Goal: Communication & Community: Answer question/provide support

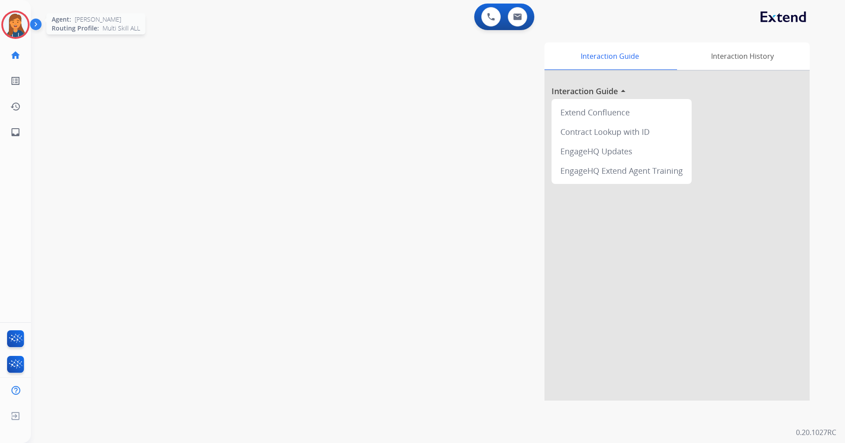
click at [13, 26] on img at bounding box center [15, 24] width 25 height 25
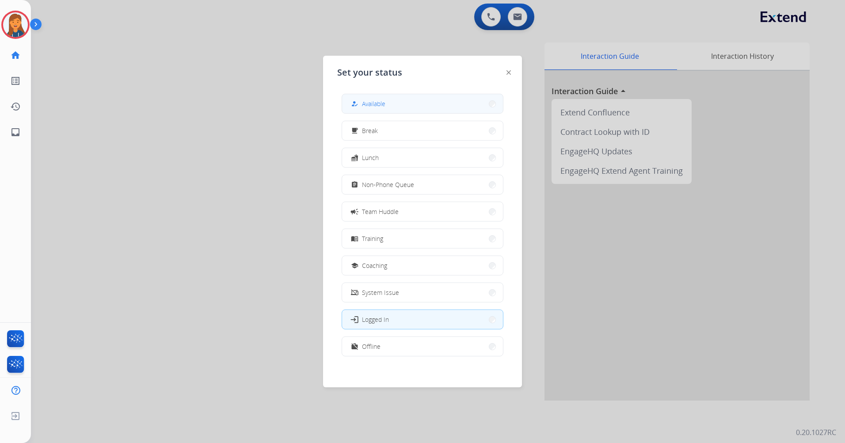
click at [396, 105] on button "how_to_reg Available" at bounding box center [422, 103] width 161 height 19
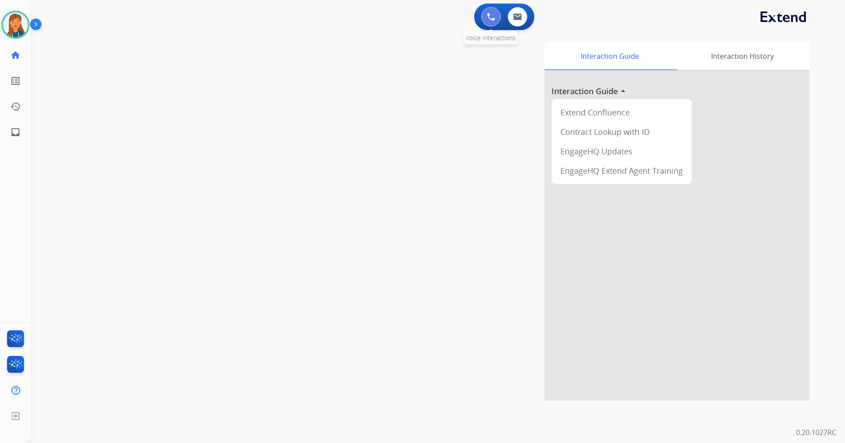
click at [491, 17] on img at bounding box center [491, 17] width 8 height 8
click at [493, 13] on img at bounding box center [491, 17] width 8 height 8
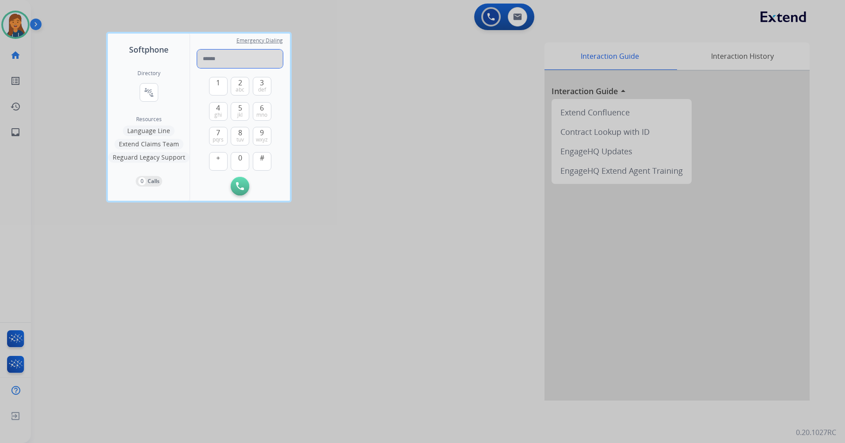
click at [202, 60] on input "tel" at bounding box center [240, 58] width 86 height 19
type input "**********"
click at [238, 182] on button "Initiate Call" at bounding box center [240, 186] width 19 height 19
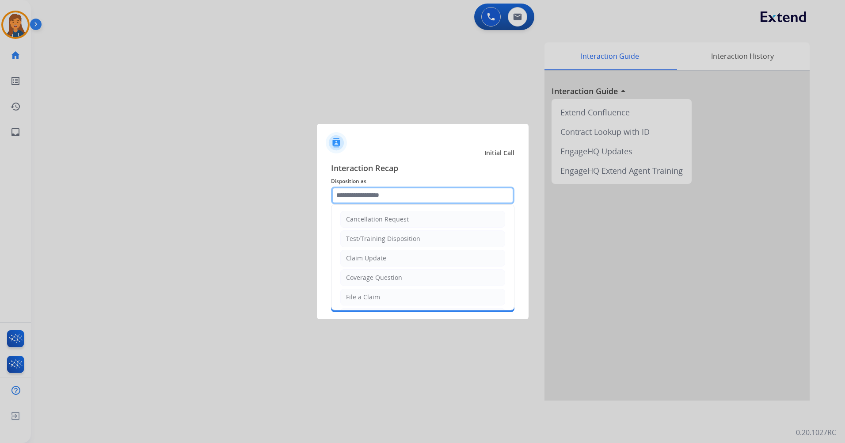
click at [384, 196] on input "text" at bounding box center [422, 195] width 183 height 18
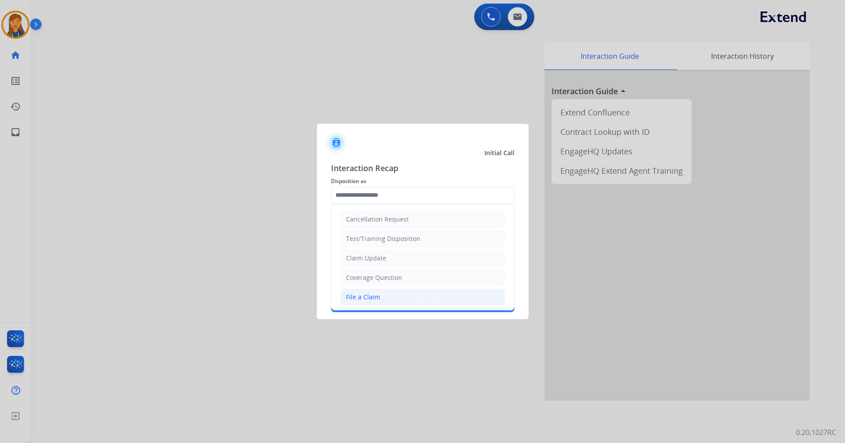
click at [369, 294] on div "File a Claim" at bounding box center [363, 297] width 34 height 9
type input "**********"
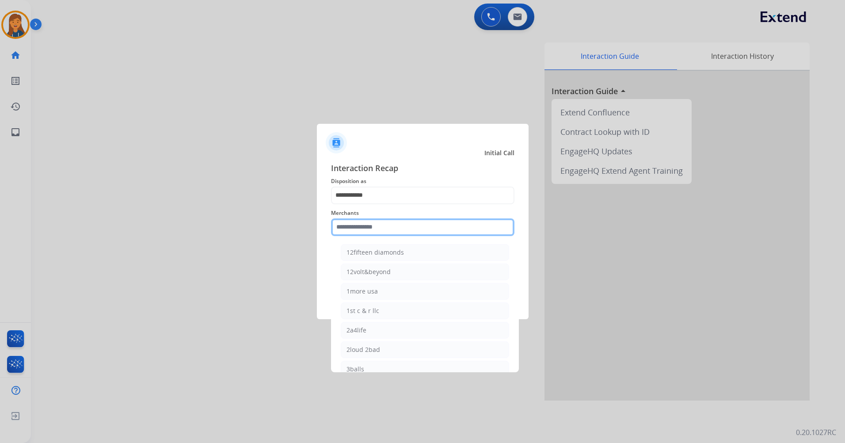
click at [371, 229] on input "text" at bounding box center [422, 227] width 183 height 18
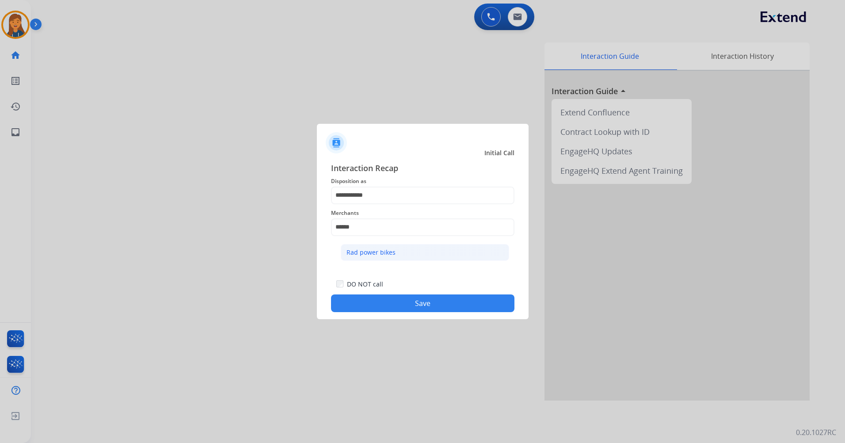
click at [382, 255] on div "Rad power bikes" at bounding box center [370, 252] width 49 height 9
type input "**********"
click at [390, 300] on button "Save" at bounding box center [422, 303] width 183 height 18
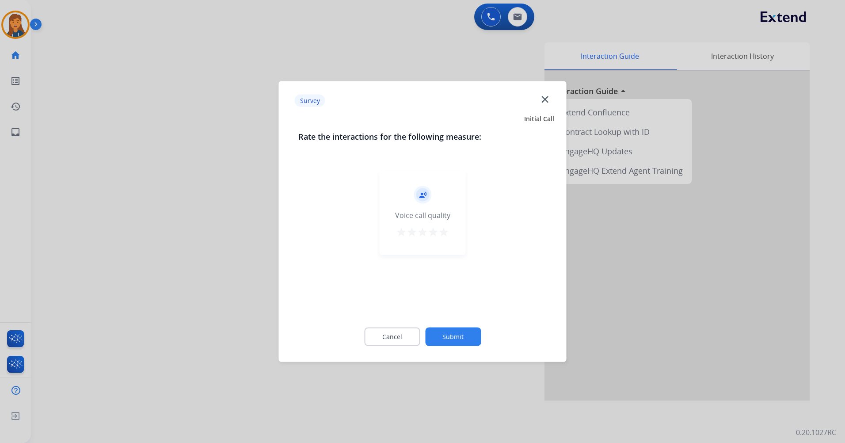
drag, startPoint x: 441, startPoint y: 229, endPoint x: 438, endPoint y: 223, distance: 7.5
click at [441, 230] on mat-icon "star" at bounding box center [443, 232] width 11 height 11
click at [459, 334] on button "Submit" at bounding box center [453, 336] width 56 height 19
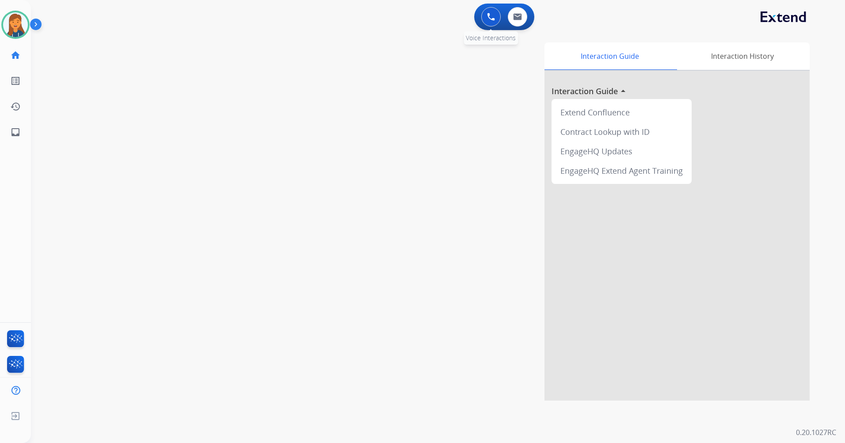
click at [498, 15] on button at bounding box center [490, 16] width 19 height 19
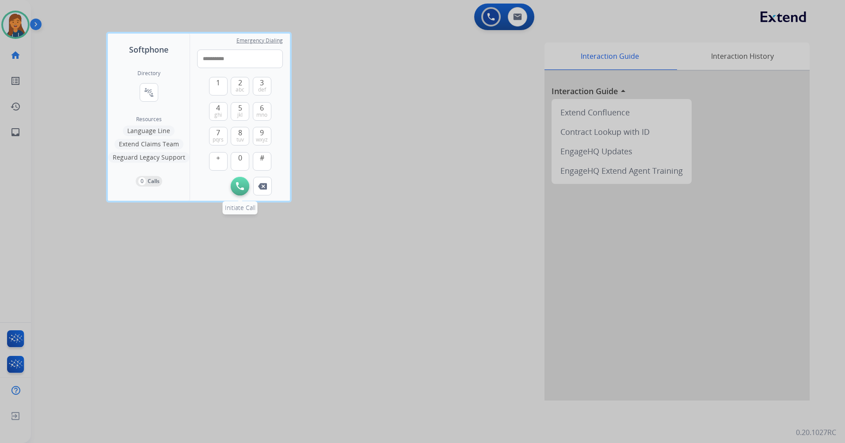
type input "**********"
click at [240, 191] on button "Initiate Call" at bounding box center [240, 186] width 19 height 19
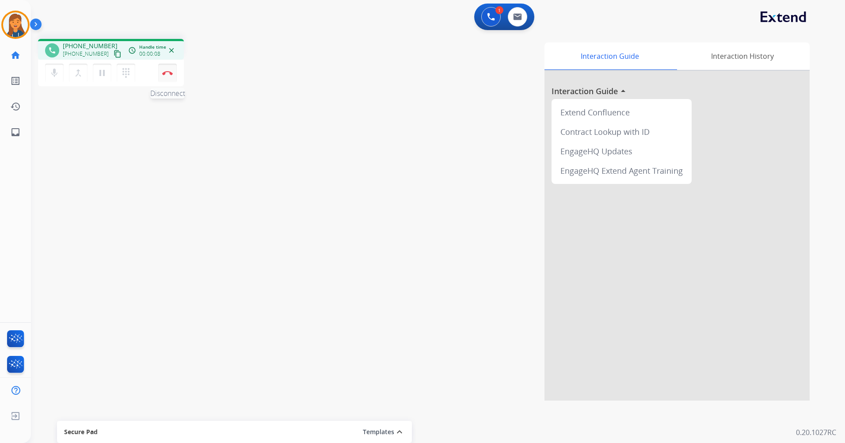
click at [160, 74] on button "Disconnect" at bounding box center [167, 73] width 19 height 19
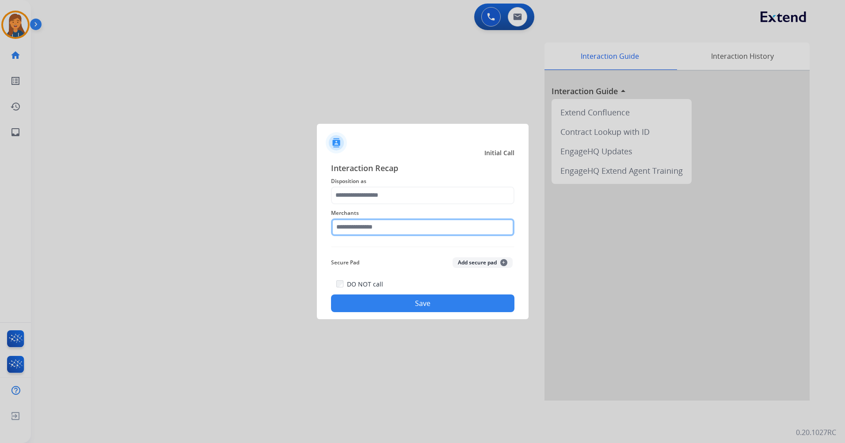
click at [389, 221] on input "text" at bounding box center [422, 227] width 183 height 18
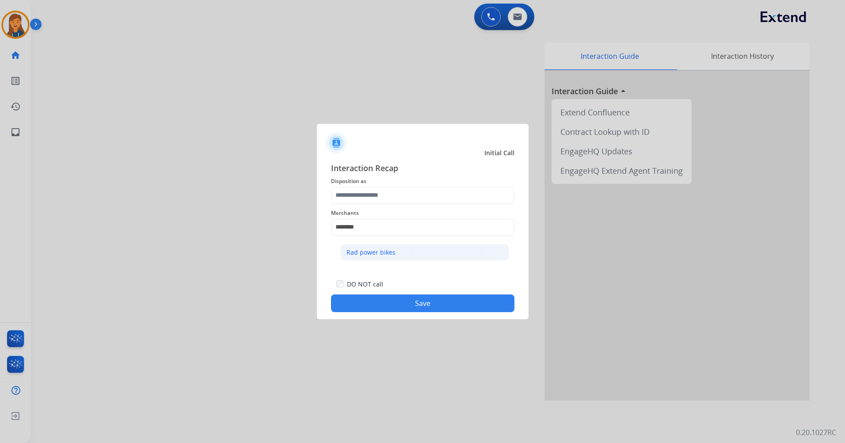
click at [372, 248] on div "Rad power bikes" at bounding box center [370, 252] width 49 height 9
type input "**********"
click at [366, 184] on span "Disposition as" at bounding box center [422, 181] width 183 height 11
click at [361, 209] on span "Merchants" at bounding box center [422, 213] width 183 height 11
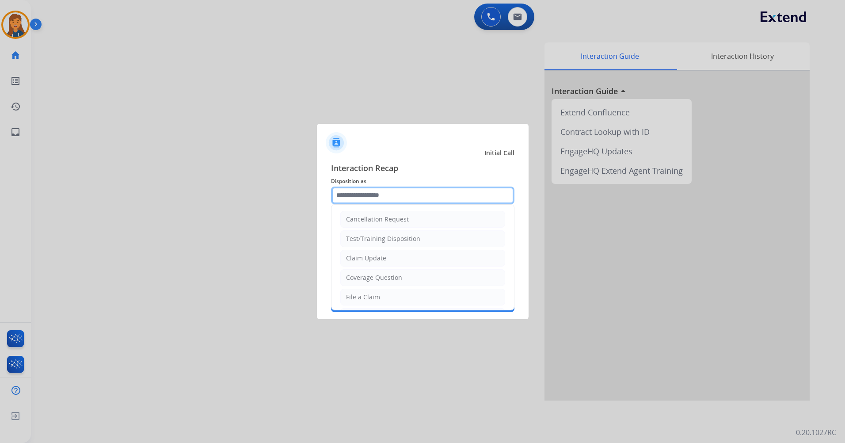
click at [361, 198] on input "text" at bounding box center [422, 195] width 183 height 18
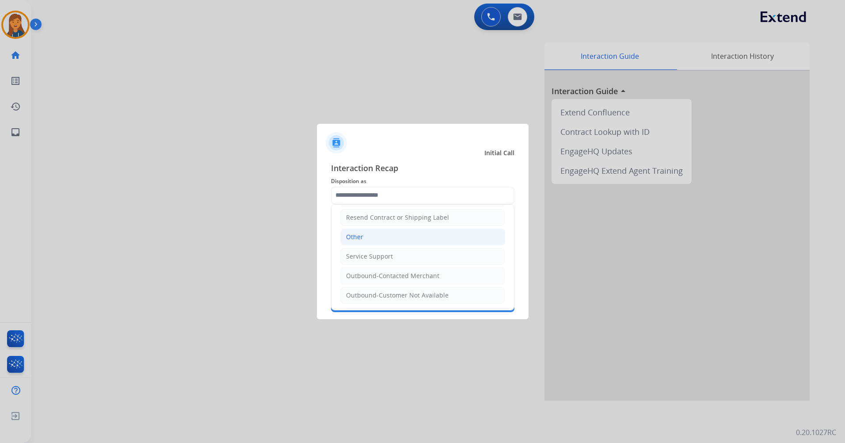
click at [358, 236] on div "Other" at bounding box center [354, 236] width 17 height 9
type input "*****"
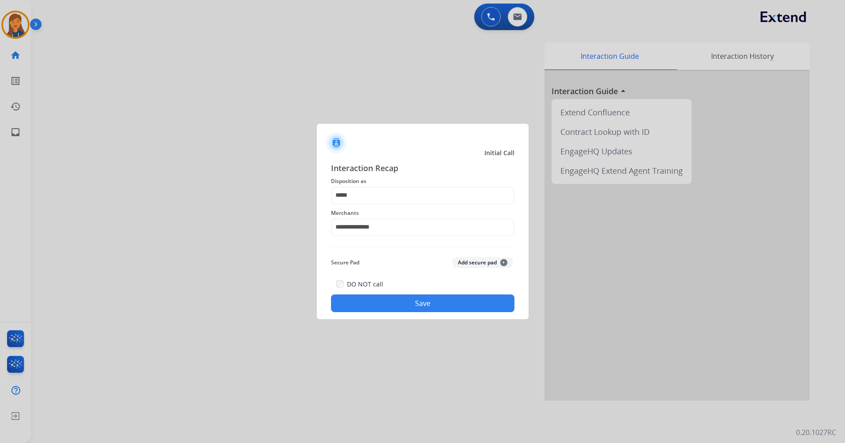
click at [402, 304] on button "Save" at bounding box center [422, 303] width 183 height 18
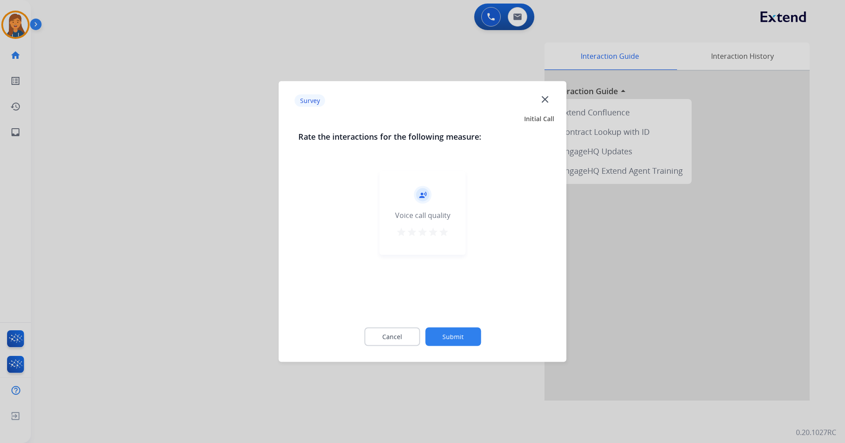
drag, startPoint x: 456, startPoint y: 221, endPoint x: 448, endPoint y: 229, distance: 11.2
click at [455, 223] on div "record_voice_over Voice call quality star star star star star" at bounding box center [423, 213] width 86 height 84
drag, startPoint x: 448, startPoint y: 229, endPoint x: 440, endPoint y: 240, distance: 13.8
click at [446, 230] on mat-icon "star" at bounding box center [443, 232] width 11 height 11
click at [452, 334] on button "Submit" at bounding box center [453, 336] width 56 height 19
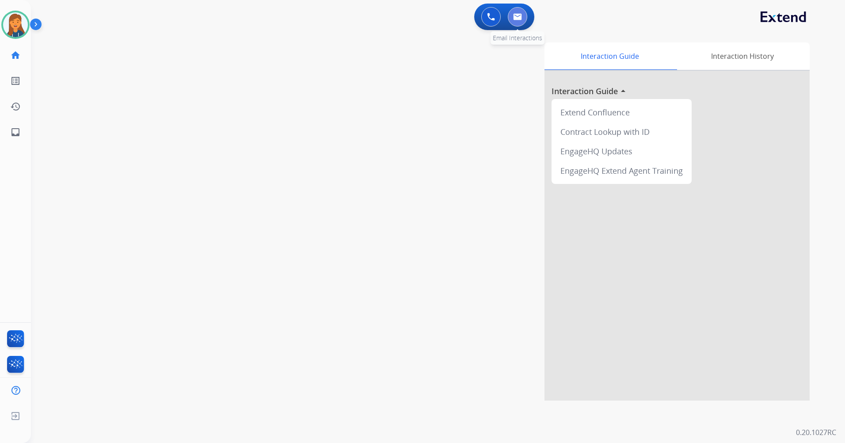
click at [513, 11] on button at bounding box center [517, 16] width 19 height 19
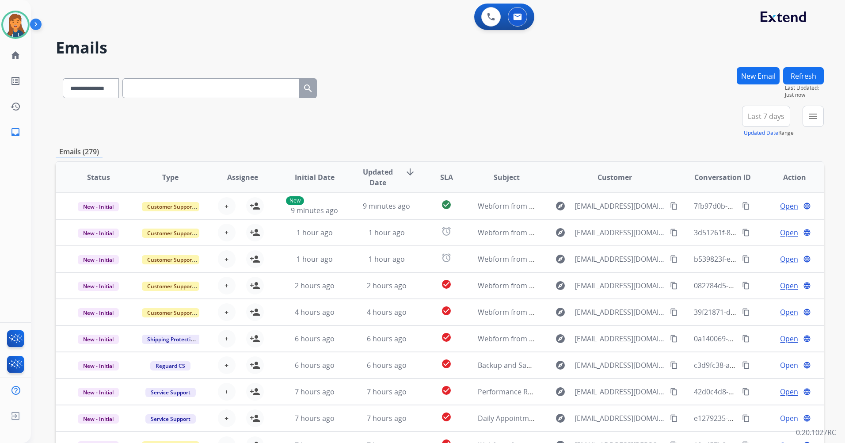
click at [148, 88] on input "text" at bounding box center [210, 88] width 177 height 20
paste input "**********"
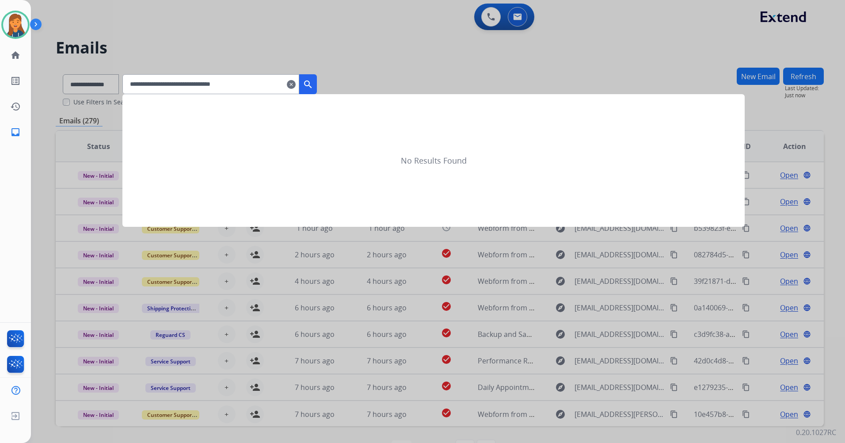
type input "**********"
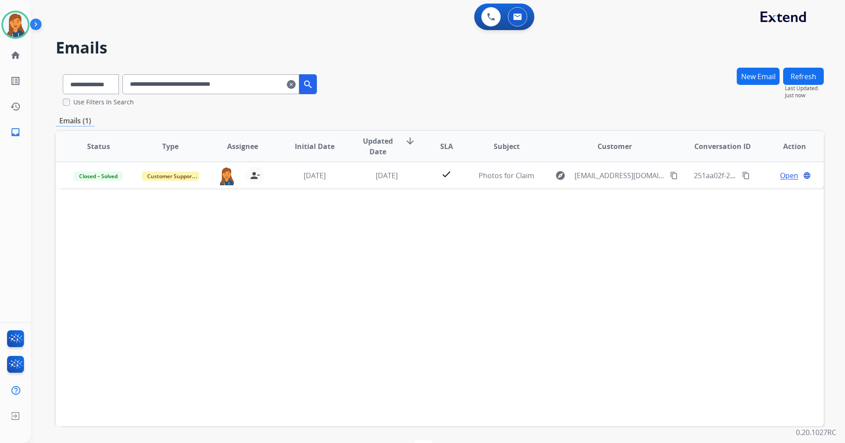
click at [296, 81] on mat-icon "clear" at bounding box center [291, 84] width 9 height 11
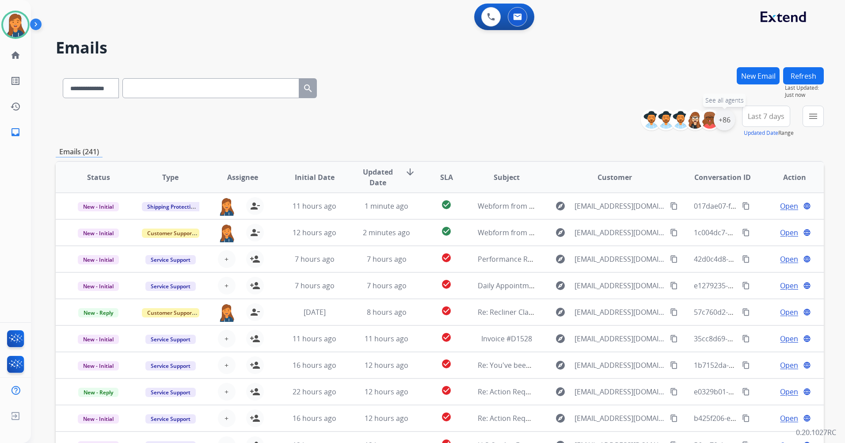
click at [725, 120] on div "+86" at bounding box center [724, 119] width 21 height 21
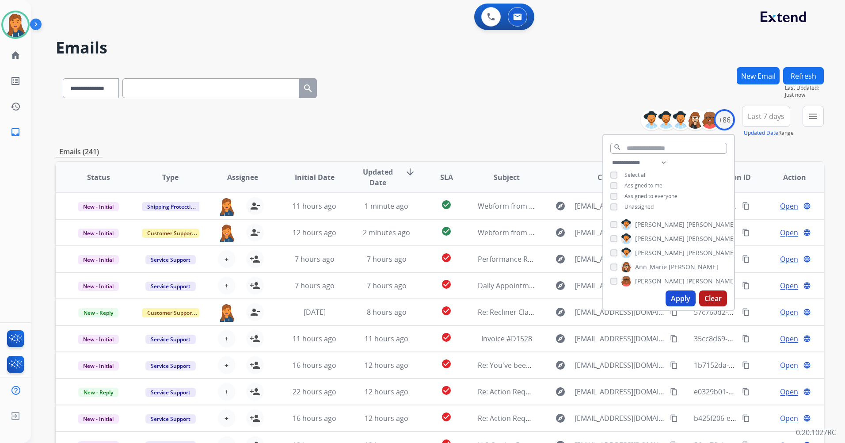
click at [676, 299] on button "Apply" at bounding box center [680, 298] width 30 height 16
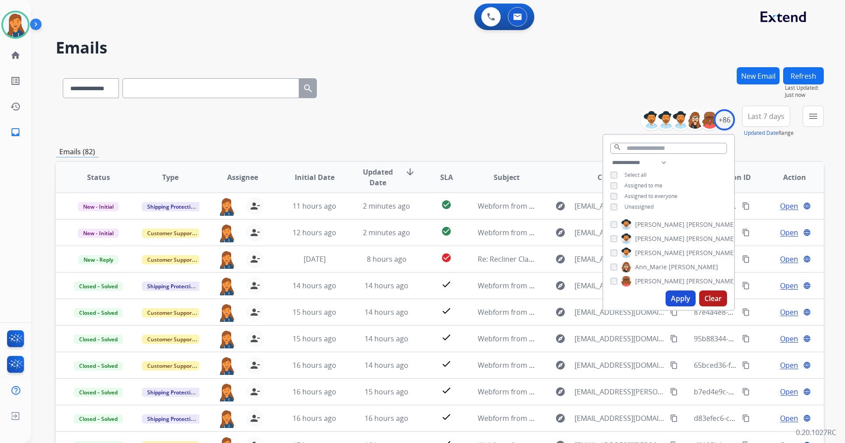
click at [769, 118] on span "Last 7 days" at bounding box center [766, 116] width 37 height 4
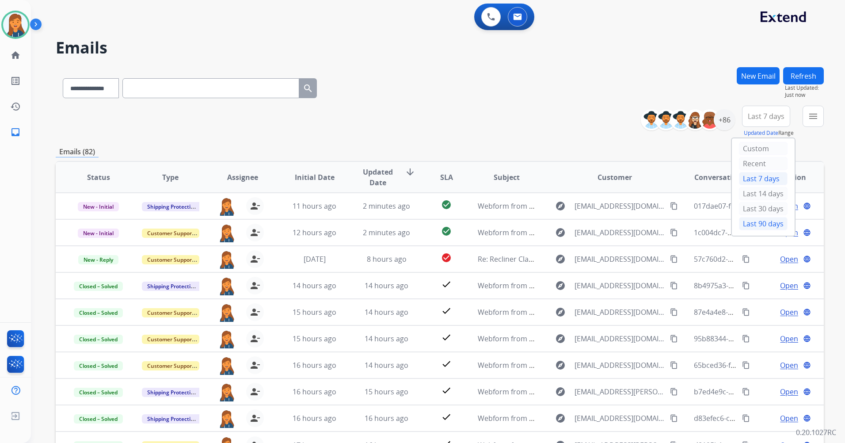
click at [744, 222] on div "Last 90 days" at bounding box center [763, 223] width 49 height 13
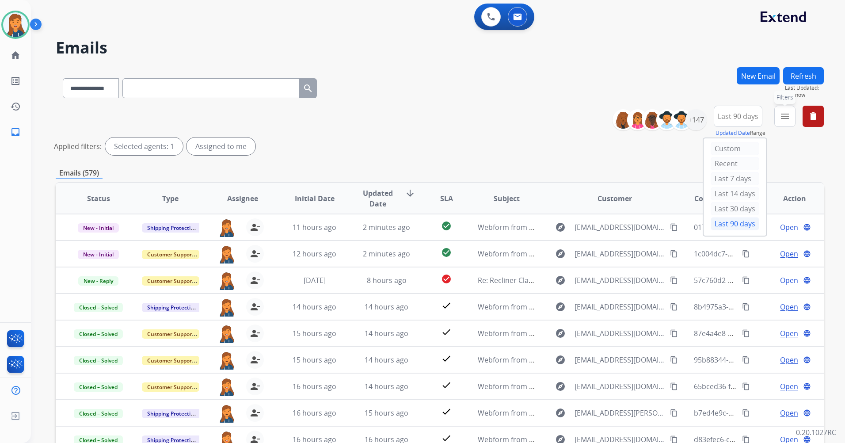
click at [778, 121] on button "menu Filters" at bounding box center [784, 116] width 21 height 21
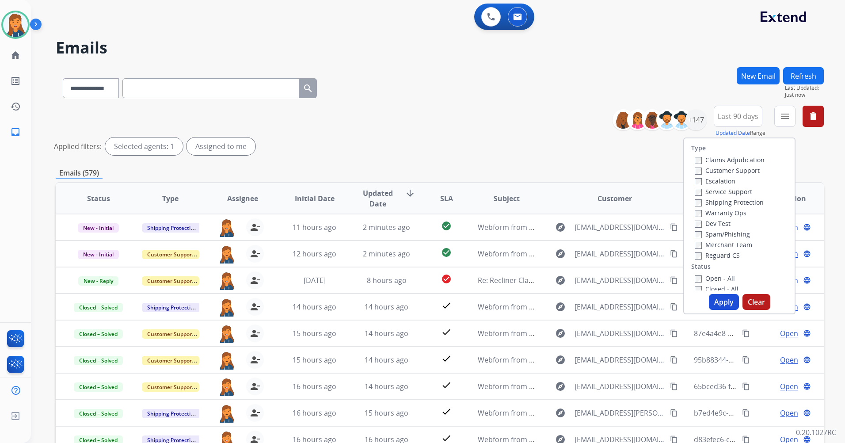
click at [719, 167] on label "Customer Support" at bounding box center [727, 170] width 65 height 8
click at [719, 201] on label "Shipping Protection" at bounding box center [729, 202] width 69 height 8
click at [711, 255] on label "Reguard CS" at bounding box center [717, 255] width 45 height 8
click at [713, 279] on label "Open - All" at bounding box center [715, 278] width 40 height 8
click at [715, 301] on button "Apply" at bounding box center [724, 302] width 30 height 16
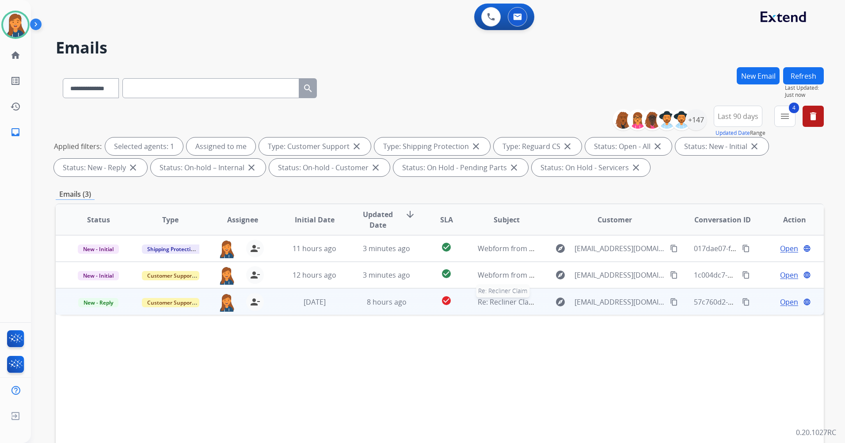
click at [506, 303] on span "Re: Recliner Claim" at bounding box center [507, 302] width 59 height 10
click at [510, 299] on span "Re: Recliner Claim" at bounding box center [507, 301] width 59 height 10
click at [510, 299] on span "Re: Recliner Claim" at bounding box center [507, 302] width 59 height 10
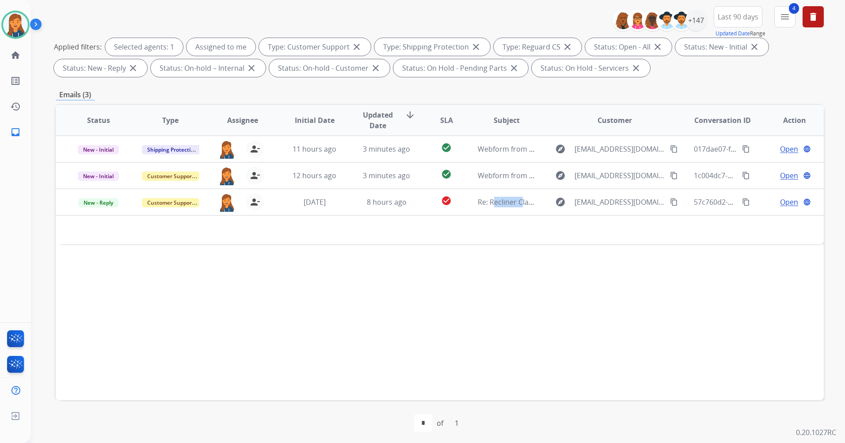
scroll to position [103, 0]
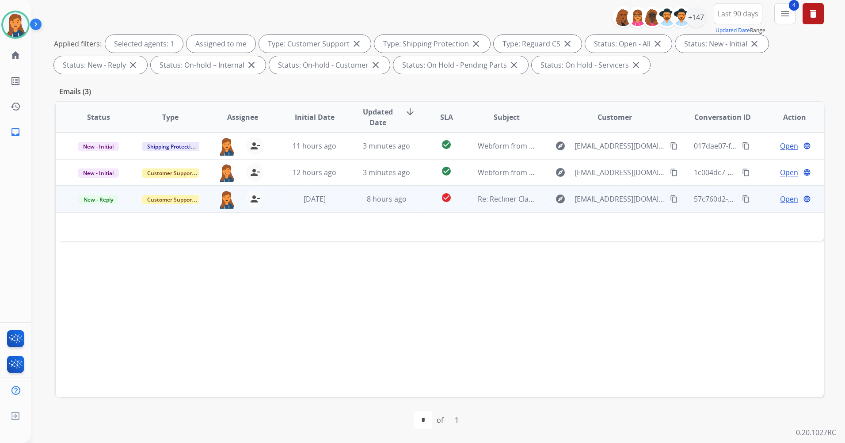
click at [782, 199] on span "Open" at bounding box center [789, 199] width 18 height 11
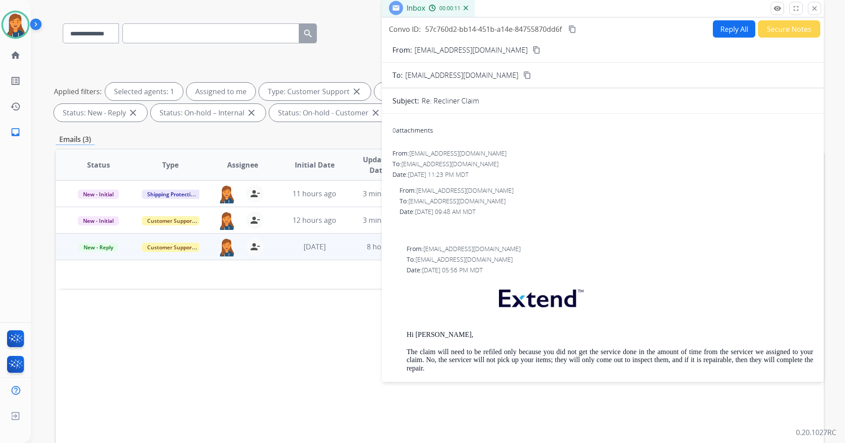
scroll to position [0, 0]
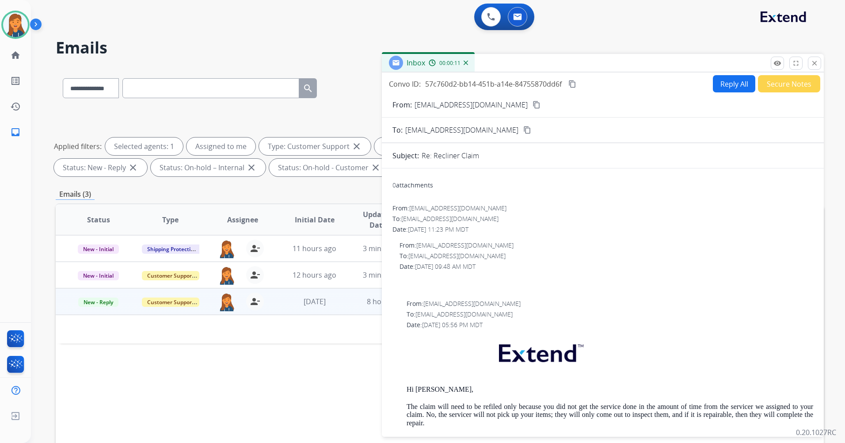
click at [785, 90] on button "Secure Notes" at bounding box center [789, 83] width 62 height 17
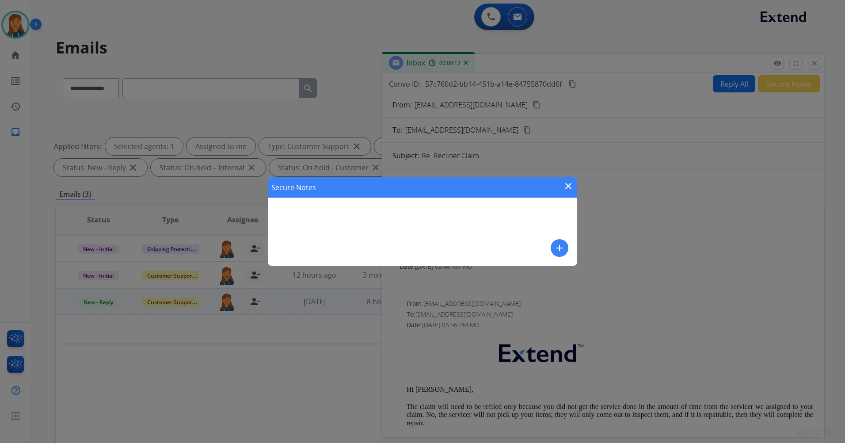
click at [564, 186] on mat-icon "close" at bounding box center [568, 186] width 11 height 11
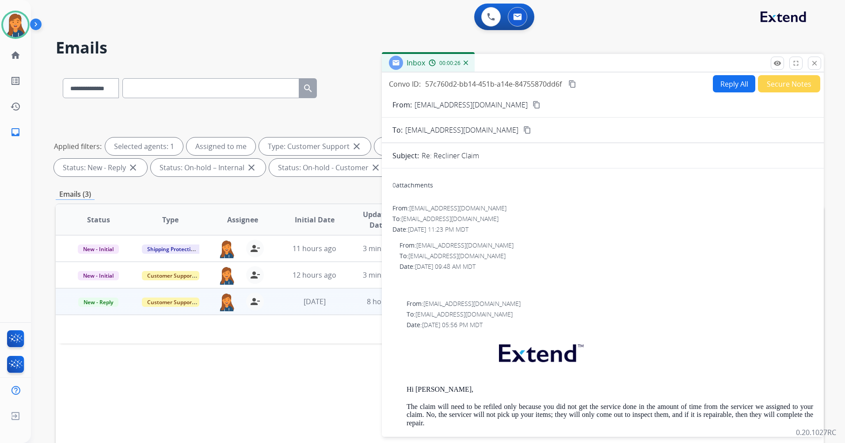
click at [799, 83] on button "Secure Notes" at bounding box center [789, 83] width 62 height 17
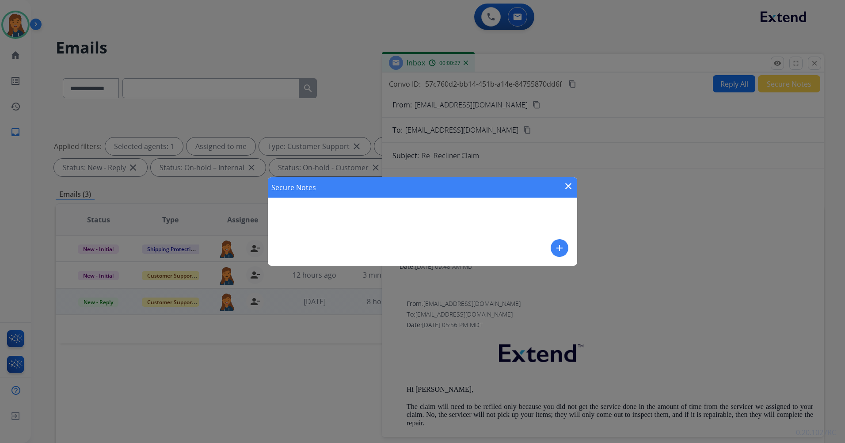
click at [562, 251] on mat-icon "add" at bounding box center [559, 248] width 11 height 11
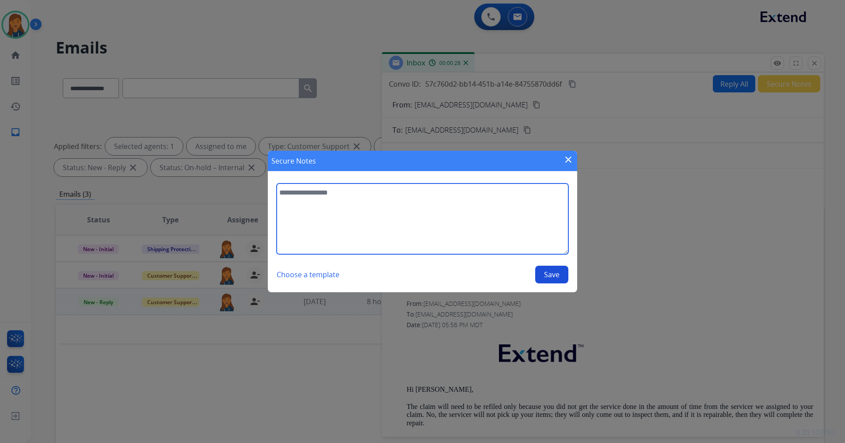
click at [470, 232] on textarea at bounding box center [423, 218] width 292 height 71
type textarea "**********"
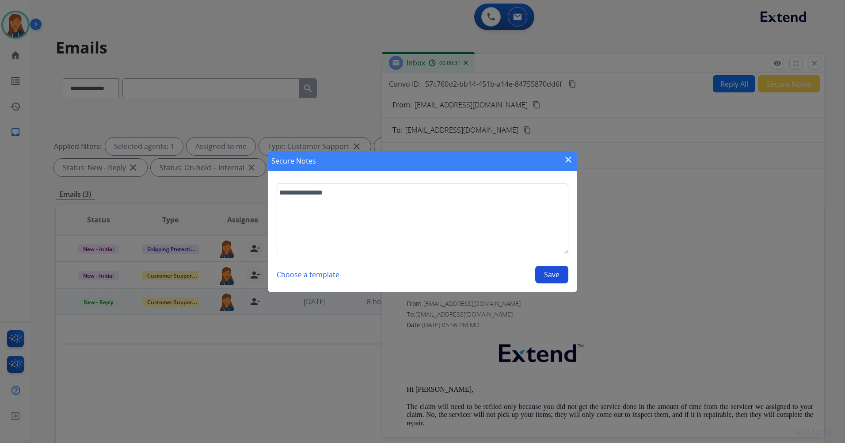
click at [555, 276] on button "Save" at bounding box center [551, 275] width 33 height 18
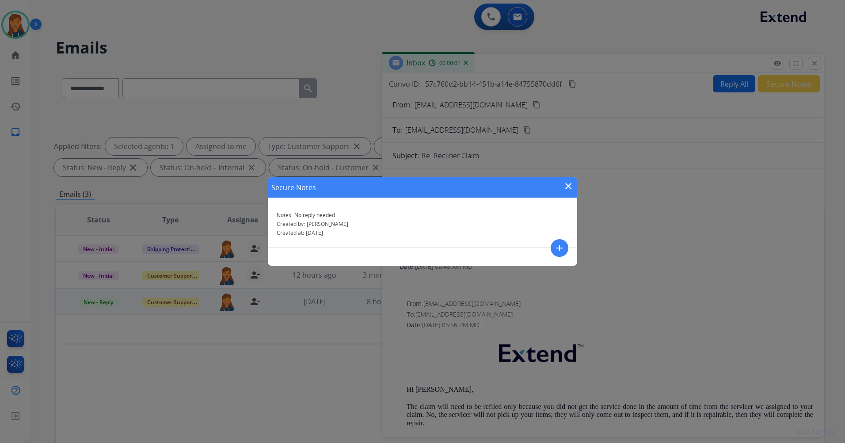
click at [568, 183] on mat-icon "close" at bounding box center [568, 186] width 11 height 11
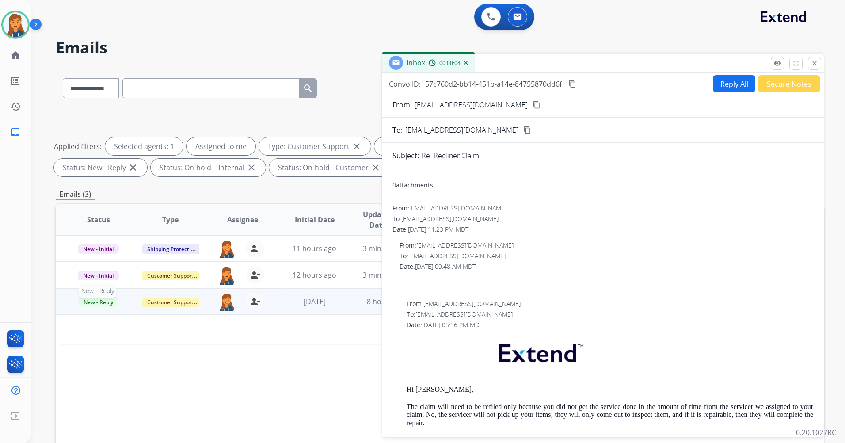
click at [99, 302] on span "New - Reply" at bounding box center [98, 301] width 40 height 9
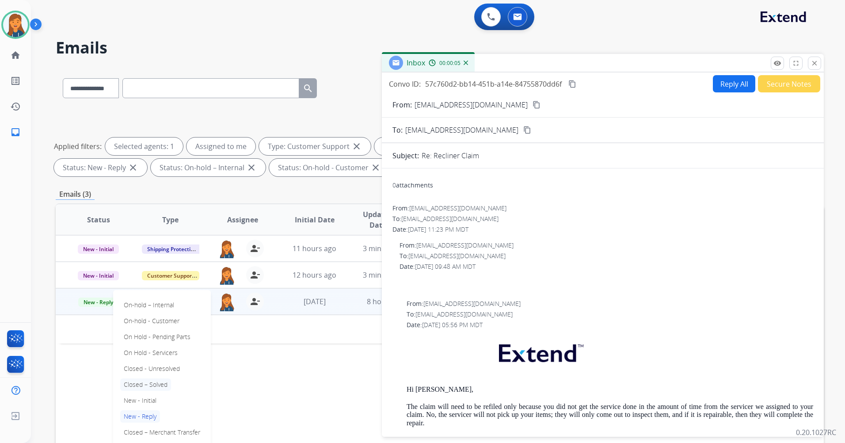
click at [139, 386] on p "Closed – Solved" at bounding box center [145, 384] width 51 height 12
click at [813, 60] on button "close Close" at bounding box center [814, 63] width 13 height 13
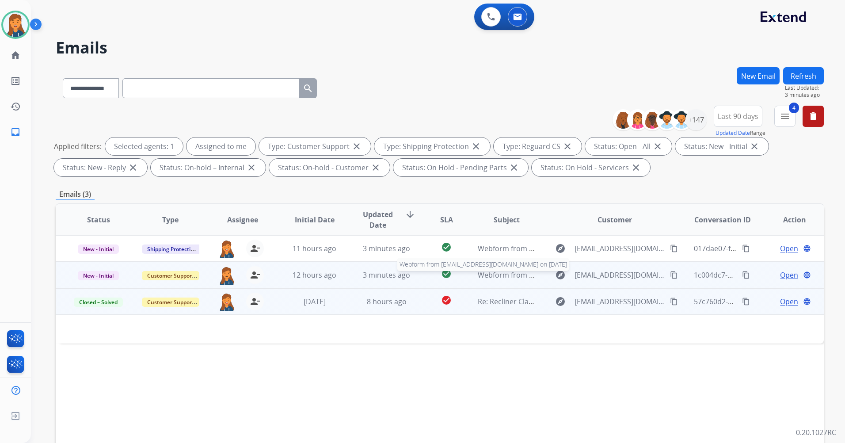
click at [492, 275] on span "Webform from [EMAIL_ADDRESS][DOMAIN_NAME] on [DATE]" at bounding box center [578, 275] width 200 height 10
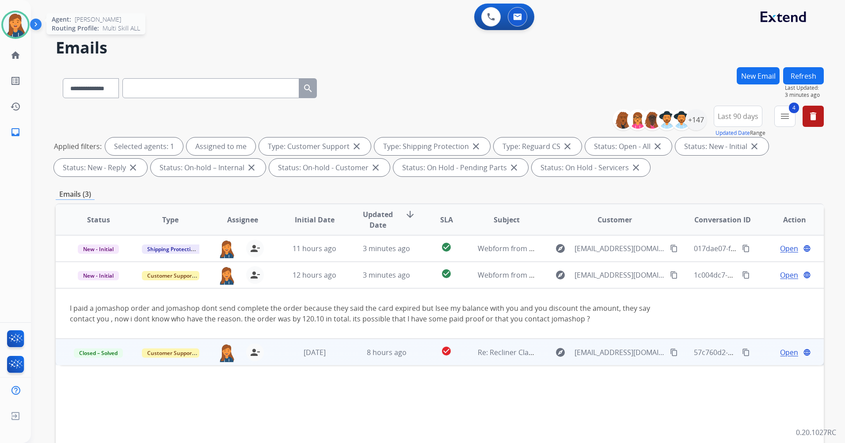
click at [12, 24] on img at bounding box center [15, 24] width 25 height 25
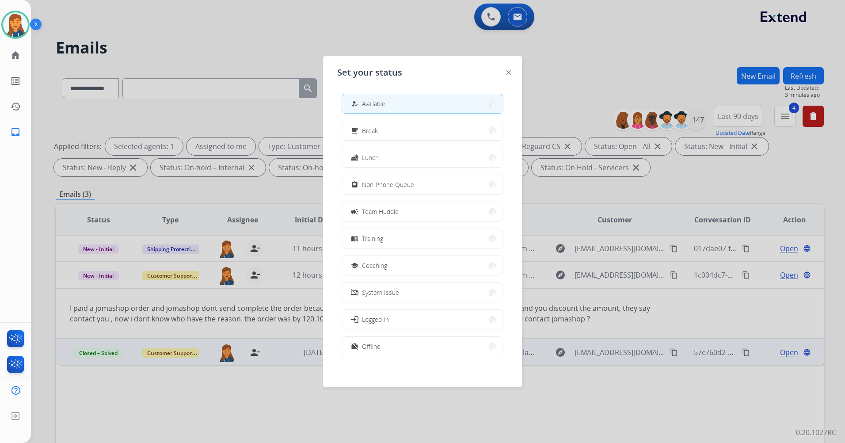
click at [50, 292] on div at bounding box center [422, 221] width 845 height 443
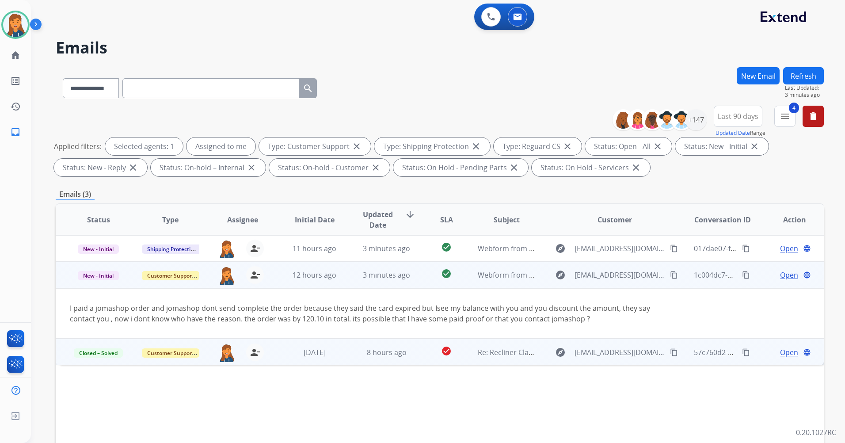
click at [780, 277] on span "Open" at bounding box center [789, 275] width 18 height 11
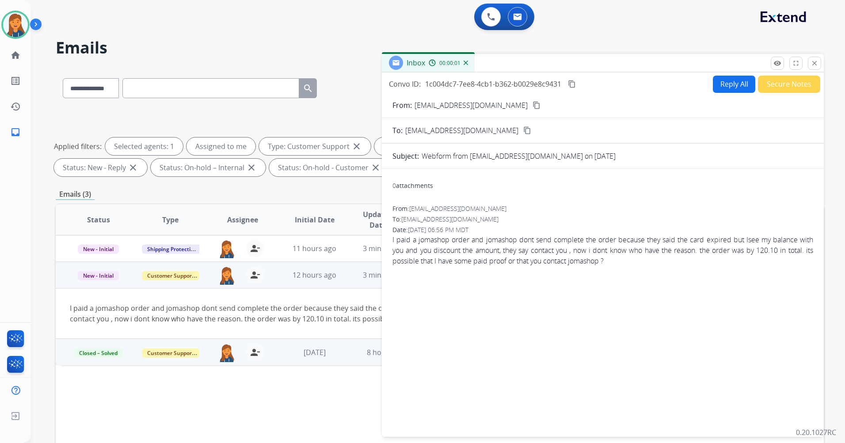
click at [532, 104] on mat-icon "content_copy" at bounding box center [536, 105] width 8 height 8
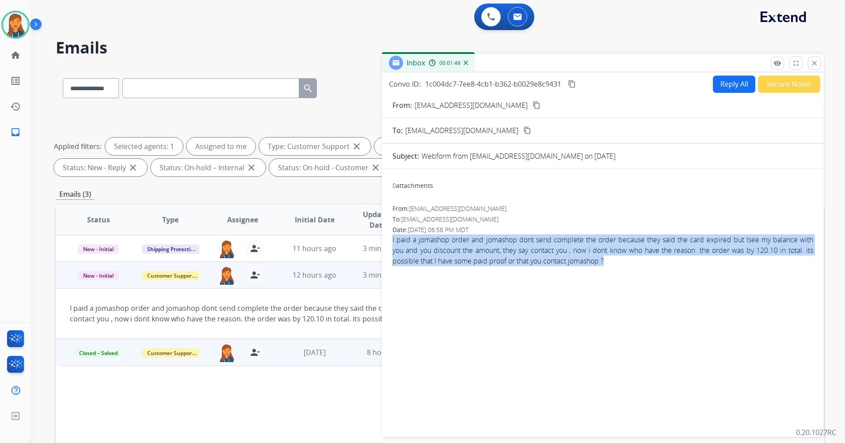
drag, startPoint x: 624, startPoint y: 258, endPoint x: 391, endPoint y: 241, distance: 233.9
click at [391, 241] on div "0 attachments From: [EMAIL_ADDRESS][DOMAIN_NAME] To: [EMAIL_ADDRESS][DOMAIN_NAM…" at bounding box center [603, 301] width 442 height 250
drag, startPoint x: 391, startPoint y: 241, endPoint x: 414, endPoint y: 248, distance: 23.5
copy span "I paid a jomashop order and jomashop dont send complete the order because they …"
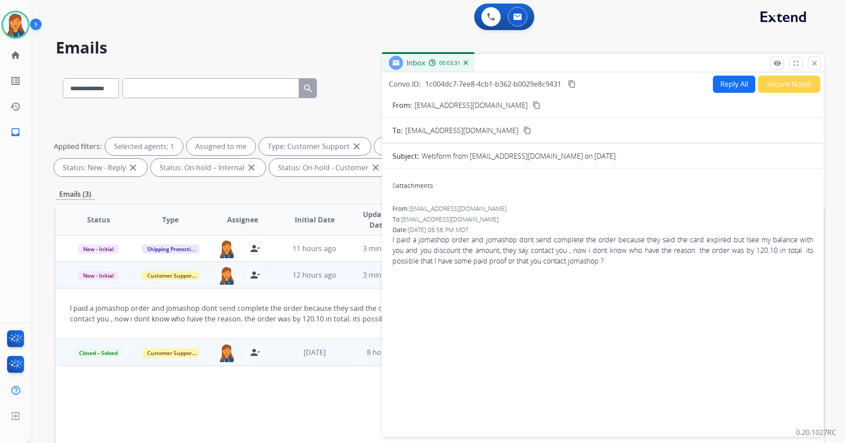
click at [399, 189] on div "0 attachments" at bounding box center [412, 185] width 41 height 9
click at [724, 87] on button "Reply All" at bounding box center [734, 84] width 42 height 17
select select "**********"
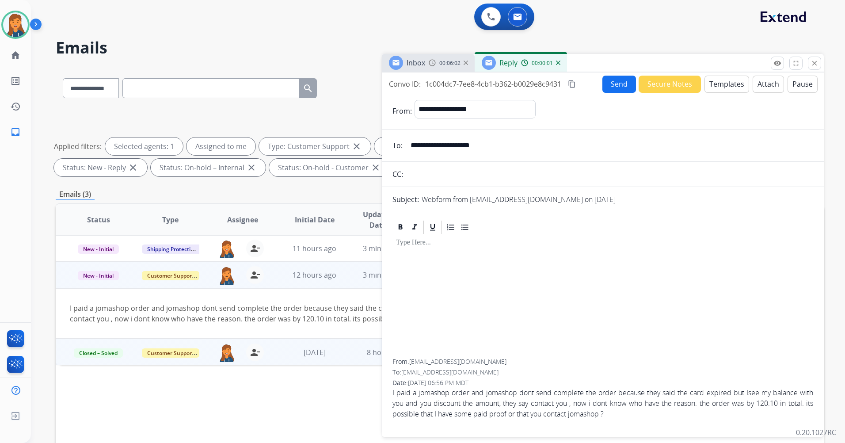
click at [732, 84] on button "Templates" at bounding box center [726, 84] width 45 height 17
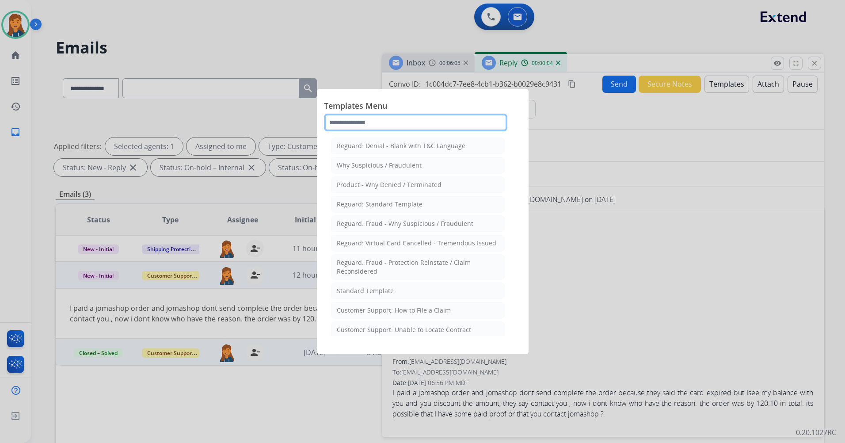
click at [372, 121] on input "text" at bounding box center [415, 123] width 183 height 18
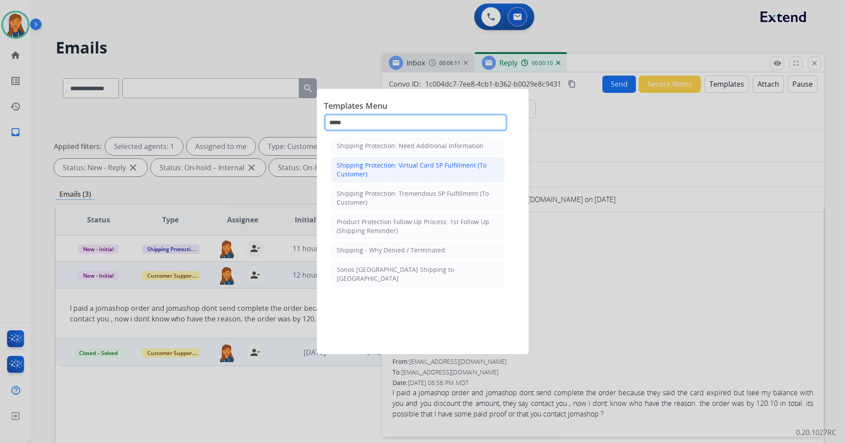
type input "*****"
click at [392, 167] on div "Shipping Protection: Virtual Card SP Fulfillment (To Customer)" at bounding box center [418, 170] width 162 height 18
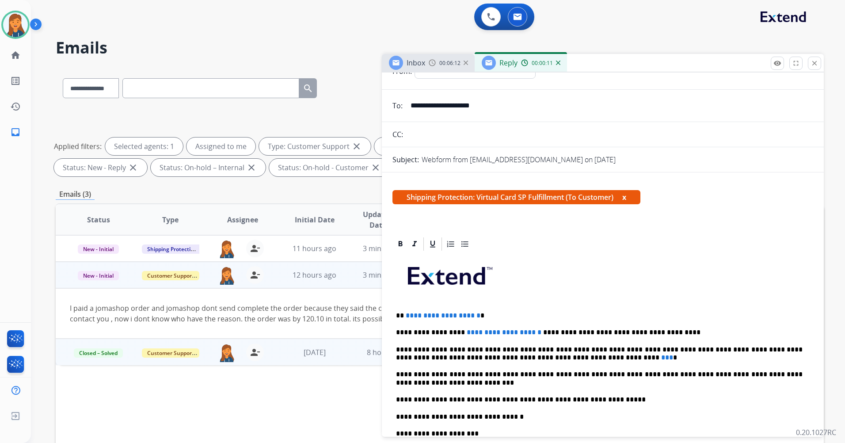
scroll to position [88, 0]
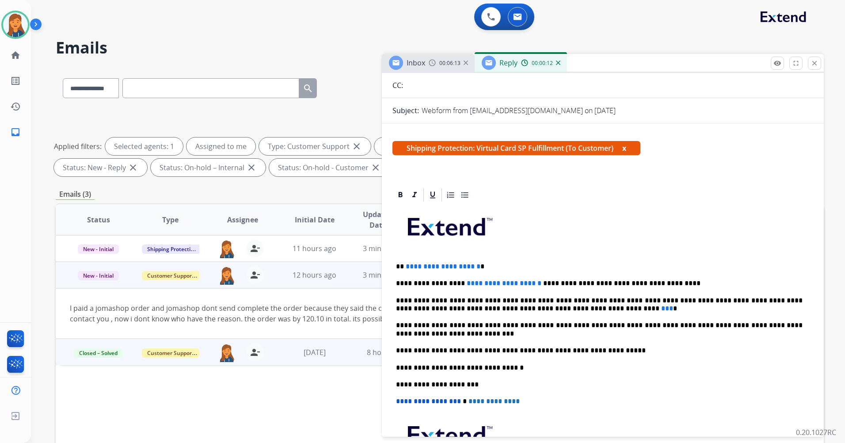
click at [480, 266] on span "**********" at bounding box center [443, 266] width 75 height 7
click at [518, 280] on p "**********" at bounding box center [599, 283] width 406 height 8
click at [543, 313] on div "**********" at bounding box center [602, 359] width 421 height 312
drag, startPoint x: 541, startPoint y: 308, endPoint x: 555, endPoint y: 314, distance: 15.3
click at [661, 308] on span "***" at bounding box center [667, 308] width 12 height 7
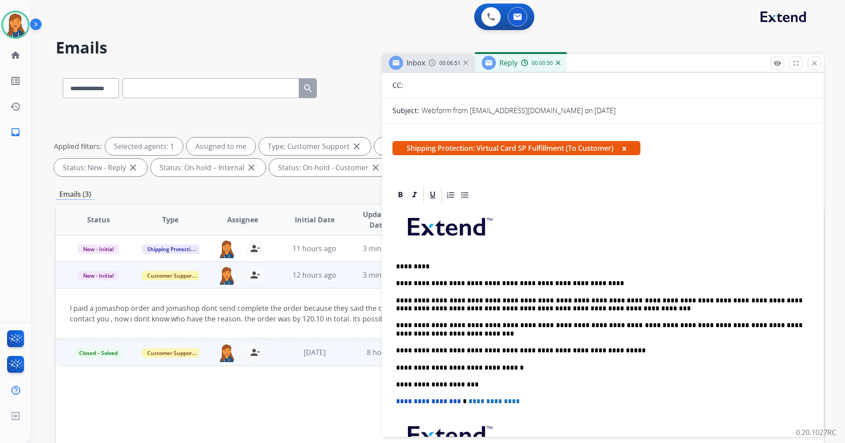
scroll to position [0, 0]
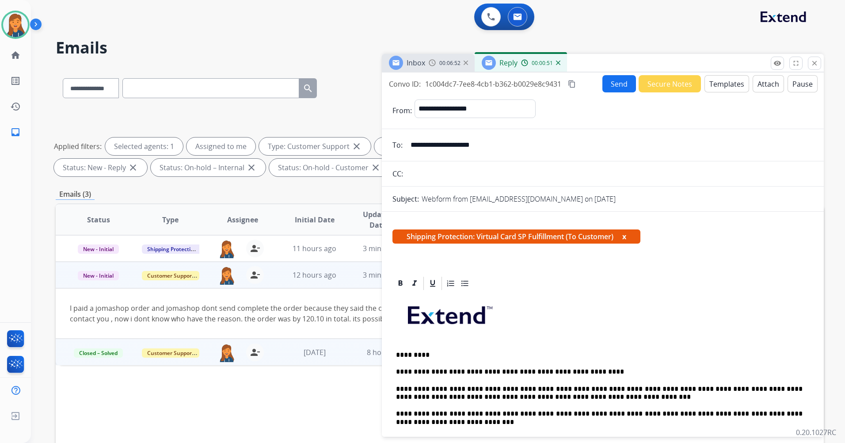
click at [572, 80] on mat-icon "content_copy" at bounding box center [572, 84] width 8 height 8
click at [621, 83] on button "Send" at bounding box center [619, 83] width 34 height 17
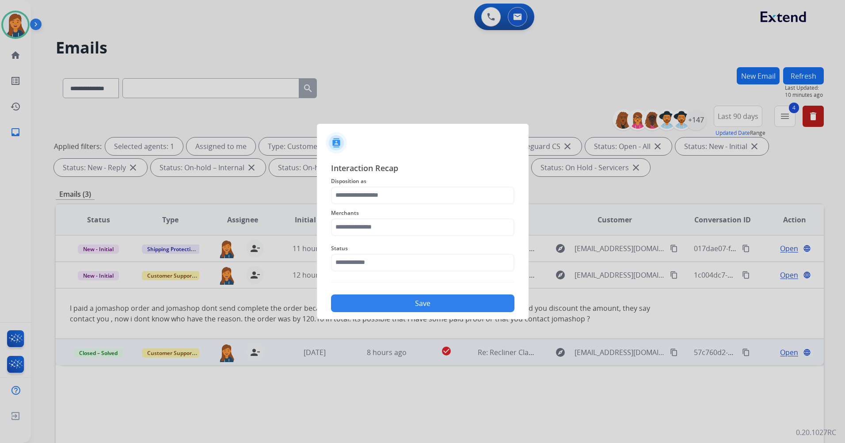
click at [377, 208] on span "Merchants" at bounding box center [422, 213] width 183 height 11
click at [372, 194] on input "text" at bounding box center [422, 195] width 183 height 18
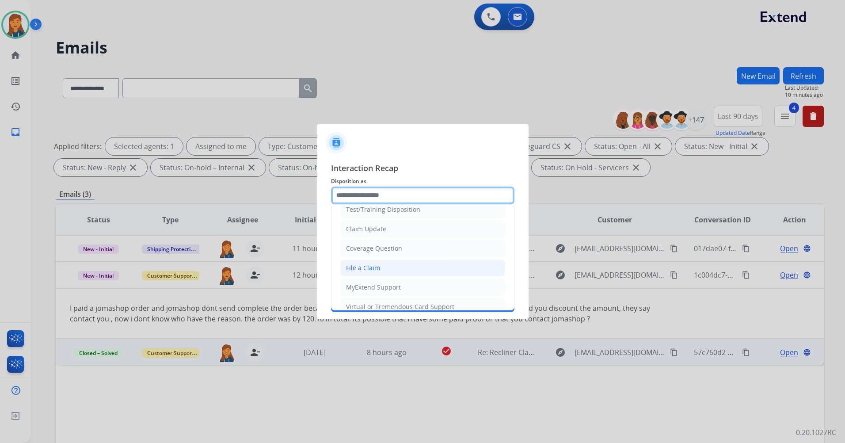
scroll to position [44, 0]
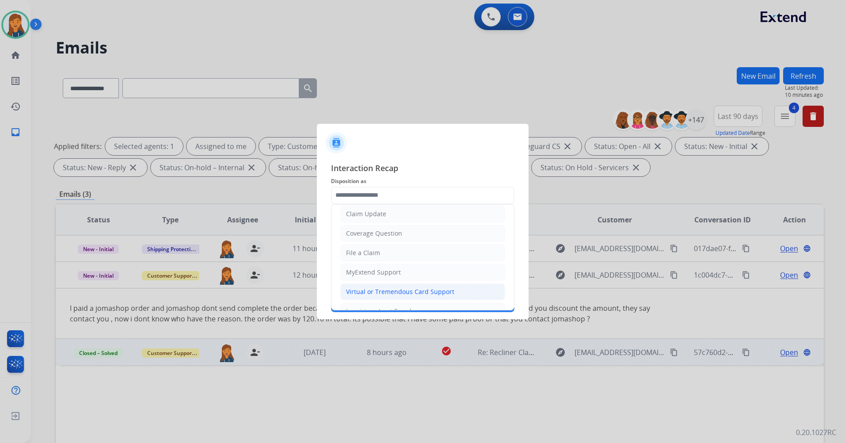
click at [362, 296] on li "Virtual or Tremendous Card Support" at bounding box center [422, 291] width 165 height 17
type input "**********"
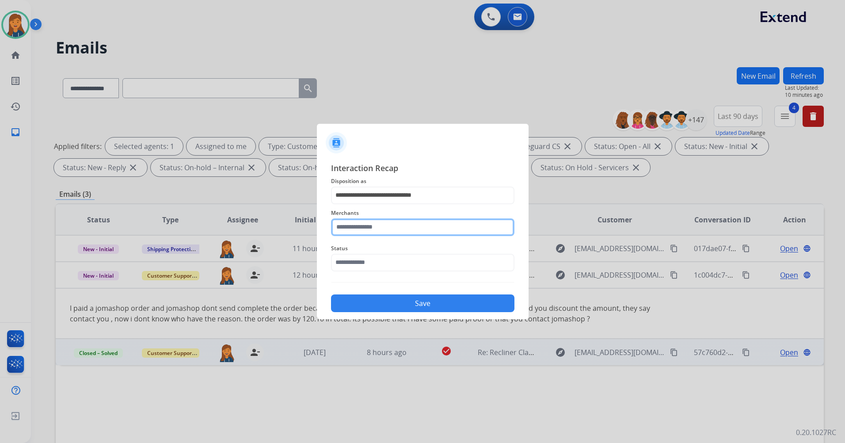
click at [374, 228] on input "text" at bounding box center [422, 227] width 183 height 18
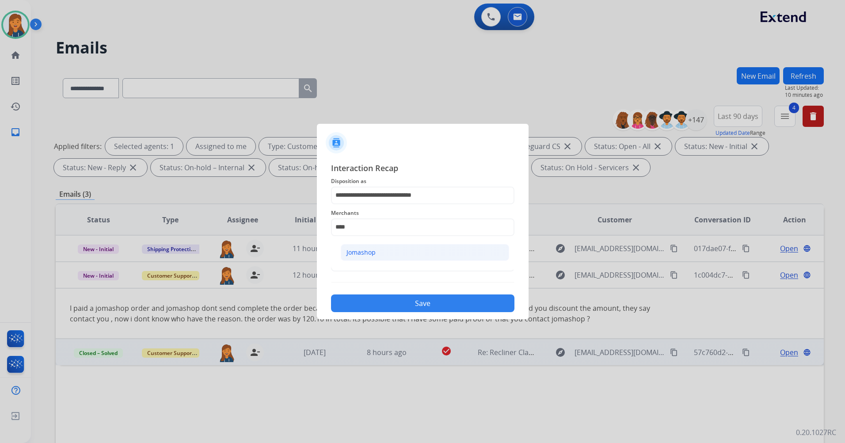
click at [377, 250] on li "Jomashop" at bounding box center [425, 252] width 168 height 17
type input "********"
click at [374, 260] on input "text" at bounding box center [422, 263] width 183 height 18
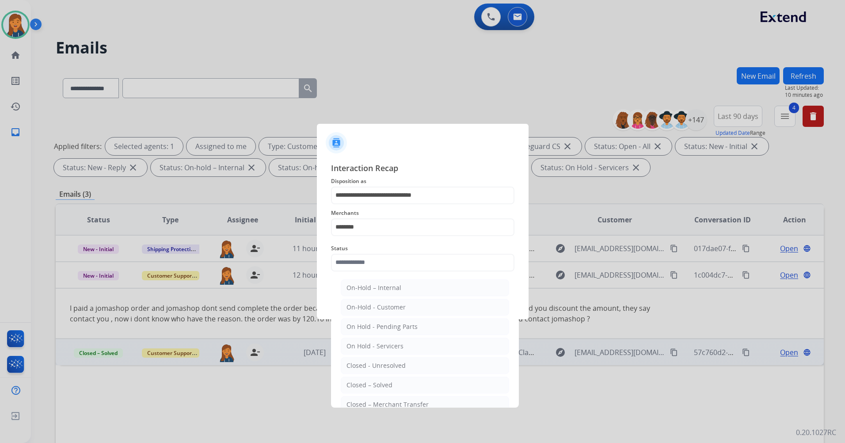
drag, startPoint x: 366, startPoint y: 382, endPoint x: 366, endPoint y: 373, distance: 9.3
click at [366, 383] on div "Closed – Solved" at bounding box center [369, 384] width 46 height 9
type input "**********"
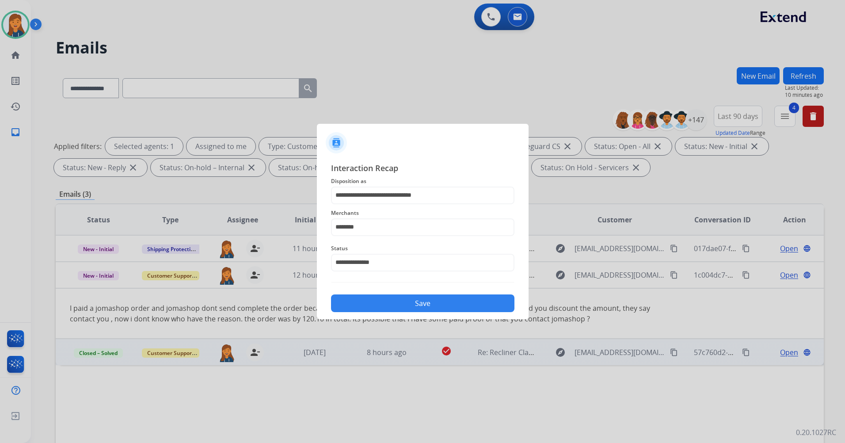
click at [379, 298] on button "Save" at bounding box center [422, 303] width 183 height 18
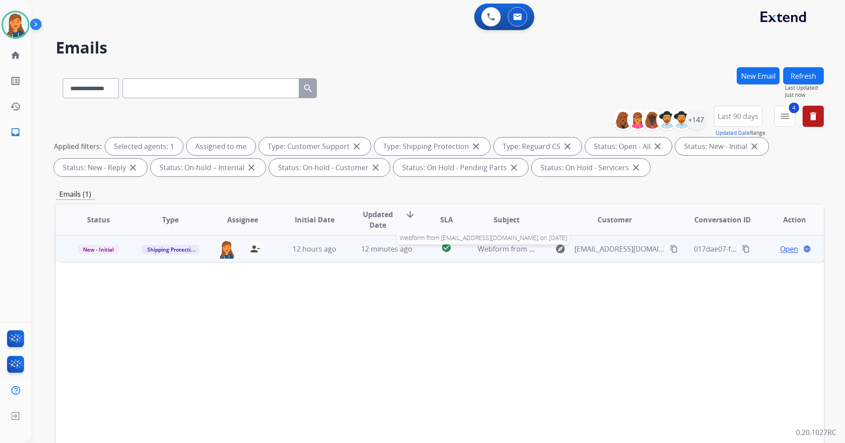
click at [512, 246] on span "Webform from [EMAIL_ADDRESS][DOMAIN_NAME] on [DATE]" at bounding box center [578, 249] width 200 height 10
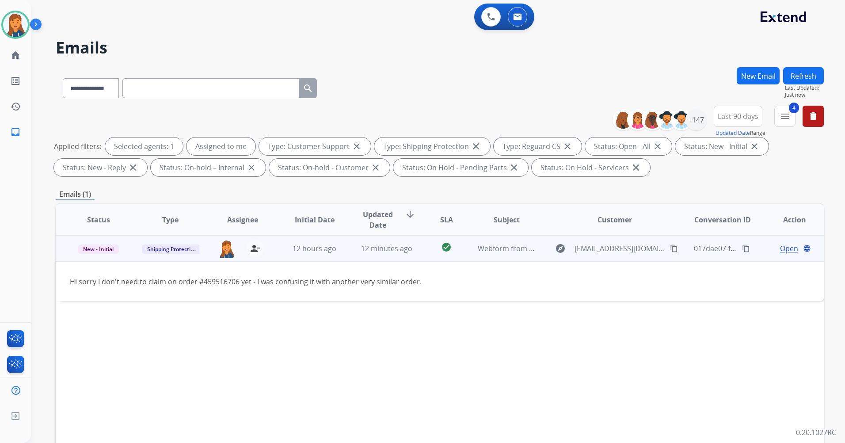
click at [670, 249] on mat-icon "content_copy" at bounding box center [674, 248] width 8 height 8
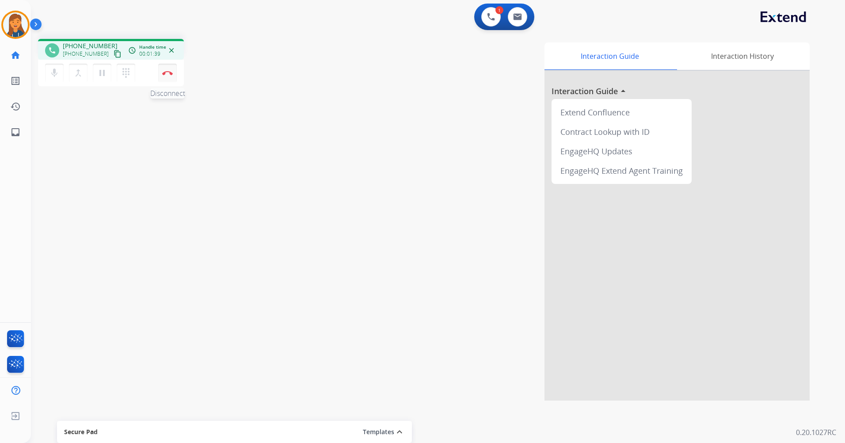
click at [167, 74] on img at bounding box center [167, 73] width 11 height 4
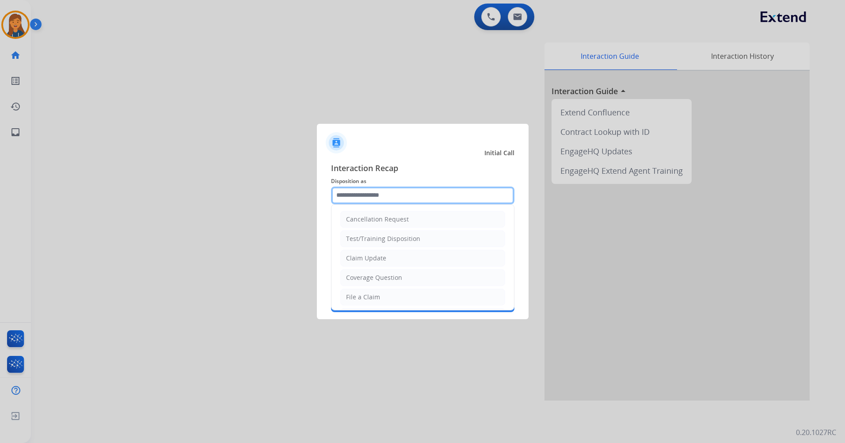
click at [371, 193] on input "text" at bounding box center [422, 195] width 183 height 18
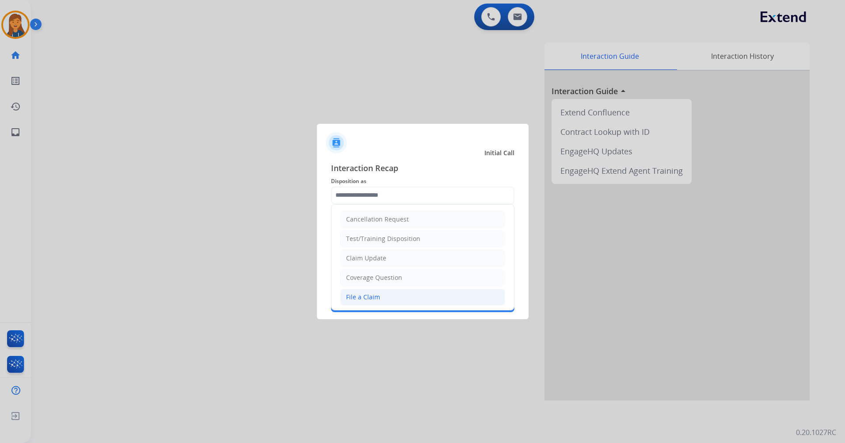
click at [371, 298] on div "File a Claim" at bounding box center [363, 297] width 34 height 9
type input "**********"
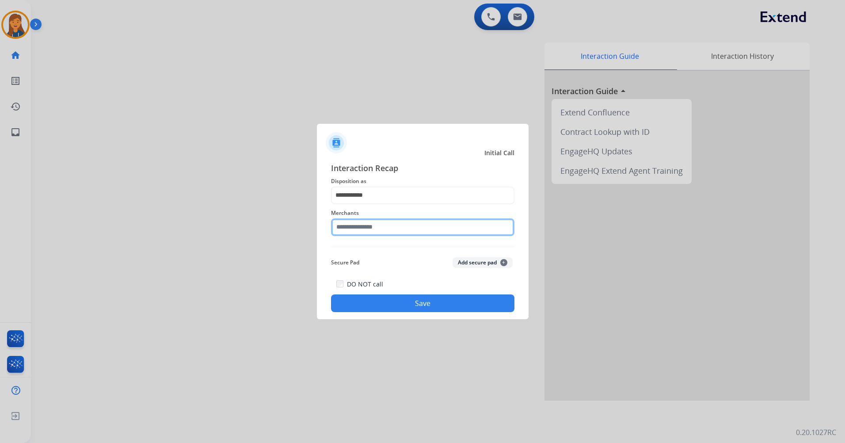
click at [374, 221] on input "text" at bounding box center [422, 227] width 183 height 18
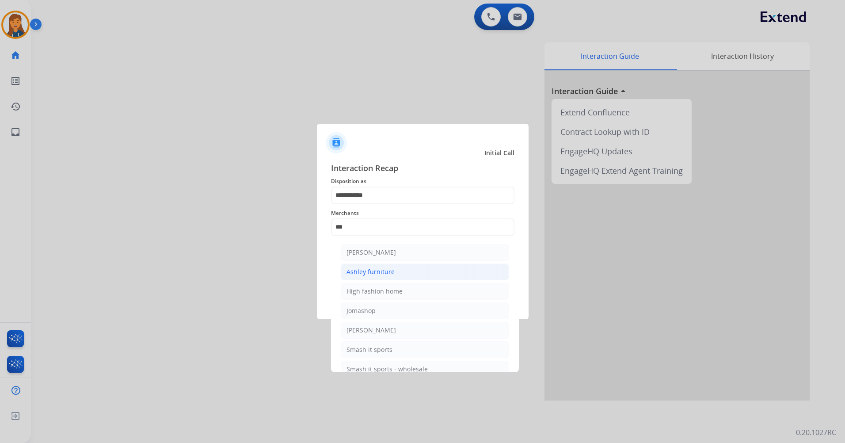
click at [379, 263] on li "Ashley furniture" at bounding box center [425, 271] width 168 height 17
type input "**********"
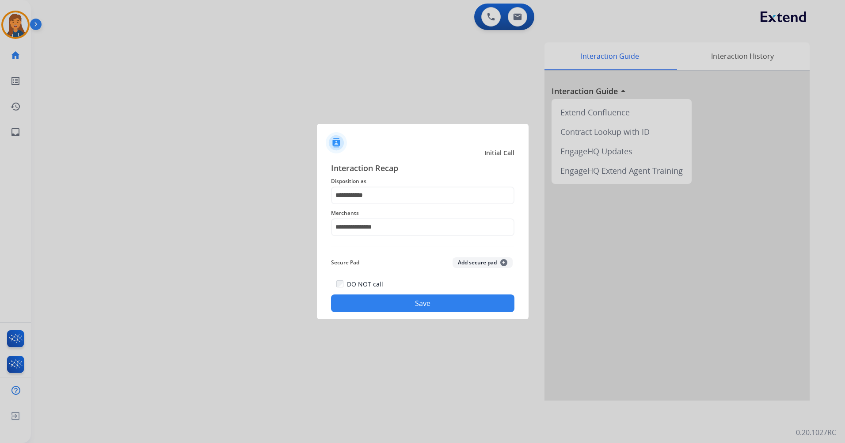
click at [415, 305] on button "Save" at bounding box center [422, 303] width 183 height 18
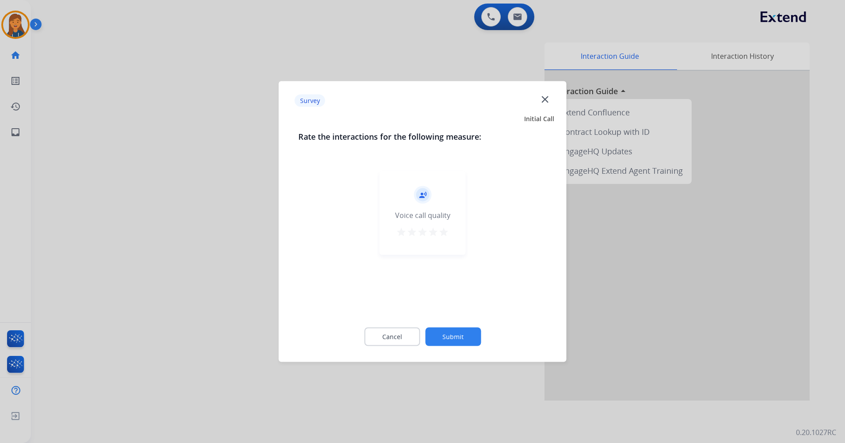
click at [442, 231] on mat-icon "star" at bounding box center [443, 232] width 11 height 11
click at [451, 332] on button "Submit" at bounding box center [453, 336] width 56 height 19
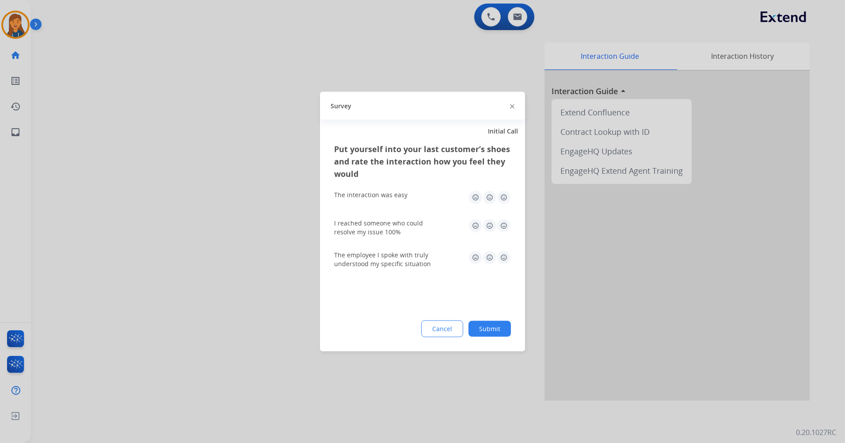
click at [505, 197] on img at bounding box center [504, 197] width 14 height 14
click at [505, 227] on img at bounding box center [504, 226] width 14 height 14
click at [503, 254] on img at bounding box center [504, 258] width 14 height 14
click at [487, 324] on button "Submit" at bounding box center [489, 329] width 42 height 16
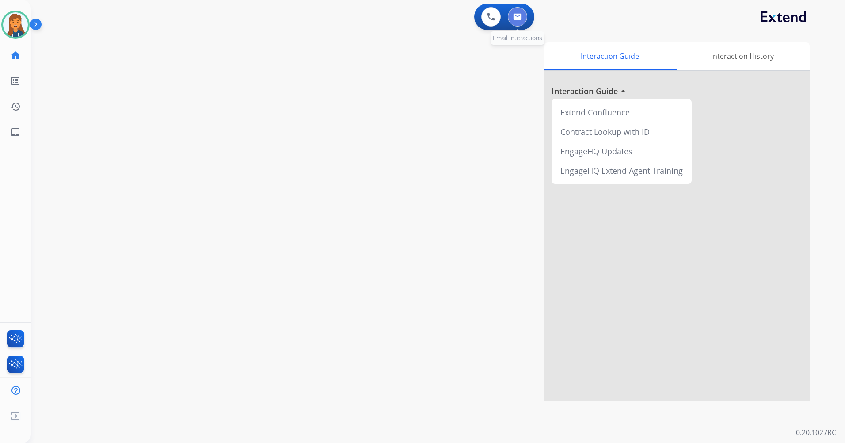
click at [514, 18] on img at bounding box center [517, 16] width 9 height 7
select select "**********"
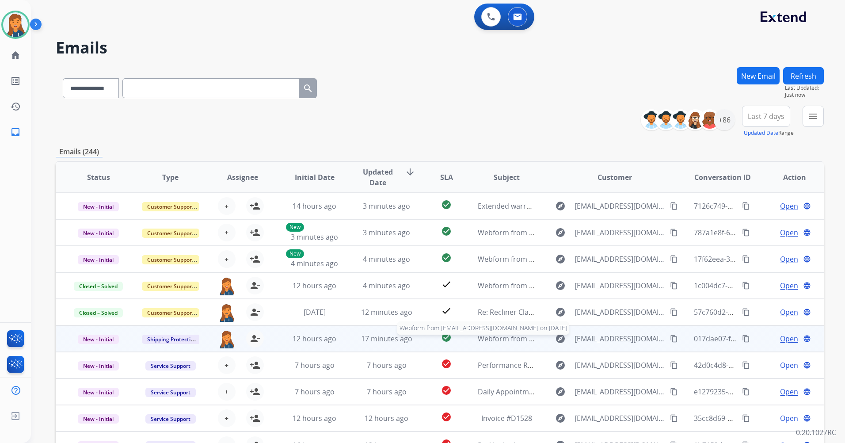
click at [482, 337] on span "Webform from [EMAIL_ADDRESS][DOMAIN_NAME] on [DATE]" at bounding box center [578, 339] width 200 height 10
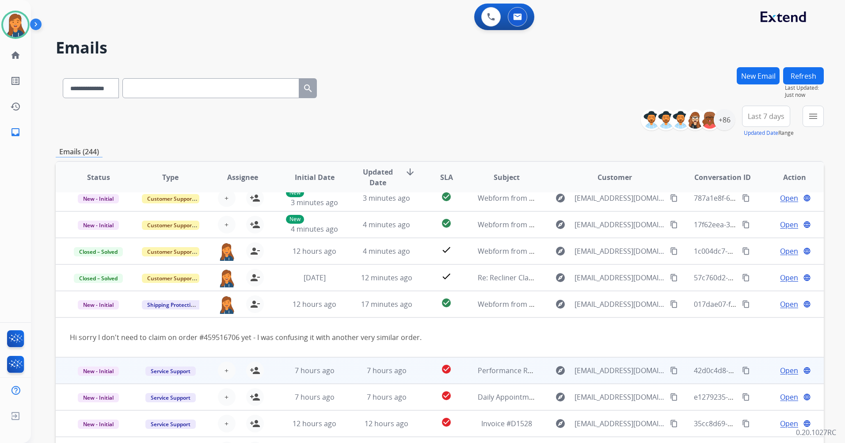
scroll to position [41, 0]
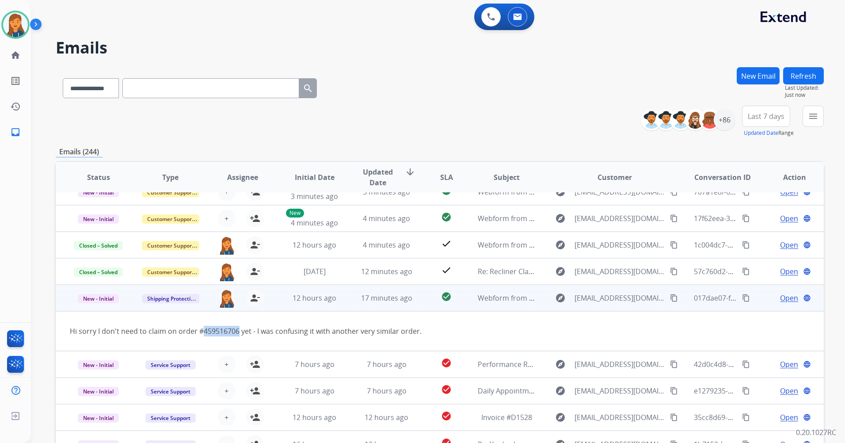
drag, startPoint x: 237, startPoint y: 333, endPoint x: 201, endPoint y: 337, distance: 36.9
click at [201, 337] on td "Hi sorry I don't need to claim on order #459516706 yet - I was confusing it wit…" at bounding box center [368, 331] width 624 height 40
drag, startPoint x: 201, startPoint y: 337, endPoint x: 234, endPoint y: 330, distance: 33.8
copy div "459516706"
click at [784, 296] on span "Open" at bounding box center [789, 298] width 18 height 11
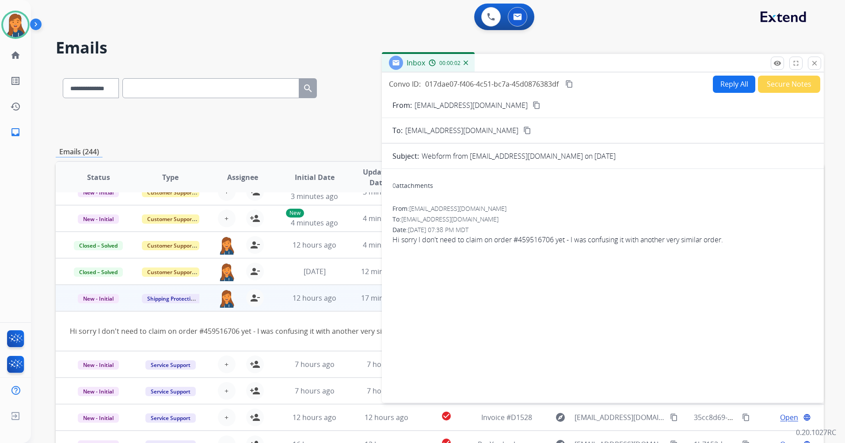
click at [726, 85] on button "Reply All" at bounding box center [734, 84] width 42 height 17
select select "**********"
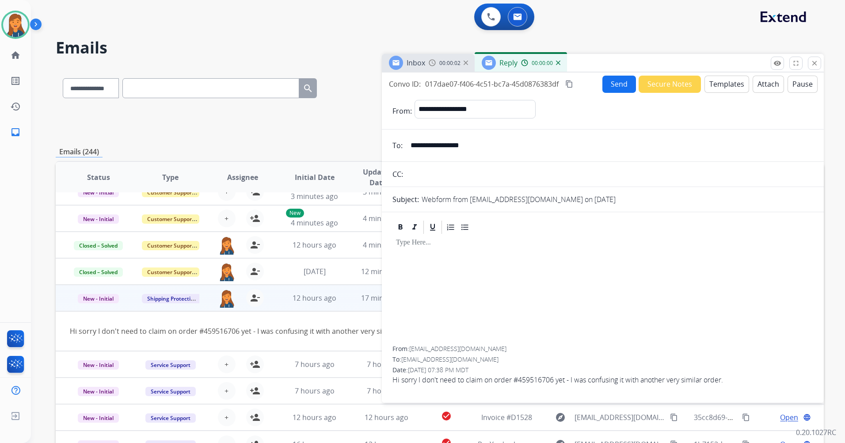
click at [719, 68] on div "Inbox 00:00:02 Reply 00:00:00" at bounding box center [603, 63] width 442 height 19
click at [713, 99] on form "**********" at bounding box center [603, 246] width 442 height 306
click at [714, 89] on button "Templates" at bounding box center [726, 84] width 45 height 17
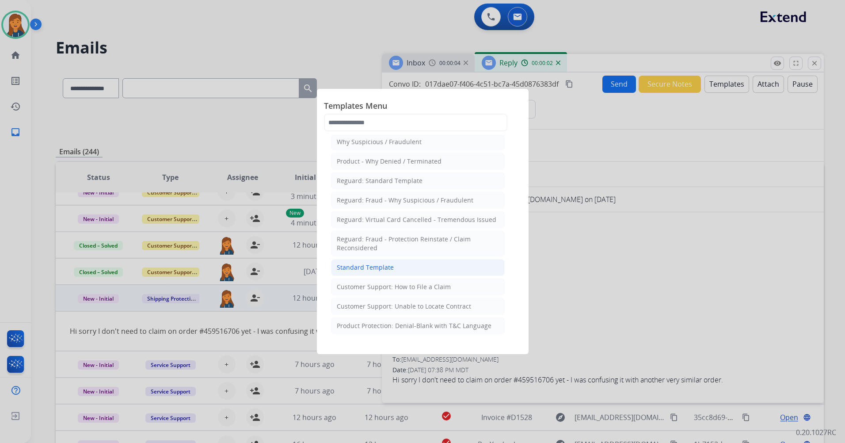
scroll to position [44, 0]
click at [378, 248] on div "Standard Template" at bounding box center [365, 246] width 57 height 9
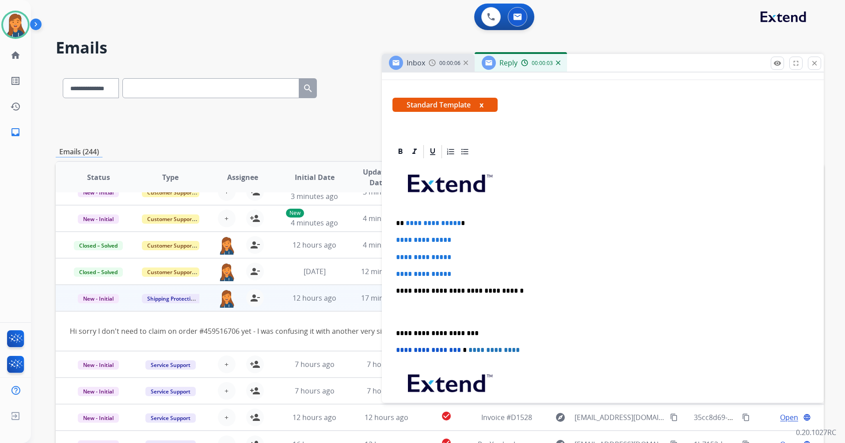
scroll to position [133, 0]
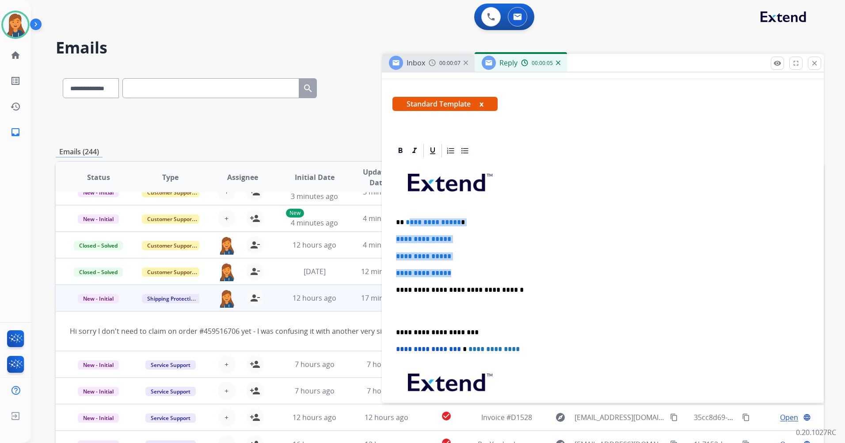
drag, startPoint x: 459, startPoint y: 273, endPoint x: 407, endPoint y: 217, distance: 76.3
click at [407, 217] on div "**********" at bounding box center [602, 311] width 421 height 304
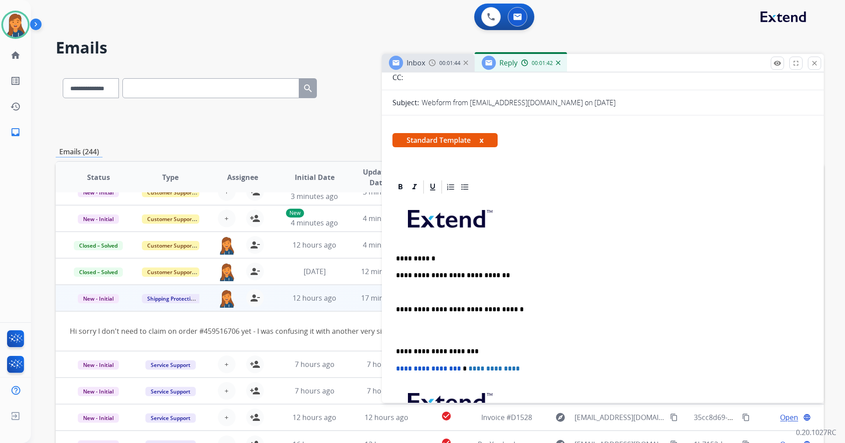
scroll to position [95, 0]
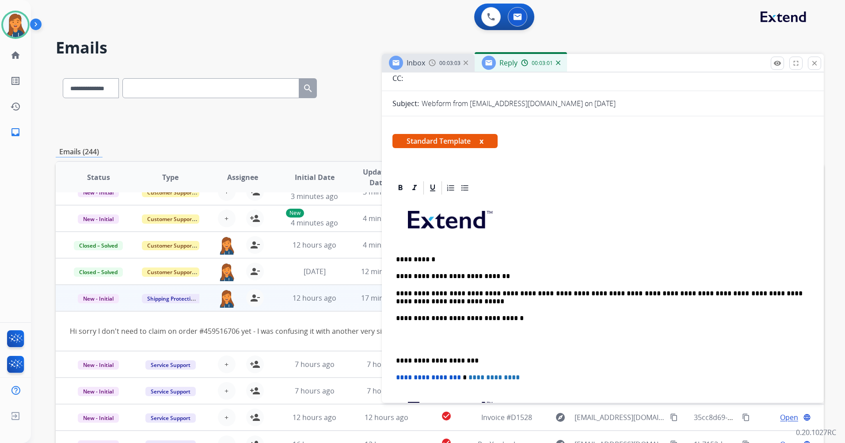
click at [395, 300] on div "**********" at bounding box center [602, 343] width 421 height 295
click at [396, 357] on p "**********" at bounding box center [599, 361] width 406 height 8
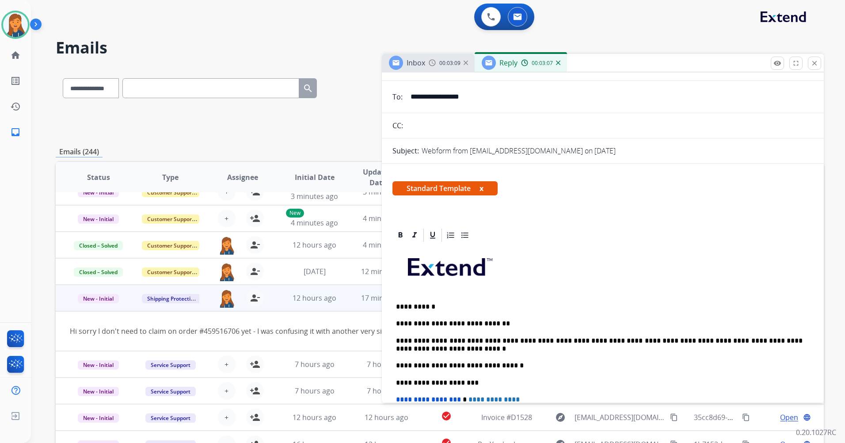
scroll to position [0, 0]
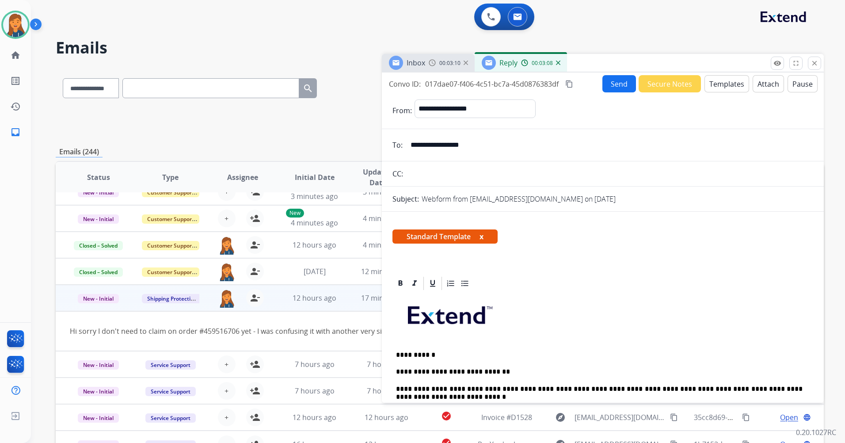
click at [571, 81] on mat-icon "content_copy" at bounding box center [569, 84] width 8 height 8
click at [608, 82] on button "Send" at bounding box center [619, 83] width 34 height 17
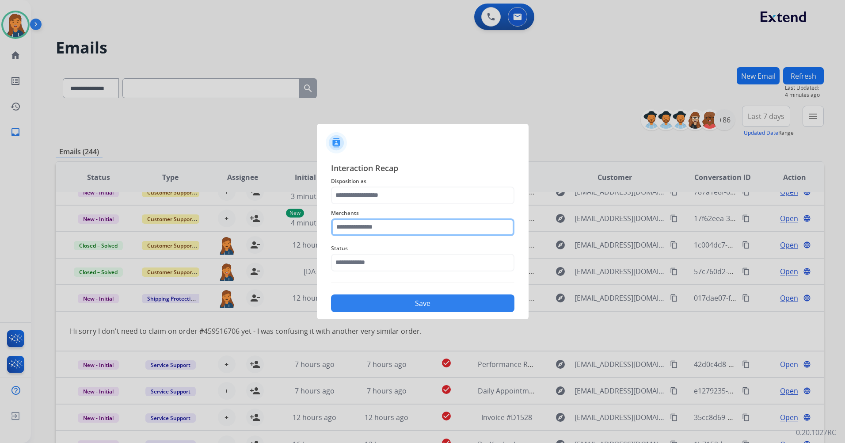
click at [351, 230] on input "text" at bounding box center [422, 227] width 183 height 18
drag, startPoint x: 362, startPoint y: 223, endPoint x: 322, endPoint y: 217, distance: 40.3
click at [322, 217] on div "Interaction Recap Disposition as Merchants **** Best power wheelchair Bestway S…" at bounding box center [423, 237] width 212 height 165
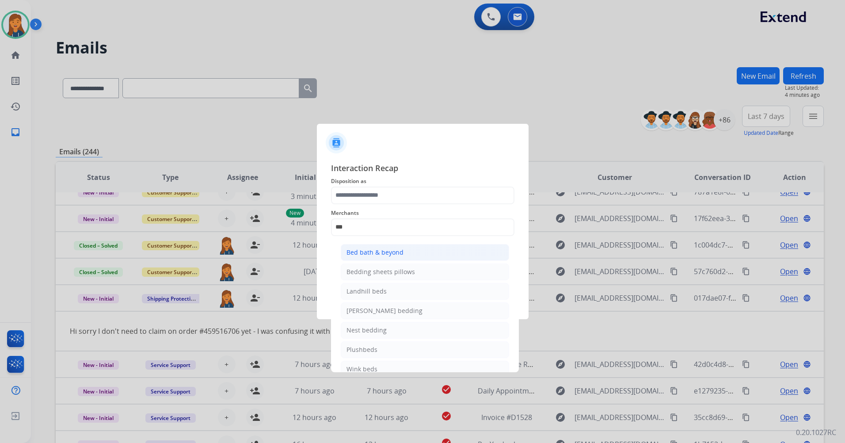
click at [387, 253] on div "Bed bath & beyond" at bounding box center [374, 252] width 57 height 9
type input "**********"
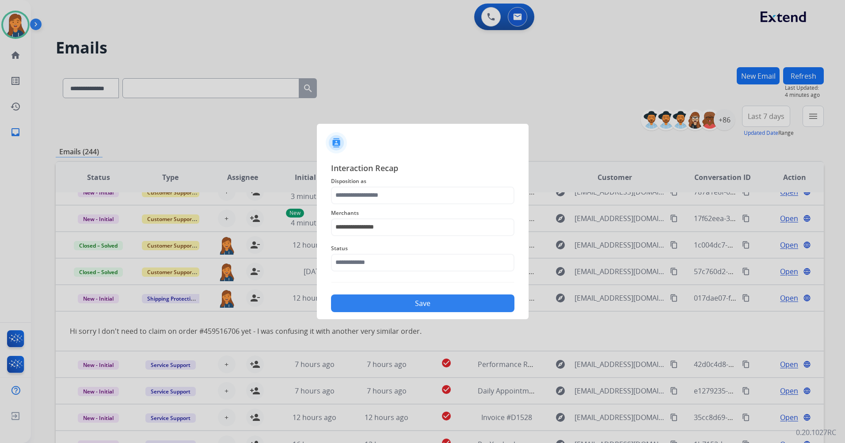
click at [374, 184] on span "Disposition as" at bounding box center [422, 181] width 183 height 11
drag, startPoint x: 370, startPoint y: 195, endPoint x: 369, endPoint y: 202, distance: 7.1
click at [370, 196] on input "text" at bounding box center [422, 195] width 183 height 18
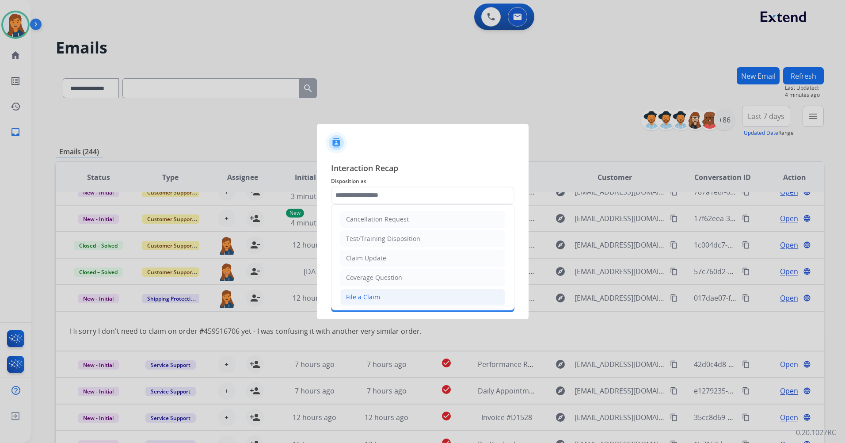
click at [351, 299] on div "File a Claim" at bounding box center [363, 297] width 34 height 9
type input "**********"
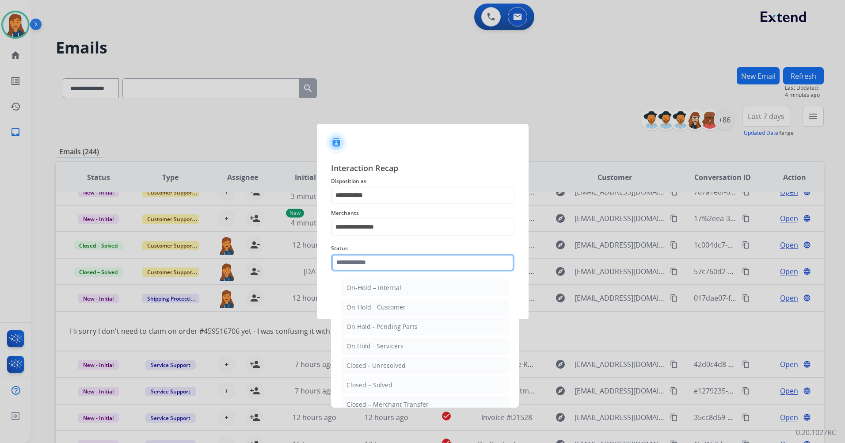
click at [362, 269] on input "text" at bounding box center [422, 263] width 183 height 18
click at [354, 375] on ul "On-Hold – Internal On-Hold - Customer On Hold - Pending Parts On Hold - Service…" at bounding box center [425, 368] width 174 height 186
click at [355, 386] on div "Closed – Solved" at bounding box center [369, 384] width 46 height 9
type input "**********"
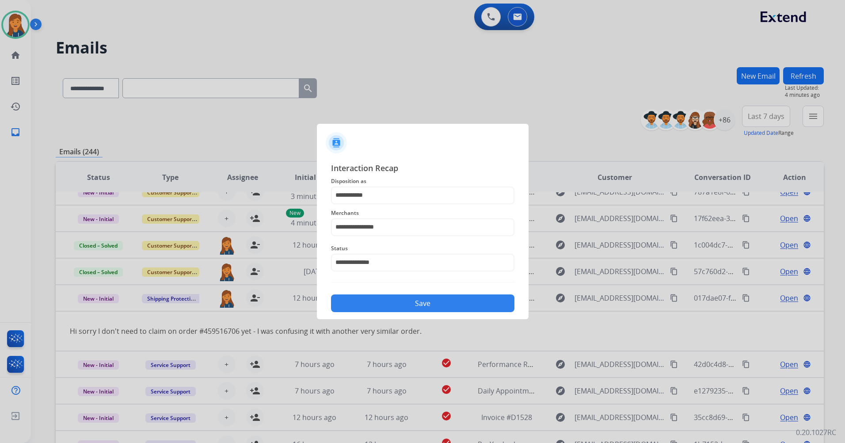
click at [374, 310] on button "Save" at bounding box center [422, 303] width 183 height 18
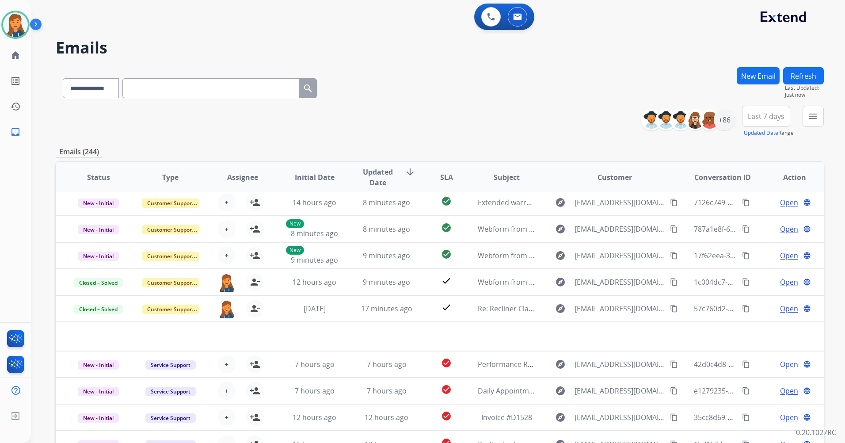
scroll to position [30, 0]
click at [776, 114] on span "Last 7 days" at bounding box center [766, 116] width 37 height 4
click at [752, 221] on div "Last 90 days" at bounding box center [763, 223] width 49 height 13
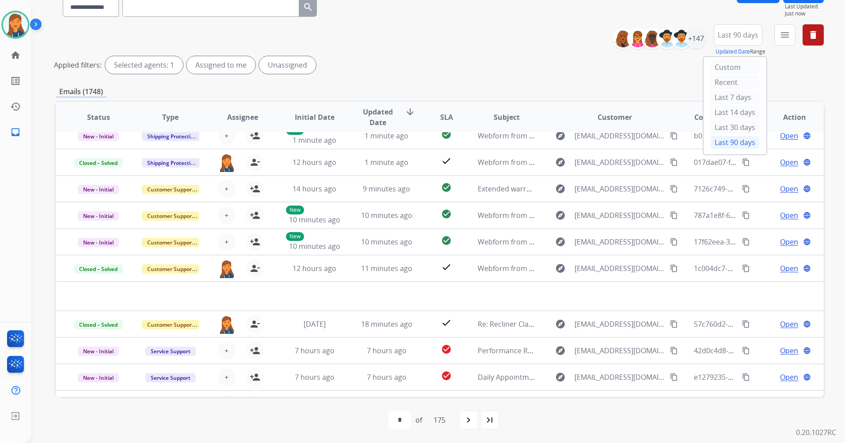
scroll to position [0, 0]
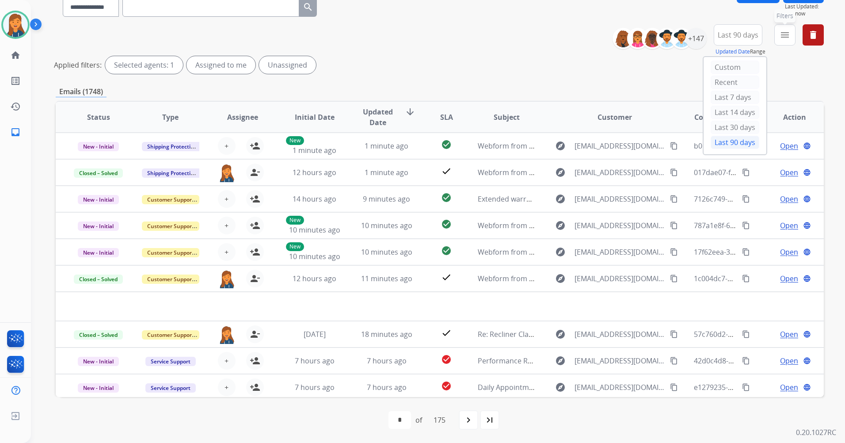
click at [788, 37] on mat-icon "menu" at bounding box center [784, 35] width 11 height 11
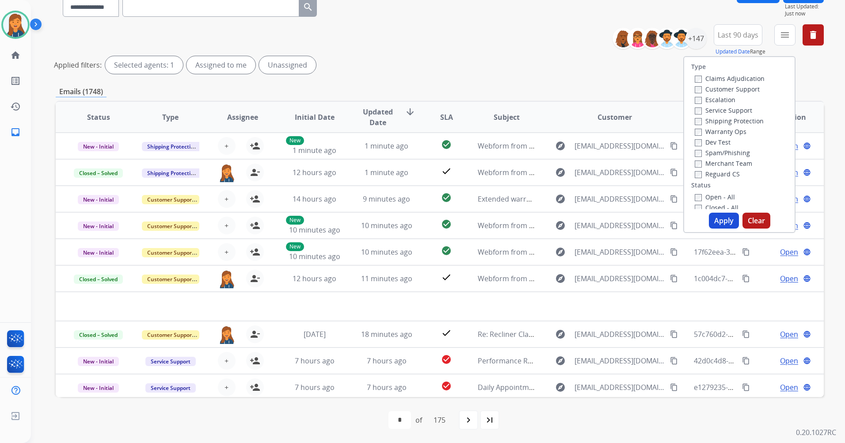
click at [729, 88] on label "Customer Support" at bounding box center [727, 89] width 65 height 8
click at [716, 123] on label "Shipping Protection" at bounding box center [729, 121] width 69 height 8
click at [714, 170] on label "Reguard CS" at bounding box center [717, 174] width 45 height 8
click at [710, 222] on button "Apply" at bounding box center [724, 221] width 30 height 16
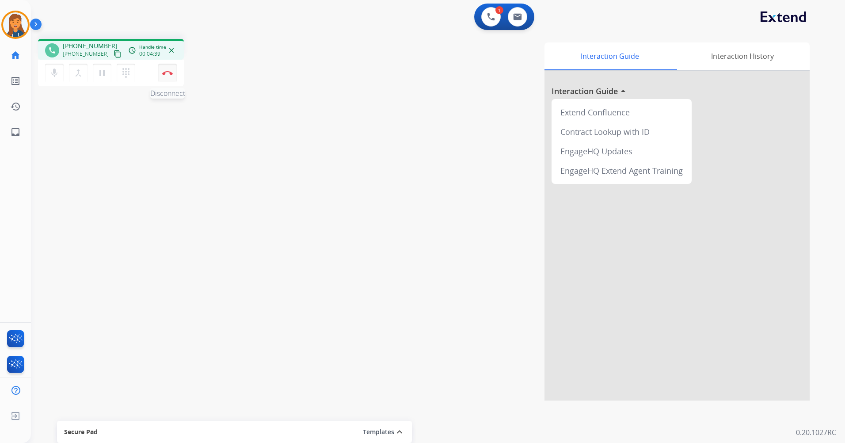
click at [171, 73] on img at bounding box center [167, 73] width 11 height 4
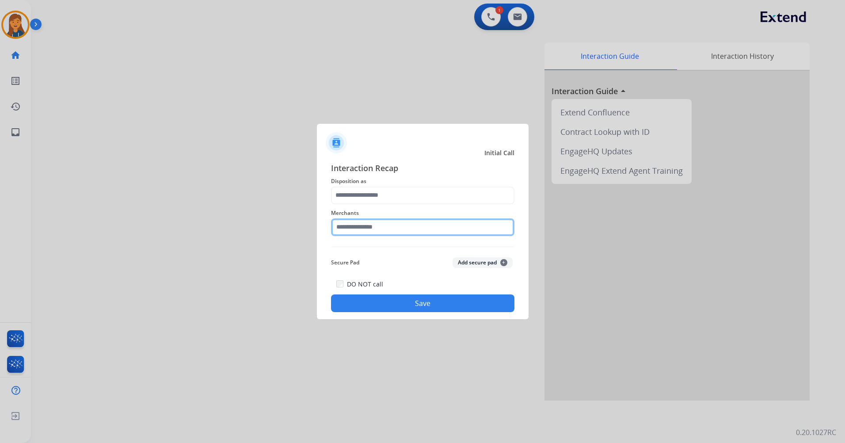
click at [362, 232] on input "text" at bounding box center [422, 227] width 183 height 18
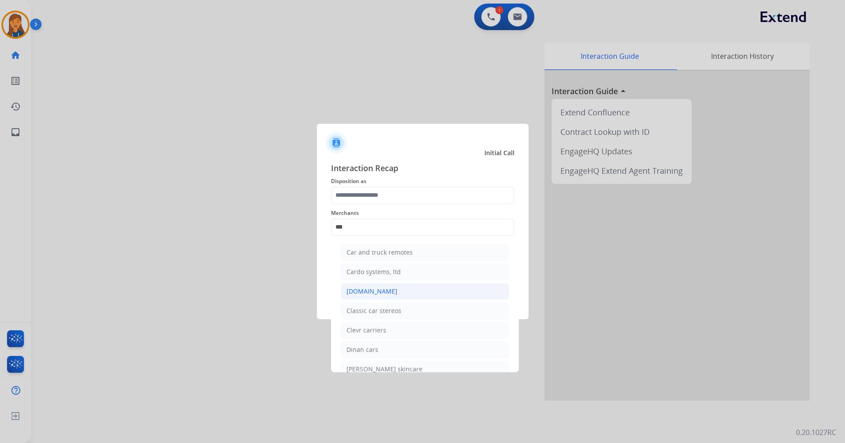
click at [372, 287] on div "[DOMAIN_NAME]" at bounding box center [371, 291] width 51 height 9
type input "**********"
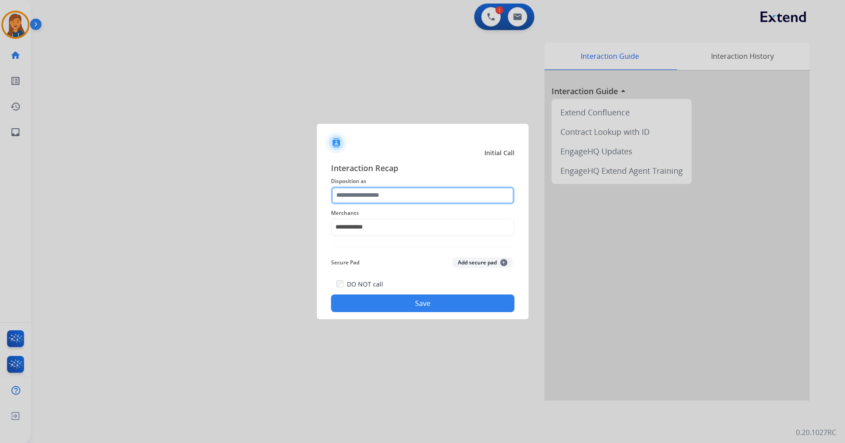
click at [363, 198] on input "text" at bounding box center [422, 195] width 183 height 18
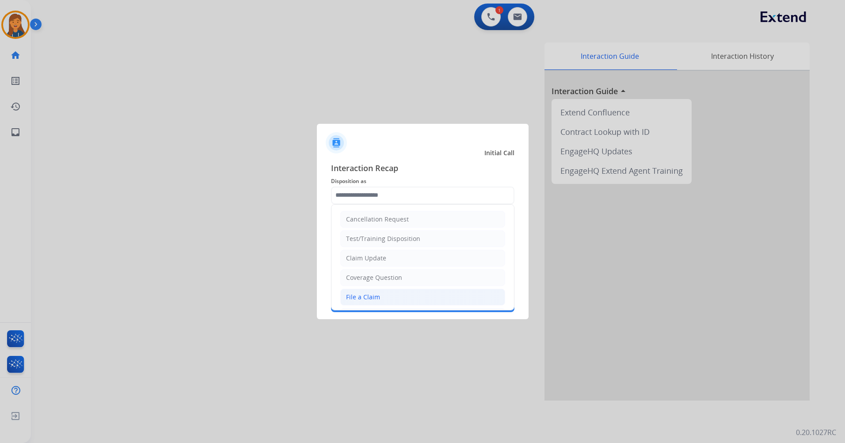
click at [368, 293] on div "File a Claim" at bounding box center [363, 297] width 34 height 9
type input "**********"
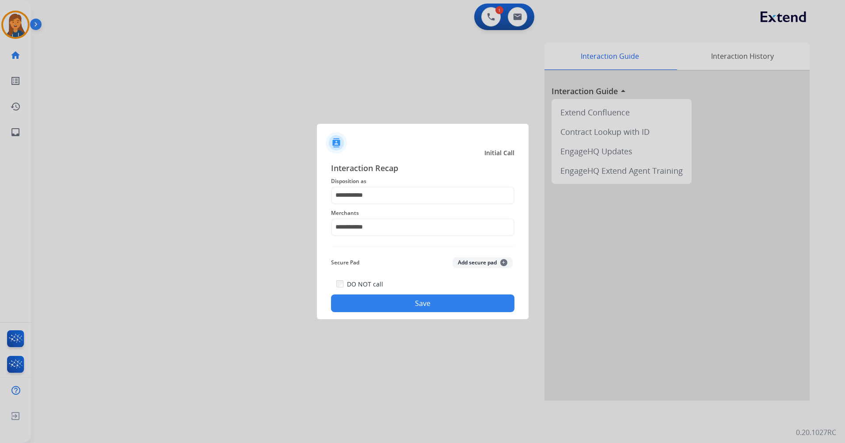
click at [379, 300] on button "Save" at bounding box center [422, 303] width 183 height 18
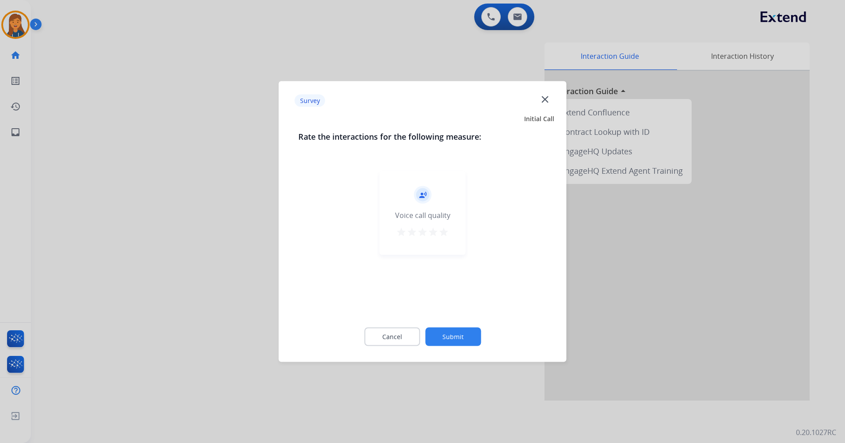
click at [441, 232] on mat-icon "star" at bounding box center [443, 232] width 11 height 11
click at [440, 338] on button "Submit" at bounding box center [453, 336] width 56 height 19
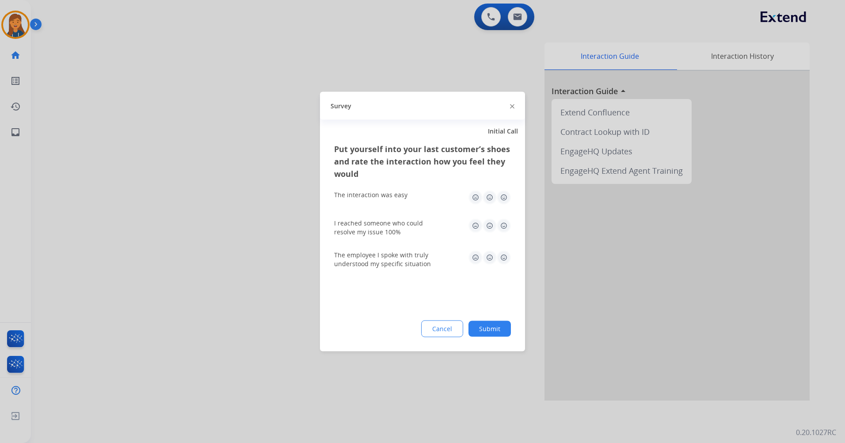
click at [504, 198] on img at bounding box center [504, 197] width 14 height 14
click at [500, 230] on img at bounding box center [504, 226] width 14 height 14
click at [500, 267] on div "The employee I spoke with truly understood my specific situation" at bounding box center [422, 260] width 177 height 18
click at [507, 255] on img at bounding box center [504, 258] width 14 height 14
click at [496, 327] on button "Submit" at bounding box center [489, 329] width 42 height 16
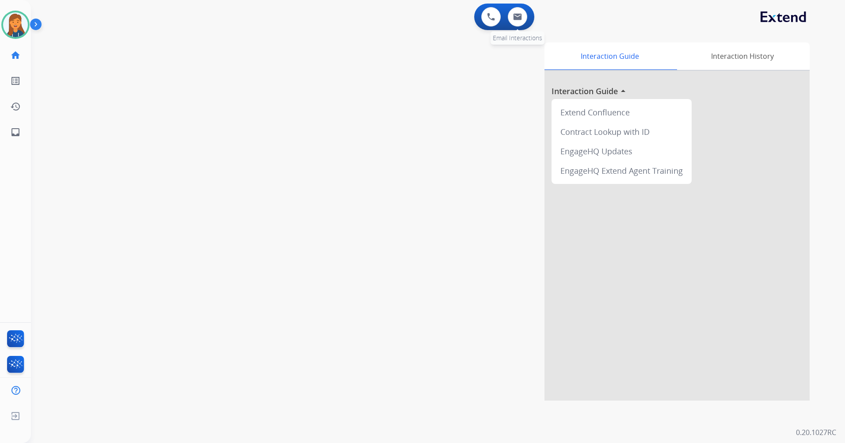
click at [528, 16] on div "0 Email Interactions" at bounding box center [517, 16] width 27 height 19
click at [521, 15] on img at bounding box center [517, 16] width 9 height 7
select select "**********"
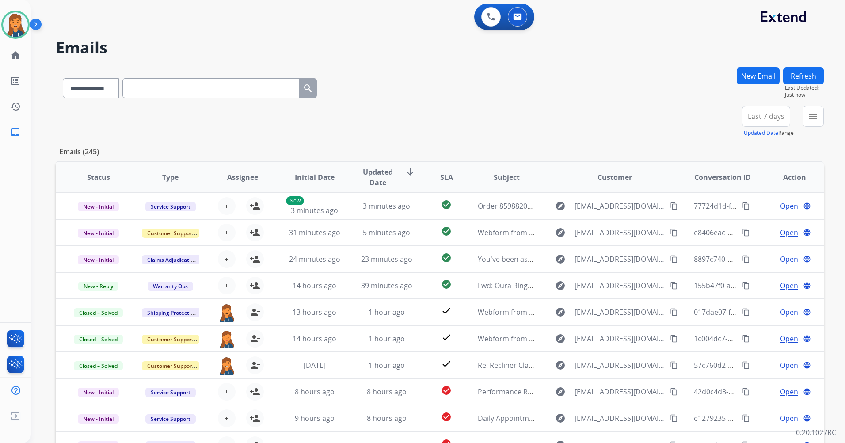
click at [751, 110] on button "Last 7 days" at bounding box center [766, 116] width 48 height 21
click at [749, 219] on div "Last 90 days" at bounding box center [763, 223] width 49 height 13
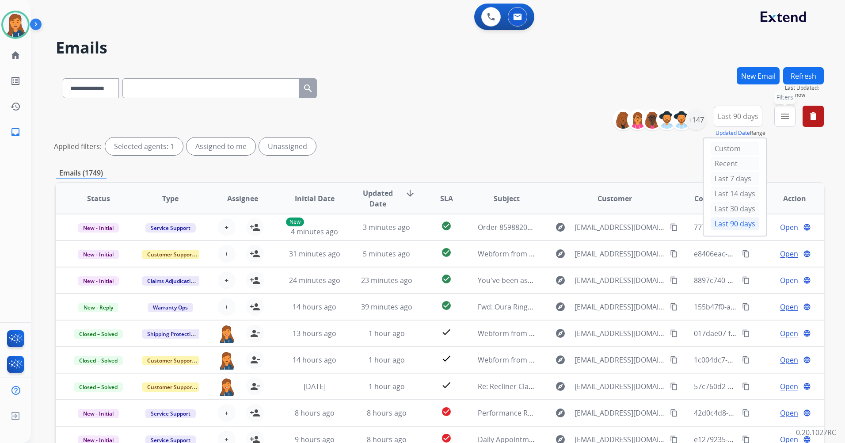
click at [785, 114] on mat-icon "menu" at bounding box center [784, 116] width 11 height 11
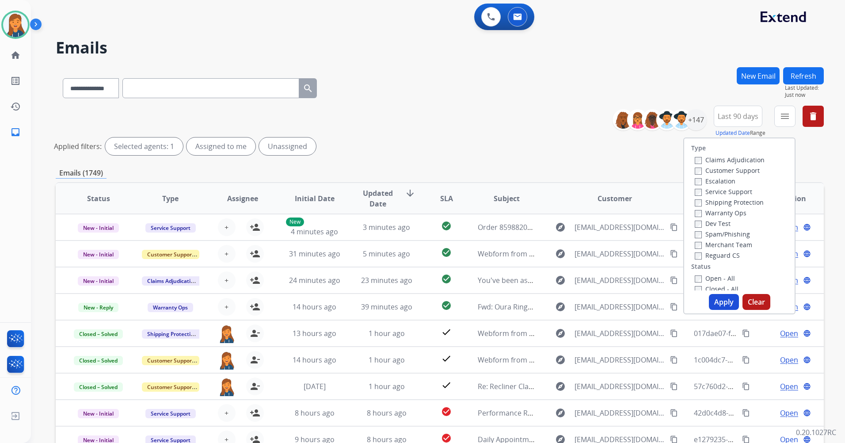
click at [746, 169] on label "Customer Support" at bounding box center [727, 170] width 65 height 8
click at [734, 200] on label "Shipping Protection" at bounding box center [729, 202] width 69 height 8
click at [718, 253] on label "Reguard CS" at bounding box center [717, 255] width 45 height 8
click at [712, 278] on label "Open - All" at bounding box center [715, 278] width 40 height 8
click at [716, 304] on button "Apply" at bounding box center [724, 302] width 30 height 16
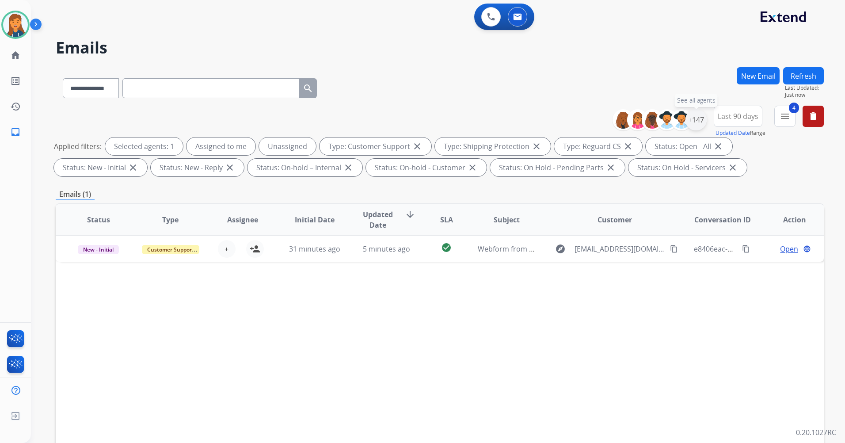
click at [691, 119] on div "+147" at bounding box center [695, 119] width 21 height 21
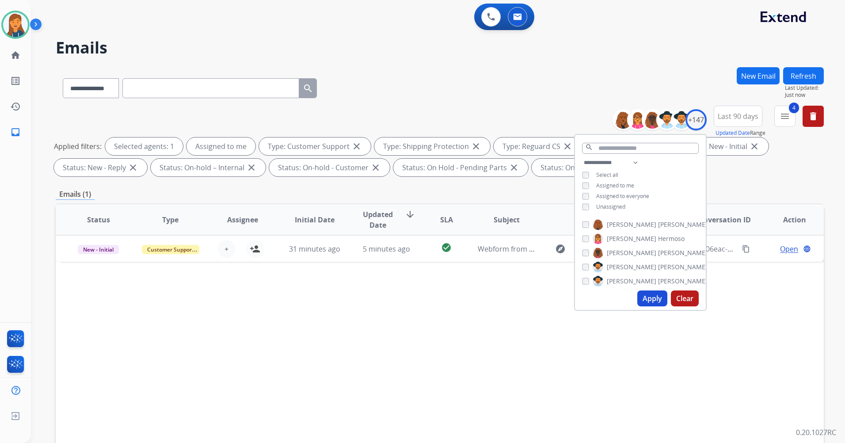
click at [647, 302] on button "Apply" at bounding box center [652, 298] width 30 height 16
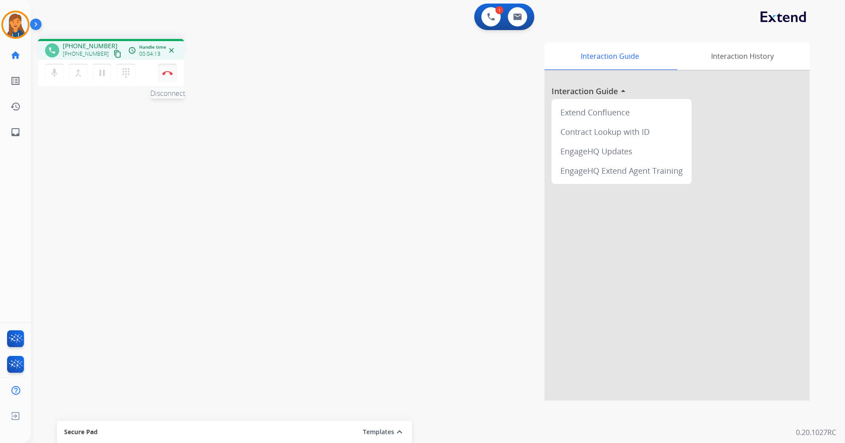
click at [172, 71] on img at bounding box center [167, 73] width 11 height 4
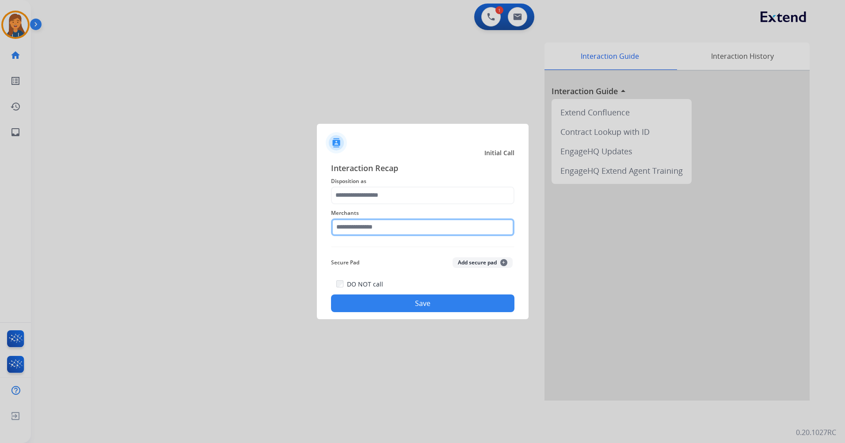
click at [391, 227] on input "text" at bounding box center [422, 227] width 183 height 18
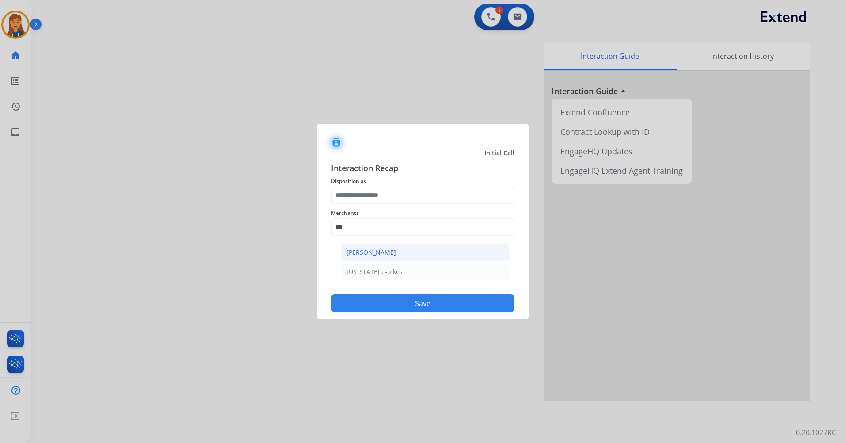
click at [391, 247] on li "[PERSON_NAME]" at bounding box center [425, 252] width 168 height 17
type input "**********"
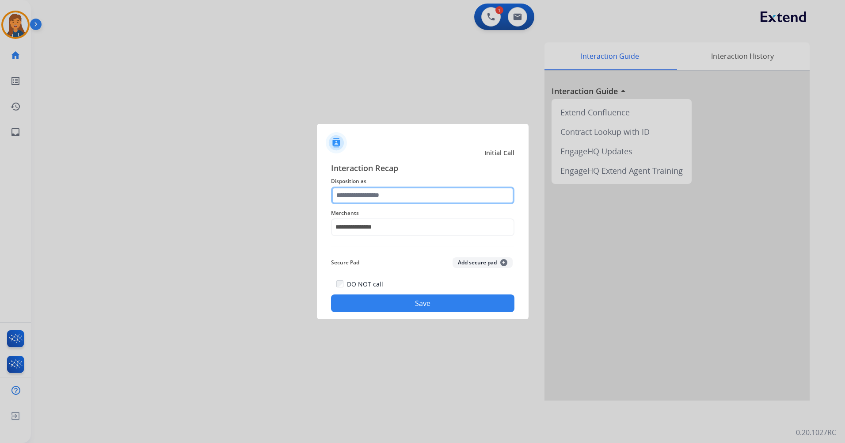
click at [389, 190] on input "text" at bounding box center [422, 195] width 183 height 18
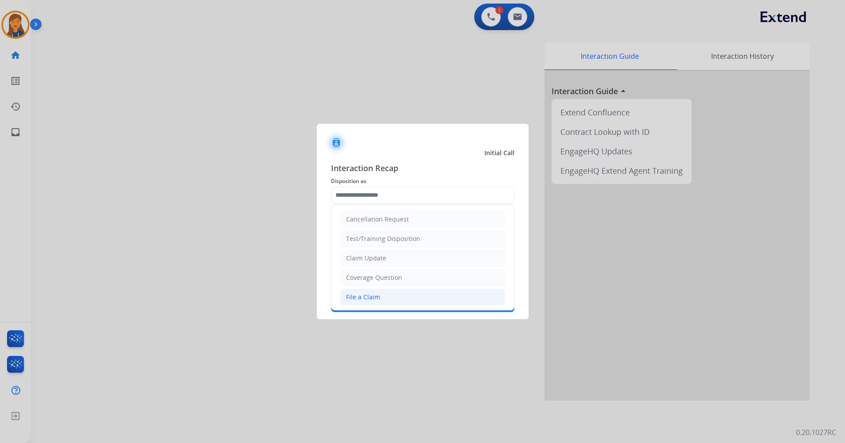
click at [380, 293] on li "File a Claim" at bounding box center [422, 297] width 165 height 17
type input "**********"
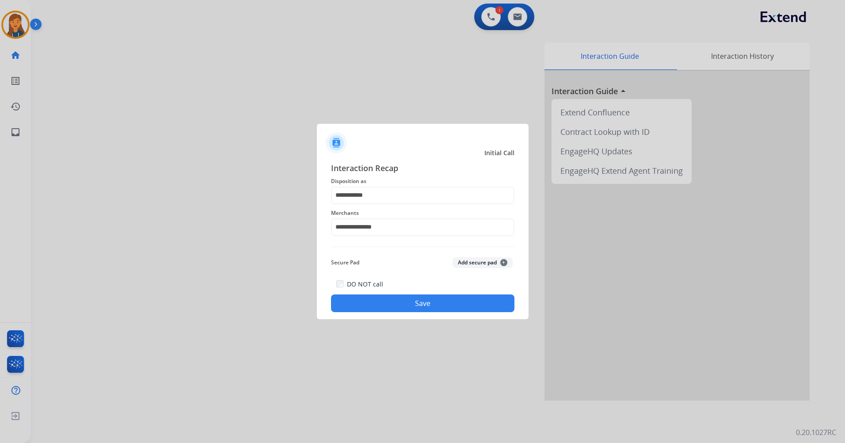
click at [395, 302] on button "Save" at bounding box center [422, 303] width 183 height 18
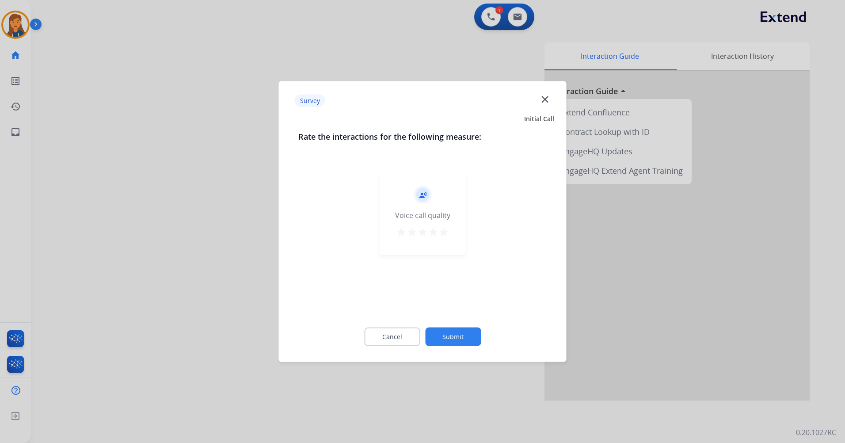
click at [438, 229] on mat-icon "star" at bounding box center [433, 232] width 11 height 11
click at [442, 233] on mat-icon "star" at bounding box center [443, 232] width 11 height 11
click at [442, 332] on button "Submit" at bounding box center [453, 336] width 56 height 19
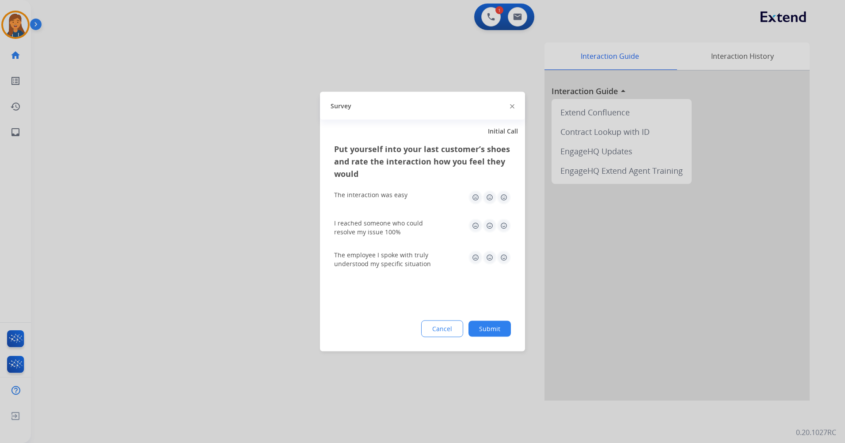
click at [499, 204] on img at bounding box center [504, 197] width 14 height 14
click at [503, 230] on img at bounding box center [504, 226] width 14 height 14
click at [498, 265] on div "The employee I spoke with truly understood my specific situation" at bounding box center [422, 260] width 177 height 18
click at [499, 257] on img at bounding box center [504, 258] width 14 height 14
click at [493, 331] on button "Submit" at bounding box center [489, 329] width 42 height 16
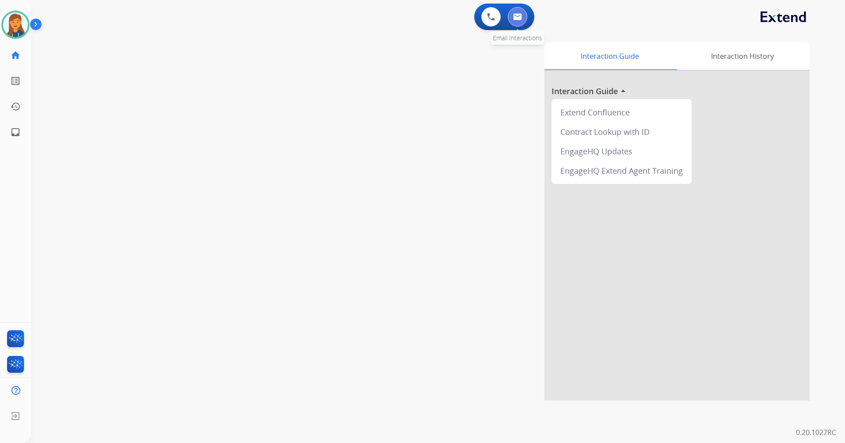
click at [523, 23] on button at bounding box center [517, 16] width 19 height 19
select select "**********"
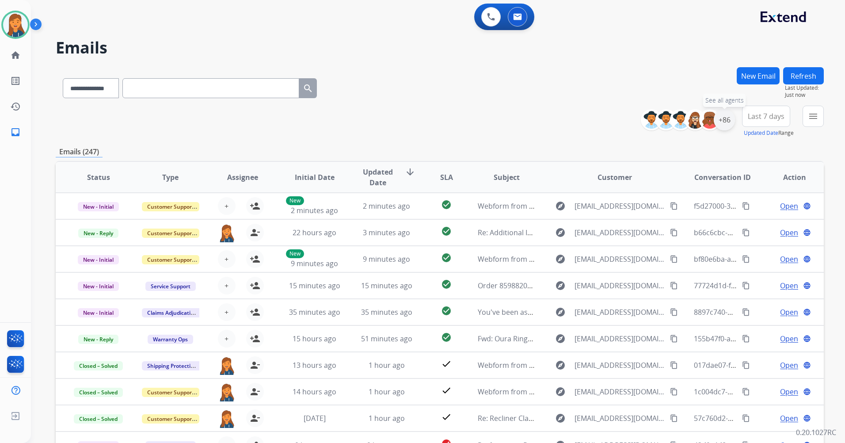
click at [727, 121] on div "+86" at bounding box center [724, 119] width 21 height 21
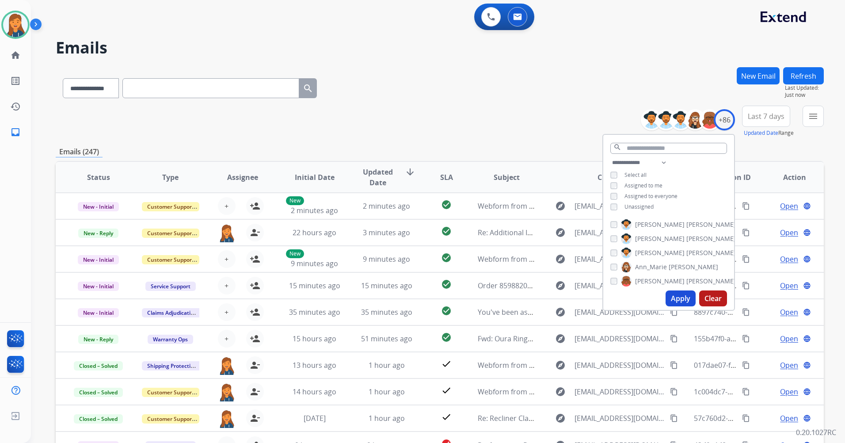
click at [780, 118] on span "Last 7 days" at bounding box center [766, 116] width 37 height 4
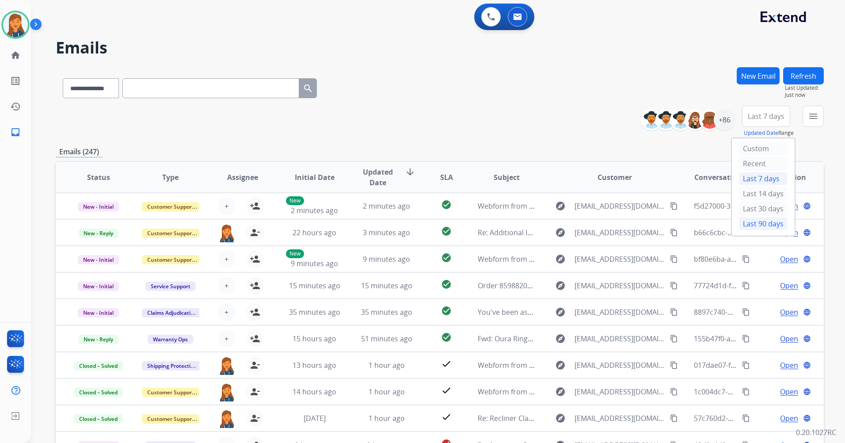
click at [754, 224] on div "Last 90 days" at bounding box center [763, 223] width 49 height 13
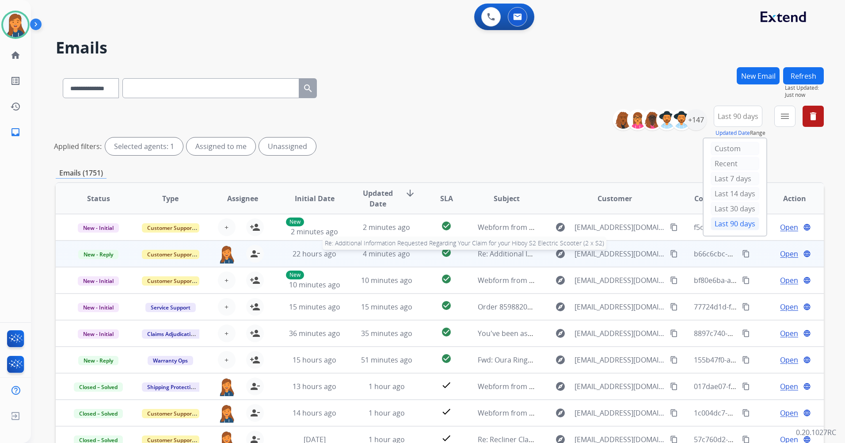
click at [504, 253] on span "Re: Additional Information Requested Regarding Your Claim for your Hiboy S2 Ele…" at bounding box center [647, 254] width 338 height 10
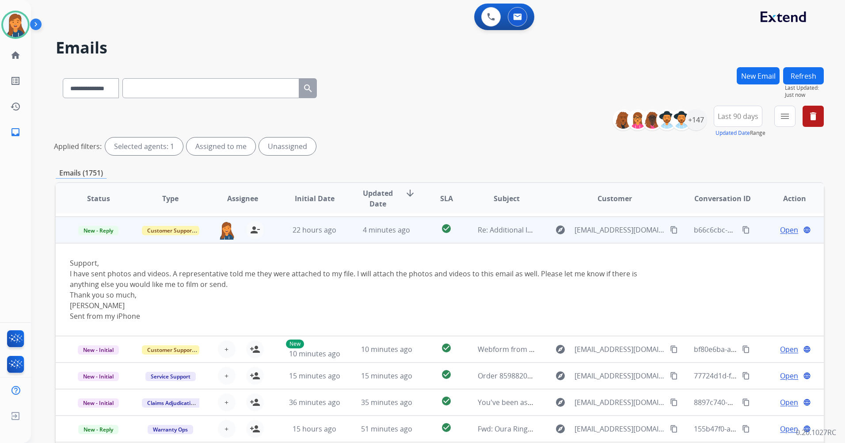
scroll to position [27, 0]
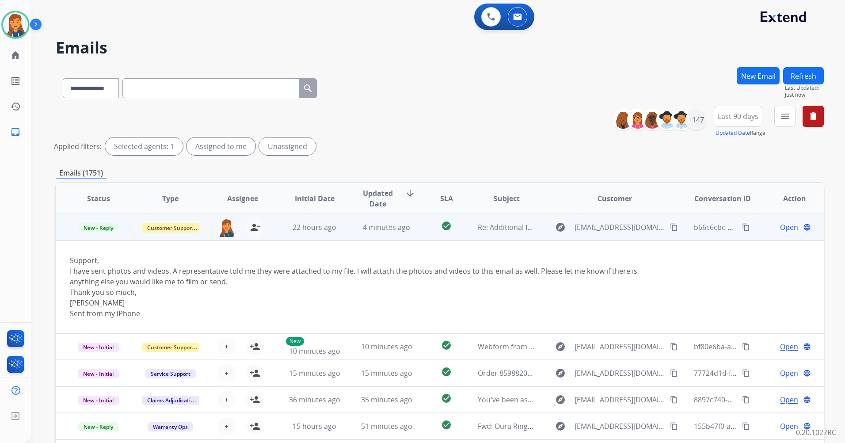
click at [781, 228] on span "Open" at bounding box center [789, 227] width 18 height 11
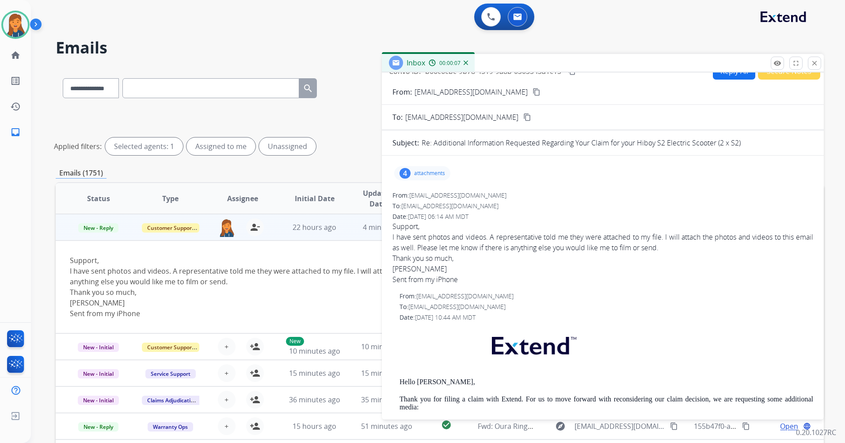
scroll to position [0, 0]
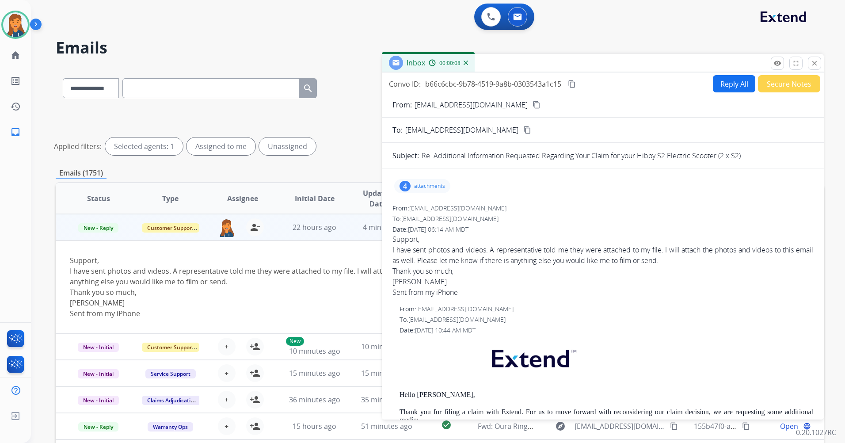
click at [531, 106] on button "content_copy" at bounding box center [536, 104] width 11 height 11
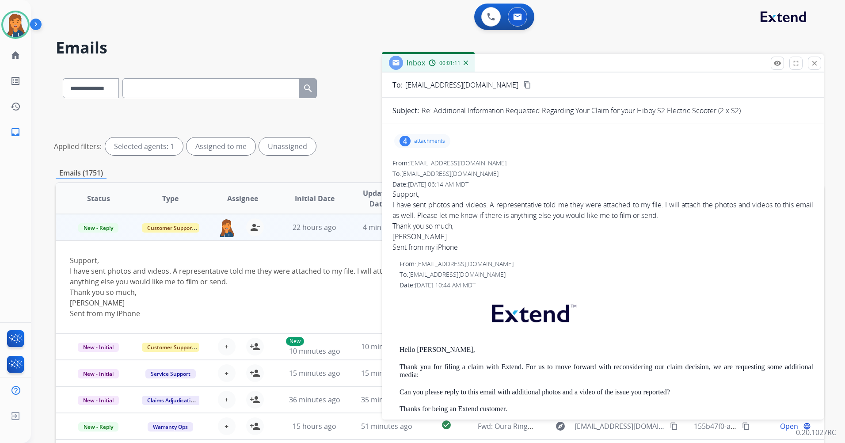
scroll to position [44, 0]
click at [420, 141] on p "attachments" at bounding box center [429, 141] width 31 height 7
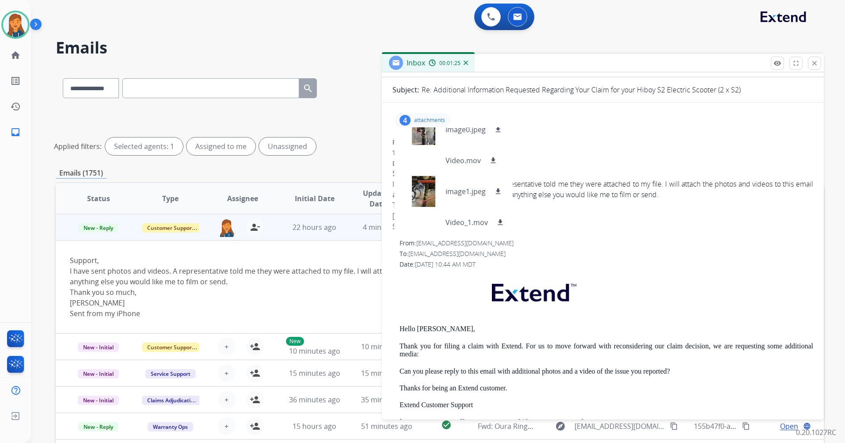
scroll to position [0, 0]
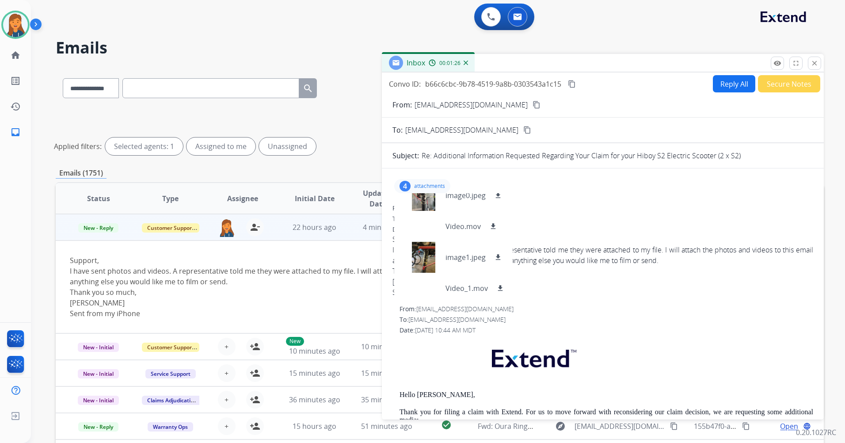
click at [645, 180] on div "4 attachments image0.jpeg download Video.mov download image1.jpeg download Vide…" at bounding box center [602, 185] width 421 height 21
click at [425, 255] on div at bounding box center [423, 257] width 44 height 31
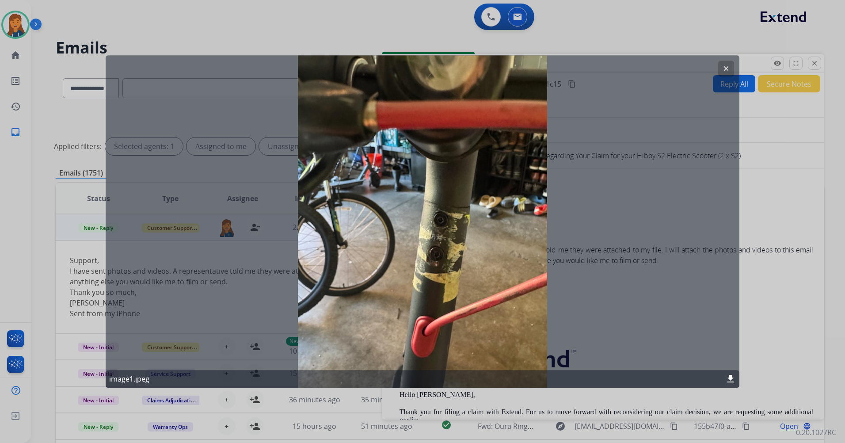
click at [727, 68] on mat-icon "clear" at bounding box center [726, 69] width 8 height 8
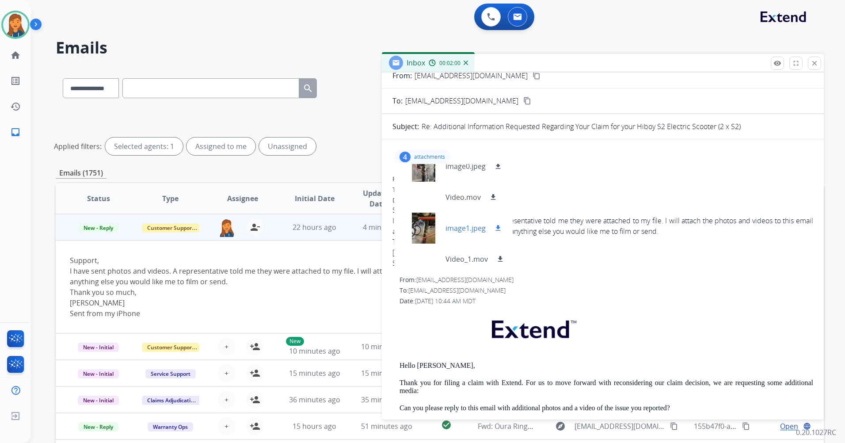
scroll to position [44, 0]
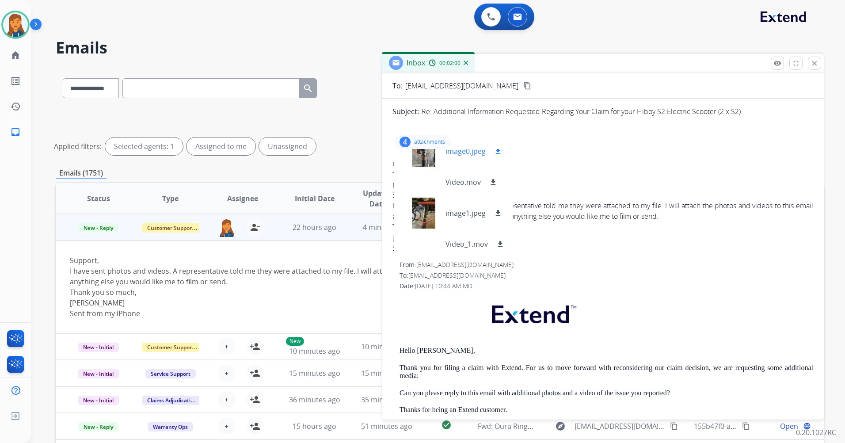
click at [426, 163] on div at bounding box center [423, 151] width 44 height 31
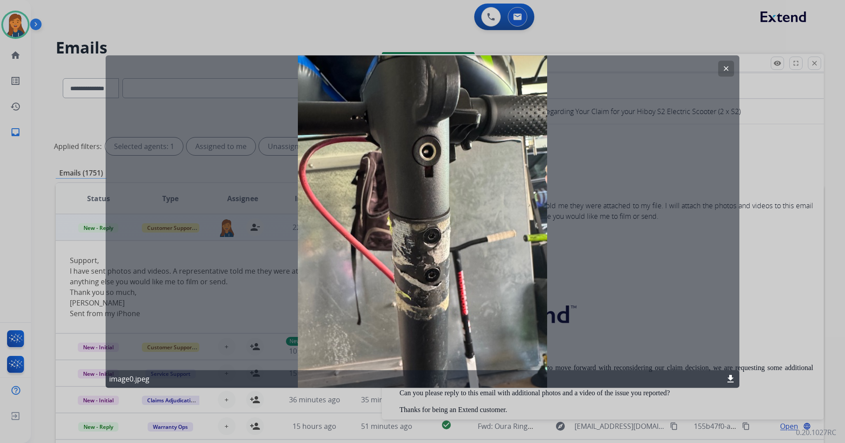
click at [726, 67] on mat-icon "clear" at bounding box center [726, 69] width 8 height 8
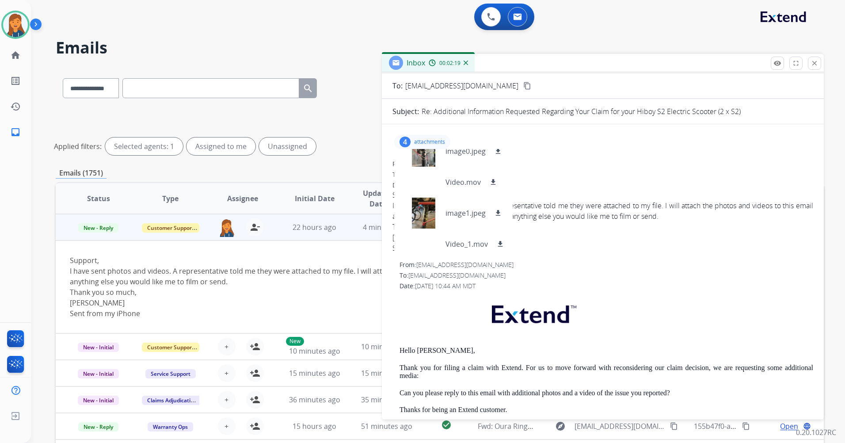
click at [685, 244] on div "Sent from my iPhone" at bounding box center [602, 248] width 421 height 11
click at [570, 148] on div "4 attachments image0.jpeg download Video.mov download image1.jpeg download Vide…" at bounding box center [602, 141] width 421 height 21
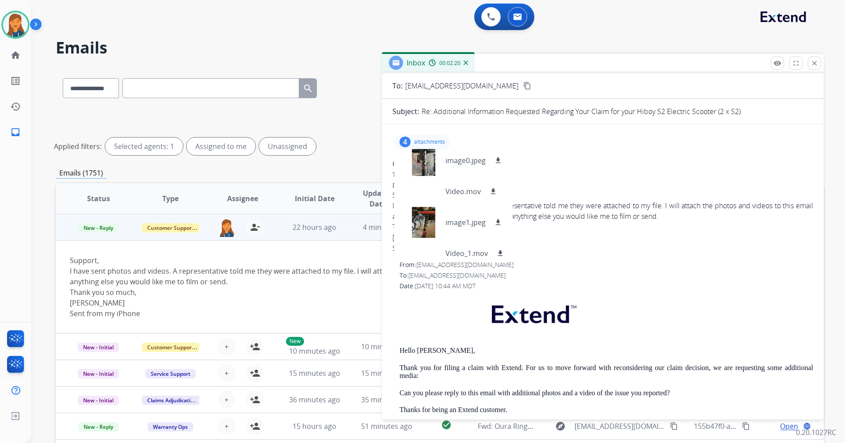
scroll to position [0, 0]
click at [426, 141] on p "attachments" at bounding box center [429, 141] width 31 height 7
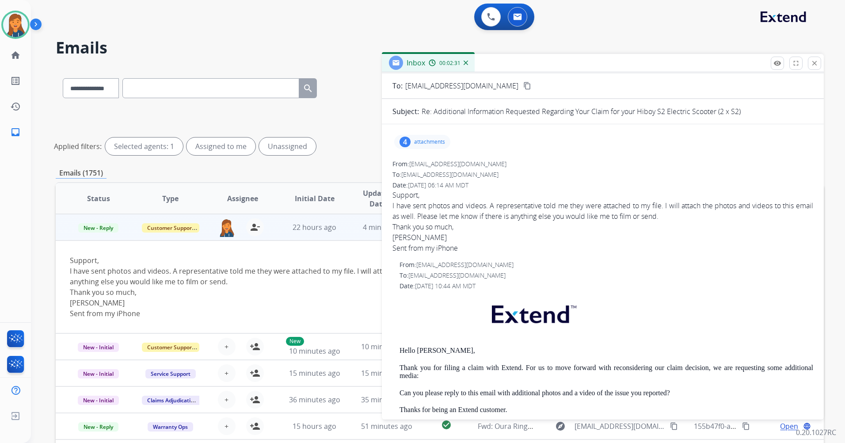
click at [429, 143] on p "attachments" at bounding box center [429, 141] width 31 height 7
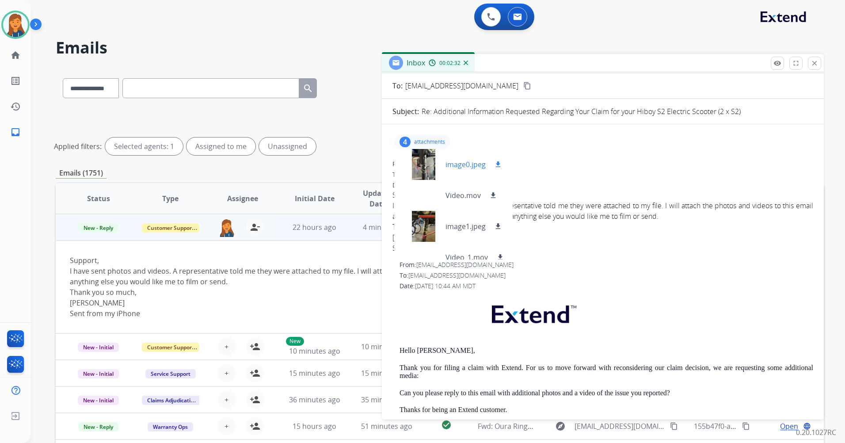
click at [425, 178] on div at bounding box center [423, 164] width 44 height 31
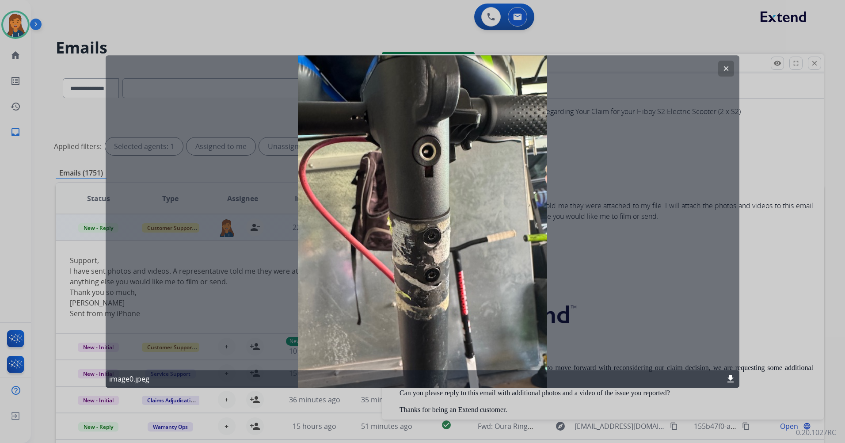
click at [724, 71] on mat-icon "clear" at bounding box center [726, 69] width 8 height 8
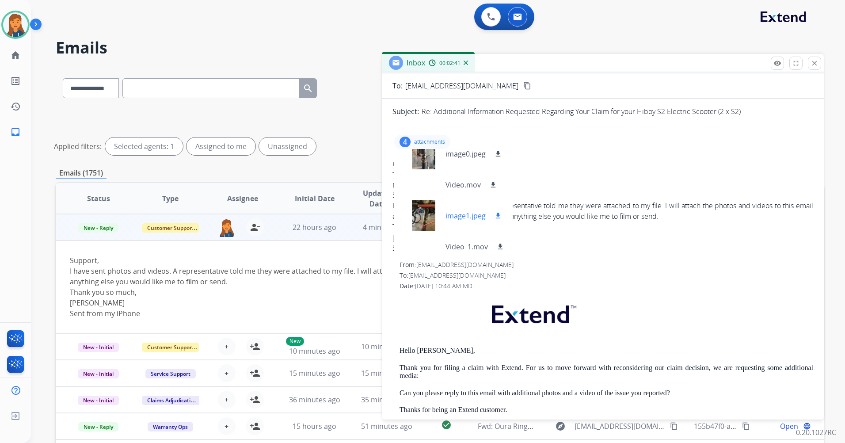
scroll to position [13, 0]
click at [426, 218] on div at bounding box center [423, 213] width 44 height 31
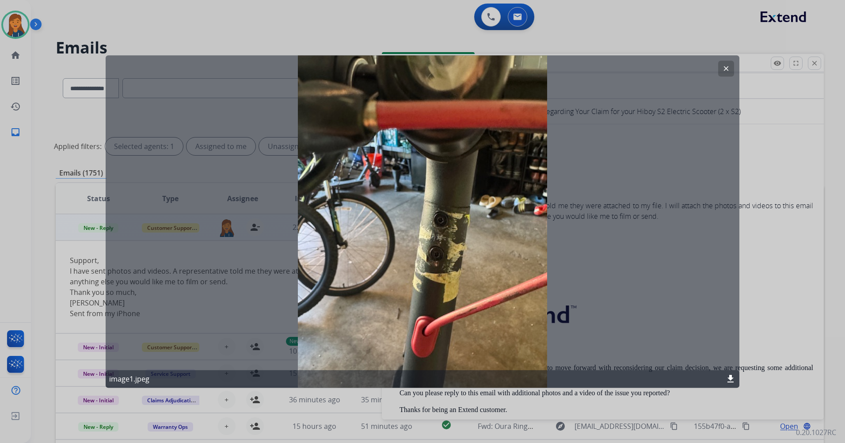
click at [726, 70] on mat-icon "clear" at bounding box center [726, 69] width 8 height 8
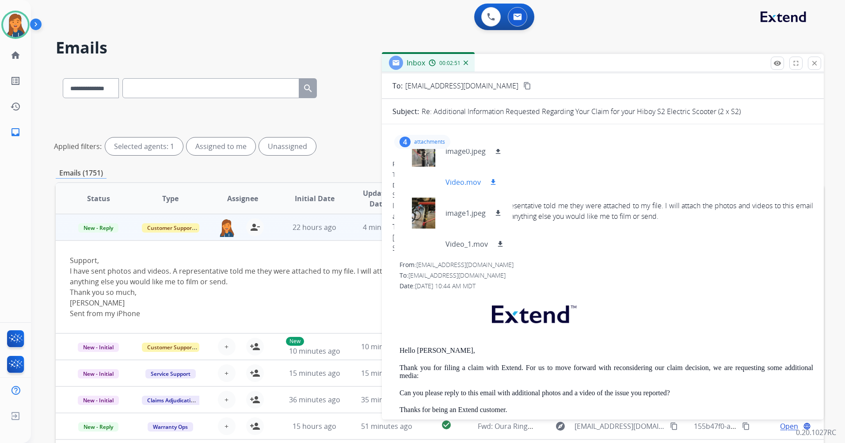
click at [466, 184] on p "Video.mov" at bounding box center [462, 182] width 35 height 11
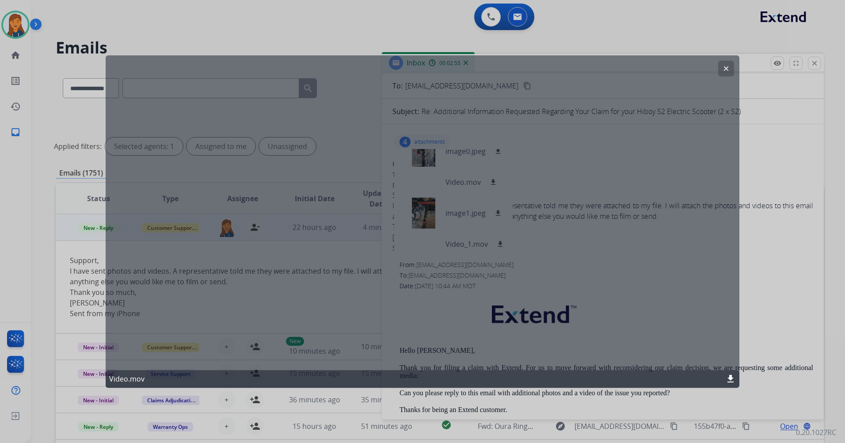
drag, startPoint x: 730, startPoint y: 72, endPoint x: 710, endPoint y: 86, distance: 24.1
click at [729, 72] on button "clear" at bounding box center [726, 69] width 16 height 16
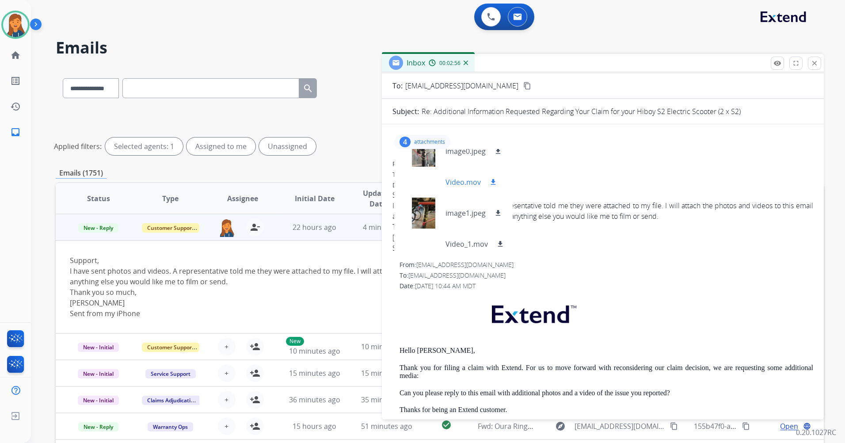
click at [493, 182] on mat-icon "download" at bounding box center [493, 182] width 8 height 8
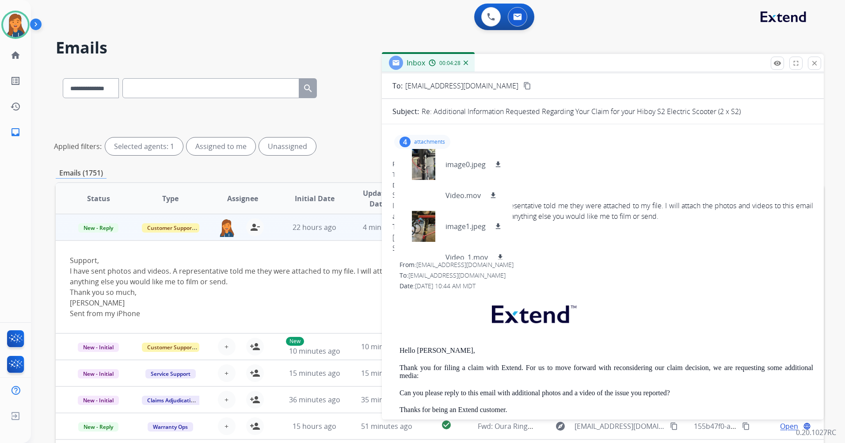
scroll to position [0, 0]
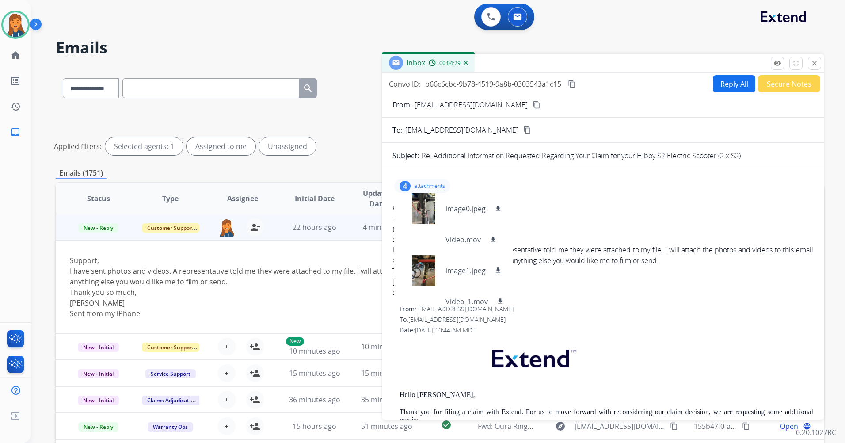
click at [572, 84] on mat-icon "content_copy" at bounding box center [572, 84] width 8 height 8
click at [502, 177] on div "4 attachments image0.jpeg download Video.mov download image1.jpeg download Vide…" at bounding box center [602, 185] width 421 height 21
click at [402, 166] on form "From: [EMAIL_ADDRESS][DOMAIN_NAME] content_copy To: [EMAIL_ADDRESS][DOMAIN_NAME…" at bounding box center [603, 349] width 442 height 514
click at [729, 84] on button "Reply All" at bounding box center [734, 83] width 42 height 17
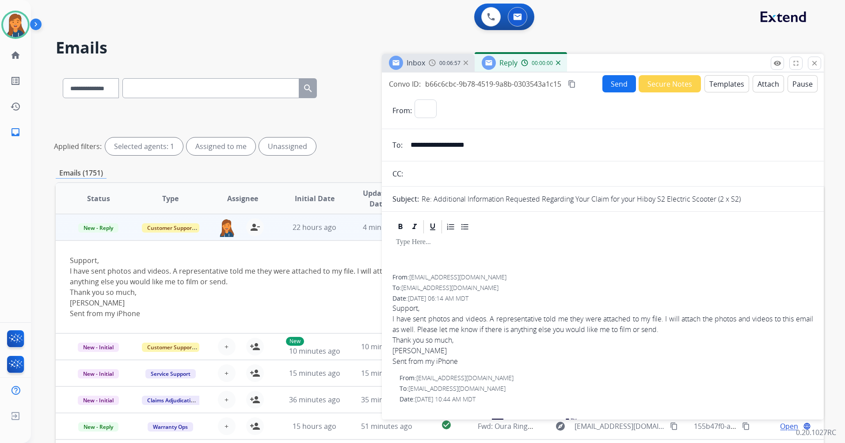
select select "**********"
click at [716, 89] on button "Templates" at bounding box center [726, 83] width 45 height 17
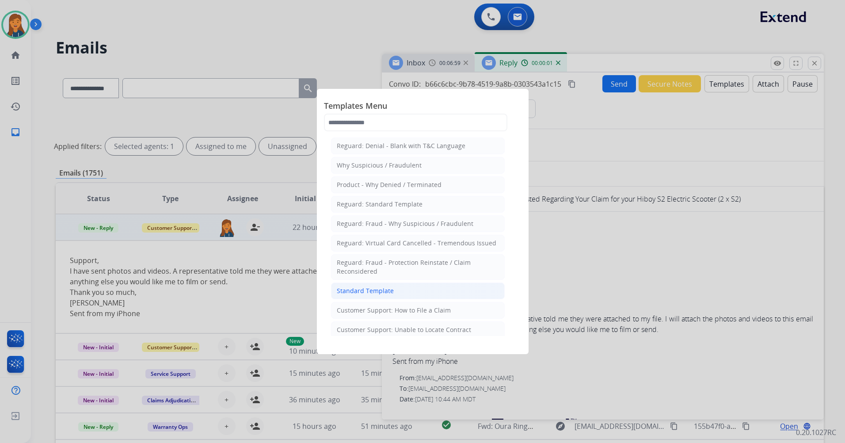
click at [366, 294] on div "Standard Template" at bounding box center [365, 290] width 57 height 9
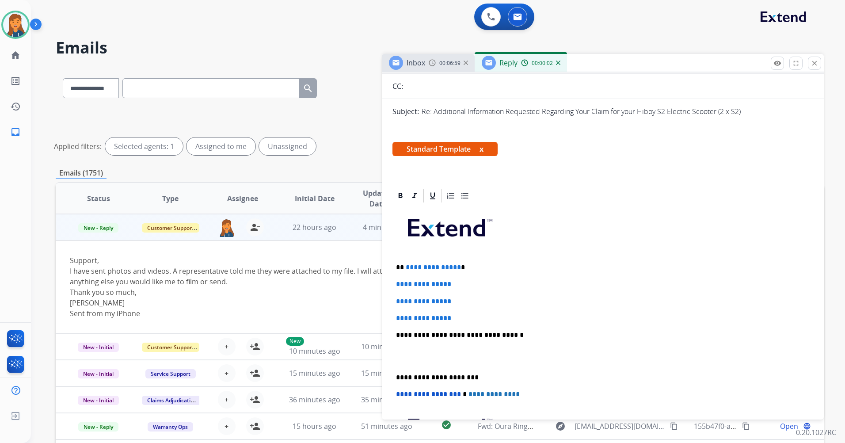
scroll to position [88, 0]
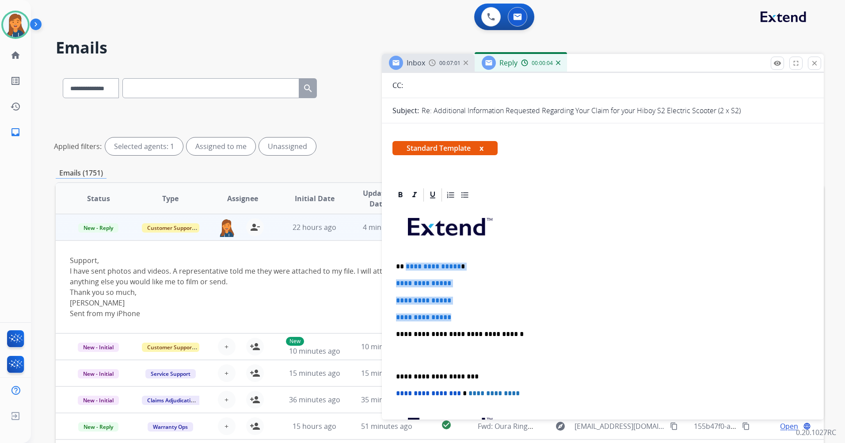
drag, startPoint x: 457, startPoint y: 320, endPoint x: 404, endPoint y: 260, distance: 80.2
click at [404, 260] on div "**********" at bounding box center [602, 355] width 421 height 304
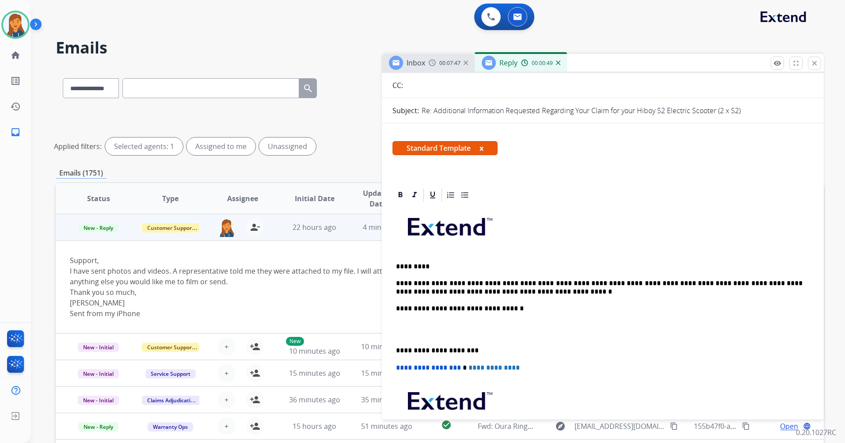
click at [396, 344] on div "**********" at bounding box center [602, 342] width 421 height 278
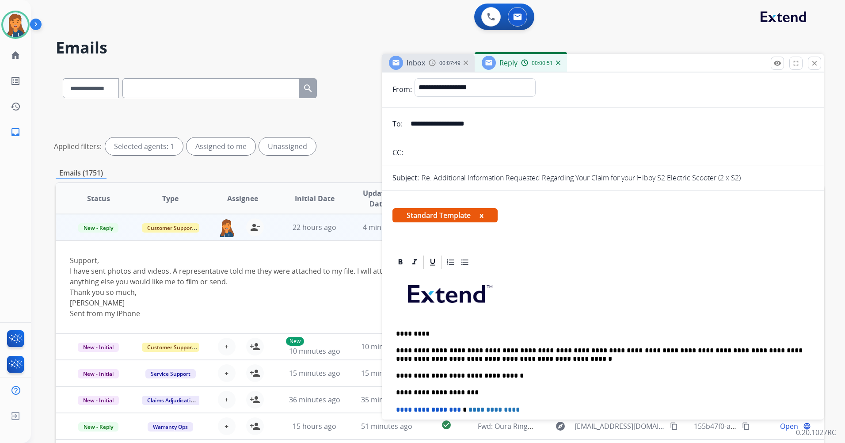
scroll to position [0, 0]
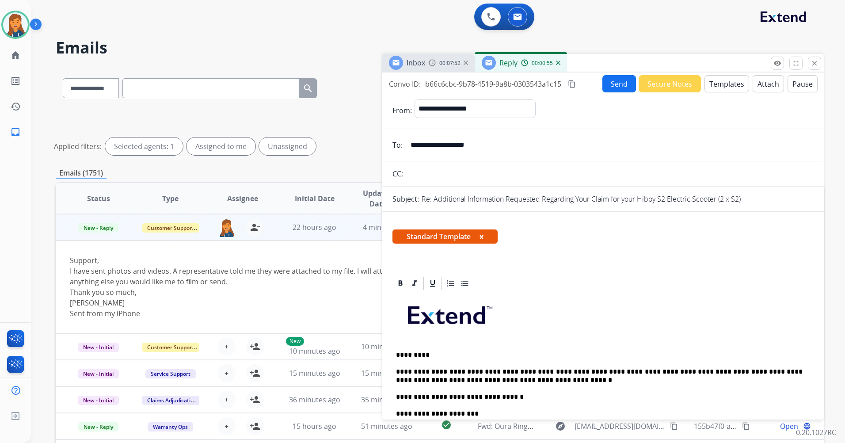
click at [612, 87] on button "Send" at bounding box center [619, 83] width 34 height 17
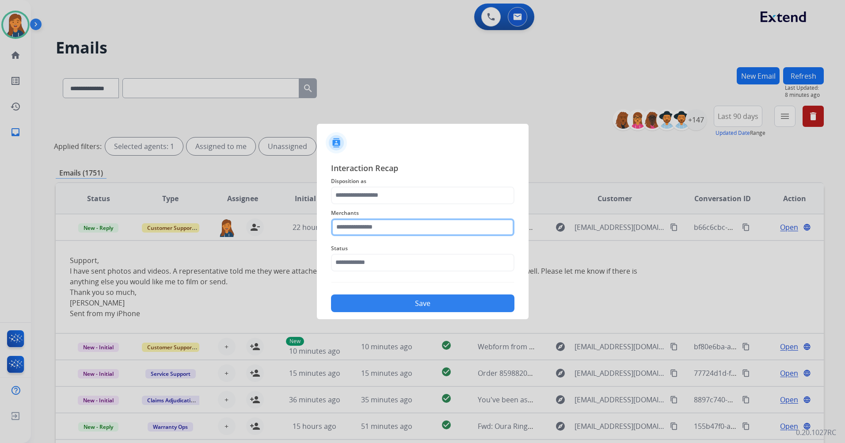
click at [358, 226] on input "text" at bounding box center [422, 227] width 183 height 18
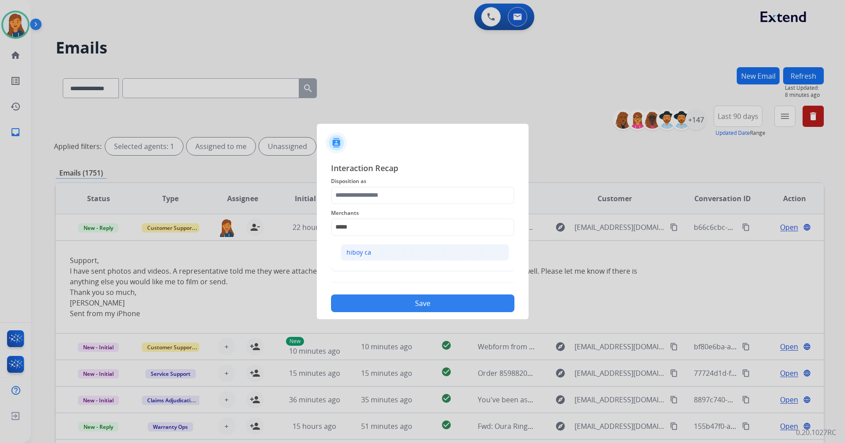
click at [374, 257] on li "hiboy ca" at bounding box center [425, 252] width 168 height 17
type input "********"
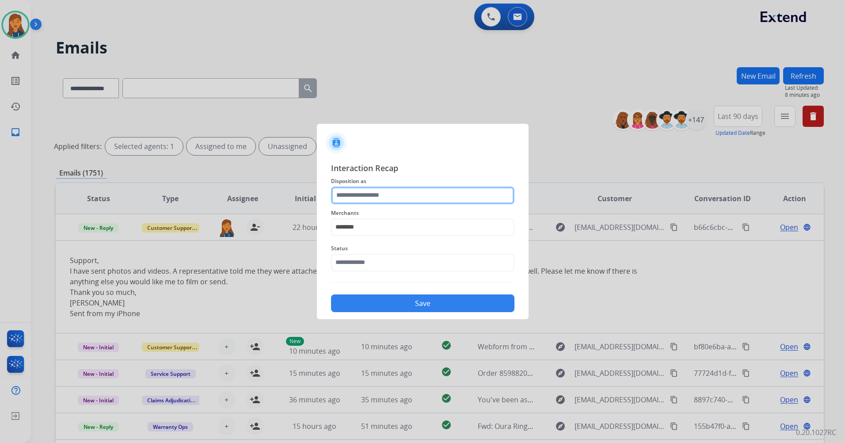
click at [375, 197] on input "text" at bounding box center [422, 195] width 183 height 18
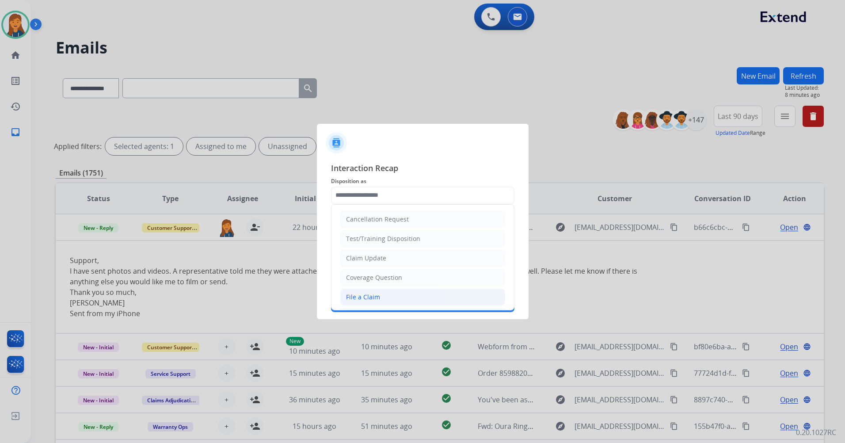
click at [371, 296] on div "File a Claim" at bounding box center [363, 297] width 34 height 9
type input "**********"
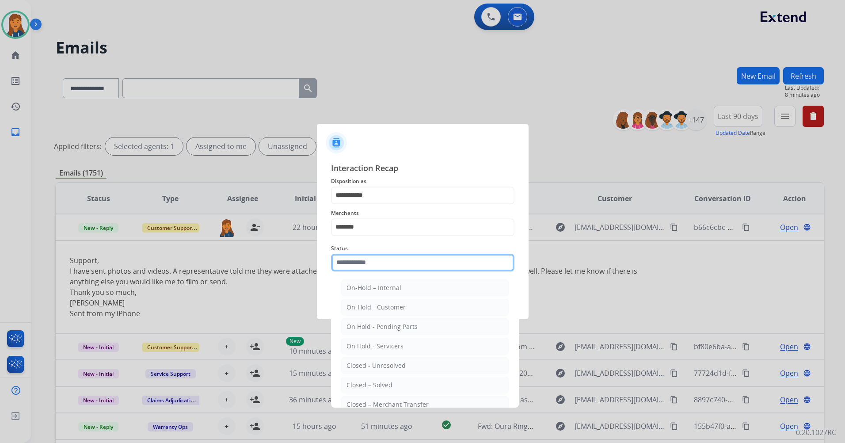
click at [371, 267] on input "text" at bounding box center [422, 263] width 183 height 18
click at [373, 387] on div "Closed – Solved" at bounding box center [369, 384] width 46 height 9
type input "**********"
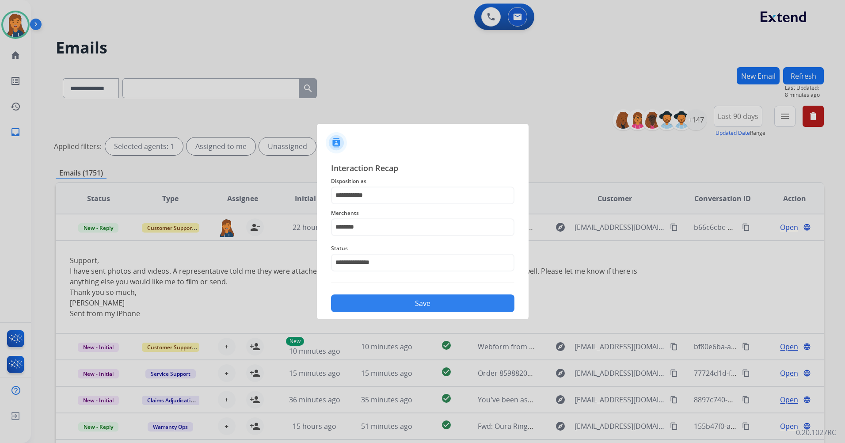
click at [392, 303] on button "Save" at bounding box center [422, 303] width 183 height 18
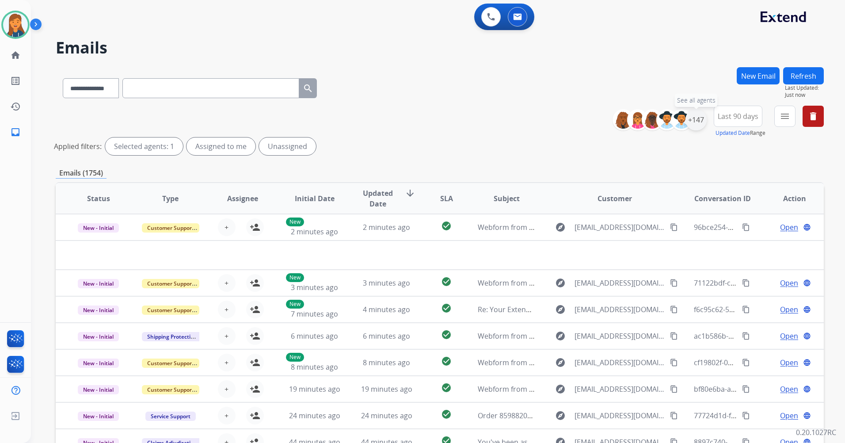
click at [692, 118] on div "+147" at bounding box center [695, 119] width 21 height 21
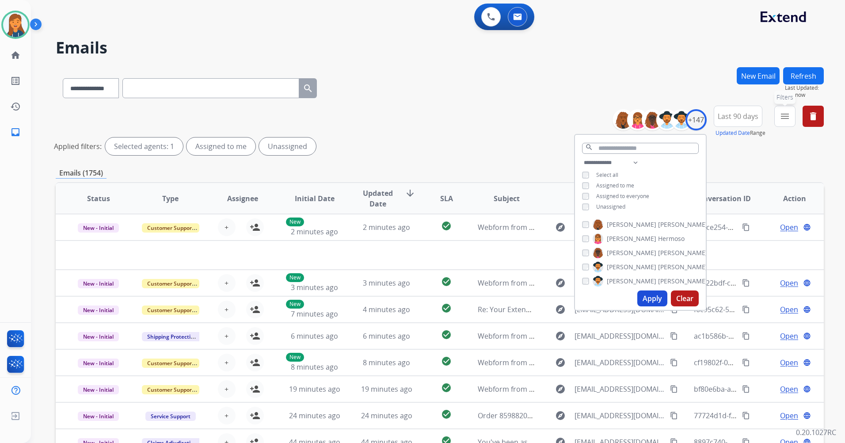
click at [785, 120] on mat-icon "menu" at bounding box center [784, 116] width 11 height 11
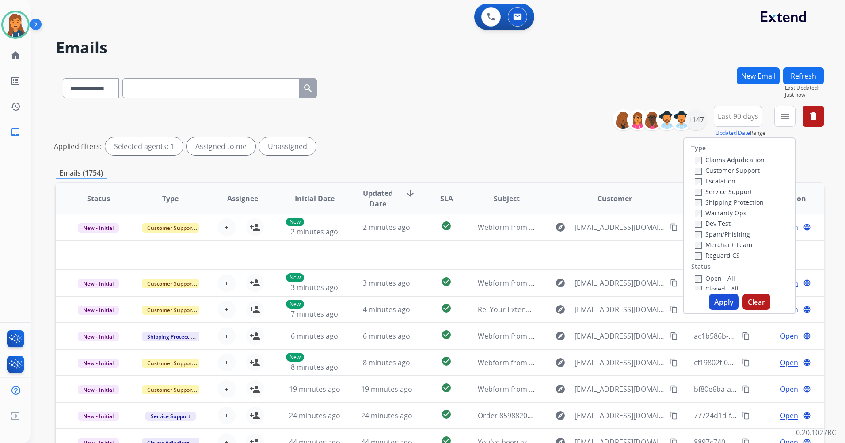
click at [729, 171] on label "Customer Support" at bounding box center [727, 170] width 65 height 8
click at [722, 199] on label "Shipping Protection" at bounding box center [729, 202] width 69 height 8
click at [704, 255] on label "Reguard CS" at bounding box center [717, 255] width 45 height 8
click at [708, 279] on label "Open - All" at bounding box center [715, 278] width 40 height 8
click at [715, 302] on button "Apply" at bounding box center [724, 302] width 30 height 16
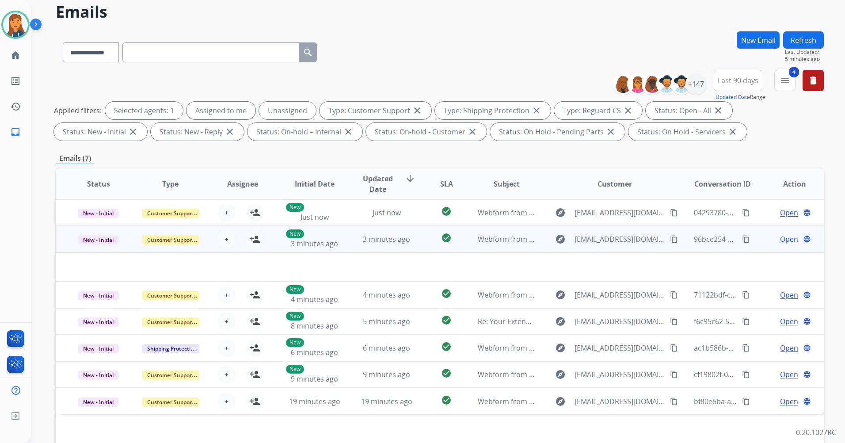
scroll to position [44, 0]
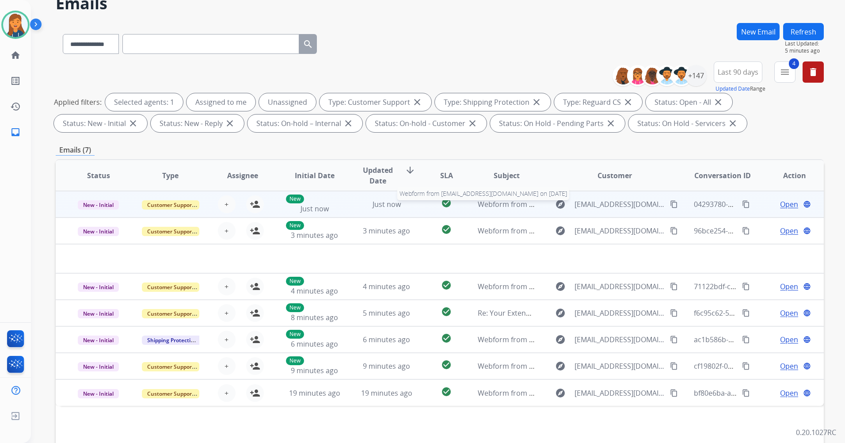
click at [498, 208] on span "Webform from [EMAIL_ADDRESS][DOMAIN_NAME] on [DATE]" at bounding box center [578, 204] width 200 height 10
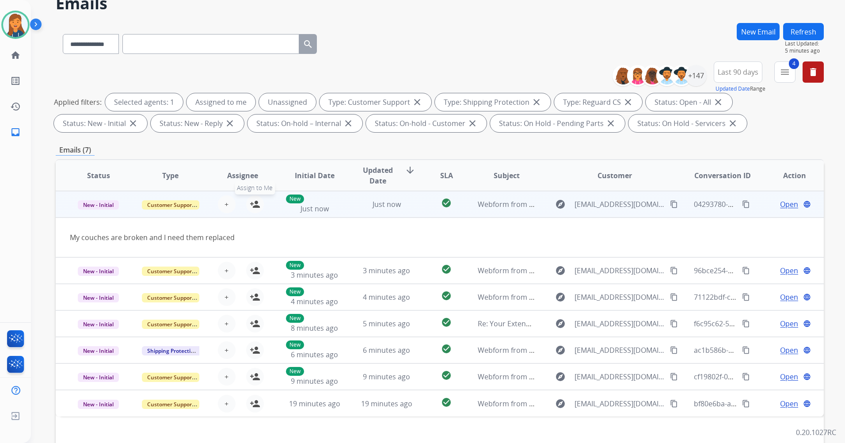
click at [250, 207] on mat-icon "person_add" at bounding box center [255, 204] width 11 height 11
click at [780, 207] on span "Open" at bounding box center [789, 204] width 18 height 11
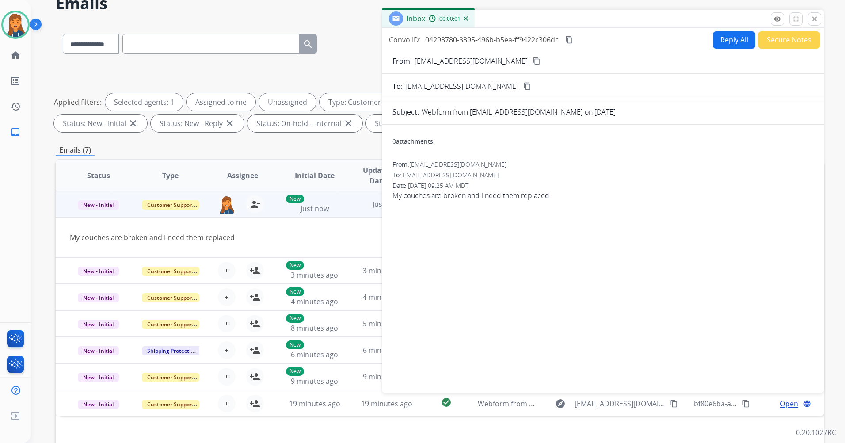
click at [532, 65] on mat-icon "content_copy" at bounding box center [536, 61] width 8 height 8
click at [713, 43] on button "Reply All" at bounding box center [734, 39] width 42 height 17
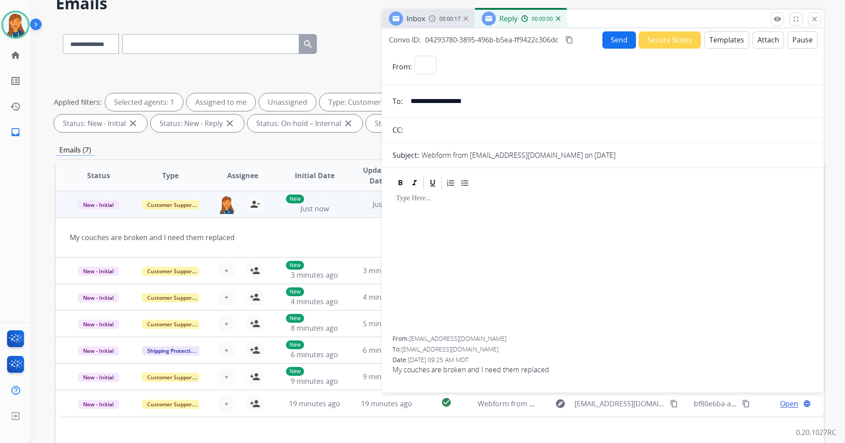
select select "**********"
click at [710, 42] on button "Templates" at bounding box center [726, 39] width 45 height 17
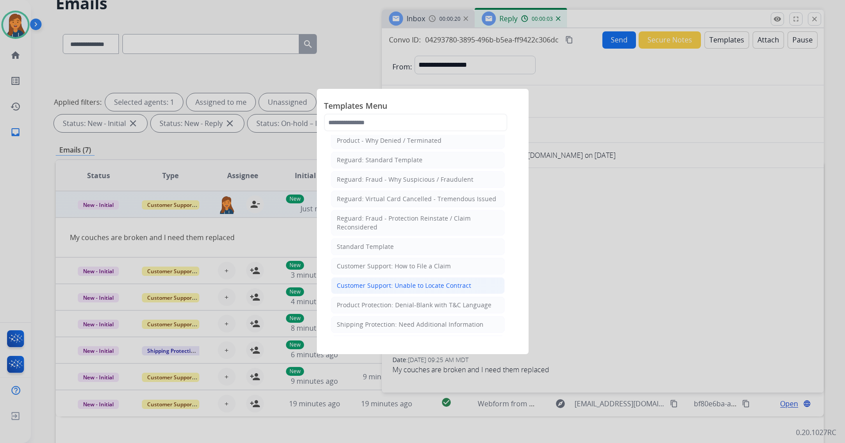
click at [384, 287] on div "Customer Support: Unable to Locate Contract" at bounding box center [404, 285] width 134 height 9
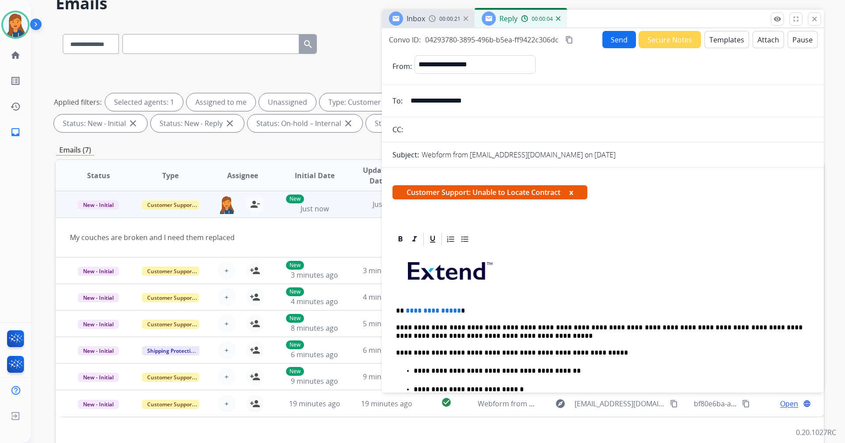
click at [456, 311] on p "**********" at bounding box center [599, 311] width 406 height 8
click at [612, 34] on button "Send" at bounding box center [619, 39] width 34 height 17
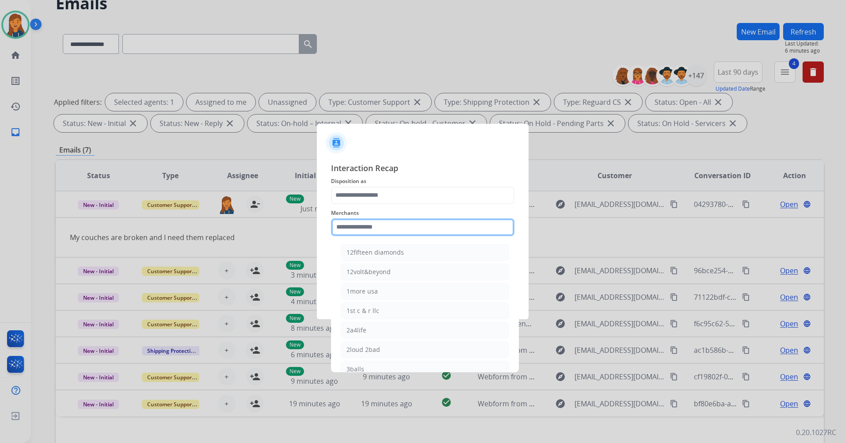
click at [420, 224] on input "text" at bounding box center [422, 227] width 183 height 18
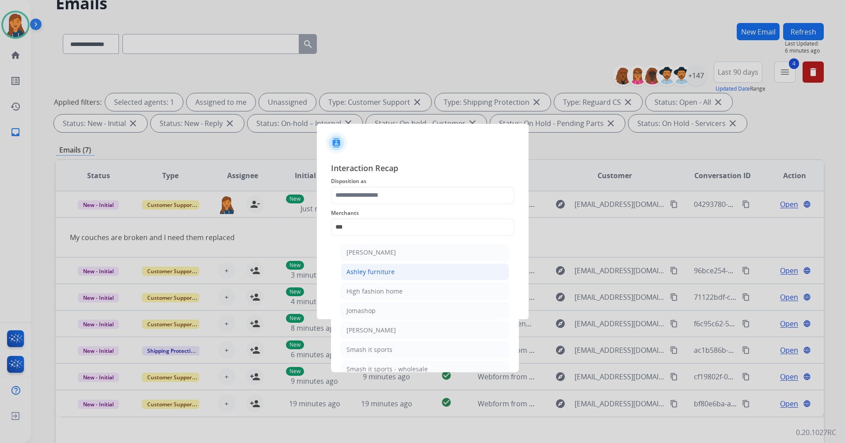
click at [362, 266] on li "Ashley furniture" at bounding box center [425, 271] width 168 height 17
type input "**********"
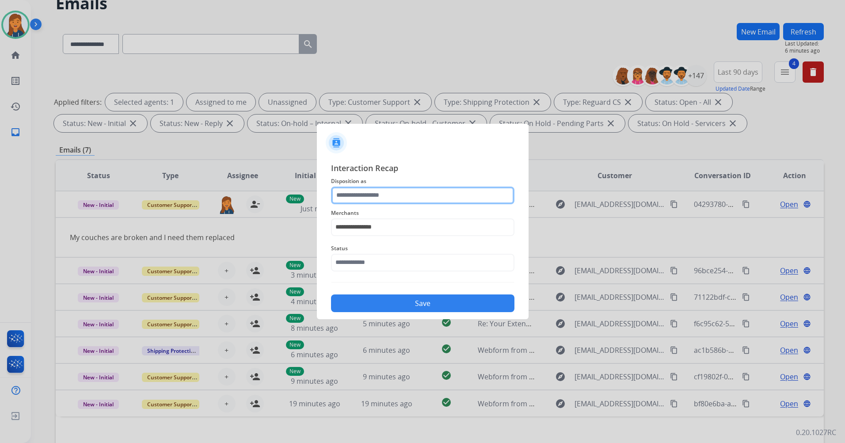
click at [378, 198] on input "text" at bounding box center [422, 195] width 183 height 18
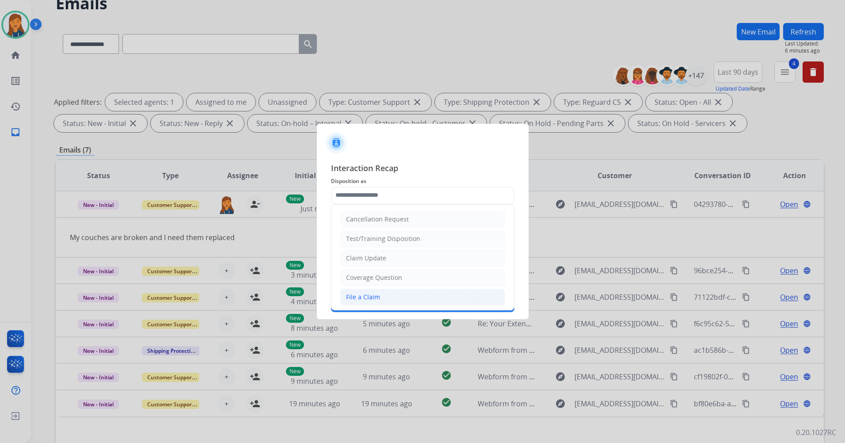
click at [363, 297] on div "File a Claim" at bounding box center [363, 297] width 34 height 9
type input "**********"
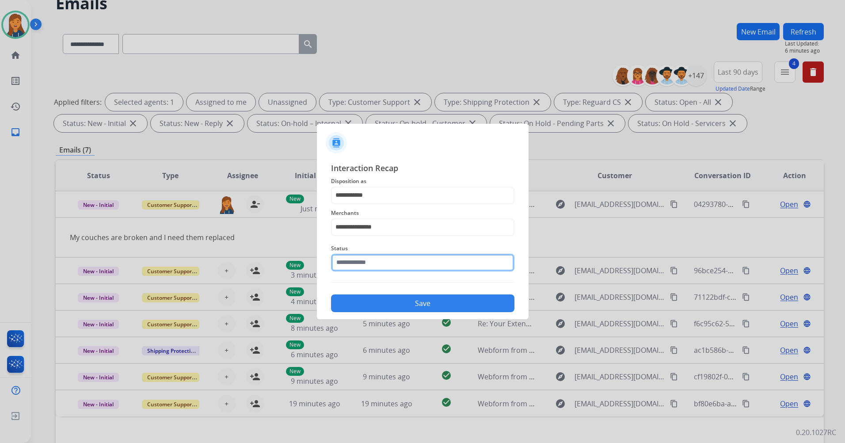
click at [368, 268] on input "text" at bounding box center [422, 263] width 183 height 18
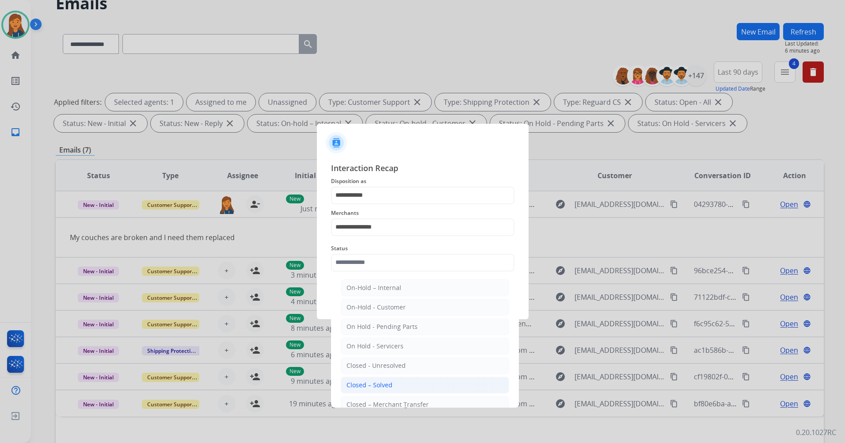
click at [370, 380] on div "Closed – Solved" at bounding box center [369, 384] width 46 height 9
type input "**********"
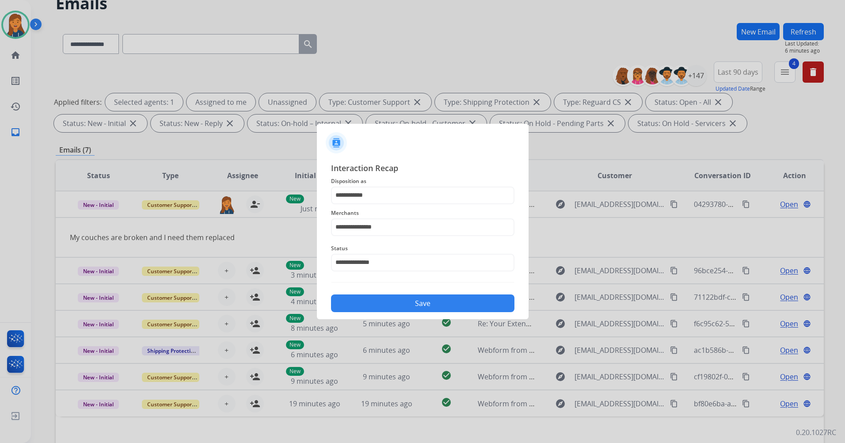
click at [388, 307] on button "Save" at bounding box center [422, 303] width 183 height 18
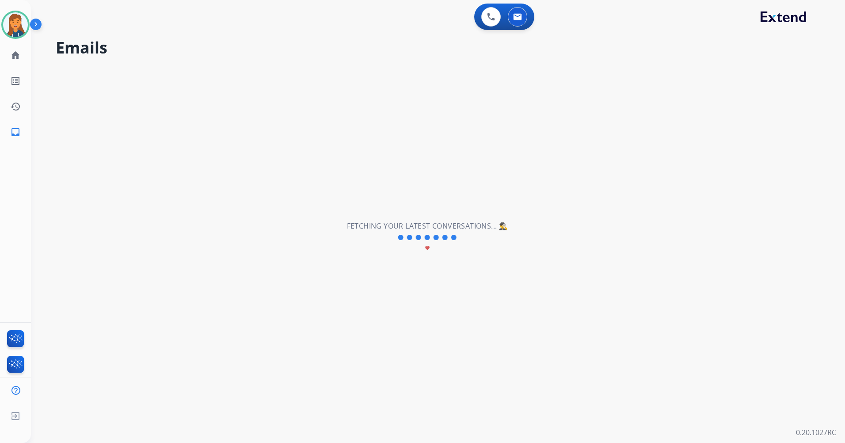
scroll to position [0, 0]
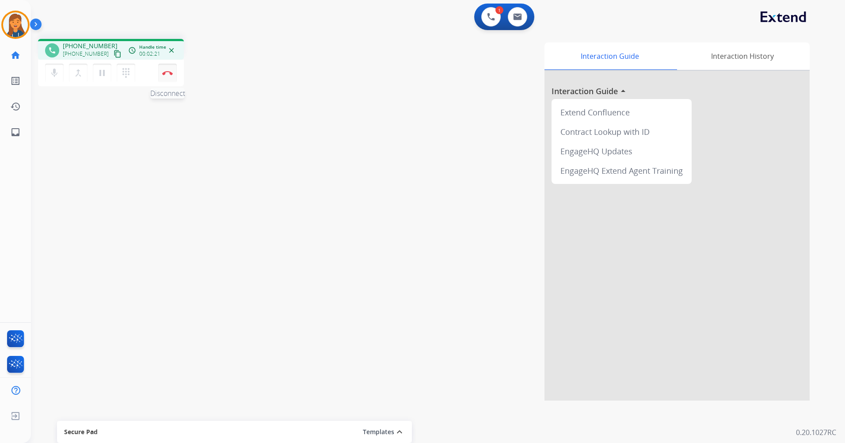
click at [169, 65] on div "mic Mute merge_type Bridge pause Hold dialpad Dialpad Disconnect" at bounding box center [111, 73] width 146 height 27
click at [169, 66] on button "Disconnect" at bounding box center [167, 73] width 19 height 19
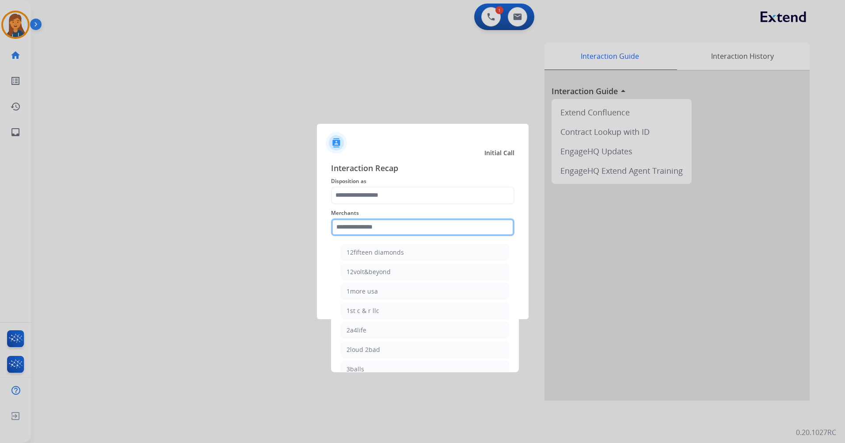
click at [390, 226] on input "text" at bounding box center [422, 227] width 183 height 18
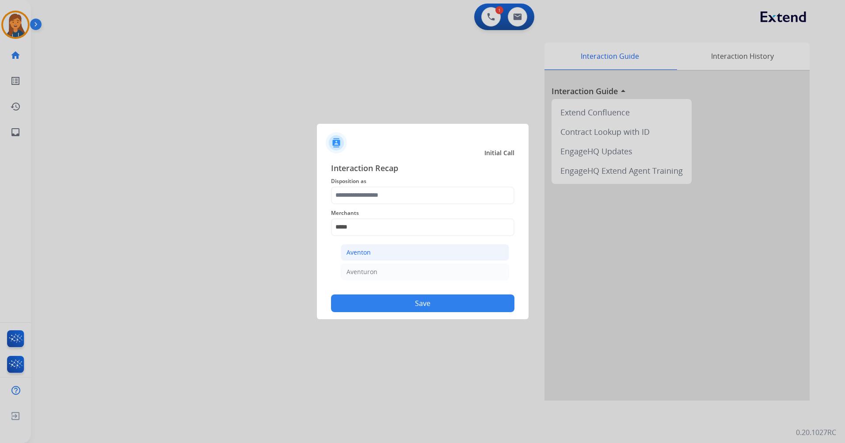
click at [422, 255] on li "Aventon" at bounding box center [425, 252] width 168 height 17
type input "*******"
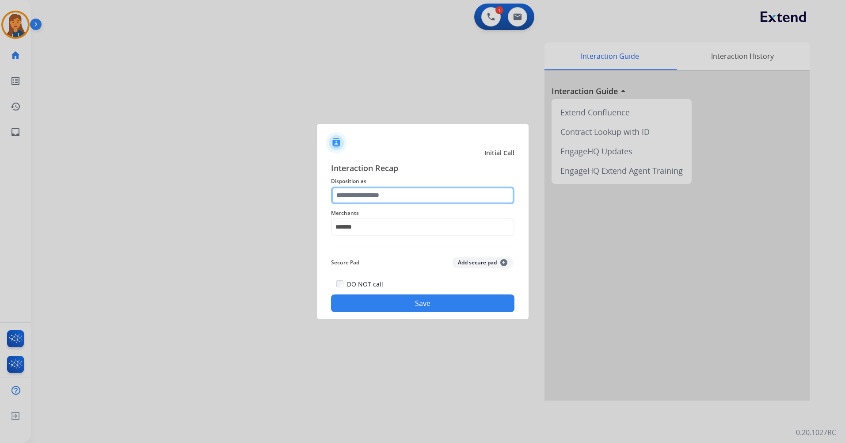
click at [397, 197] on input "text" at bounding box center [422, 195] width 183 height 18
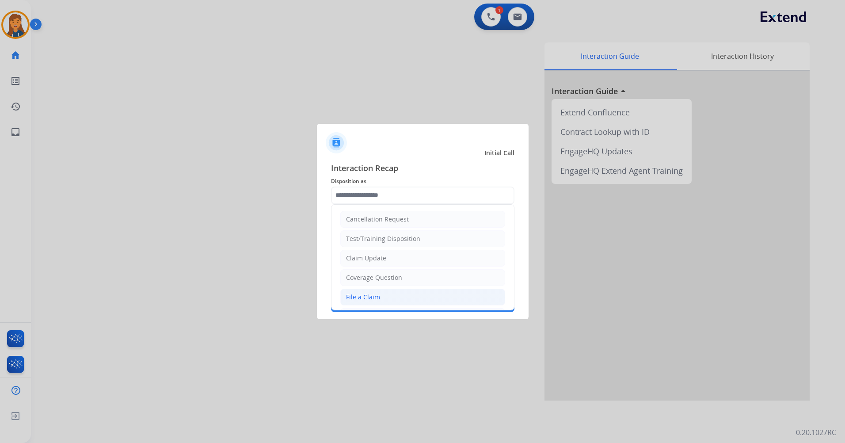
click at [376, 296] on div "File a Claim" at bounding box center [363, 297] width 34 height 9
type input "**********"
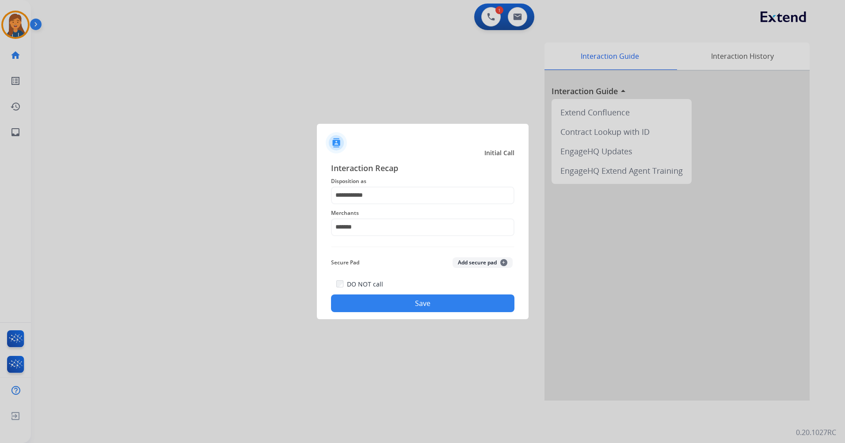
click at [377, 296] on button "Save" at bounding box center [422, 303] width 183 height 18
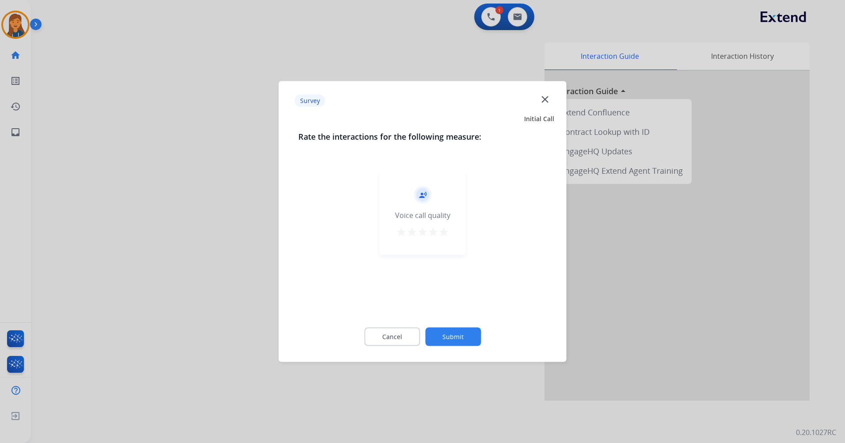
click at [454, 235] on div "record_voice_over Voice call quality star star star star star" at bounding box center [423, 213] width 86 height 84
click at [444, 232] on mat-icon "star" at bounding box center [443, 232] width 11 height 11
click at [452, 336] on button "Submit" at bounding box center [453, 336] width 56 height 19
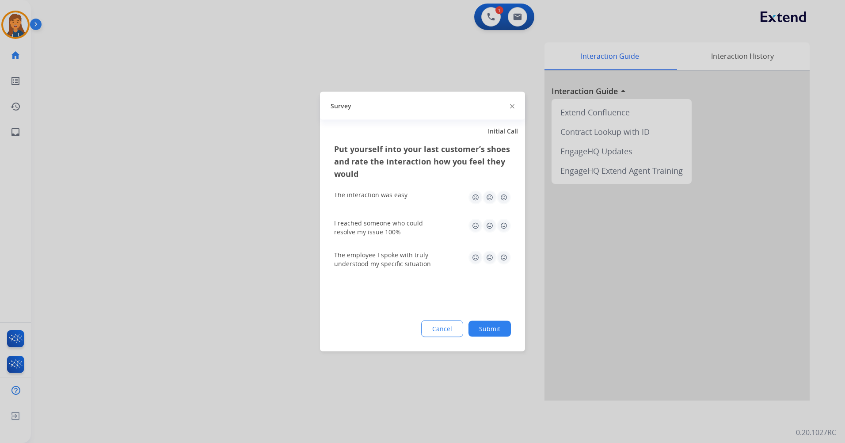
click at [504, 200] on img at bounding box center [504, 197] width 14 height 14
click at [507, 226] on img at bounding box center [504, 226] width 14 height 14
click at [502, 255] on img at bounding box center [504, 258] width 14 height 14
click at [498, 323] on button "Submit" at bounding box center [489, 329] width 42 height 16
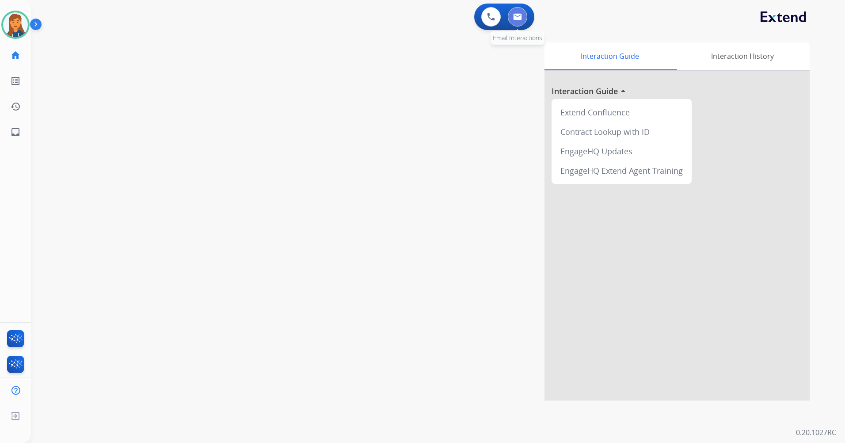
click at [518, 26] on button at bounding box center [517, 16] width 19 height 19
select select "**********"
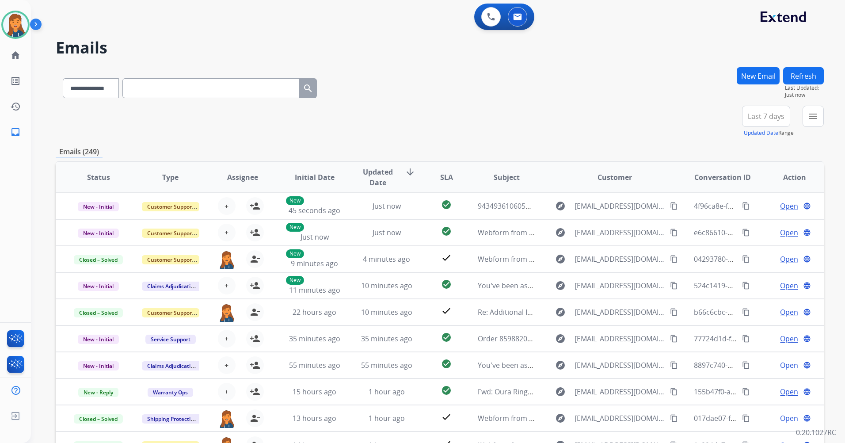
click at [775, 110] on button "Last 7 days" at bounding box center [766, 116] width 48 height 21
click at [751, 225] on div "Last 90 days" at bounding box center [763, 223] width 49 height 13
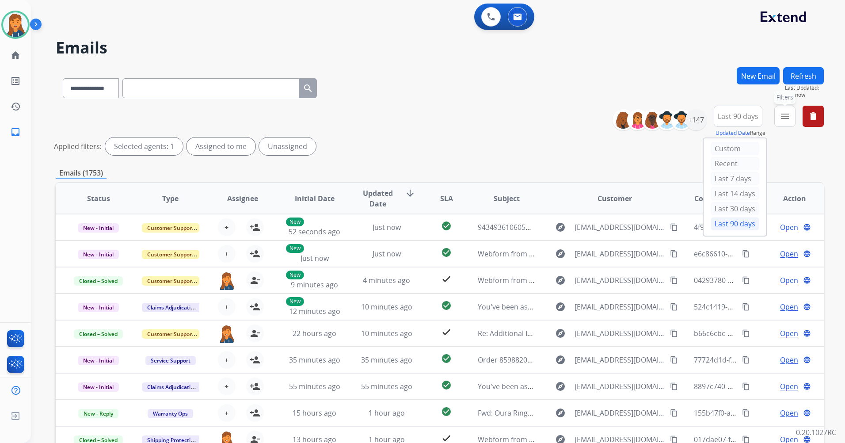
click at [784, 110] on button "menu Filters" at bounding box center [784, 116] width 21 height 21
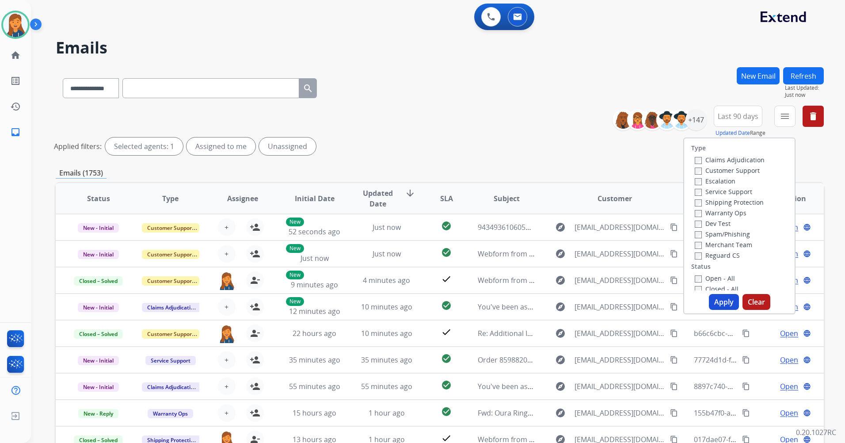
click at [728, 171] on label "Customer Support" at bounding box center [727, 170] width 65 height 8
click at [730, 202] on label "Shipping Protection" at bounding box center [729, 202] width 69 height 8
click at [719, 255] on label "Reguard CS" at bounding box center [717, 255] width 45 height 8
click at [718, 278] on label "Open - All" at bounding box center [715, 278] width 40 height 8
click at [722, 298] on button "Apply" at bounding box center [724, 302] width 30 height 16
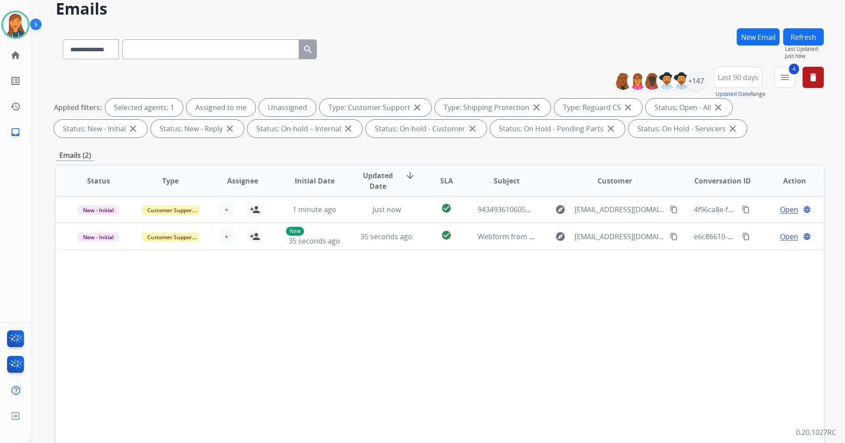
scroll to position [44, 0]
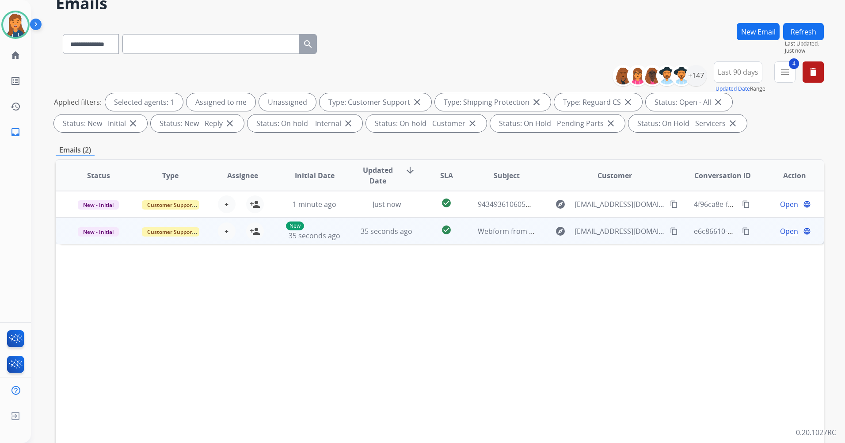
click at [486, 236] on td "Webform from [EMAIL_ADDRESS][DOMAIN_NAME] on [DATE]" at bounding box center [499, 230] width 72 height 27
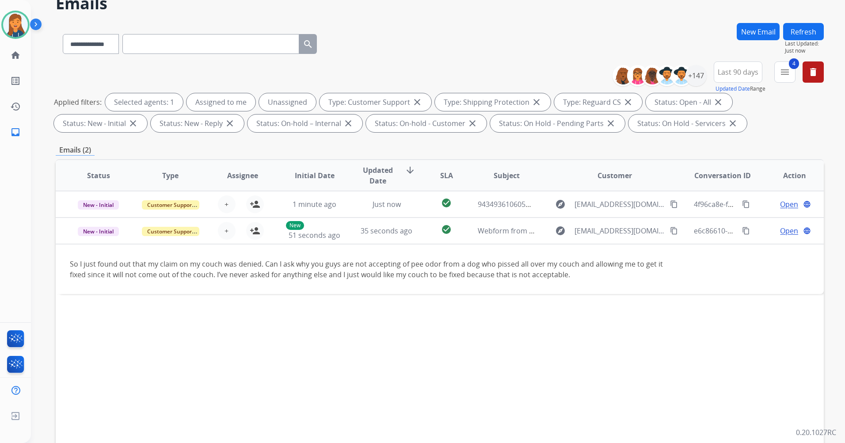
click at [816, 27] on button "Refresh" at bounding box center [803, 31] width 41 height 17
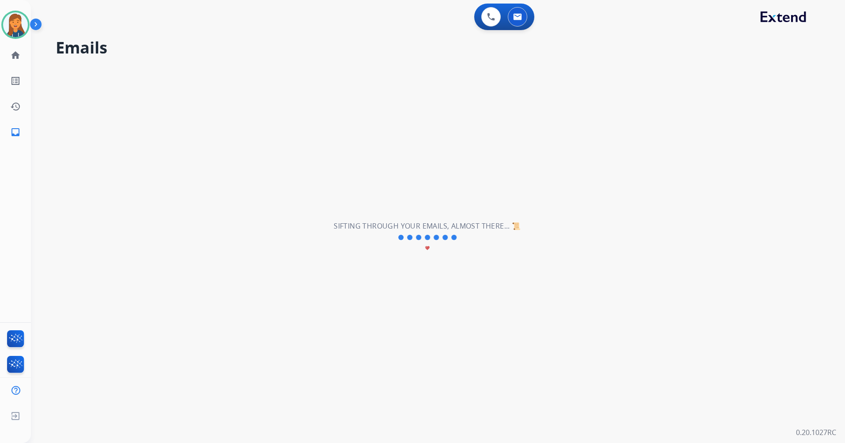
scroll to position [0, 0]
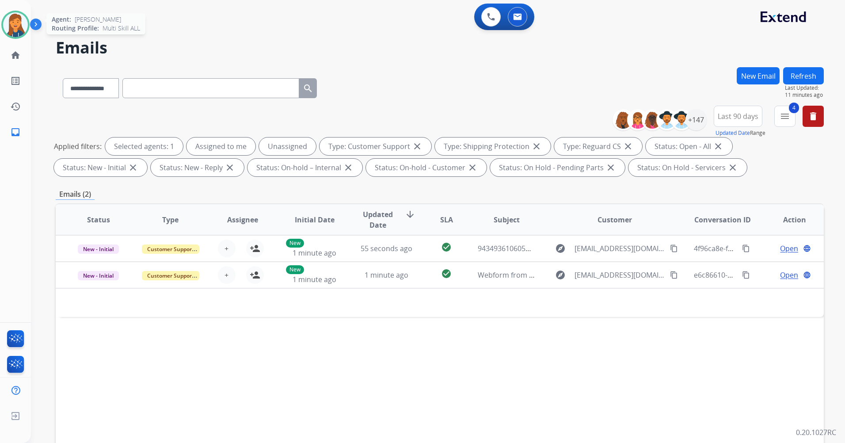
click at [21, 25] on img at bounding box center [15, 24] width 25 height 25
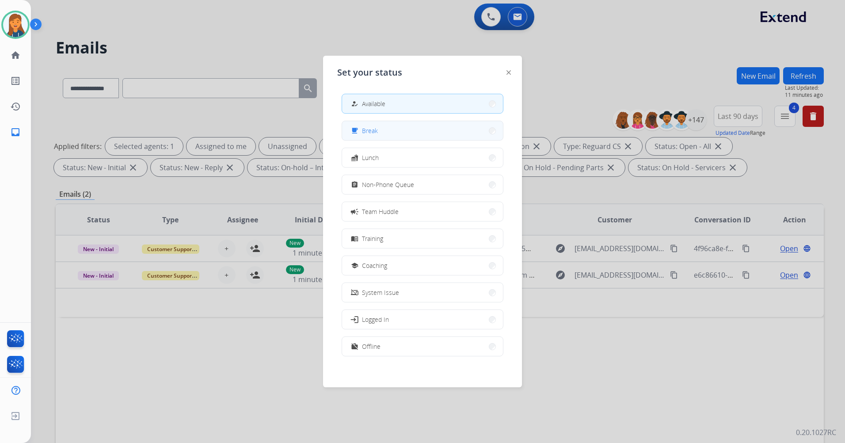
click at [396, 132] on button "free_breakfast Break" at bounding box center [422, 130] width 161 height 19
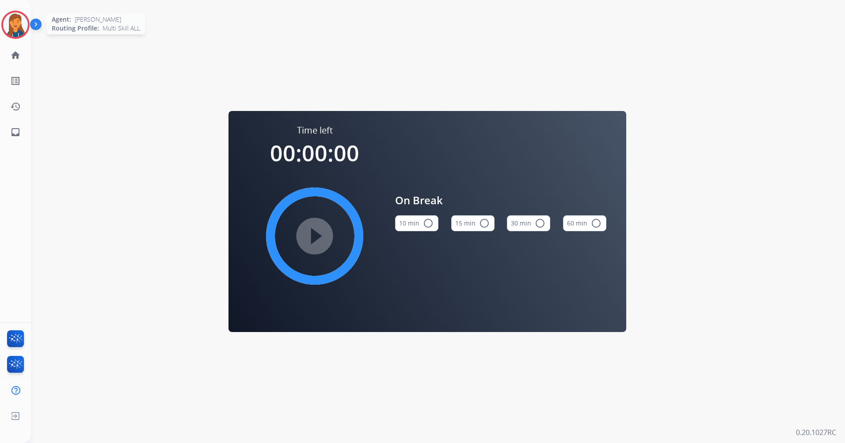
click at [19, 23] on img at bounding box center [15, 24] width 25 height 25
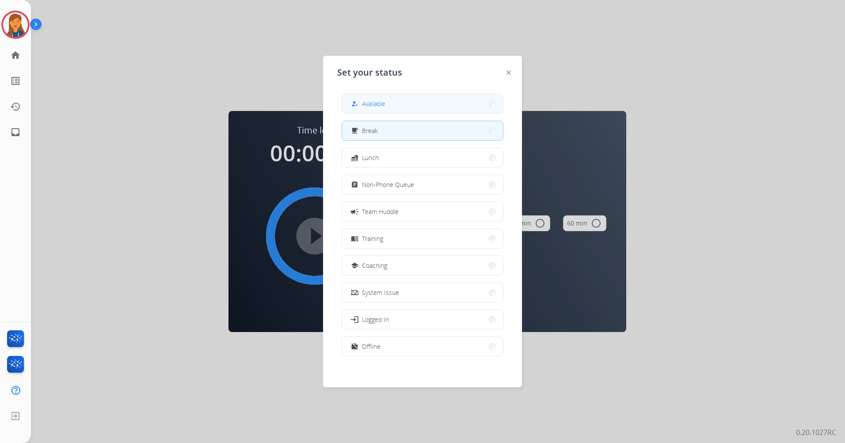
click at [407, 104] on button "how_to_reg Available" at bounding box center [422, 103] width 161 height 19
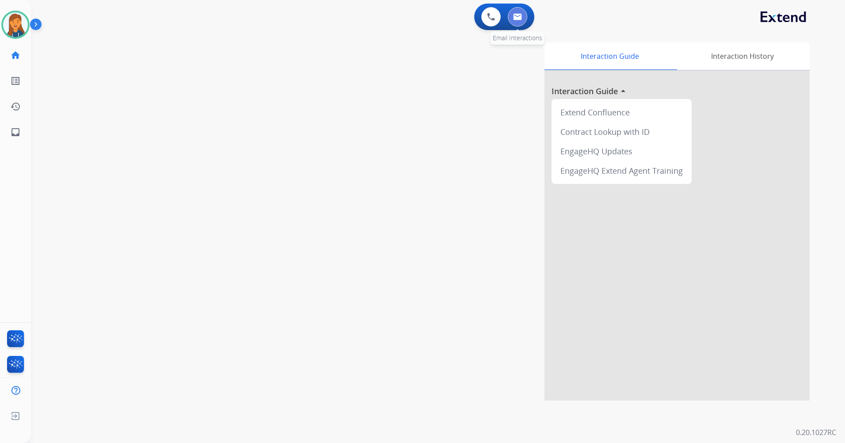
click at [512, 21] on button at bounding box center [517, 16] width 19 height 19
select select "**********"
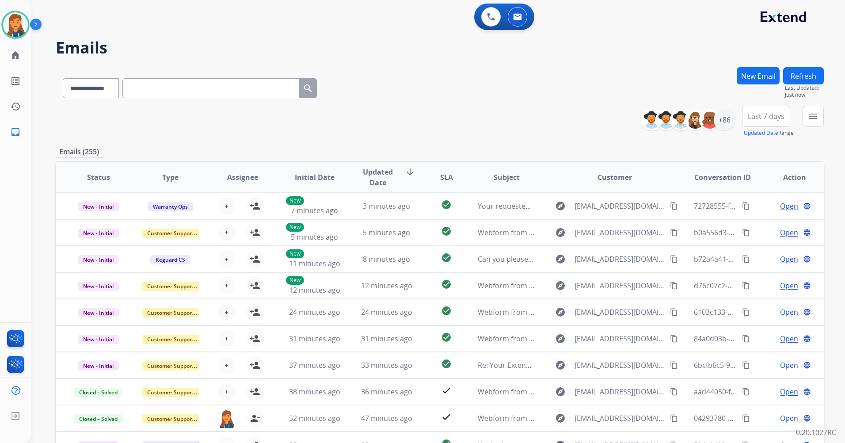
click at [733, 124] on div "+86" at bounding box center [690, 119] width 87 height 21
click at [779, 117] on span "Last 7 days" at bounding box center [766, 116] width 37 height 4
click at [756, 222] on div "Last 90 days" at bounding box center [763, 223] width 49 height 13
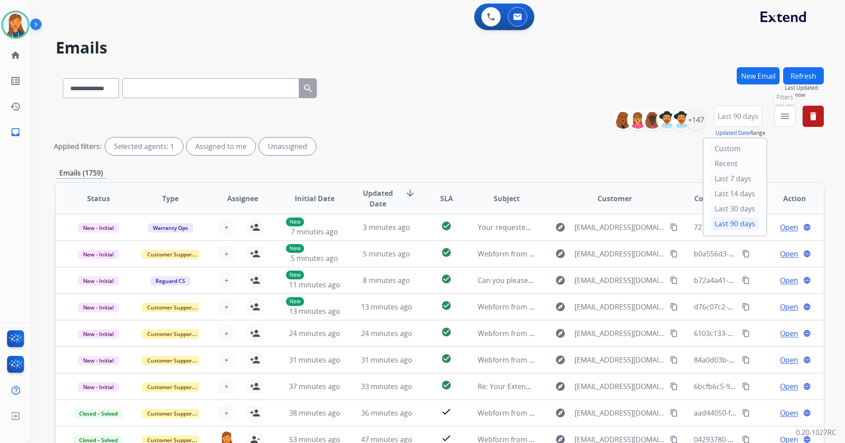
click at [788, 113] on mat-icon "menu" at bounding box center [784, 116] width 11 height 11
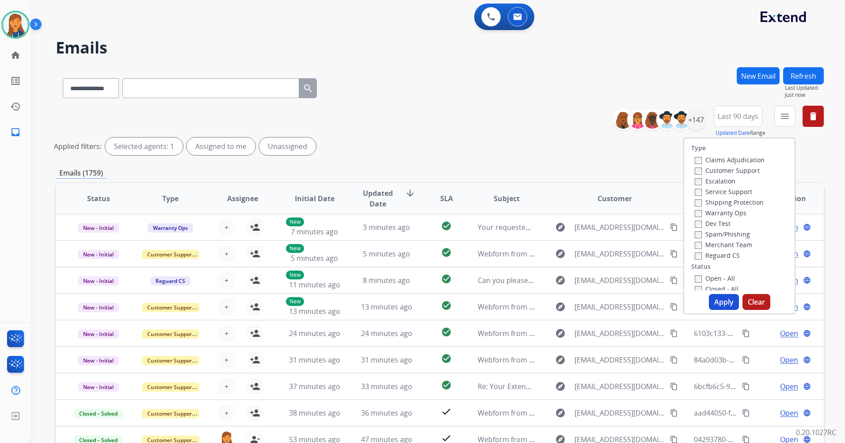
click at [730, 175] on div "Escalation" at bounding box center [730, 180] width 70 height 11
click at [731, 170] on label "Customer Support" at bounding box center [727, 170] width 65 height 8
click at [720, 205] on label "Shipping Protection" at bounding box center [729, 202] width 69 height 8
click at [719, 257] on label "Reguard CS" at bounding box center [717, 255] width 45 height 8
click at [713, 283] on div "Closed - All" at bounding box center [741, 288] width 93 height 11
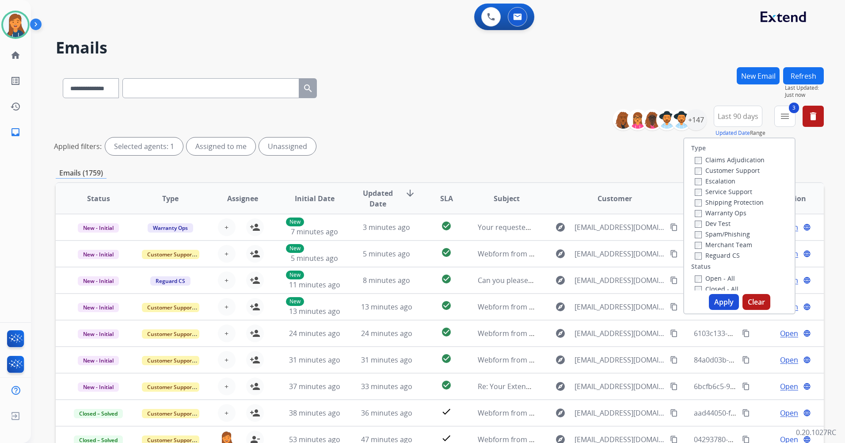
click at [713, 276] on label "Open - All" at bounding box center [715, 278] width 40 height 8
click at [717, 302] on button "Apply" at bounding box center [724, 302] width 30 height 16
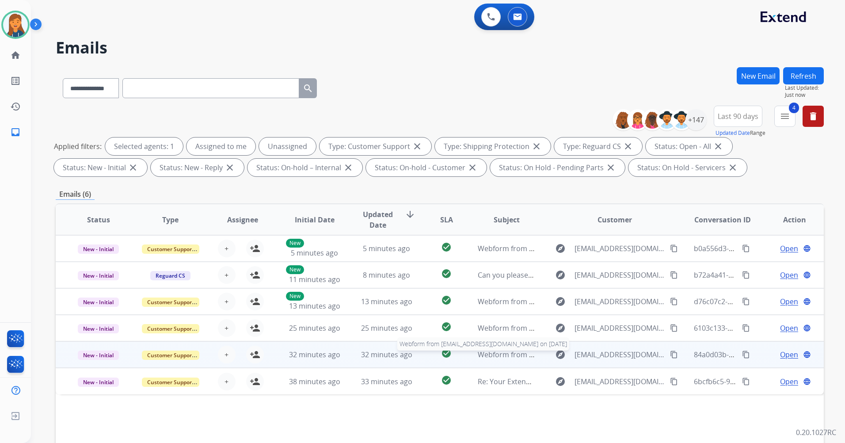
click at [496, 357] on span "Webform from [EMAIL_ADDRESS][DOMAIN_NAME] on [DATE]" at bounding box center [578, 355] width 200 height 10
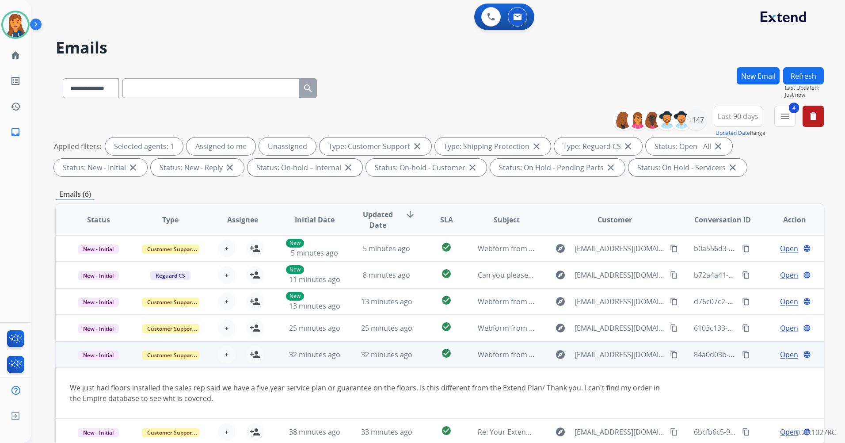
click at [785, 353] on span "Open" at bounding box center [789, 354] width 18 height 11
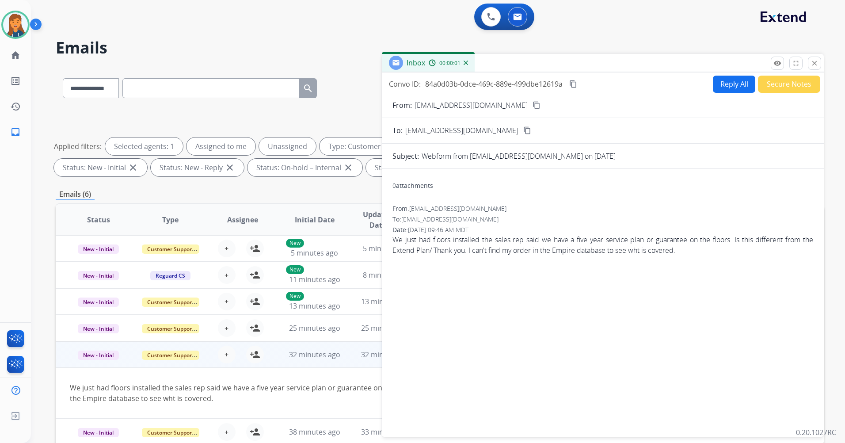
click at [532, 105] on mat-icon "content_copy" at bounding box center [536, 105] width 8 height 8
click at [731, 84] on button "Reply All" at bounding box center [734, 84] width 42 height 17
select select "**********"
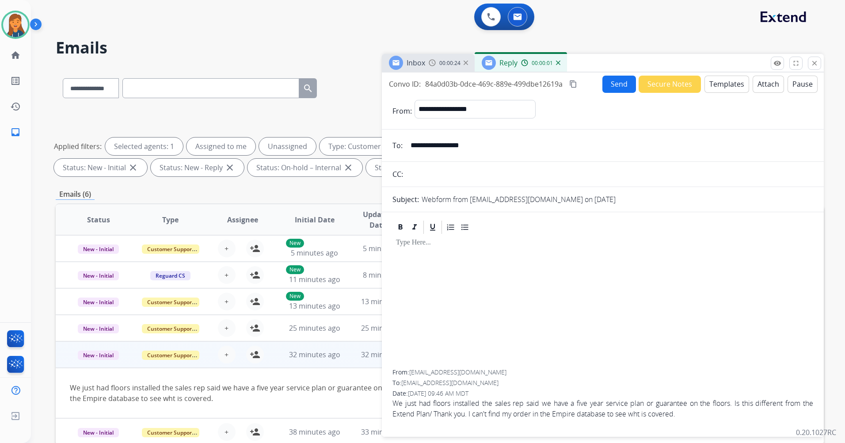
click at [724, 93] on form "**********" at bounding box center [603, 263] width 442 height 340
click at [722, 83] on button "Templates" at bounding box center [726, 84] width 45 height 17
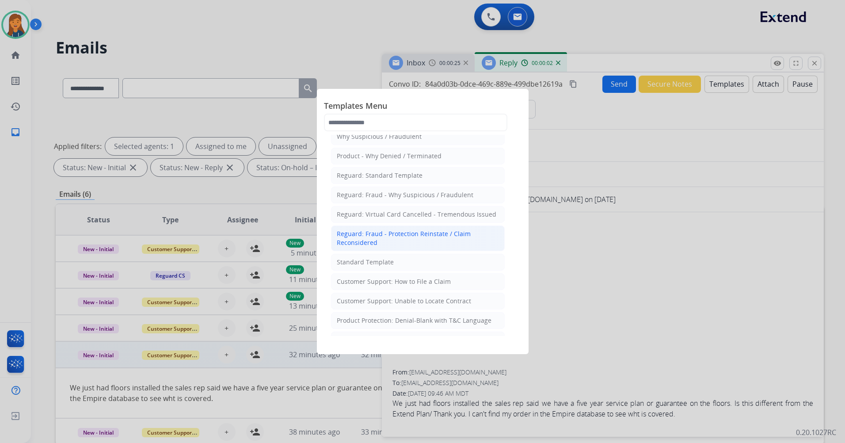
scroll to position [44, 0]
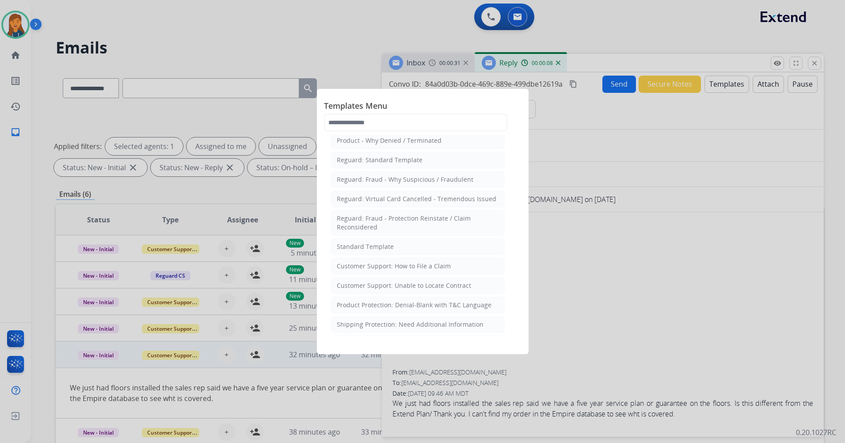
click at [399, 290] on li "Customer Support: Unable to Locate Contract" at bounding box center [418, 285] width 174 height 17
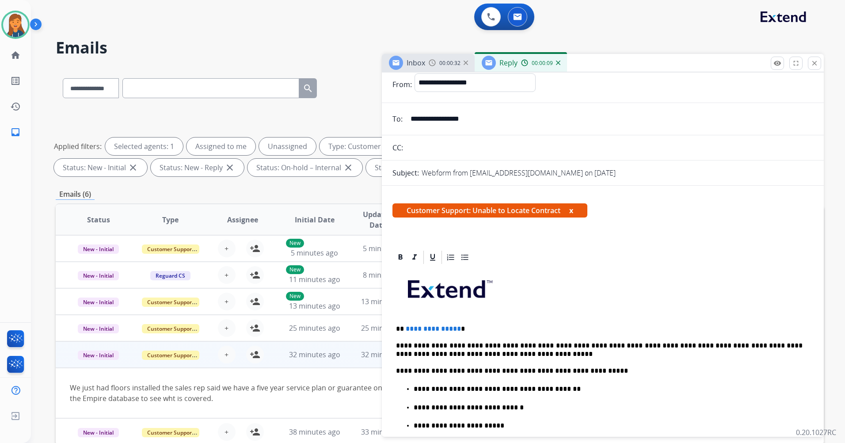
scroll to position [88, 0]
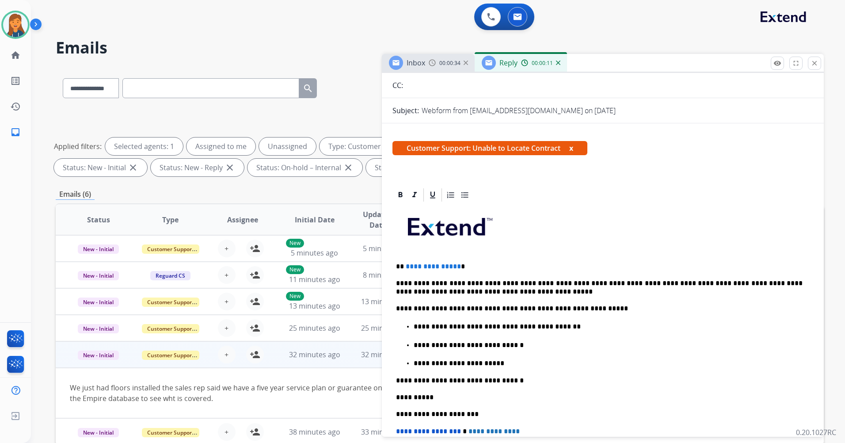
click at [456, 266] on p "**********" at bounding box center [599, 266] width 406 height 8
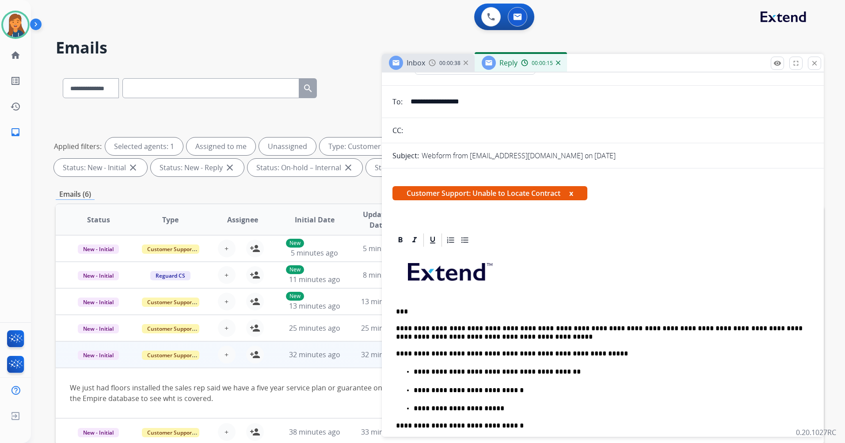
scroll to position [0, 0]
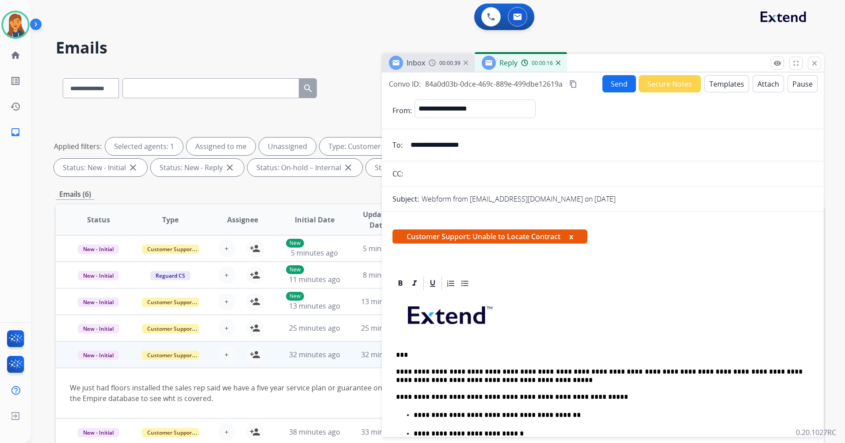
click at [619, 75] on button "Send" at bounding box center [619, 83] width 34 height 17
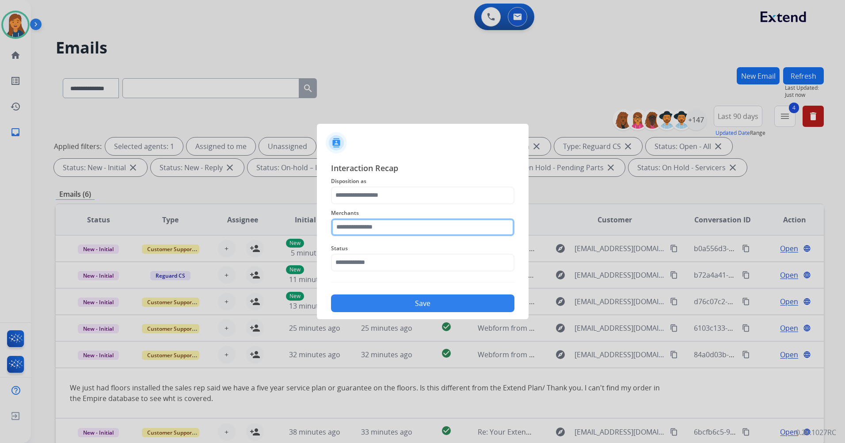
click at [418, 230] on input "text" at bounding box center [422, 227] width 183 height 18
click at [384, 248] on div "Empire [DATE]" at bounding box center [367, 252] width 43 height 9
type input "**********"
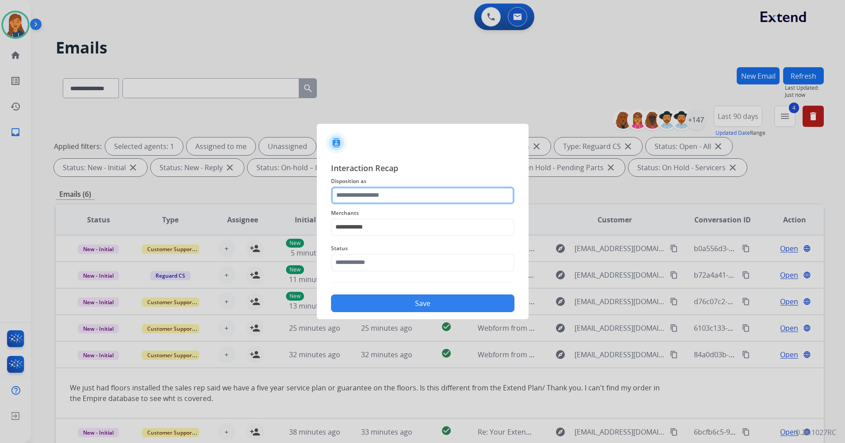
click at [392, 200] on input "text" at bounding box center [422, 195] width 183 height 18
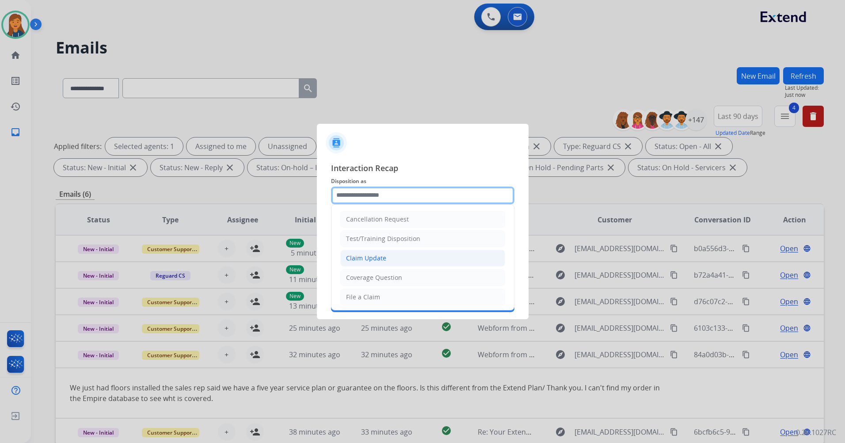
scroll to position [44, 0]
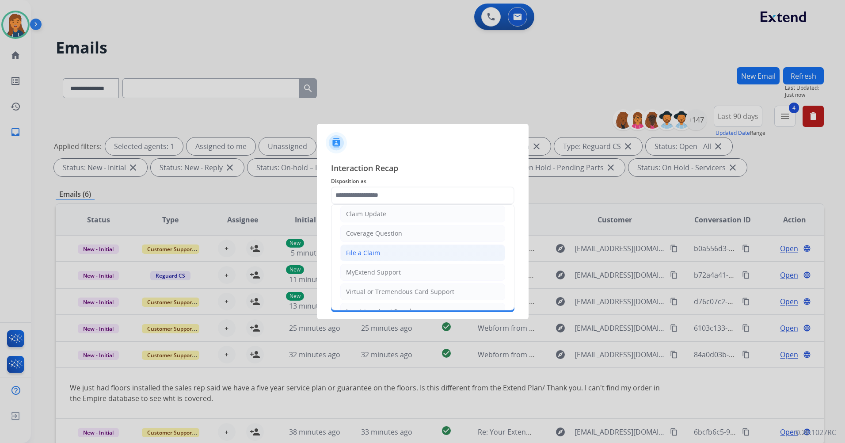
click at [386, 250] on li "File a Claim" at bounding box center [422, 252] width 165 height 17
type input "**********"
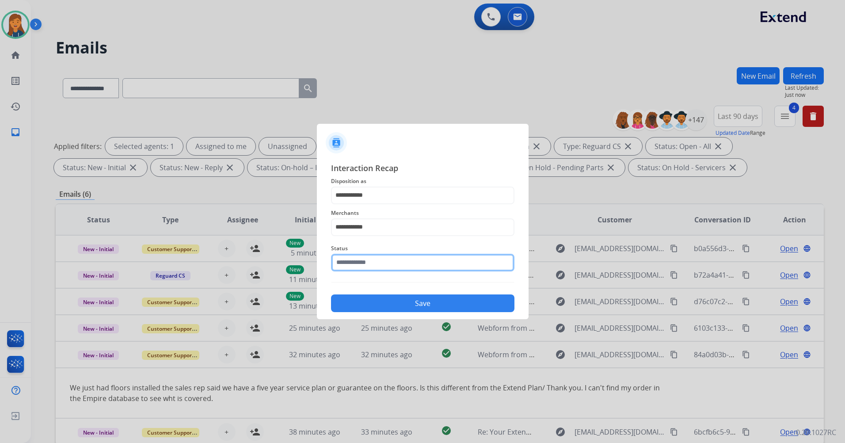
click at [381, 262] on input "text" at bounding box center [422, 263] width 183 height 18
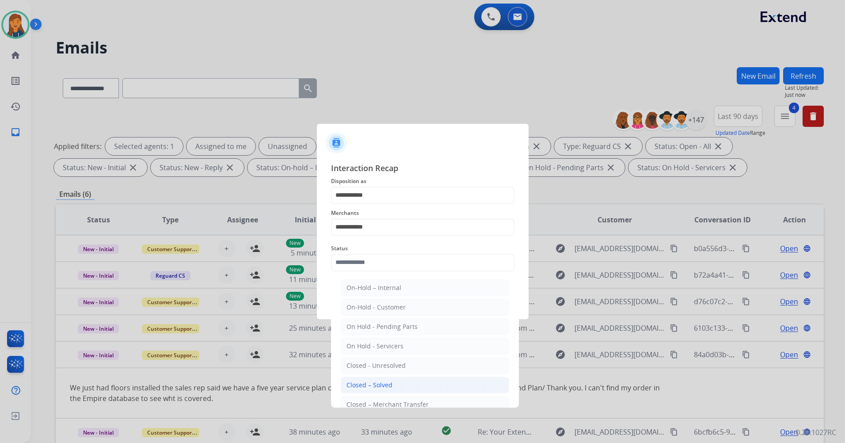
click at [367, 384] on div "Closed – Solved" at bounding box center [369, 384] width 46 height 9
type input "**********"
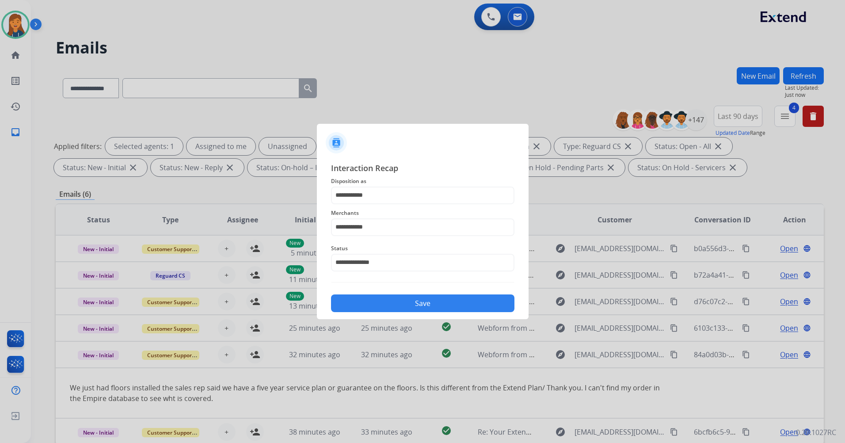
click at [365, 302] on button "Save" at bounding box center [422, 303] width 183 height 18
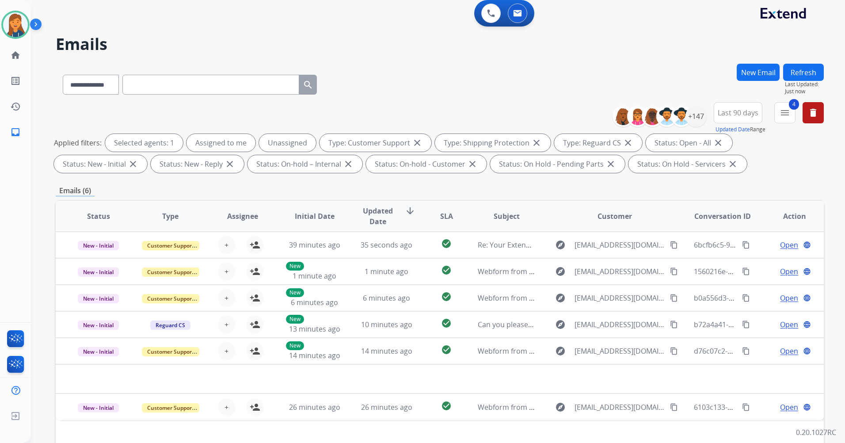
scroll to position [0, 0]
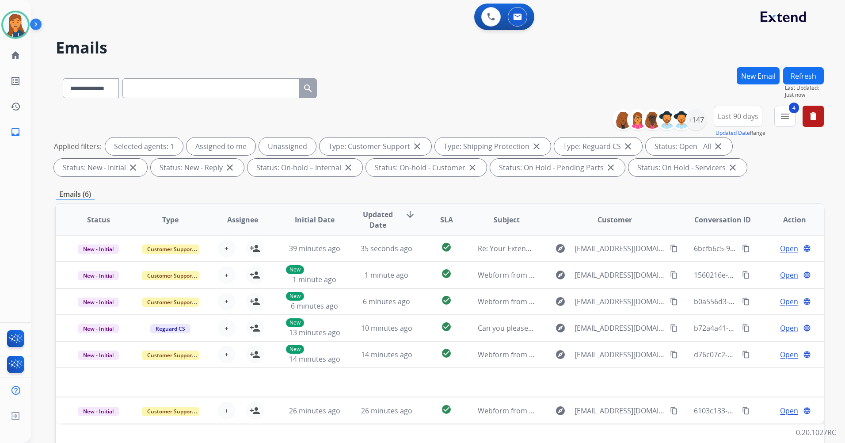
click at [799, 74] on button "Refresh" at bounding box center [803, 75] width 41 height 17
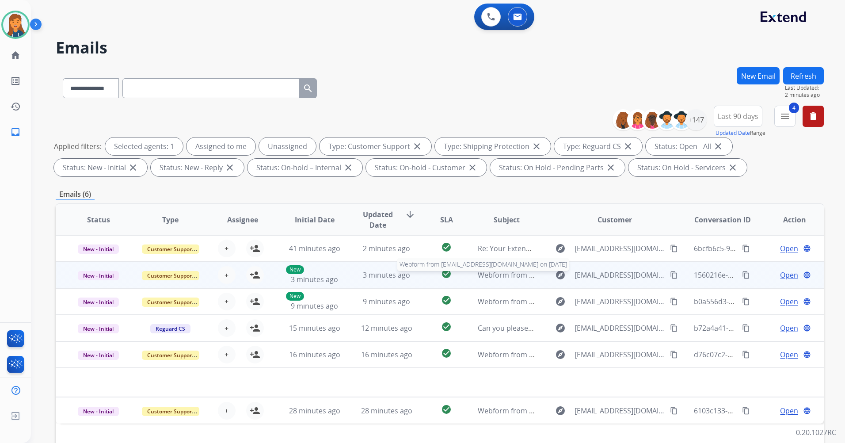
click at [519, 272] on span "Webform from [EMAIL_ADDRESS][DOMAIN_NAME] on [DATE]" at bounding box center [578, 275] width 200 height 10
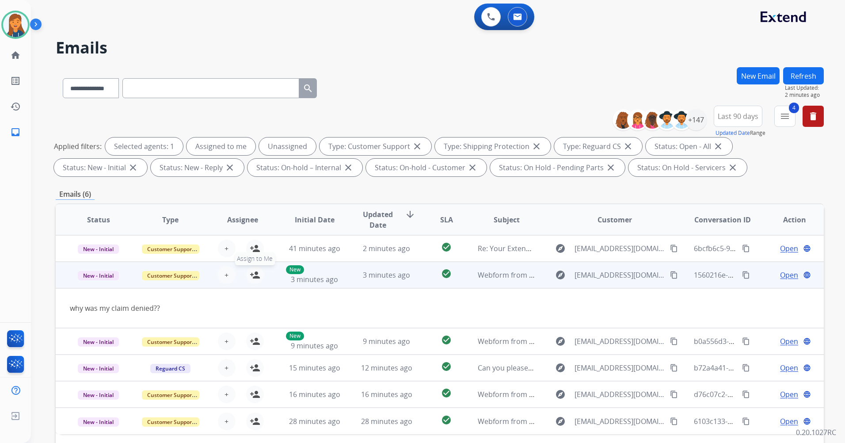
click at [251, 272] on mat-icon "person_add" at bounding box center [255, 275] width 11 height 11
click at [783, 274] on span "Open" at bounding box center [789, 275] width 18 height 11
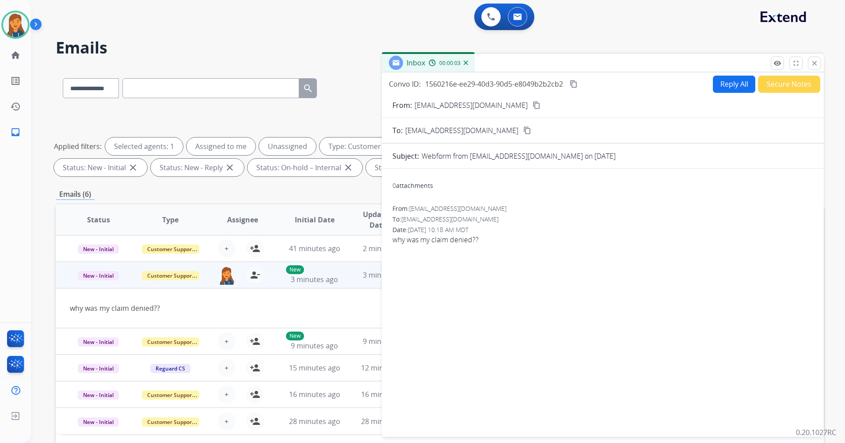
click at [532, 103] on mat-icon "content_copy" at bounding box center [536, 105] width 8 height 8
click at [729, 86] on button "Reply All" at bounding box center [734, 84] width 42 height 17
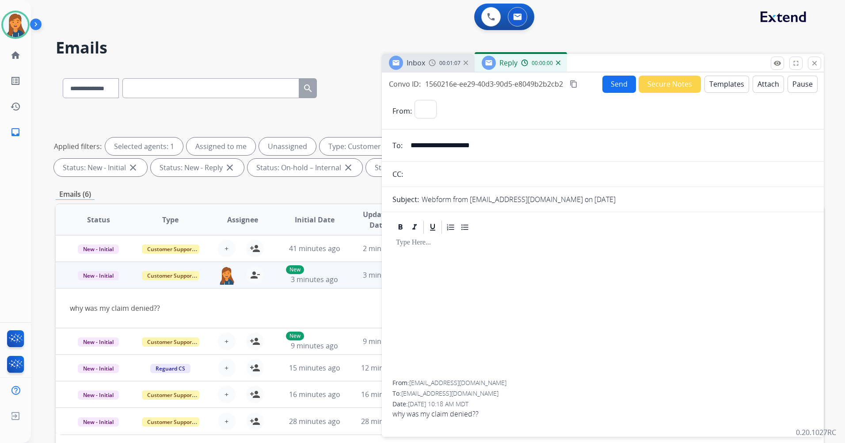
select select "**********"
click at [705, 87] on button "Templates" at bounding box center [726, 84] width 45 height 17
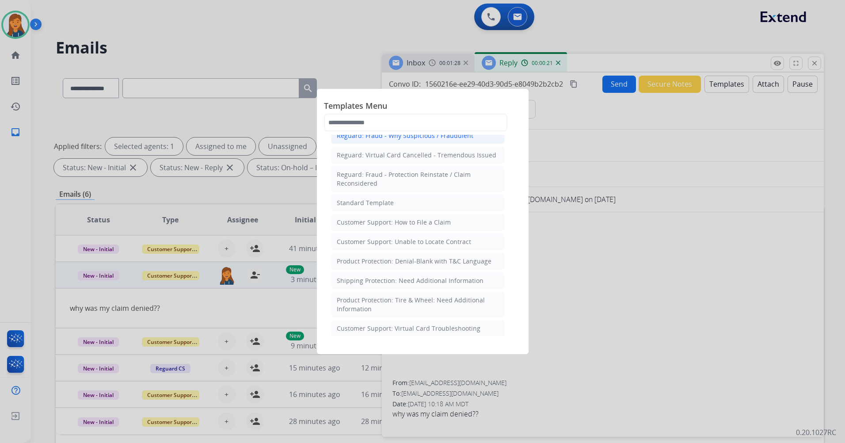
scroll to position [88, 0]
click at [406, 263] on div "Product Protection: Denial-Blank with T&C Language" at bounding box center [414, 260] width 155 height 9
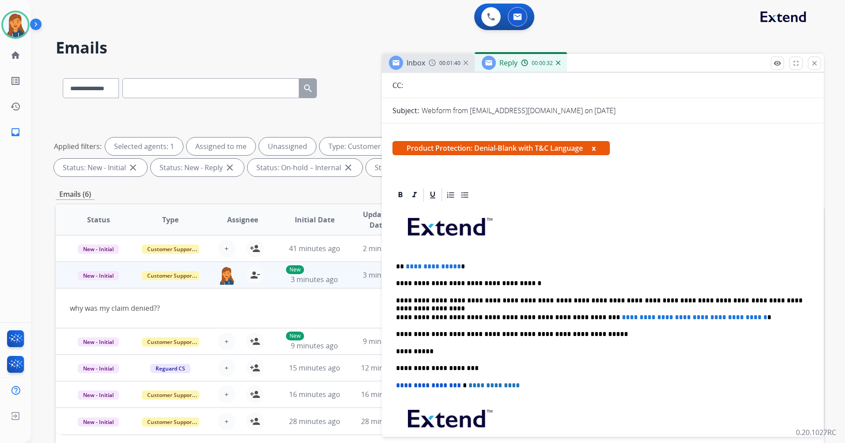
drag, startPoint x: 453, startPoint y: 266, endPoint x: 457, endPoint y: 269, distance: 4.7
click at [453, 266] on span "**********" at bounding box center [433, 266] width 55 height 7
click at [750, 316] on span "**********" at bounding box center [694, 317] width 145 height 7
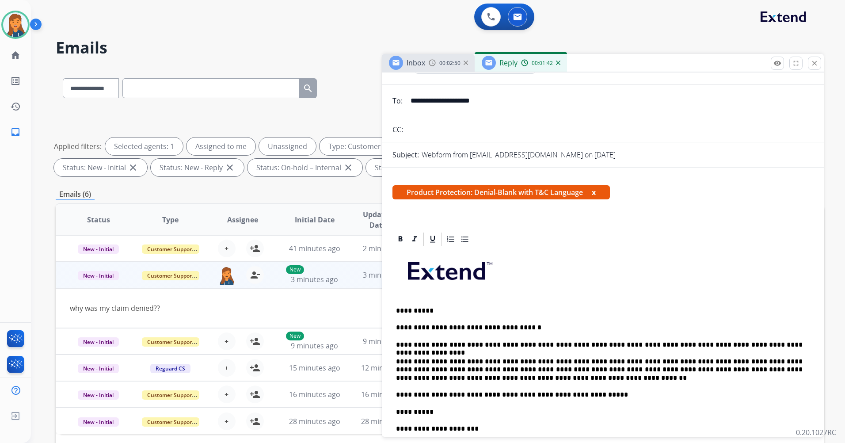
scroll to position [0, 0]
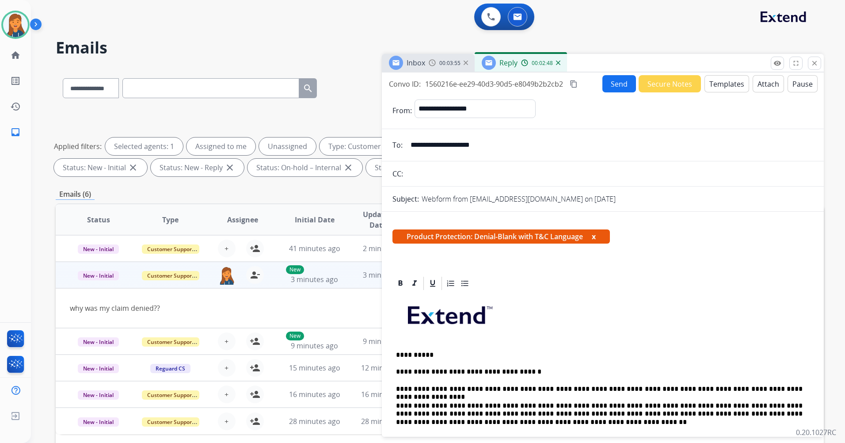
click at [609, 82] on button "Send" at bounding box center [619, 83] width 34 height 17
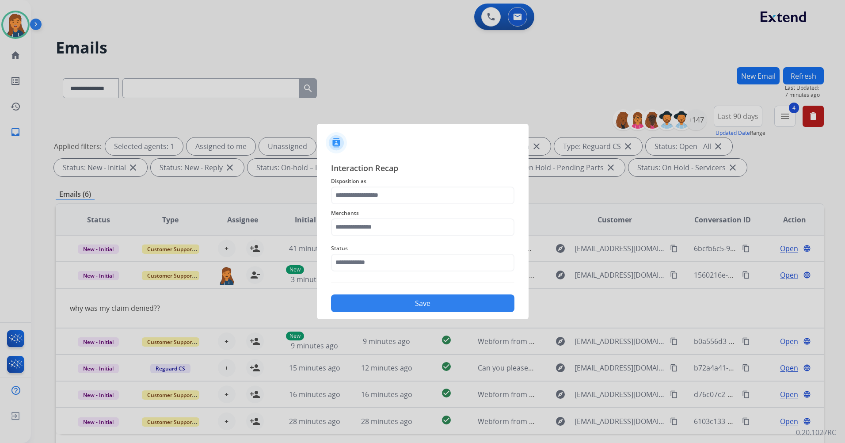
click at [437, 236] on div "Merchants" at bounding box center [422, 221] width 183 height 35
click at [433, 226] on input "text" at bounding box center [422, 227] width 183 height 18
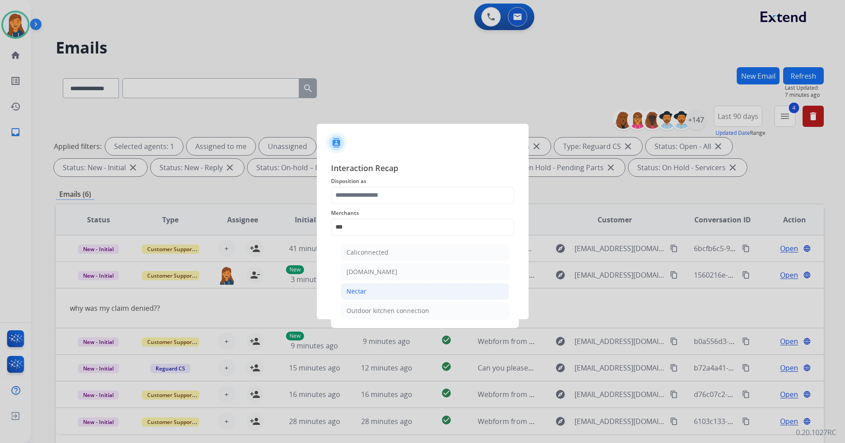
click at [382, 294] on li "Nectar" at bounding box center [425, 291] width 168 height 17
type input "******"
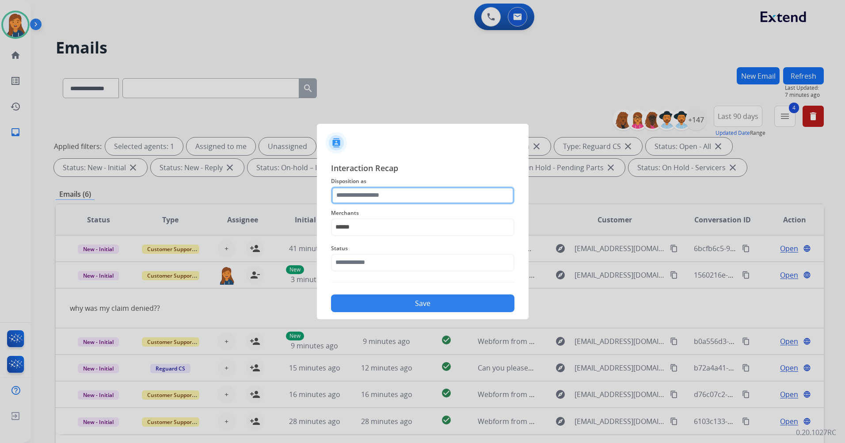
click at [378, 203] on input "text" at bounding box center [422, 195] width 183 height 18
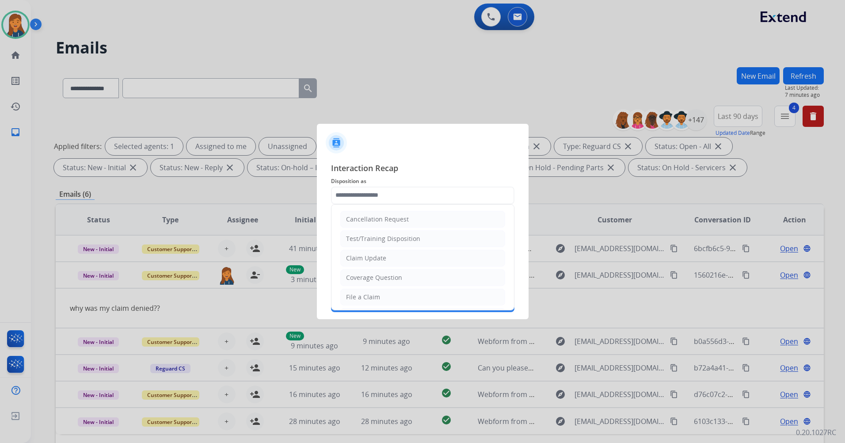
click at [376, 298] on div "File a Claim" at bounding box center [363, 297] width 34 height 9
type input "**********"
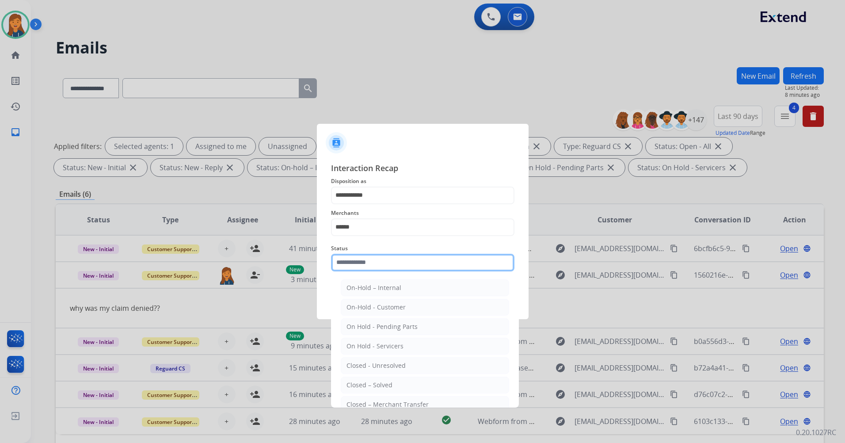
click at [347, 260] on input "text" at bounding box center [422, 263] width 183 height 18
click at [369, 384] on div "Closed – Solved" at bounding box center [369, 384] width 46 height 9
type input "**********"
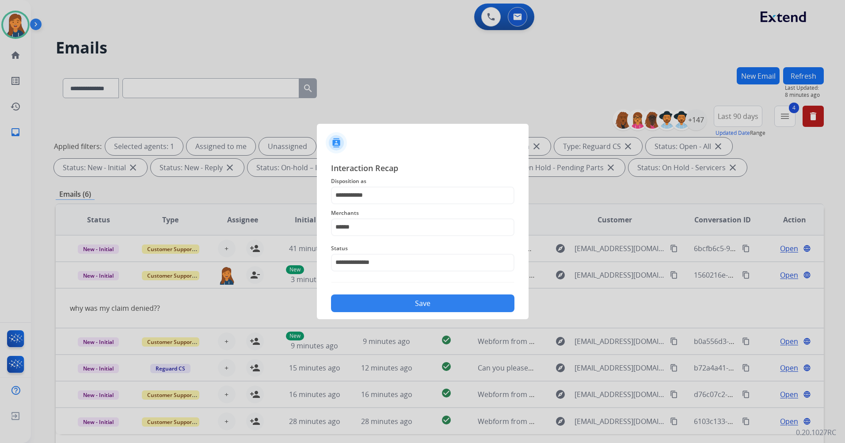
click at [390, 304] on button "Save" at bounding box center [422, 303] width 183 height 18
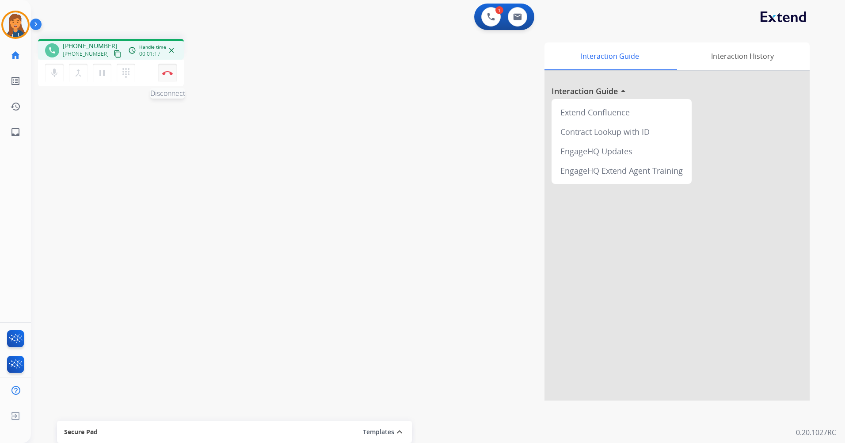
click at [171, 65] on button "Disconnect" at bounding box center [167, 73] width 19 height 19
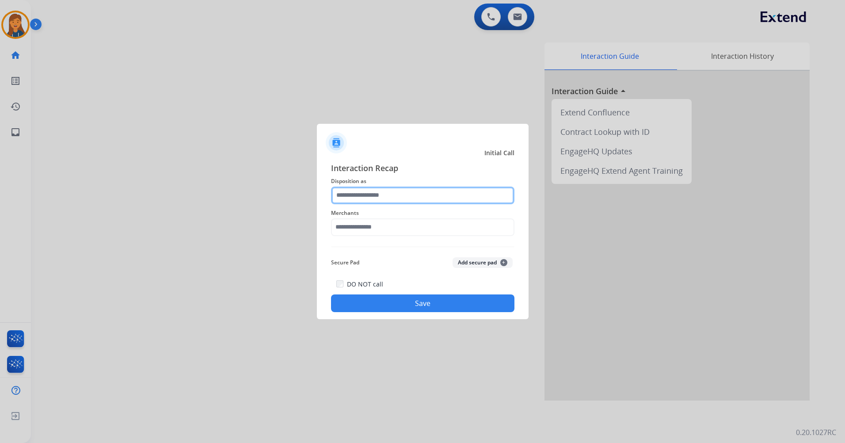
click at [393, 192] on input "text" at bounding box center [422, 195] width 183 height 18
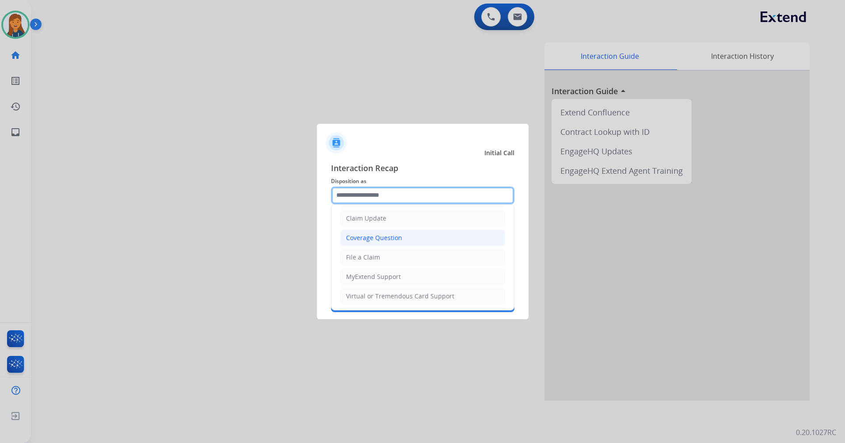
scroll to position [138, 0]
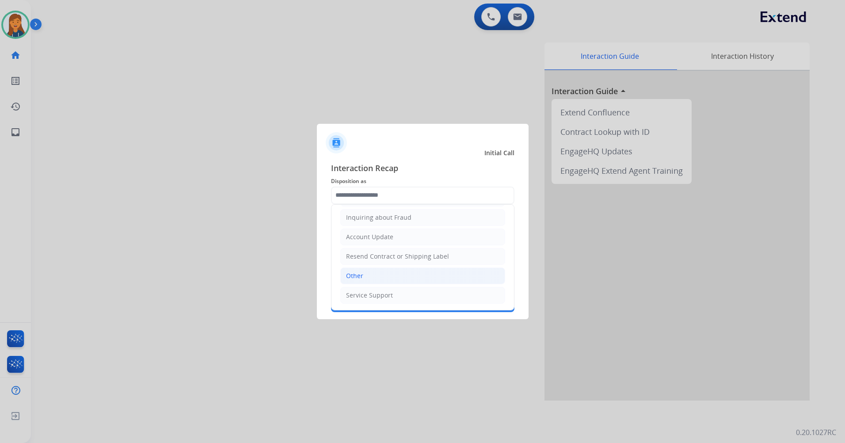
click at [377, 271] on li "Other" at bounding box center [422, 275] width 165 height 17
type input "*****"
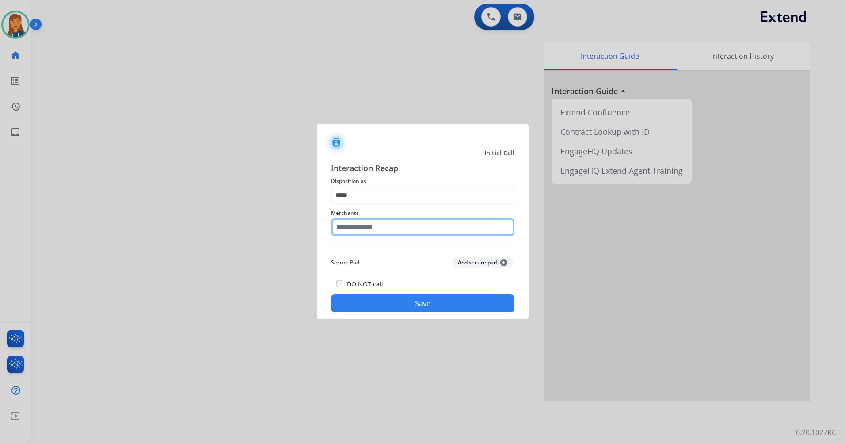
click at [375, 227] on input "text" at bounding box center [422, 227] width 183 height 18
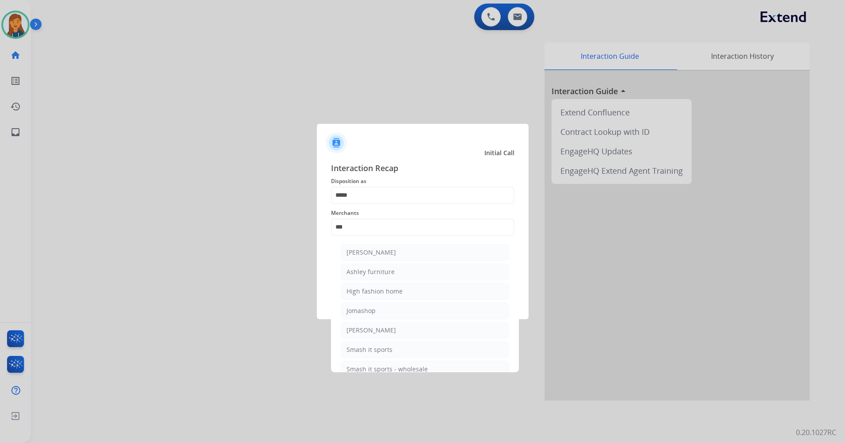
click at [361, 269] on div "Ashley furniture" at bounding box center [370, 271] width 48 height 9
type input "**********"
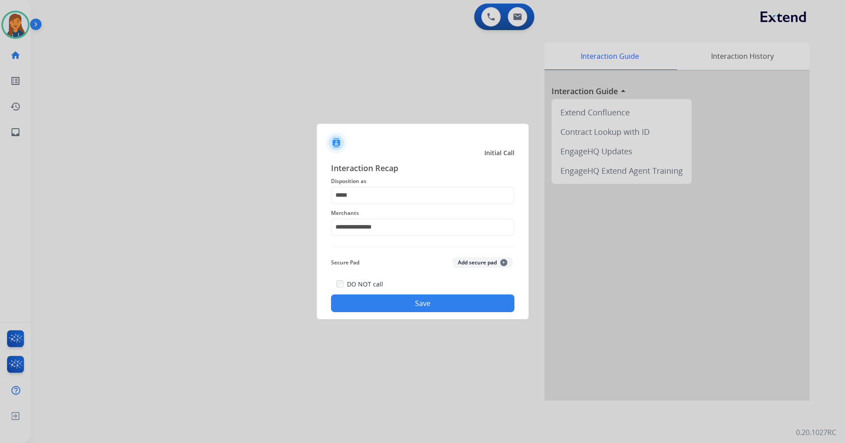
click at [399, 302] on button "Save" at bounding box center [422, 303] width 183 height 18
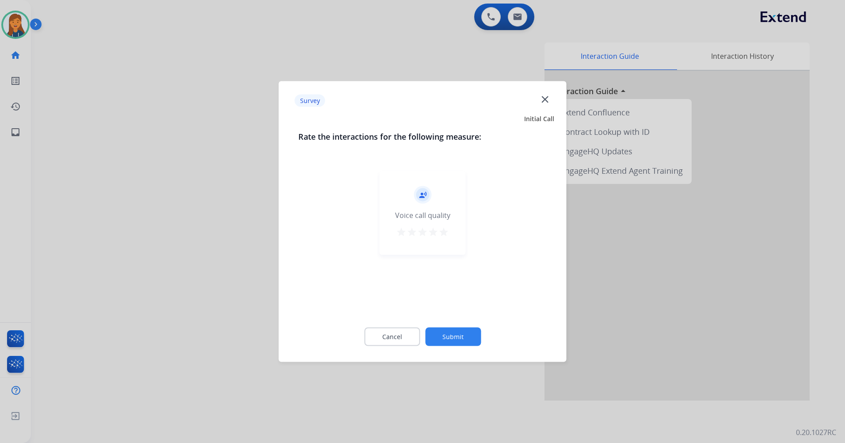
click at [440, 233] on mat-icon "star" at bounding box center [443, 232] width 11 height 11
click at [450, 335] on button "Submit" at bounding box center [453, 336] width 56 height 19
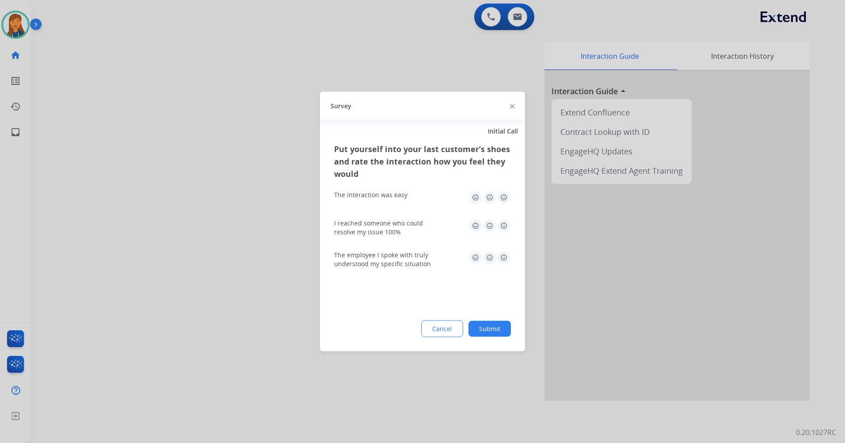
click at [498, 198] on img at bounding box center [504, 197] width 14 height 14
click at [508, 232] on img at bounding box center [504, 226] width 14 height 14
click at [505, 256] on img at bounding box center [504, 258] width 14 height 14
click at [492, 342] on div "Put yourself into your last customer’s shoes and rate the interaction how you f…" at bounding box center [422, 247] width 205 height 209
drag, startPoint x: 492, startPoint y: 342, endPoint x: 489, endPoint y: 334, distance: 8.3
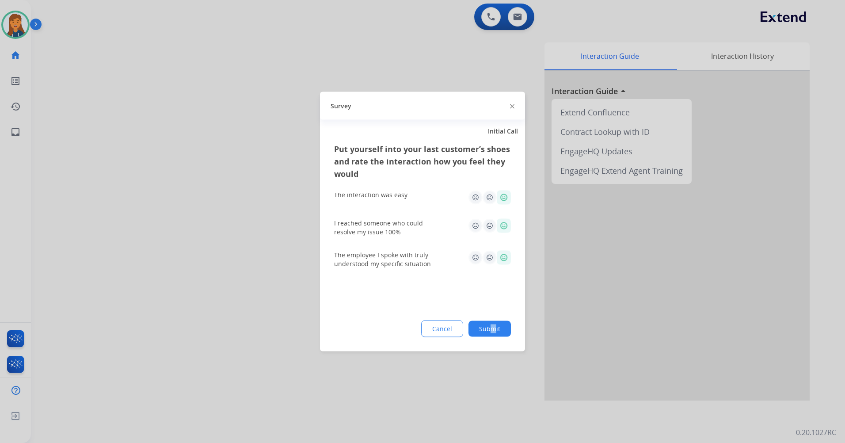
click at [489, 335] on button "Submit" at bounding box center [489, 329] width 42 height 16
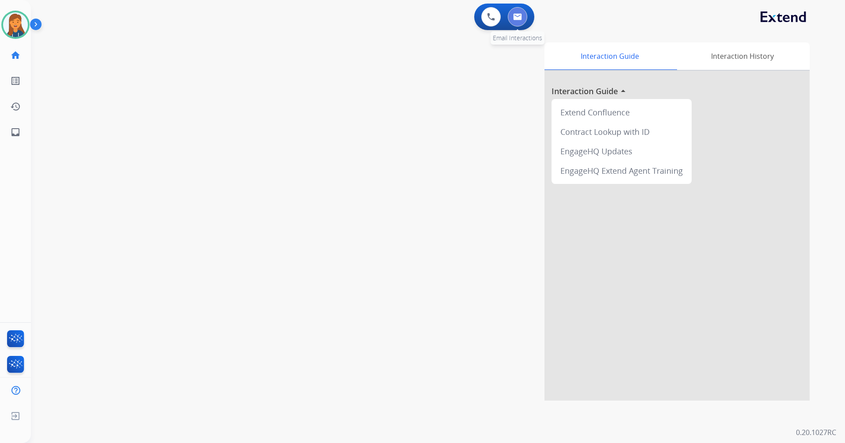
click at [515, 24] on button at bounding box center [517, 16] width 19 height 19
select select "**********"
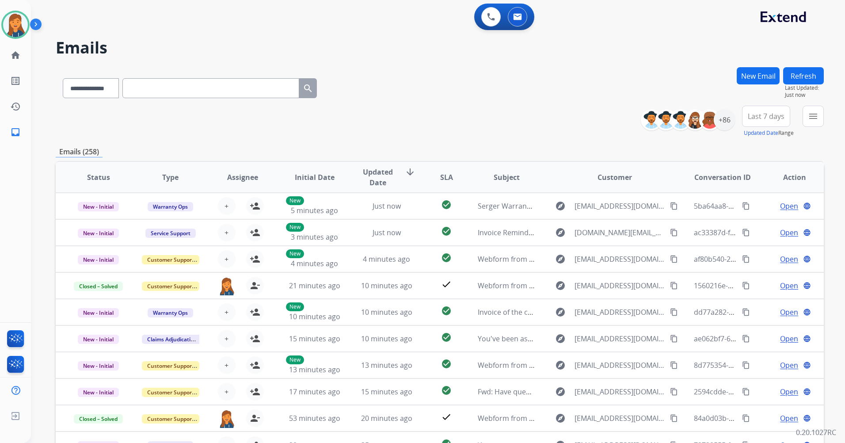
click at [767, 108] on button "Last 7 days" at bounding box center [766, 116] width 48 height 21
click at [753, 228] on div "Last 90 days" at bounding box center [763, 223] width 49 height 13
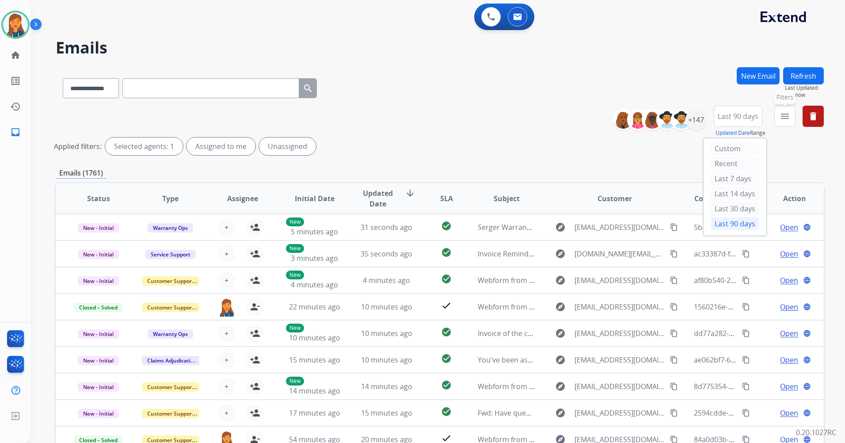
click at [784, 121] on mat-icon "menu" at bounding box center [784, 116] width 11 height 11
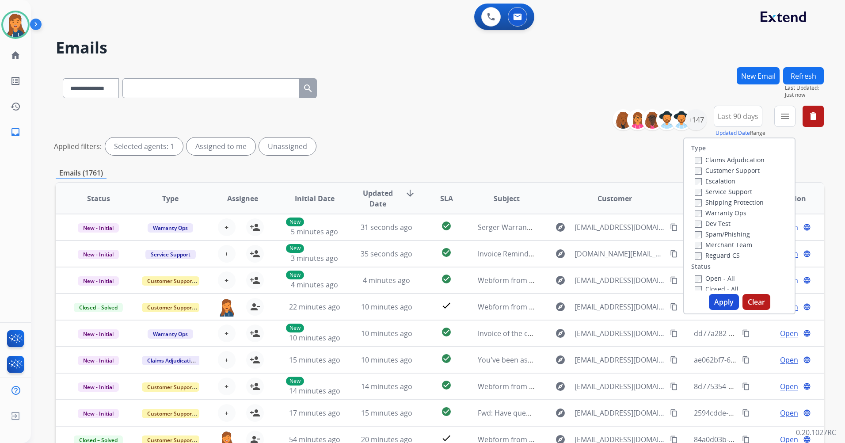
click at [739, 167] on label "Customer Support" at bounding box center [727, 170] width 65 height 8
click at [717, 199] on label "Shipping Protection" at bounding box center [729, 202] width 69 height 8
click at [717, 258] on label "Reguard CS" at bounding box center [717, 255] width 45 height 8
click at [713, 278] on label "Open - All" at bounding box center [715, 278] width 40 height 8
click at [718, 303] on button "Apply" at bounding box center [724, 302] width 30 height 16
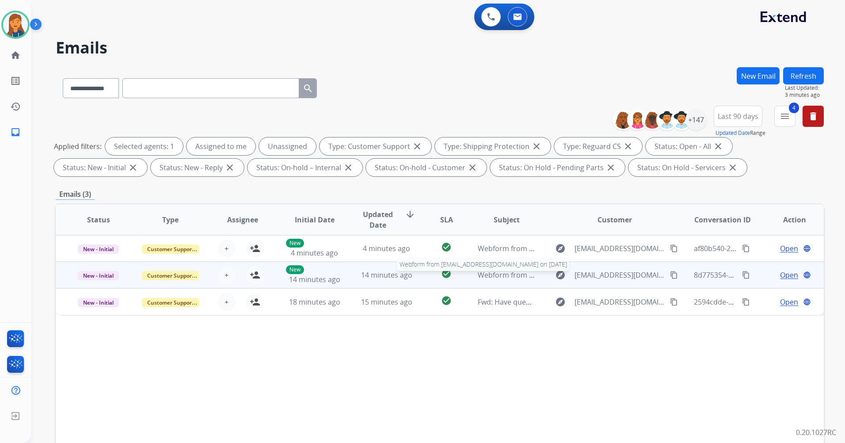
click at [487, 279] on span "Webform from [EMAIL_ADDRESS][DOMAIN_NAME] on [DATE]" at bounding box center [578, 275] width 200 height 10
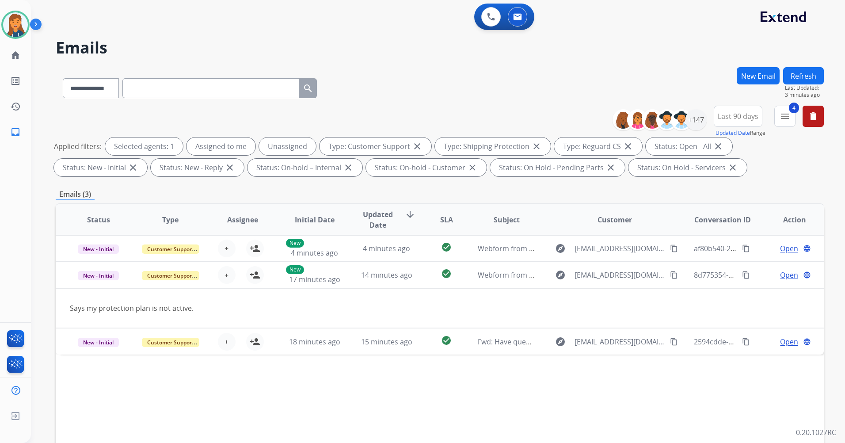
click at [797, 72] on button "Refresh" at bounding box center [803, 75] width 41 height 17
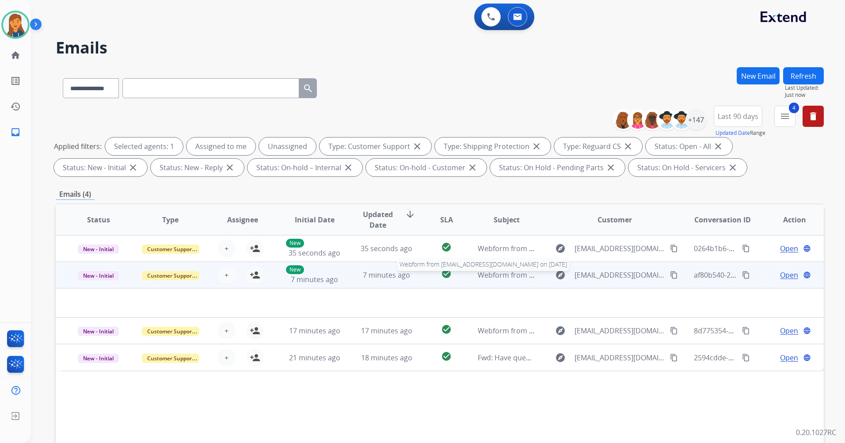
click at [506, 276] on span "Webform from [EMAIL_ADDRESS][DOMAIN_NAME] on [DATE]" at bounding box center [578, 275] width 200 height 10
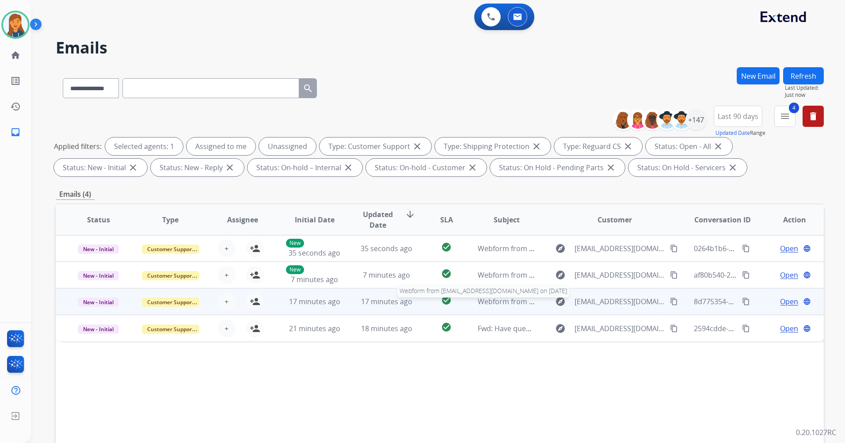
click at [490, 305] on span "Webform from [EMAIL_ADDRESS][DOMAIN_NAME] on [DATE]" at bounding box center [578, 301] width 200 height 10
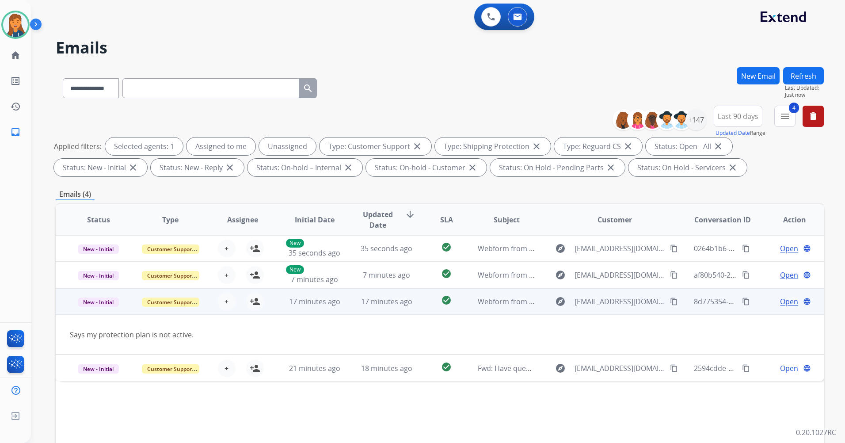
drag, startPoint x: 253, startPoint y: 300, endPoint x: 266, endPoint y: 299, distance: 13.4
click at [254, 300] on mat-icon "person_add" at bounding box center [255, 301] width 11 height 11
click at [780, 304] on span "Open" at bounding box center [789, 301] width 18 height 11
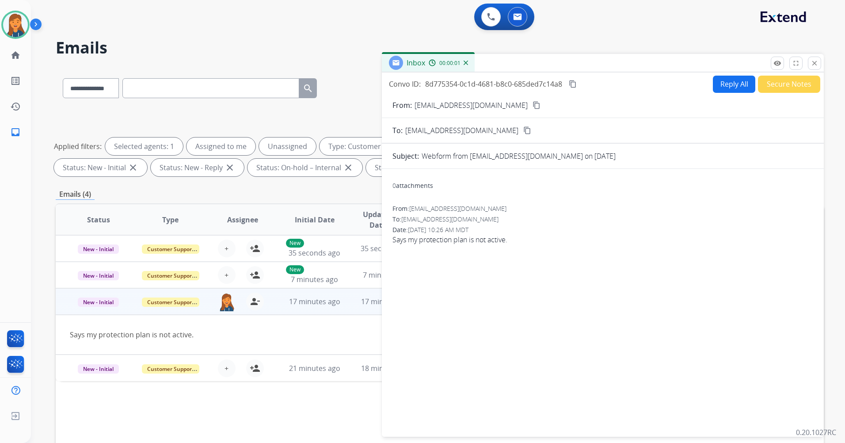
click at [533, 105] on mat-icon "content_copy" at bounding box center [536, 105] width 8 height 8
click at [714, 89] on button "Reply All" at bounding box center [734, 84] width 42 height 17
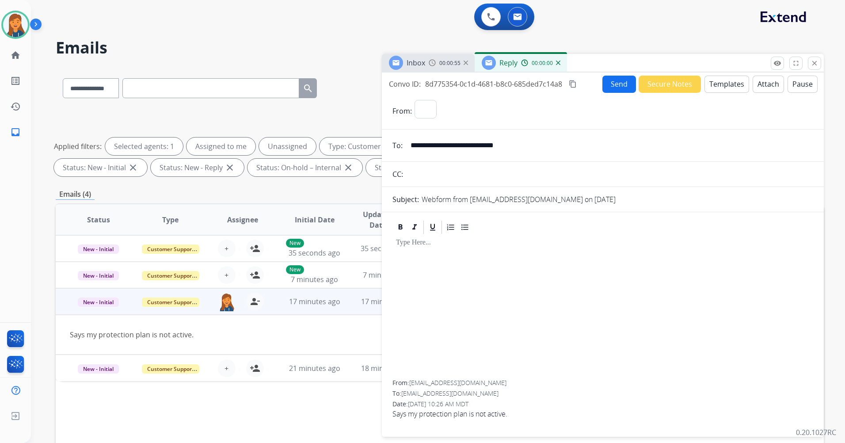
select select "**********"
click at [707, 84] on button "Templates" at bounding box center [726, 84] width 45 height 17
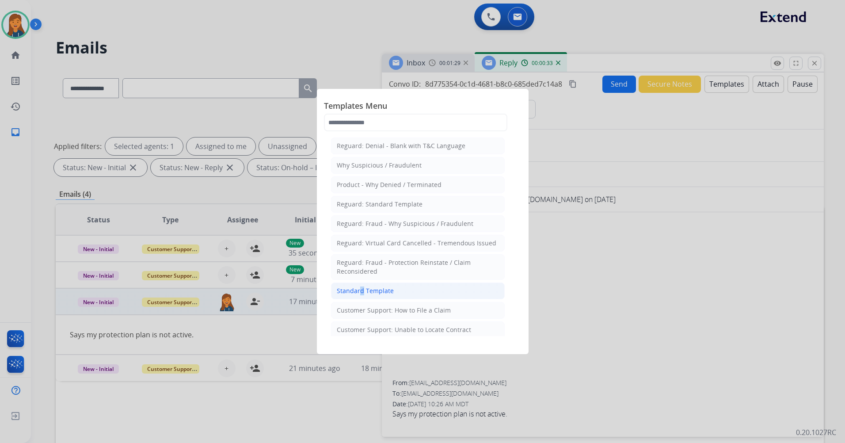
click at [358, 290] on div "Standard Template" at bounding box center [365, 290] width 57 height 9
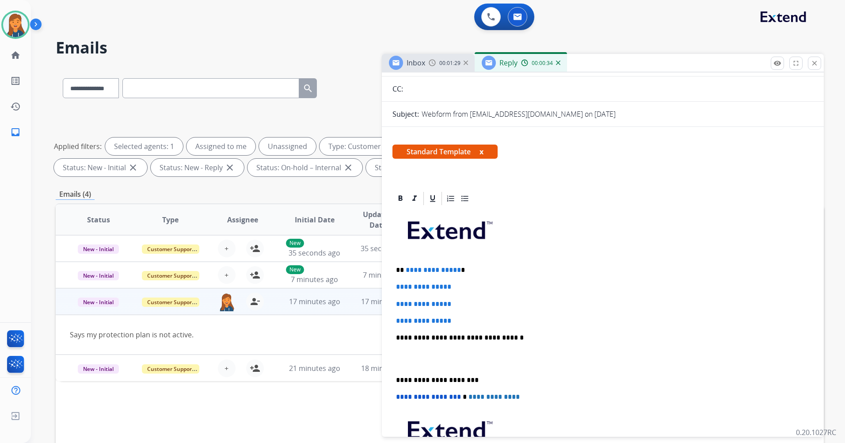
scroll to position [88, 0]
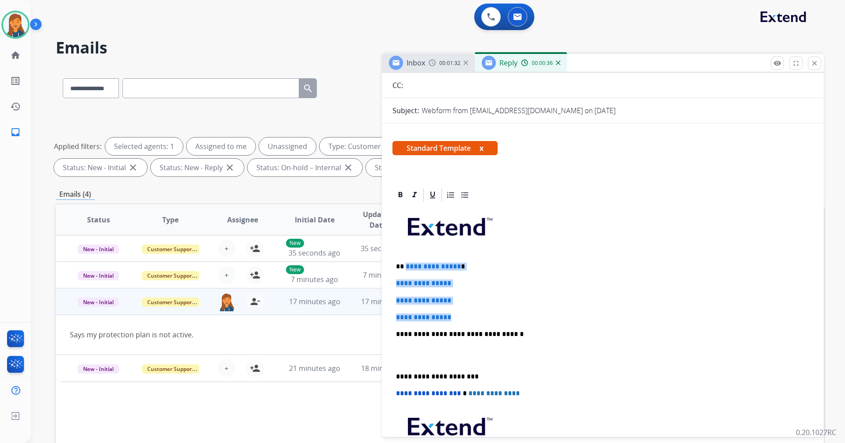
drag, startPoint x: 457, startPoint y: 314, endPoint x: 406, endPoint y: 264, distance: 71.6
click at [406, 264] on div "**********" at bounding box center [602, 355] width 421 height 304
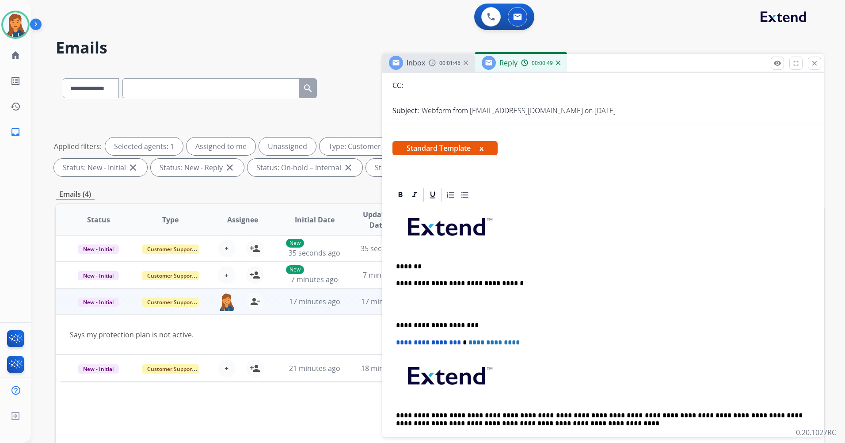
click at [411, 265] on p "*******" at bounding box center [599, 266] width 406 height 8
click at [424, 263] on p "********" at bounding box center [599, 266] width 406 height 8
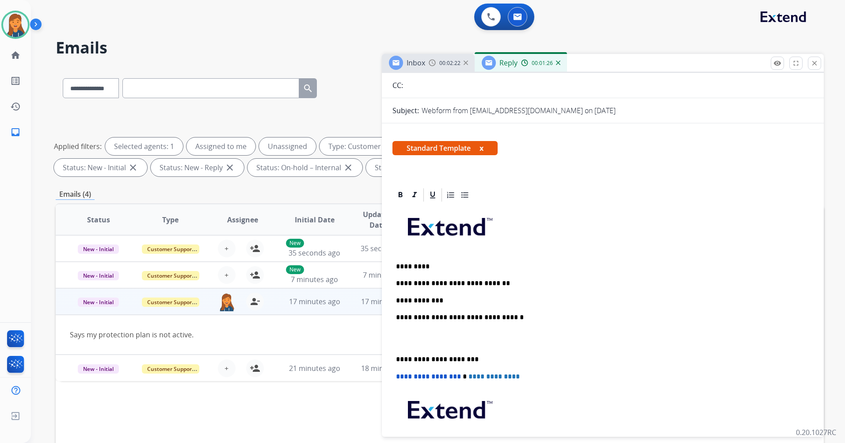
click at [438, 299] on p "**********" at bounding box center [599, 300] width 406 height 8
click at [551, 299] on p "**********" at bounding box center [599, 300] width 406 height 8
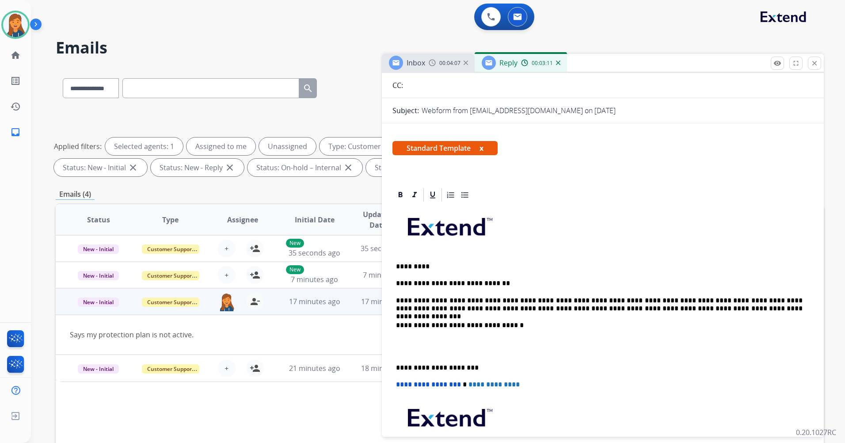
click at [390, 364] on div "**********" at bounding box center [603, 365] width 442 height 357
click at [394, 364] on div "**********" at bounding box center [602, 350] width 421 height 295
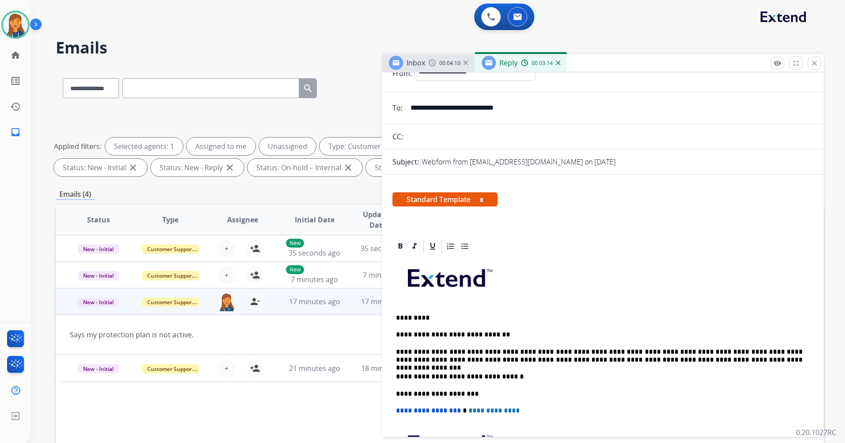
scroll to position [0, 0]
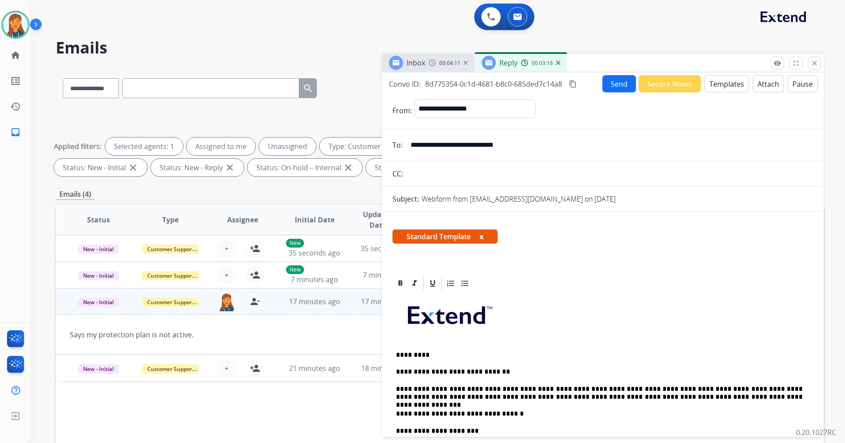
click at [574, 86] on mat-icon "content_copy" at bounding box center [573, 84] width 8 height 8
click at [610, 77] on button "Send" at bounding box center [620, 84] width 34 height 17
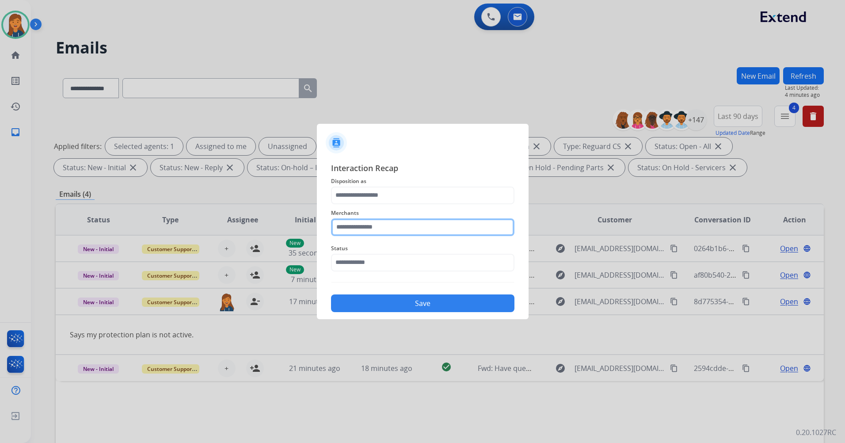
click at [375, 228] on input "text" at bounding box center [422, 227] width 183 height 18
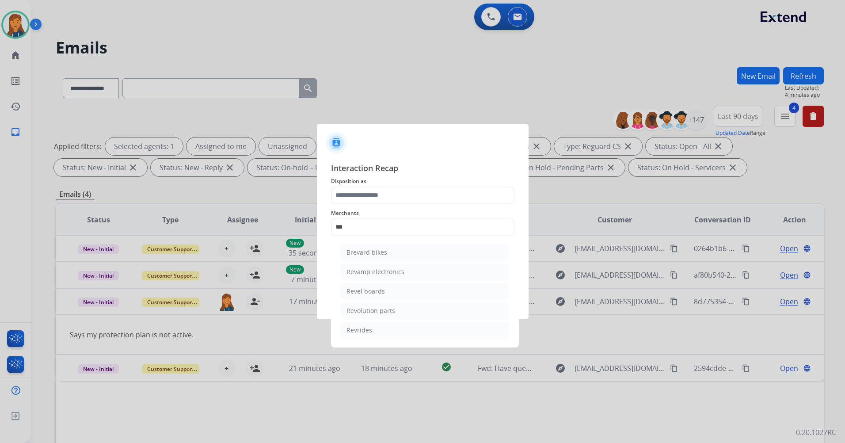
click at [362, 312] on div "Revolution parts" at bounding box center [370, 310] width 49 height 9
type input "**********"
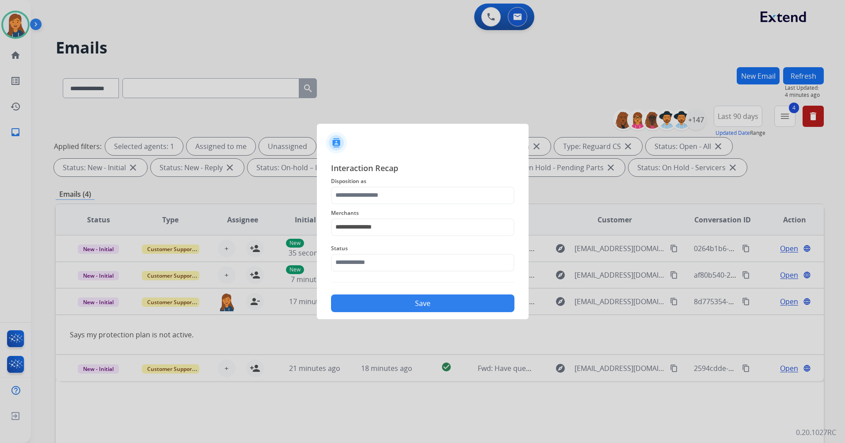
click at [376, 186] on span "Disposition as" at bounding box center [422, 181] width 183 height 11
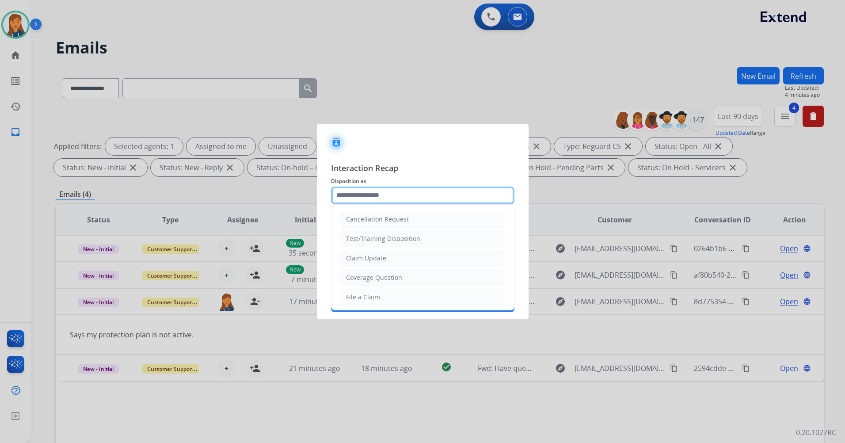
click at [375, 194] on input "text" at bounding box center [422, 195] width 183 height 18
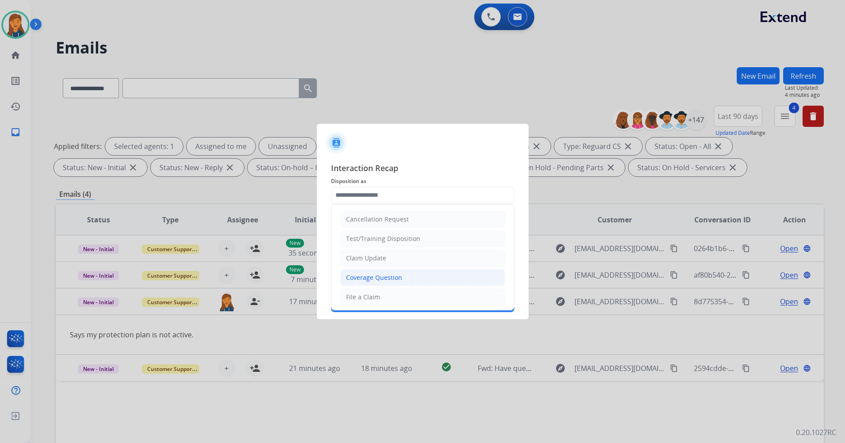
click at [369, 281] on div "Coverage Question" at bounding box center [374, 277] width 56 height 9
type input "**********"
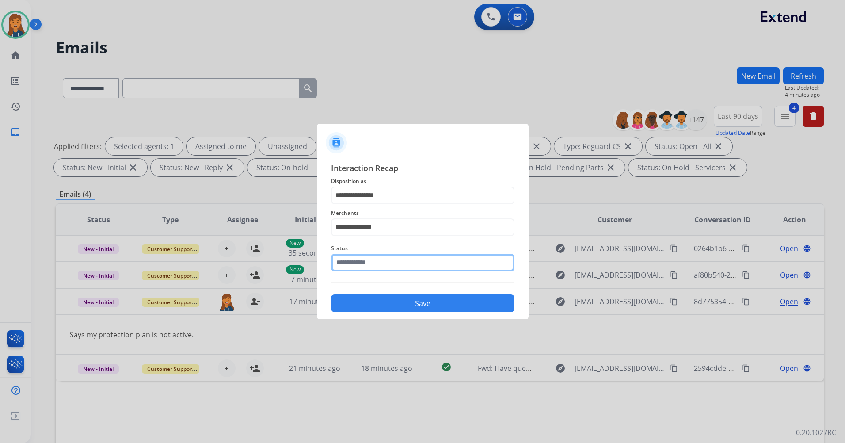
click at [369, 265] on input "text" at bounding box center [422, 263] width 183 height 18
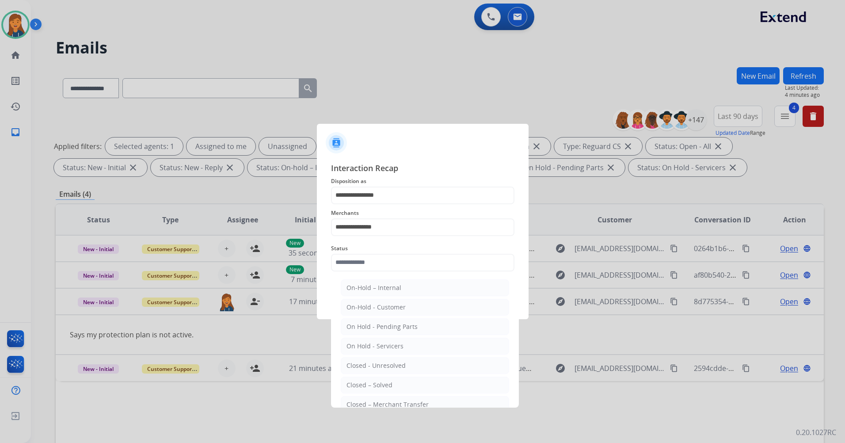
drag, startPoint x: 356, startPoint y: 384, endPoint x: 357, endPoint y: 366, distance: 17.2
click at [356, 384] on div "Closed – Solved" at bounding box center [369, 384] width 46 height 9
type input "**********"
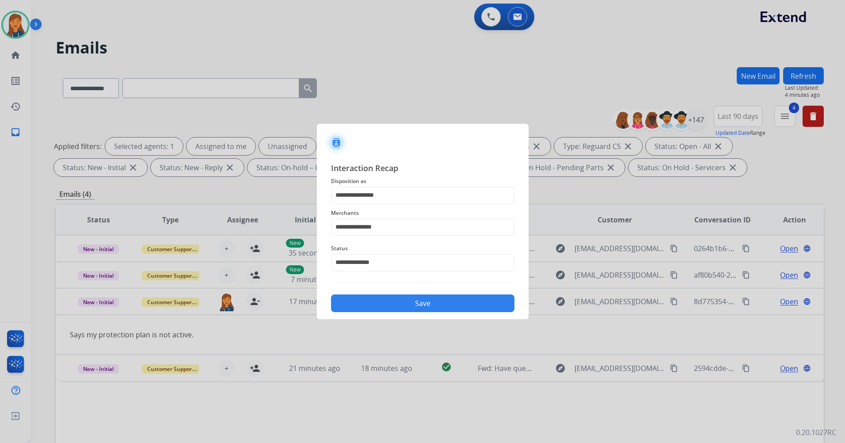
click at [371, 306] on button "Save" at bounding box center [422, 303] width 183 height 18
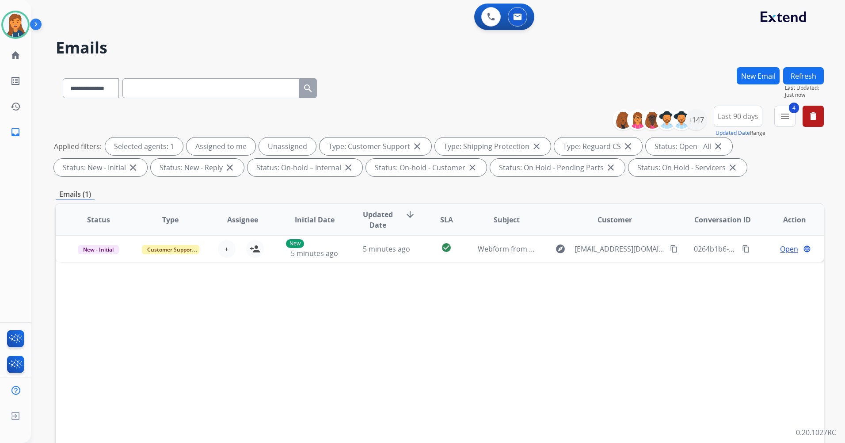
click at [805, 76] on button "Refresh" at bounding box center [803, 75] width 41 height 17
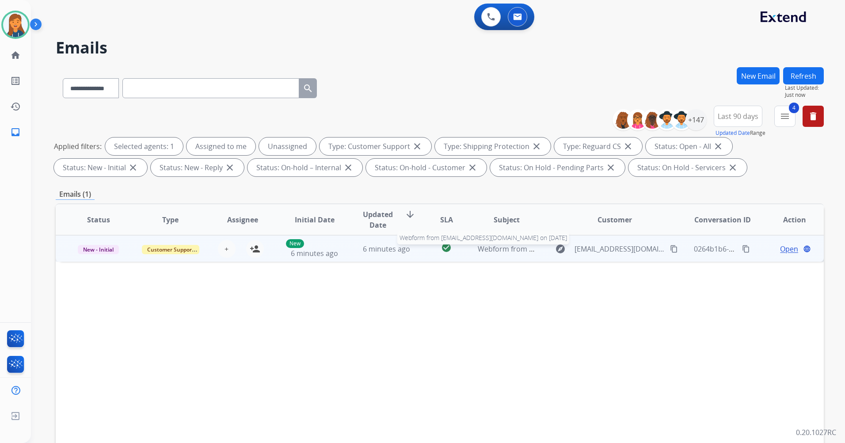
click at [516, 250] on span "Webform from [EMAIL_ADDRESS][DOMAIN_NAME] on [DATE]" at bounding box center [578, 249] width 200 height 10
click at [781, 250] on span "Open" at bounding box center [789, 248] width 18 height 11
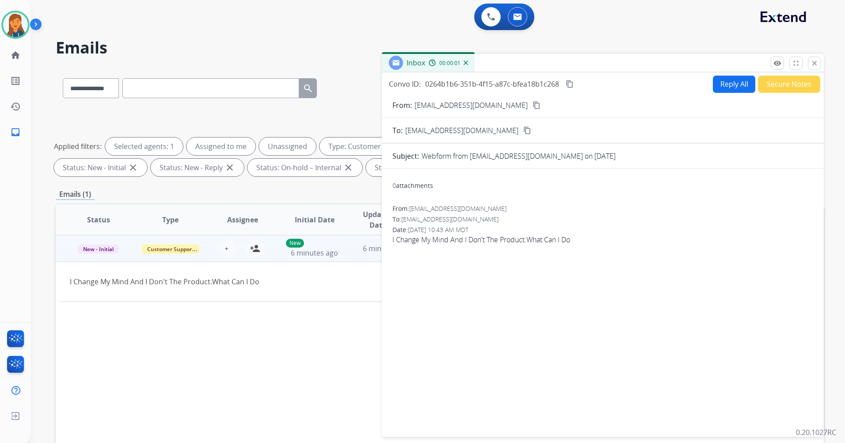
click at [714, 87] on button "Reply All" at bounding box center [734, 84] width 42 height 17
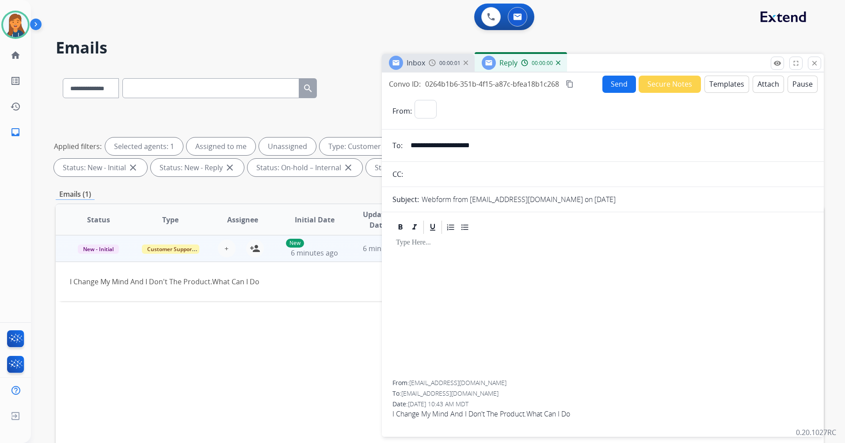
select select "**********"
click at [251, 246] on mat-icon "person_add" at bounding box center [255, 248] width 11 height 11
drag, startPoint x: 503, startPoint y: 150, endPoint x: 402, endPoint y: 148, distance: 101.2
click at [402, 148] on div "**********" at bounding box center [603, 146] width 442 height 18
click at [715, 82] on button "Templates" at bounding box center [726, 84] width 45 height 17
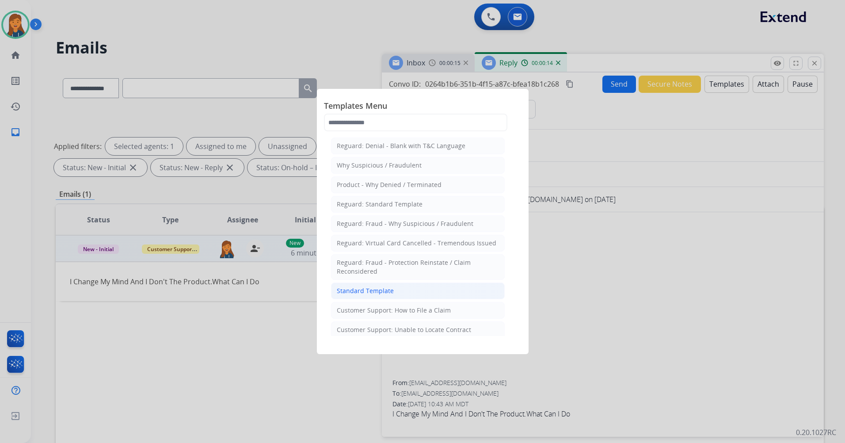
click at [419, 292] on li "Standard Template" at bounding box center [418, 290] width 174 height 17
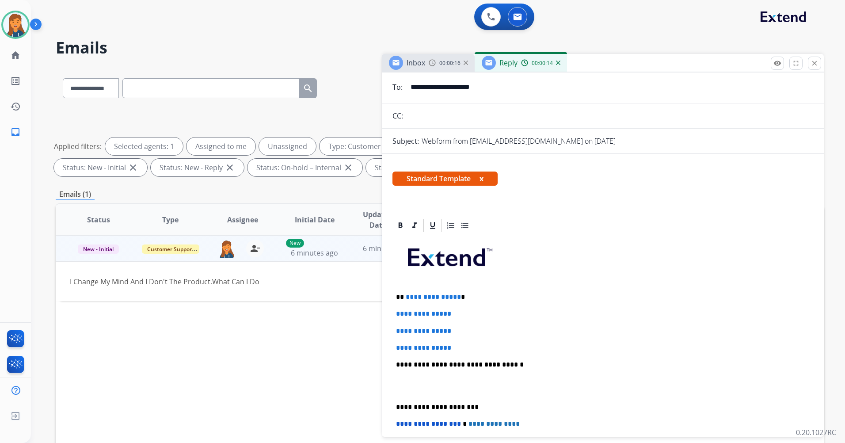
scroll to position [133, 0]
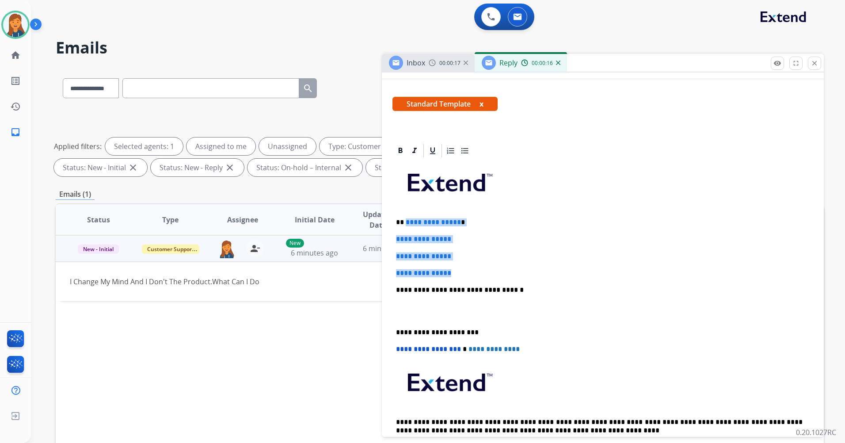
drag, startPoint x: 459, startPoint y: 271, endPoint x: 405, endPoint y: 225, distance: 70.2
click at [405, 225] on div "**********" at bounding box center [602, 311] width 421 height 304
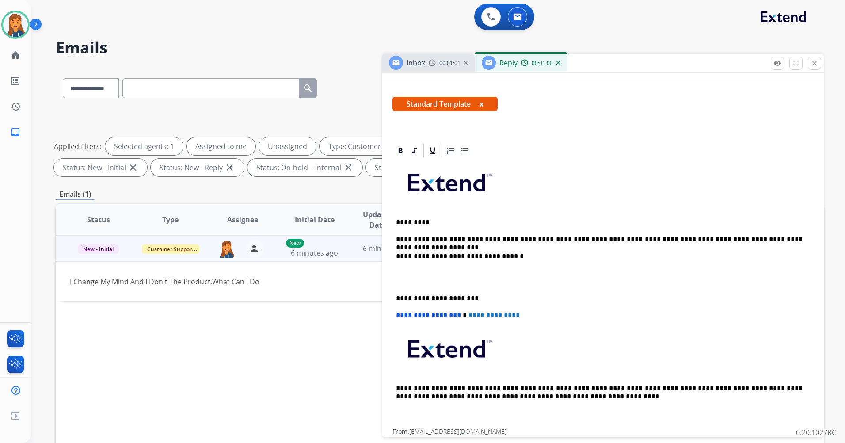
click at [712, 239] on p "**********" at bounding box center [599, 239] width 406 height 8
drag, startPoint x: 510, startPoint y: 268, endPoint x: 429, endPoint y: 289, distance: 83.2
click at [431, 289] on div "**********" at bounding box center [602, 294] width 421 height 270
click at [397, 291] on div "**********" at bounding box center [602, 294] width 421 height 270
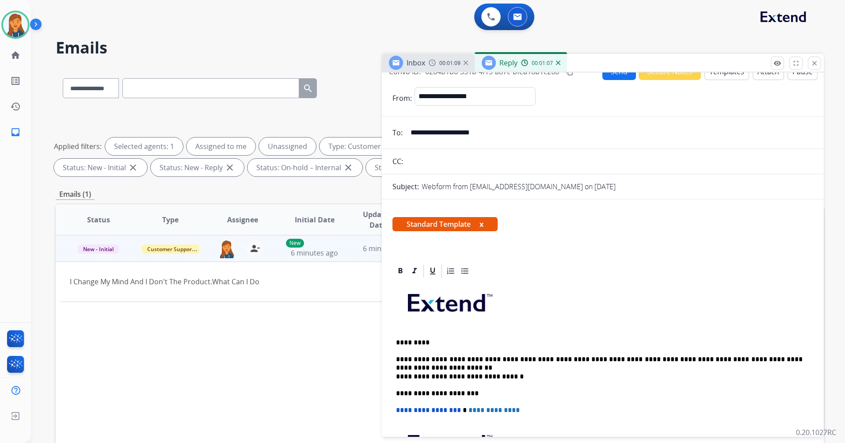
scroll to position [0, 0]
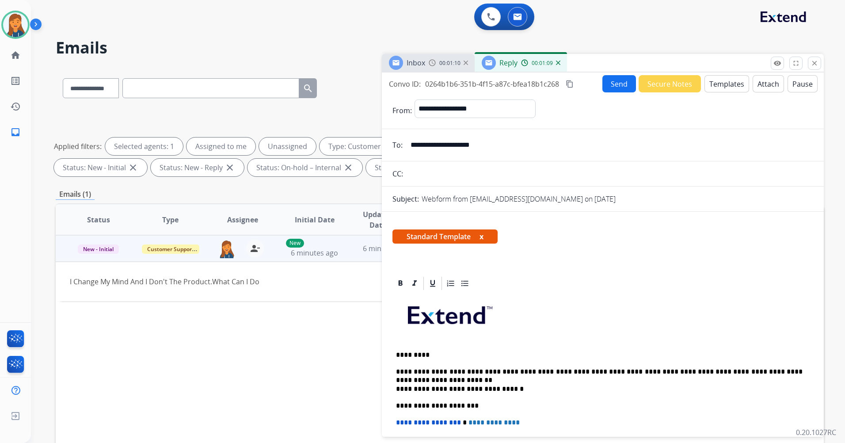
click at [570, 87] on mat-icon "content_copy" at bounding box center [570, 84] width 8 height 8
click at [603, 91] on button "Send" at bounding box center [619, 83] width 34 height 17
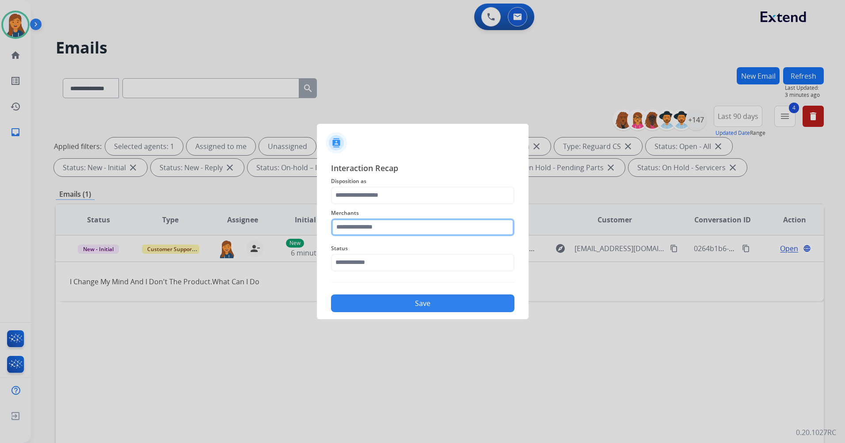
click at [379, 222] on input "text" at bounding box center [422, 227] width 183 height 18
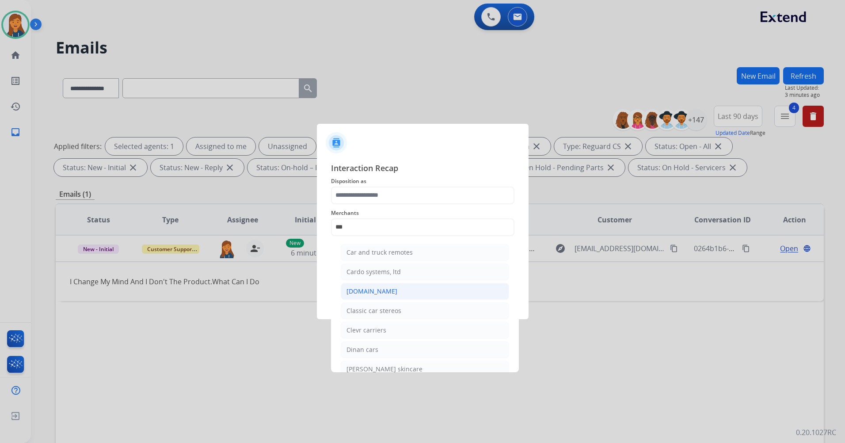
click at [372, 293] on div "[DOMAIN_NAME]" at bounding box center [371, 291] width 51 height 9
type input "**********"
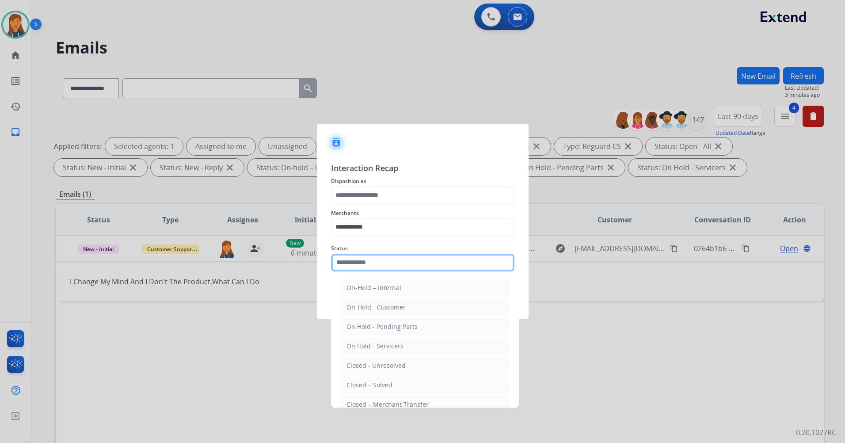
click at [373, 266] on input "text" at bounding box center [422, 263] width 183 height 18
click at [370, 380] on div "Closed – Solved" at bounding box center [369, 384] width 46 height 9
type input "**********"
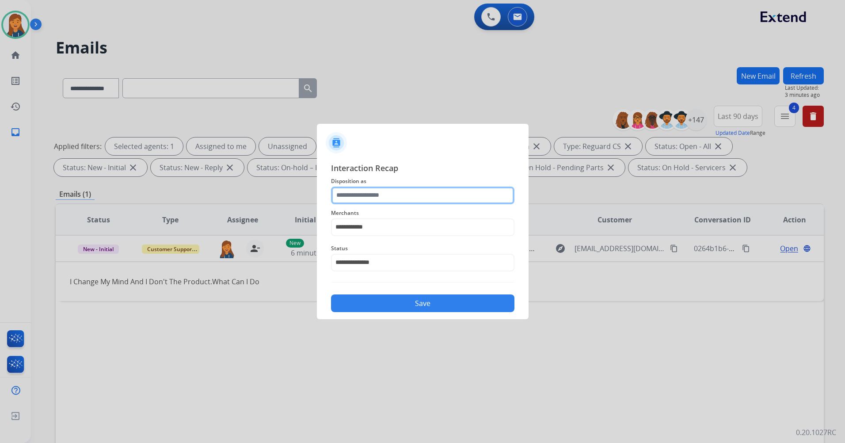
click at [365, 198] on input "text" at bounding box center [422, 195] width 183 height 18
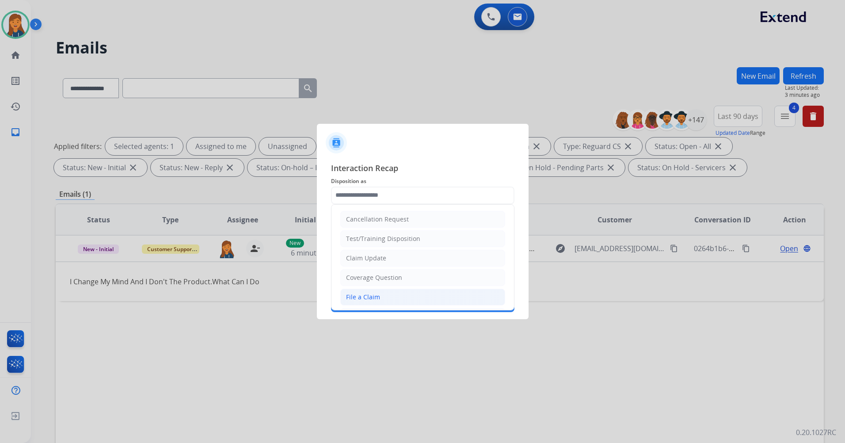
click at [368, 294] on div "File a Claim" at bounding box center [363, 297] width 34 height 9
type input "**********"
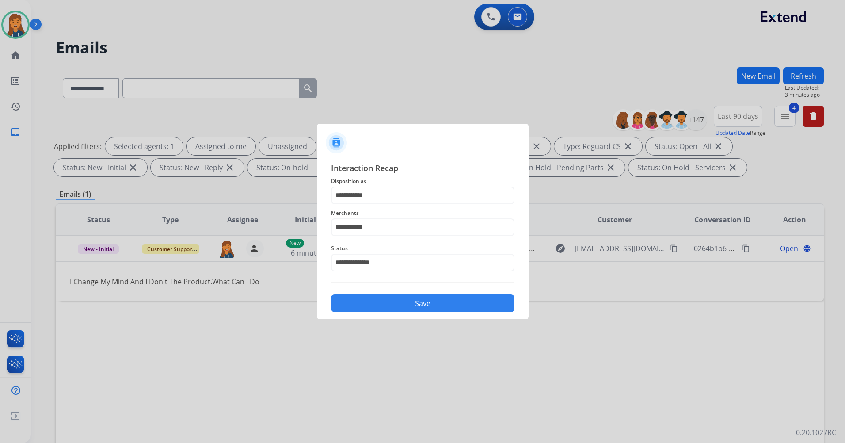
click at [368, 304] on button "Save" at bounding box center [422, 303] width 183 height 18
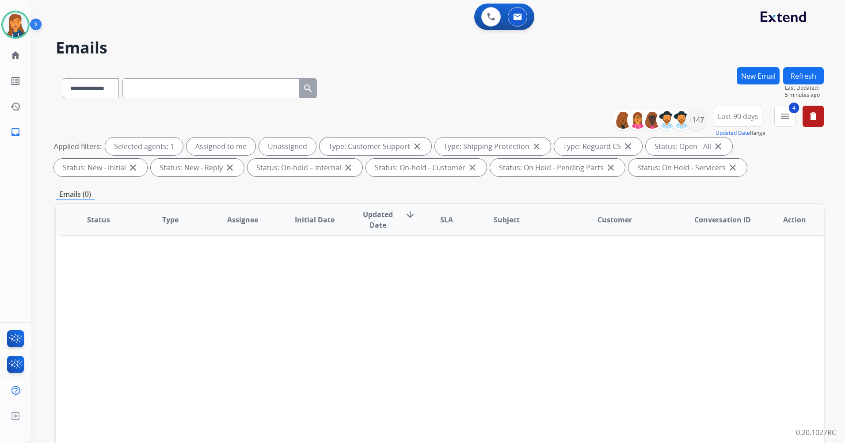
click at [803, 81] on button "Refresh" at bounding box center [803, 75] width 41 height 17
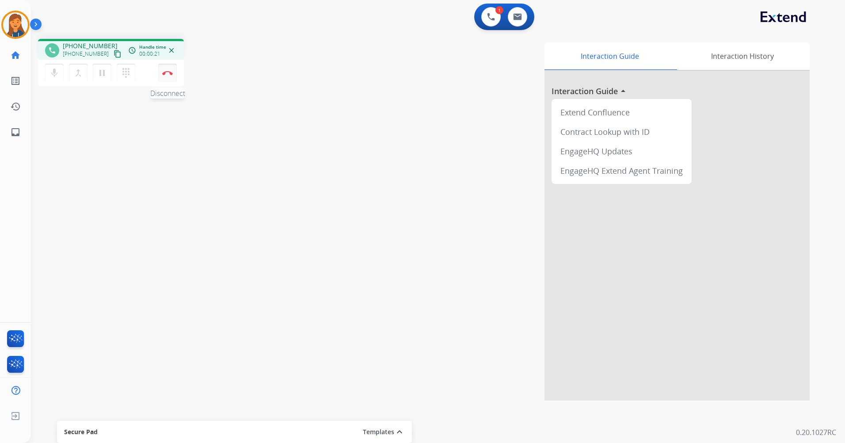
click at [173, 73] on button "Disconnect" at bounding box center [167, 73] width 19 height 19
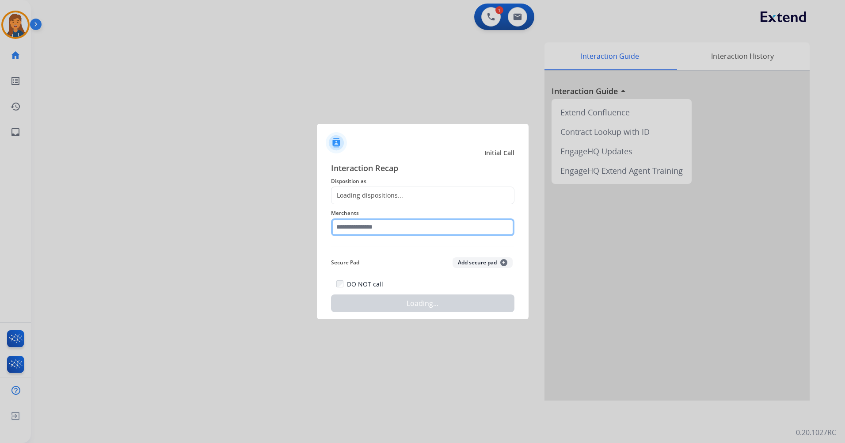
click at [418, 221] on input "text" at bounding box center [422, 227] width 183 height 18
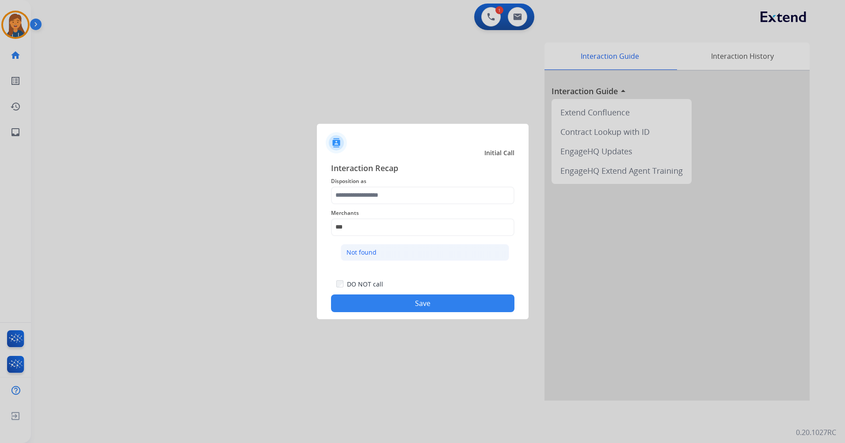
click at [370, 250] on div "Not found" at bounding box center [361, 252] width 30 height 9
type input "*********"
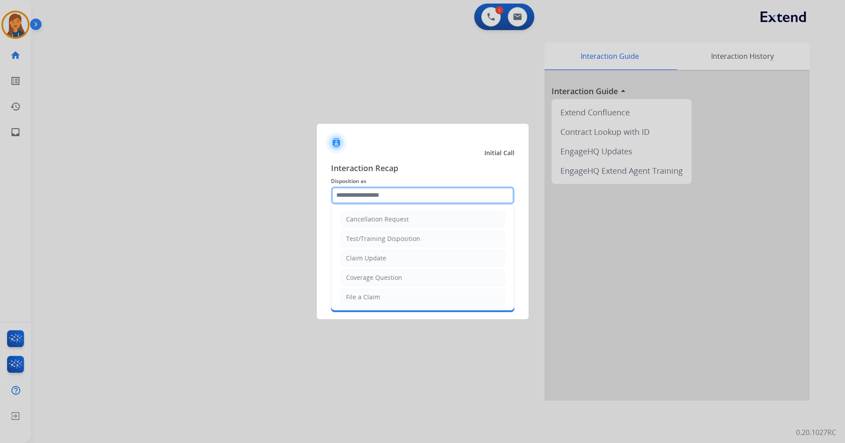
click at [387, 201] on input "text" at bounding box center [422, 195] width 183 height 18
click at [369, 272] on li "Other" at bounding box center [422, 275] width 165 height 17
type input "*****"
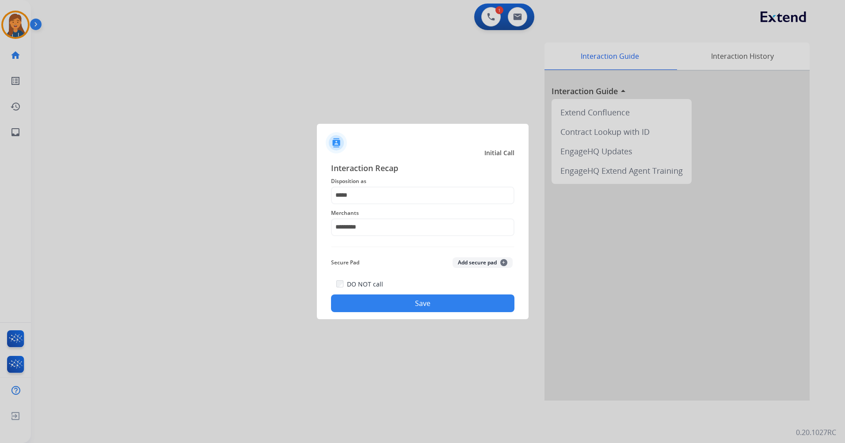
click at [436, 308] on button "Save" at bounding box center [422, 303] width 183 height 18
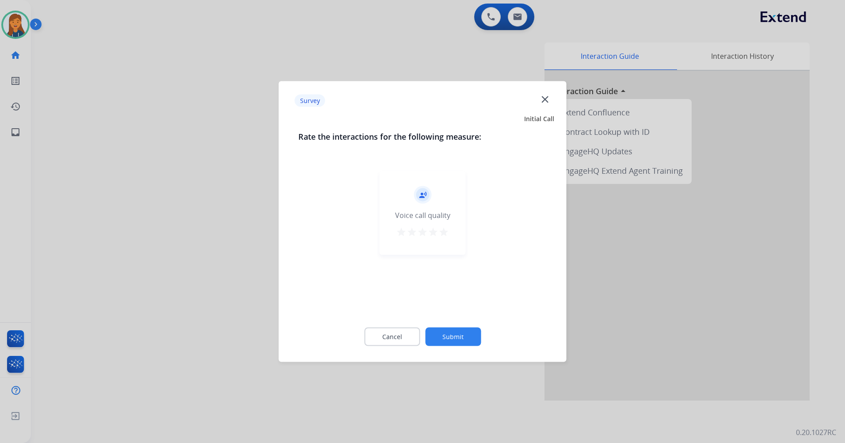
click at [442, 227] on mat-icon "star" at bounding box center [443, 232] width 11 height 11
click at [400, 233] on mat-icon "star" at bounding box center [401, 232] width 11 height 11
click at [442, 334] on button "Submit" at bounding box center [453, 336] width 56 height 19
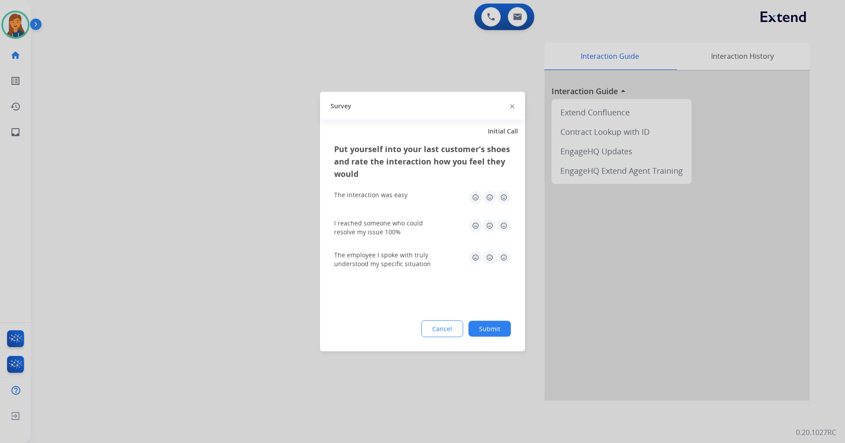
click at [477, 198] on img at bounding box center [475, 197] width 14 height 14
click at [475, 229] on img at bounding box center [475, 226] width 14 height 14
click at [472, 258] on img at bounding box center [475, 258] width 14 height 14
click at [463, 328] on div "Cancel Submit" at bounding box center [422, 329] width 177 height 16
click at [489, 327] on button "Submit" at bounding box center [489, 329] width 42 height 16
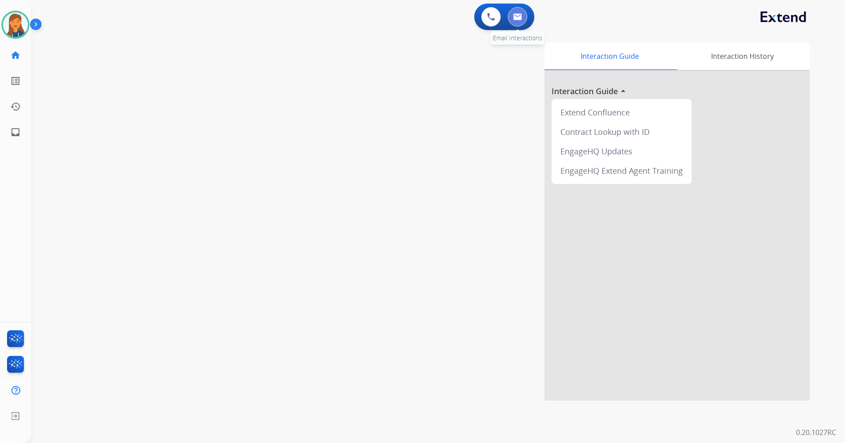
click at [512, 21] on button at bounding box center [517, 16] width 19 height 19
select select "**********"
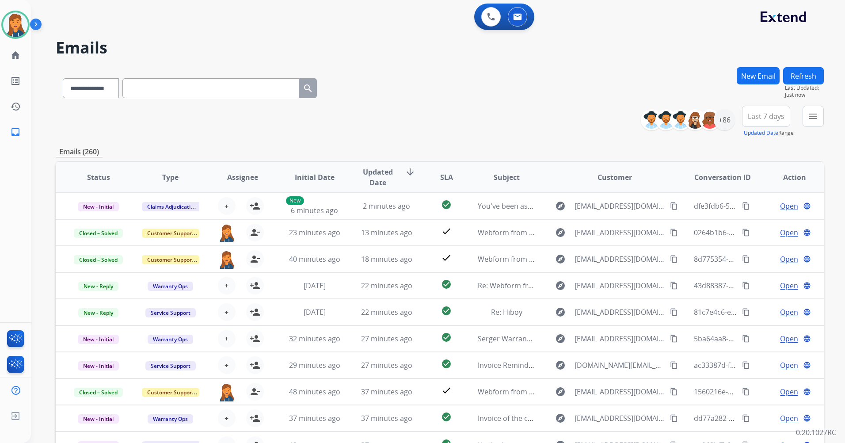
click at [775, 114] on span "Last 7 days" at bounding box center [766, 116] width 37 height 4
click at [746, 223] on div "Last 90 days" at bounding box center [763, 223] width 49 height 13
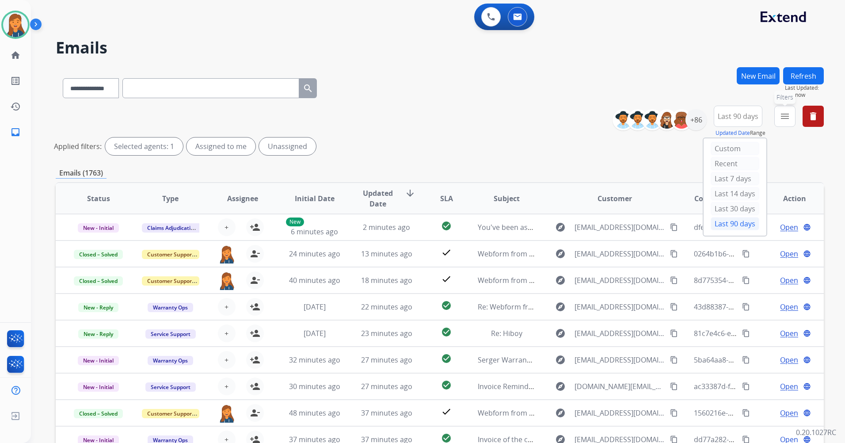
click at [790, 123] on button "menu Filters" at bounding box center [784, 116] width 21 height 21
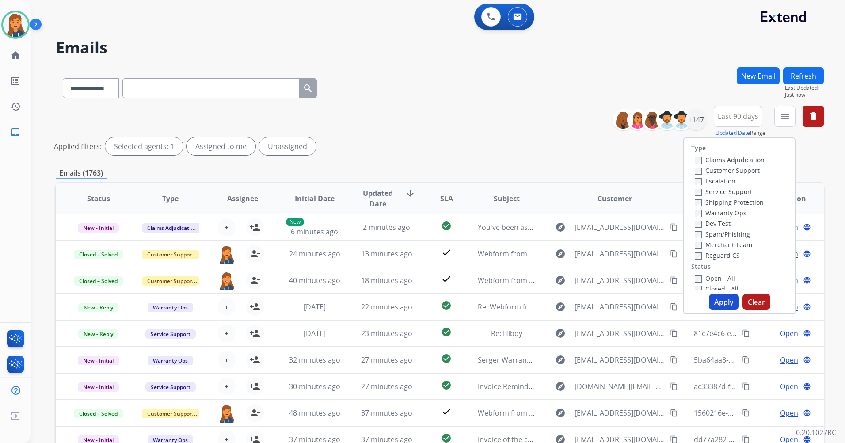
click at [738, 173] on label "Customer Support" at bounding box center [727, 170] width 65 height 8
click at [742, 205] on label "Shipping Protection" at bounding box center [729, 202] width 69 height 8
click at [723, 258] on label "Reguard CS" at bounding box center [717, 255] width 45 height 8
click at [723, 277] on label "Open - All" at bounding box center [715, 278] width 40 height 8
click at [719, 296] on button "Apply" at bounding box center [724, 302] width 30 height 16
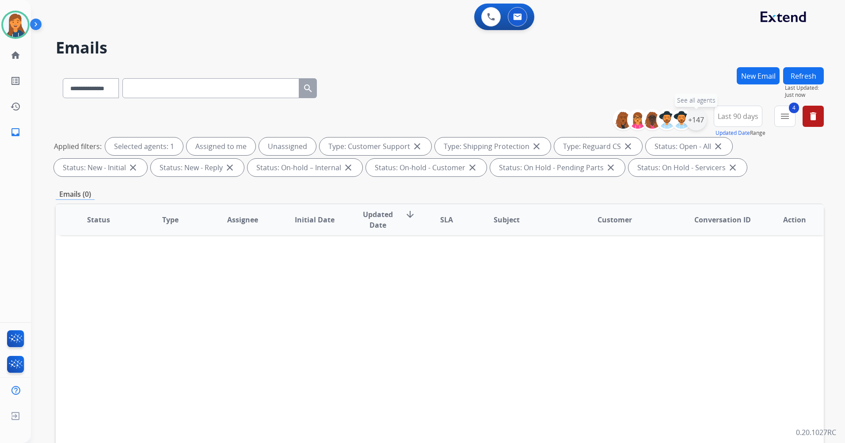
click at [691, 116] on div "+147" at bounding box center [695, 119] width 21 height 21
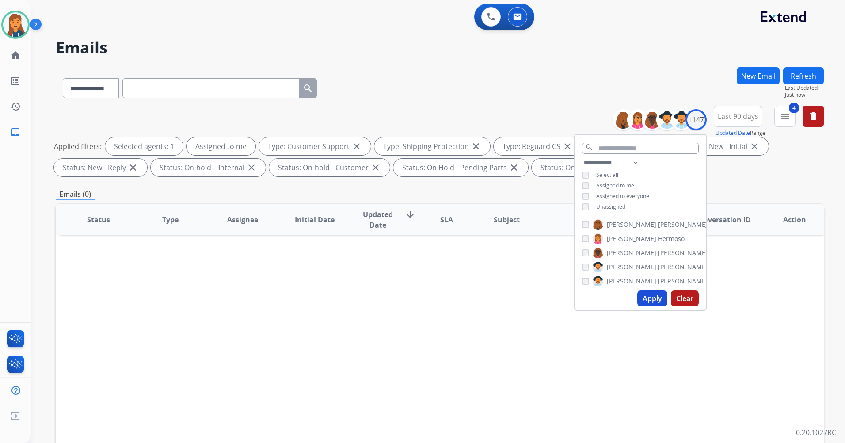
click at [654, 296] on button "Apply" at bounding box center [652, 298] width 30 height 16
click at [652, 302] on button "Apply" at bounding box center [652, 298] width 30 height 16
click at [808, 74] on button "Refresh" at bounding box center [803, 75] width 41 height 17
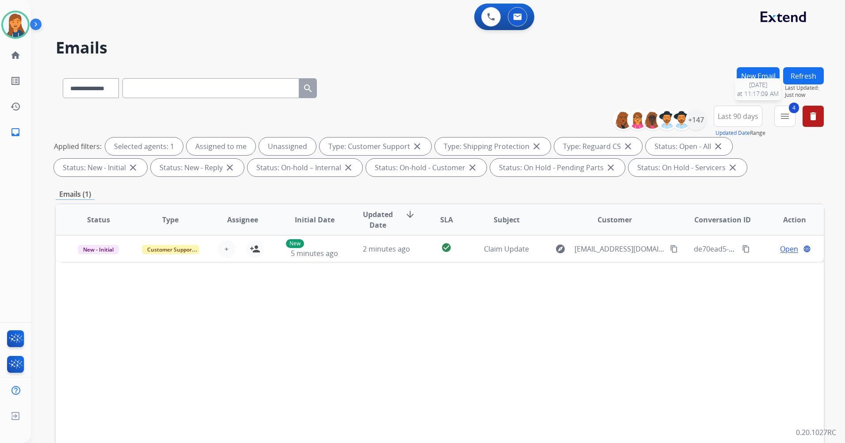
click at [805, 78] on button "Refresh" at bounding box center [803, 75] width 41 height 17
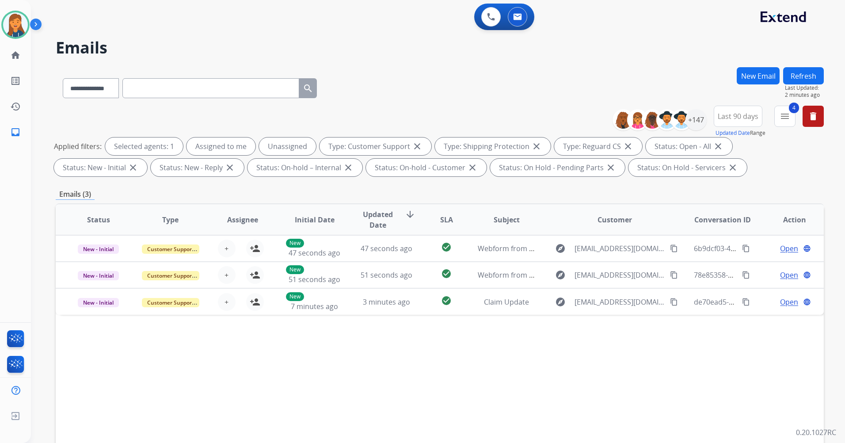
click at [797, 73] on button "Refresh" at bounding box center [803, 75] width 41 height 17
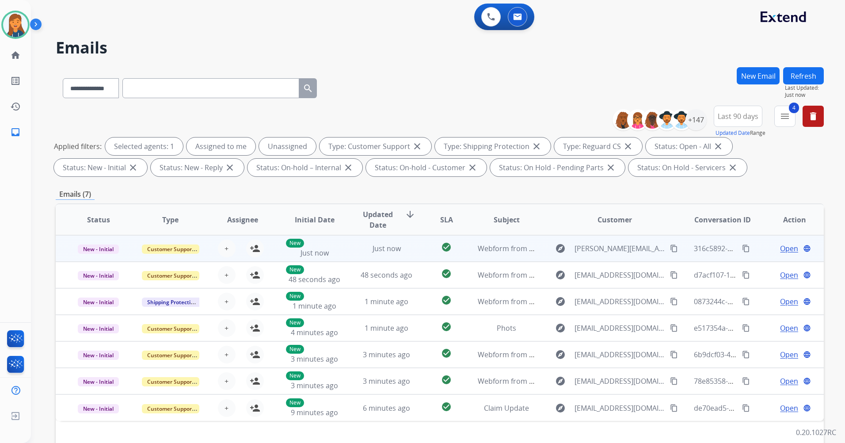
scroll to position [44, 0]
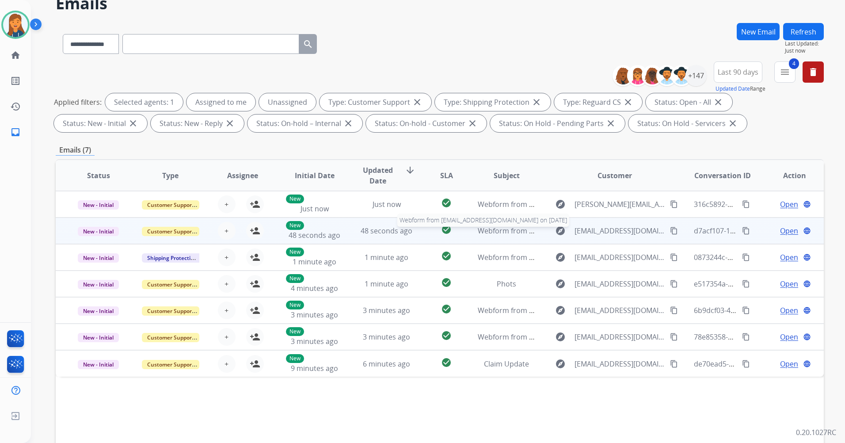
click at [494, 231] on span "Webform from [EMAIL_ADDRESS][DOMAIN_NAME] on [DATE]" at bounding box center [578, 231] width 200 height 10
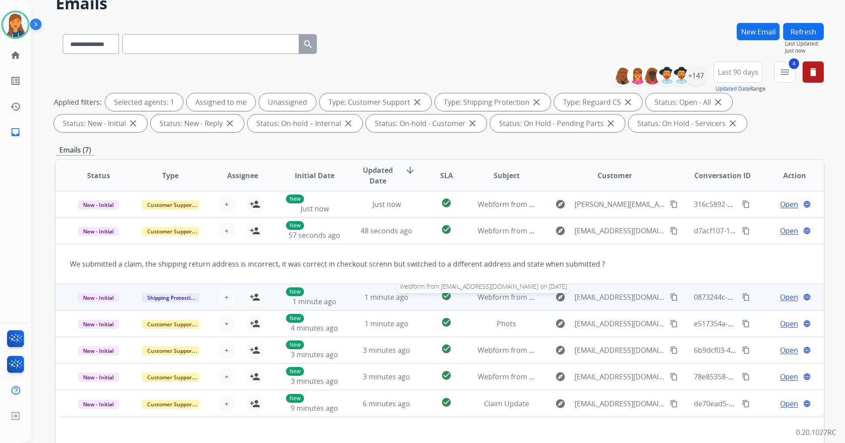
click at [512, 301] on span "Webform from [EMAIL_ADDRESS][DOMAIN_NAME] on [DATE]" at bounding box center [578, 297] width 200 height 10
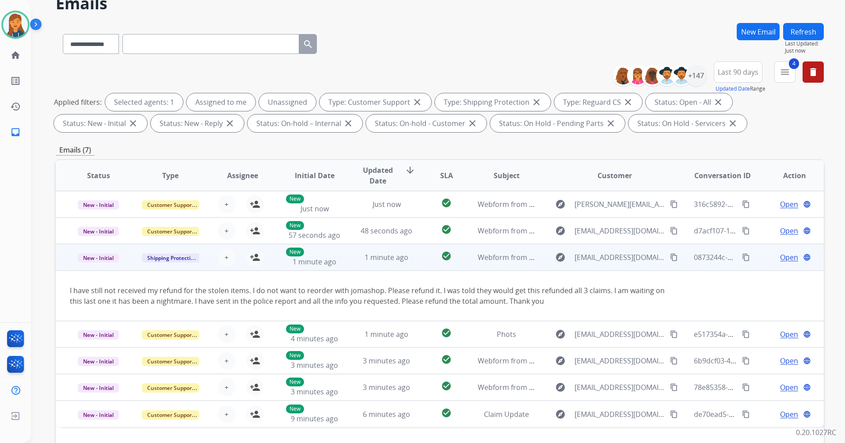
click at [670, 256] on mat-icon "content_copy" at bounding box center [674, 257] width 8 height 8
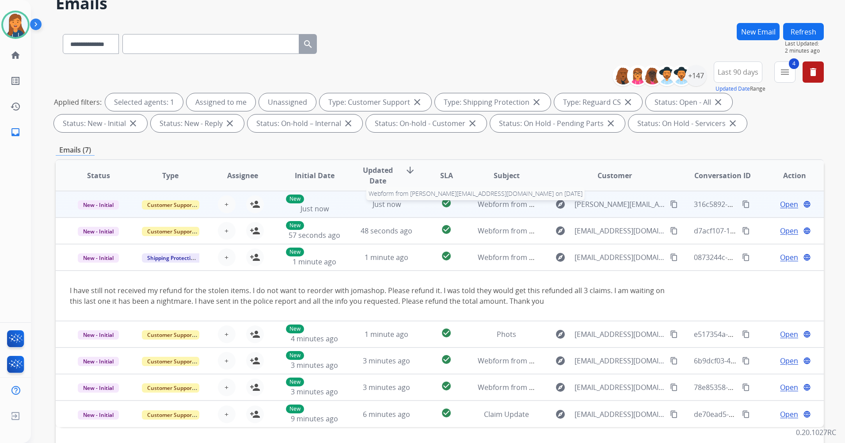
click at [503, 205] on span "Webform from [PERSON_NAME][EMAIL_ADDRESS][DOMAIN_NAME] on [DATE]" at bounding box center [605, 204] width 255 height 10
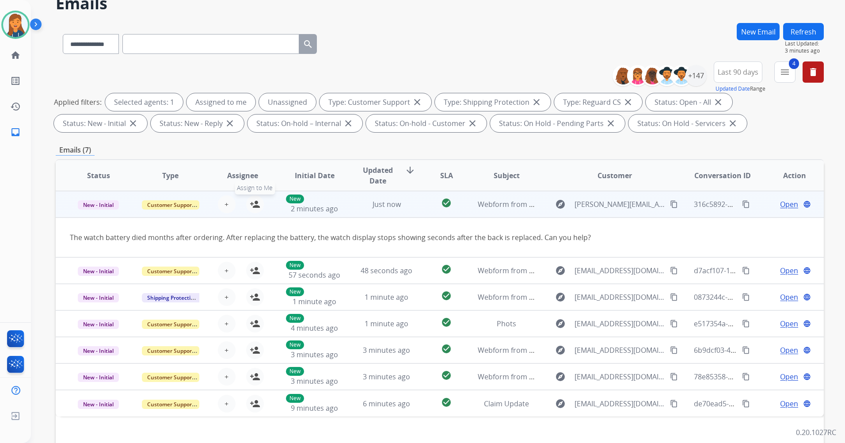
click at [253, 207] on mat-icon "person_add" at bounding box center [255, 204] width 11 height 11
click at [783, 209] on span "Open" at bounding box center [789, 204] width 18 height 11
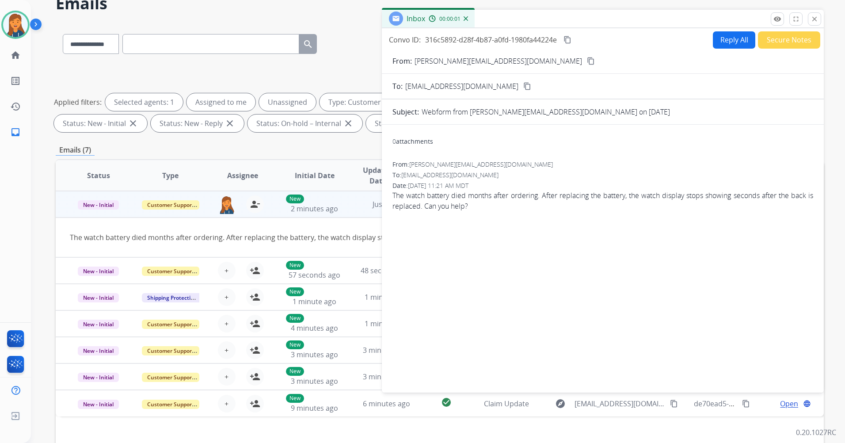
click at [587, 61] on mat-icon "content_copy" at bounding box center [591, 61] width 8 height 8
click at [732, 34] on button "Reply All" at bounding box center [734, 39] width 42 height 17
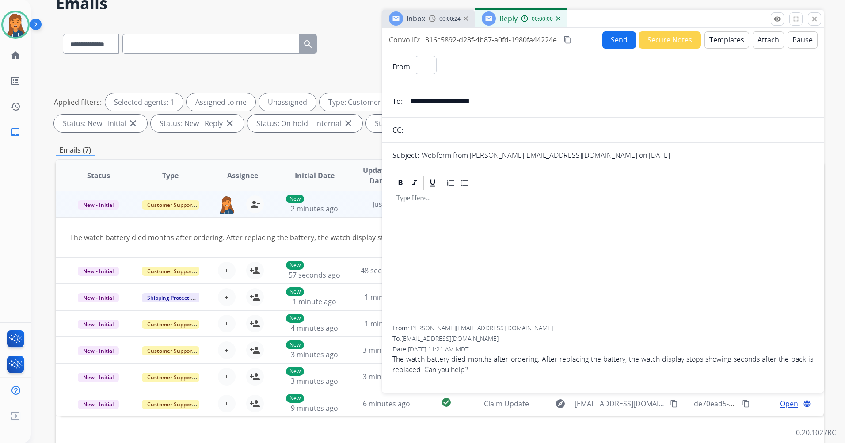
select select "**********"
click at [710, 53] on form "**********" at bounding box center [603, 219] width 442 height 340
click at [712, 36] on button "Templates" at bounding box center [726, 39] width 45 height 17
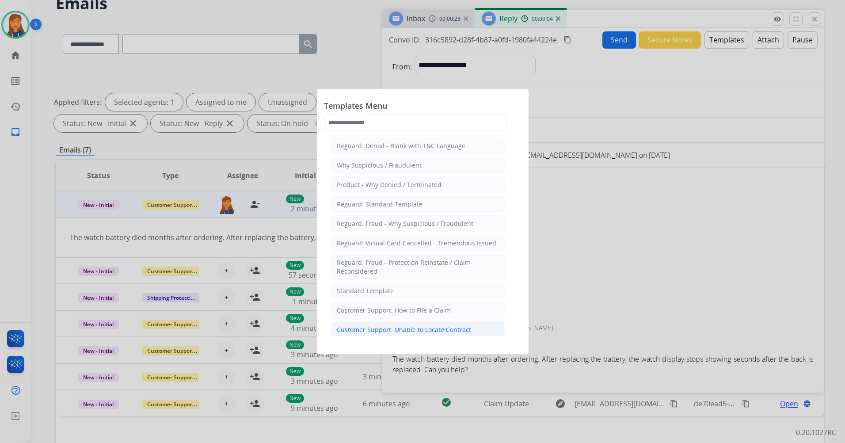
click at [404, 329] on div "Customer Support: Unable to Locate Contract" at bounding box center [404, 329] width 134 height 9
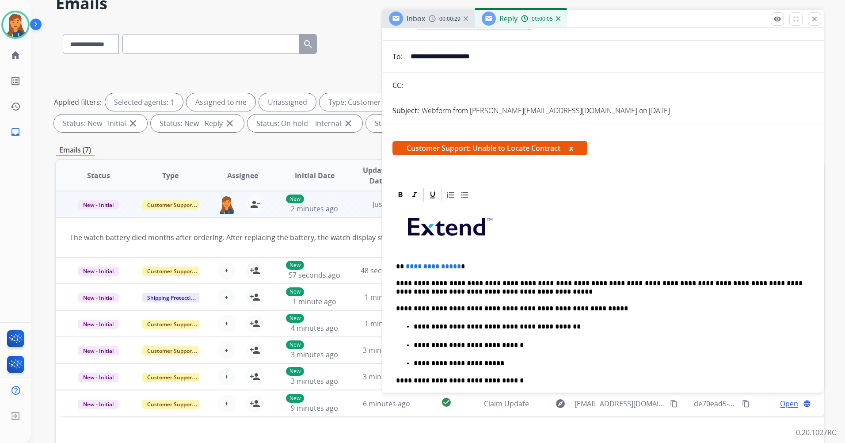
click at [456, 268] on p "**********" at bounding box center [599, 266] width 406 height 8
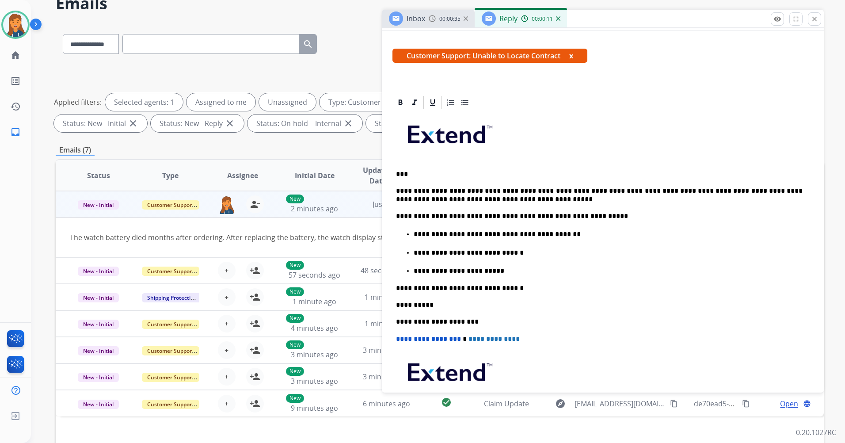
scroll to position [0, 0]
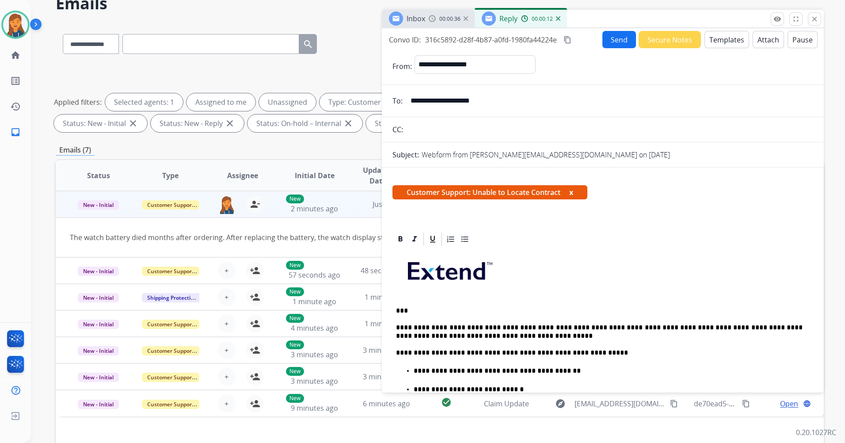
click at [613, 38] on button "Send" at bounding box center [619, 39] width 34 height 17
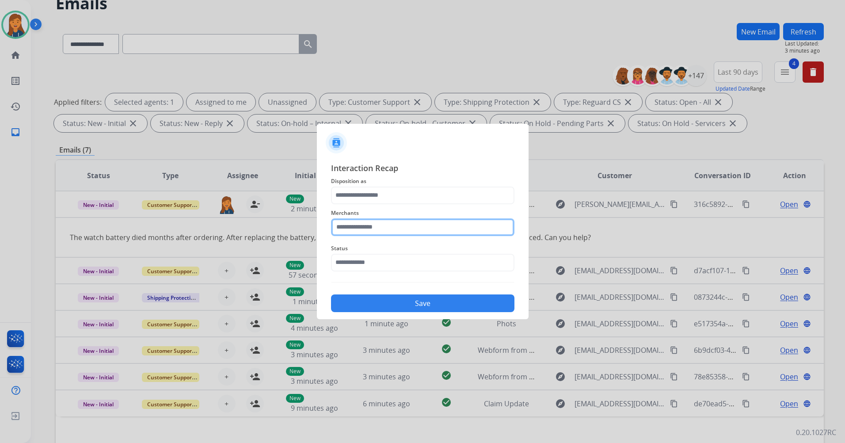
click at [397, 224] on input "text" at bounding box center [422, 227] width 183 height 18
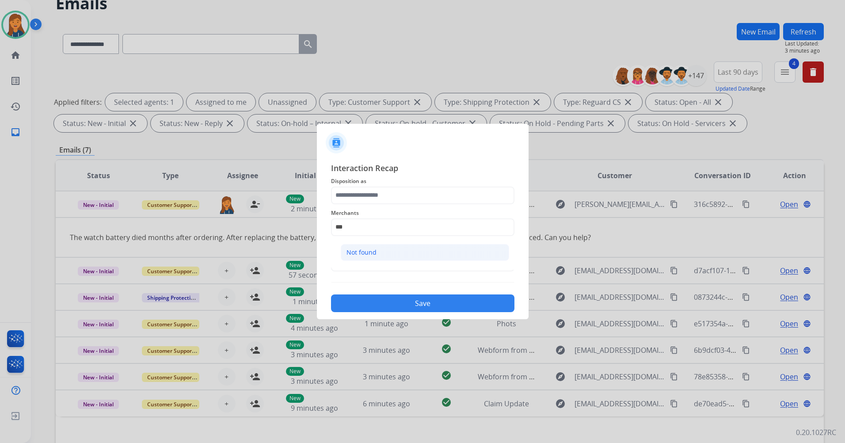
click at [388, 253] on li "Not found" at bounding box center [425, 252] width 168 height 17
type input "*********"
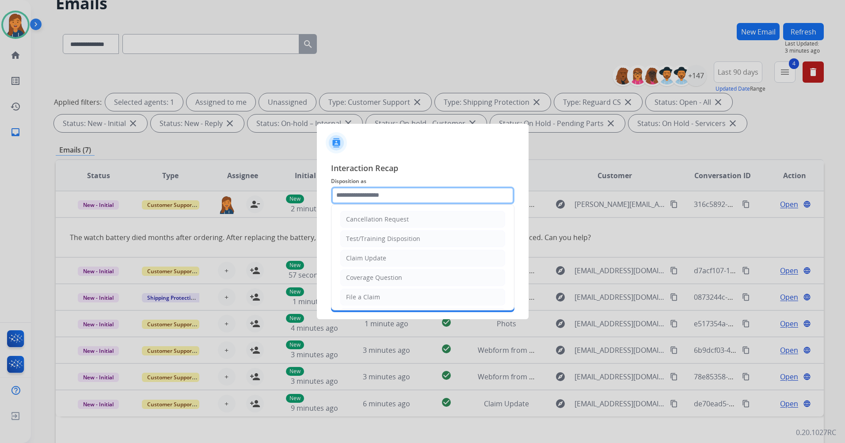
click at [380, 200] on input "text" at bounding box center [422, 195] width 183 height 18
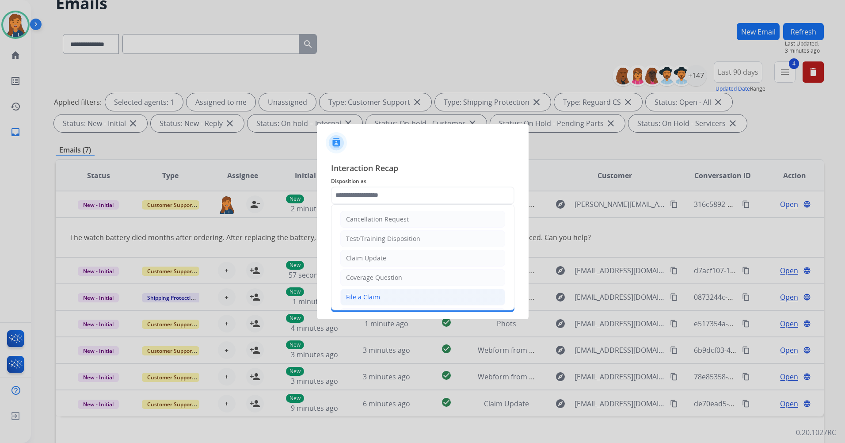
click at [361, 294] on div "File a Claim" at bounding box center [363, 297] width 34 height 9
type input "**********"
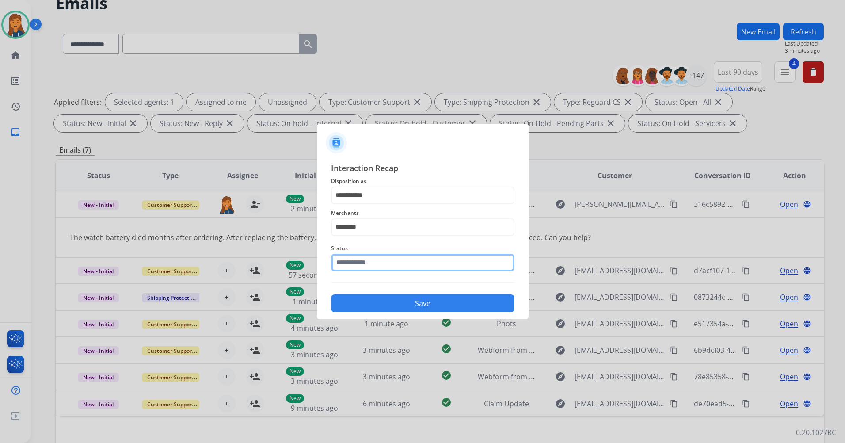
click at [368, 263] on input "text" at bounding box center [422, 263] width 183 height 18
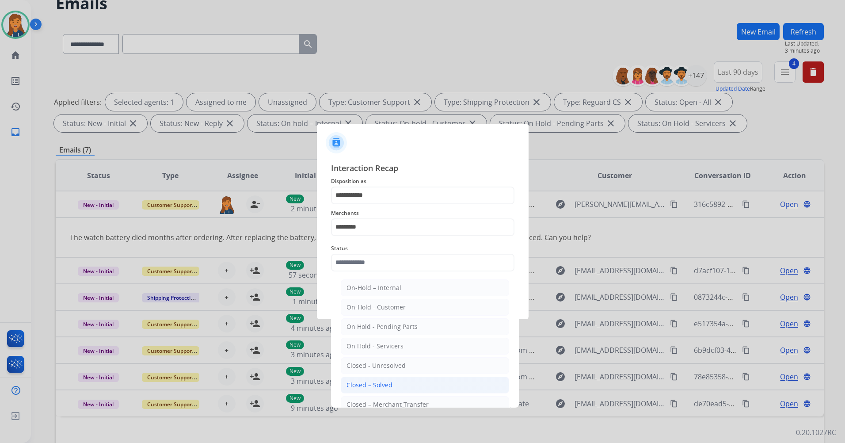
click at [355, 385] on div "Closed – Solved" at bounding box center [369, 384] width 46 height 9
type input "**********"
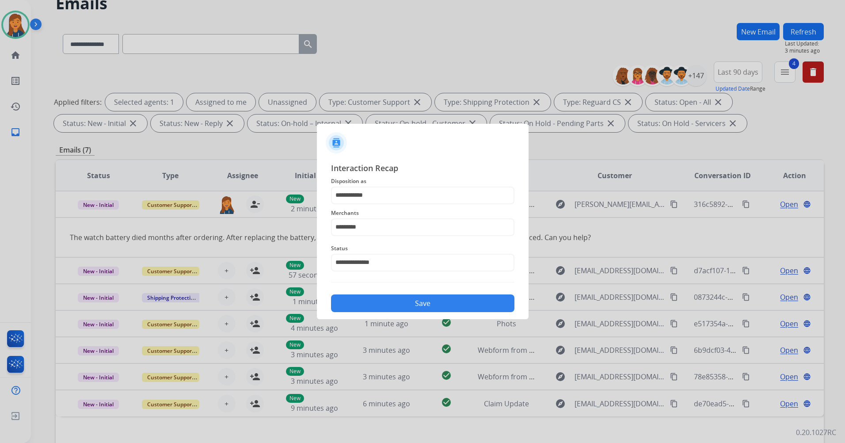
click at [390, 303] on button "Save" at bounding box center [422, 303] width 183 height 18
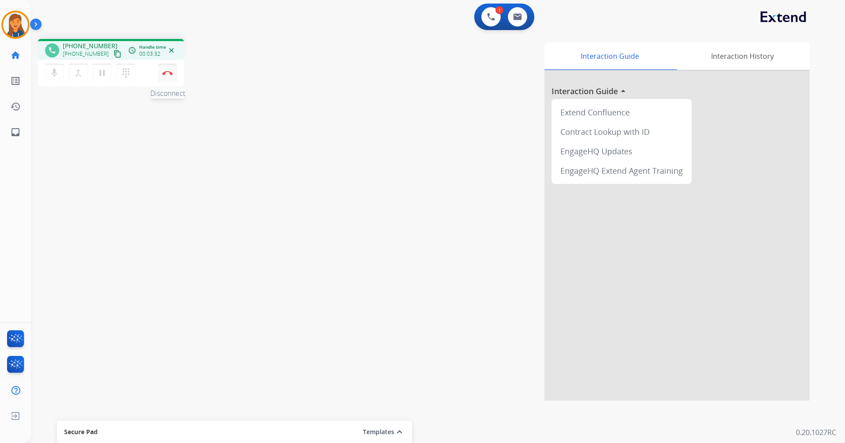
click at [171, 70] on button "Disconnect" at bounding box center [167, 73] width 19 height 19
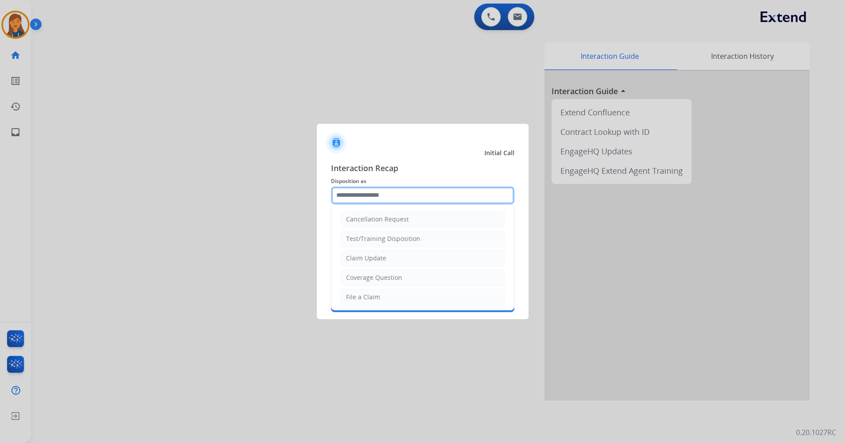
click at [399, 191] on input "text" at bounding box center [422, 195] width 183 height 18
click at [419, 299] on li "File a Claim" at bounding box center [422, 297] width 165 height 17
type input "**********"
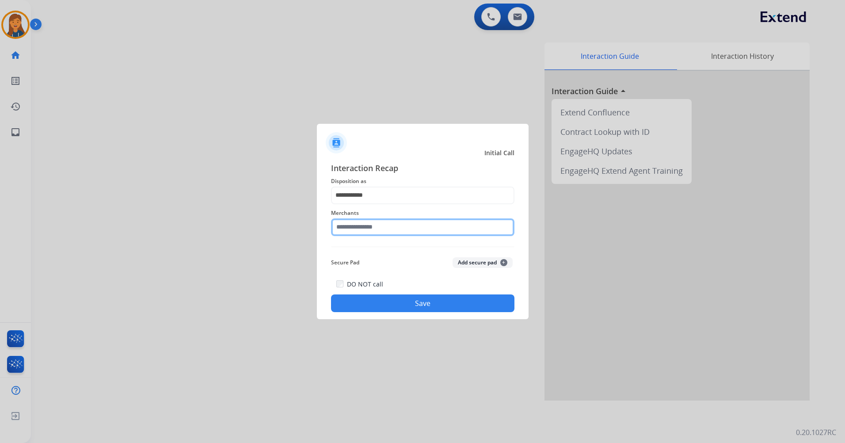
click at [396, 226] on input "text" at bounding box center [422, 227] width 183 height 18
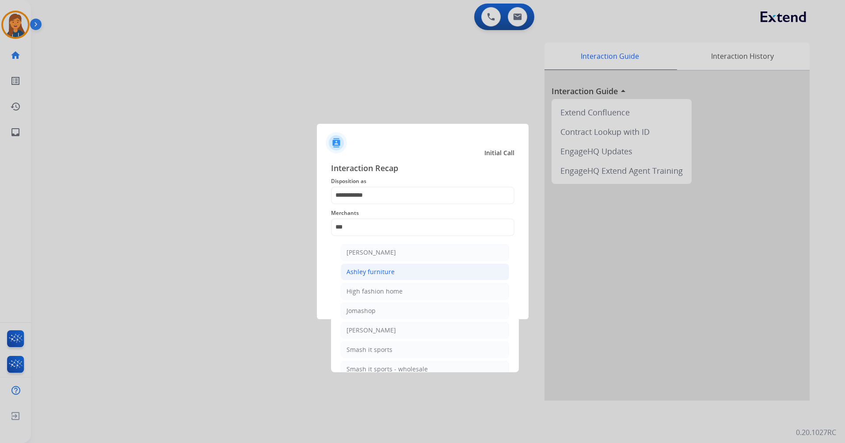
click at [367, 268] on div "Ashley furniture" at bounding box center [370, 271] width 48 height 9
type input "**********"
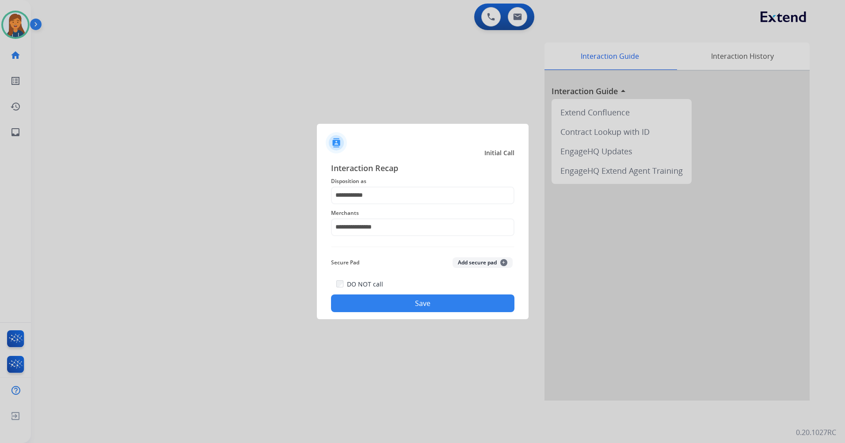
click at [358, 301] on button "Save" at bounding box center [422, 303] width 183 height 18
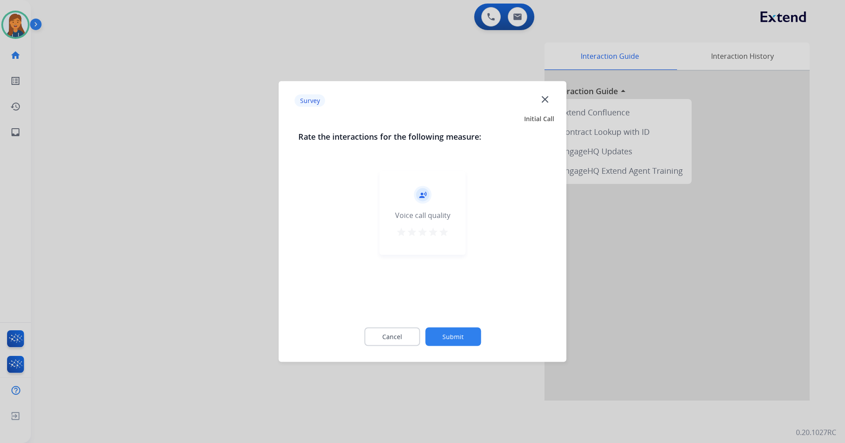
drag, startPoint x: 444, startPoint y: 228, endPoint x: 438, endPoint y: 244, distance: 17.7
click at [444, 228] on mat-icon "star" at bounding box center [443, 232] width 11 height 11
click at [456, 334] on button "Submit" at bounding box center [453, 336] width 56 height 19
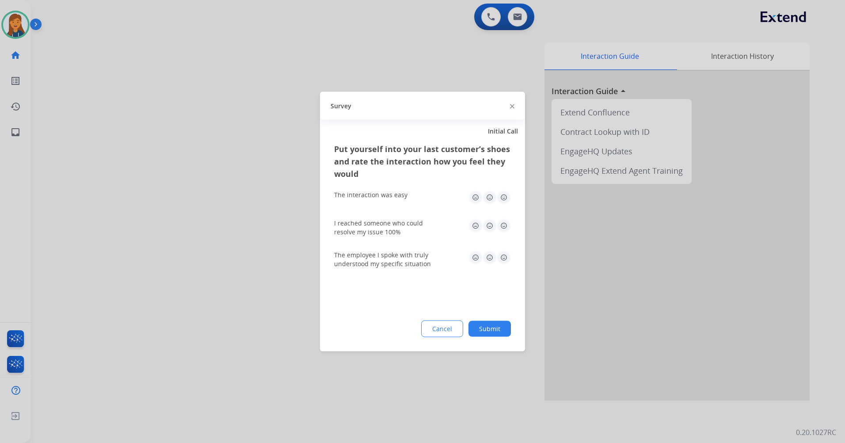
click at [505, 198] on img at bounding box center [504, 197] width 14 height 14
click at [504, 233] on div "I reached someone who could resolve my issue 100%" at bounding box center [422, 228] width 177 height 18
click at [504, 227] on img at bounding box center [504, 226] width 14 height 14
click at [506, 262] on img at bounding box center [504, 258] width 14 height 14
drag, startPoint x: 497, startPoint y: 331, endPoint x: 468, endPoint y: 300, distance: 42.9
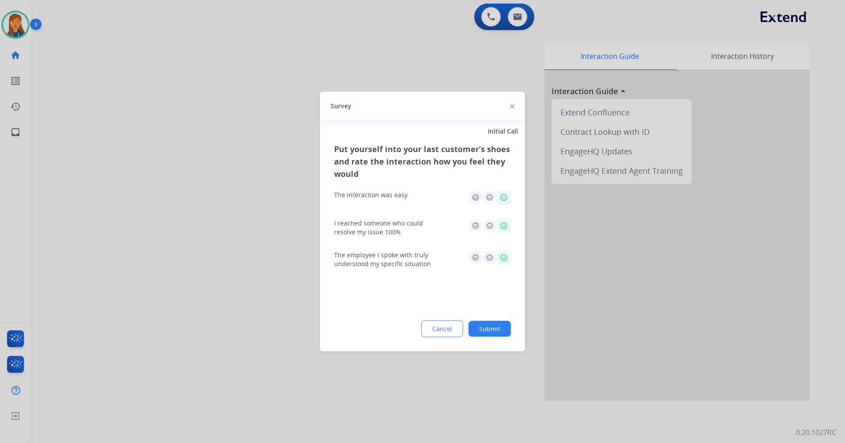
click at [494, 331] on button "Submit" at bounding box center [489, 329] width 42 height 16
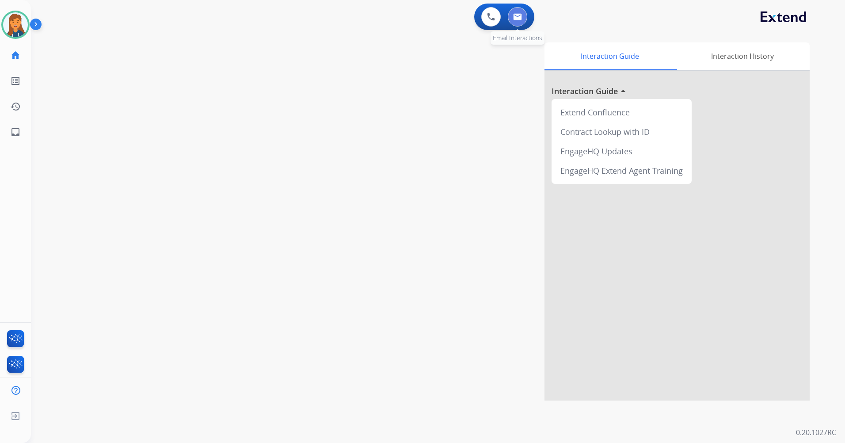
click at [517, 23] on button at bounding box center [517, 16] width 19 height 19
select select "**********"
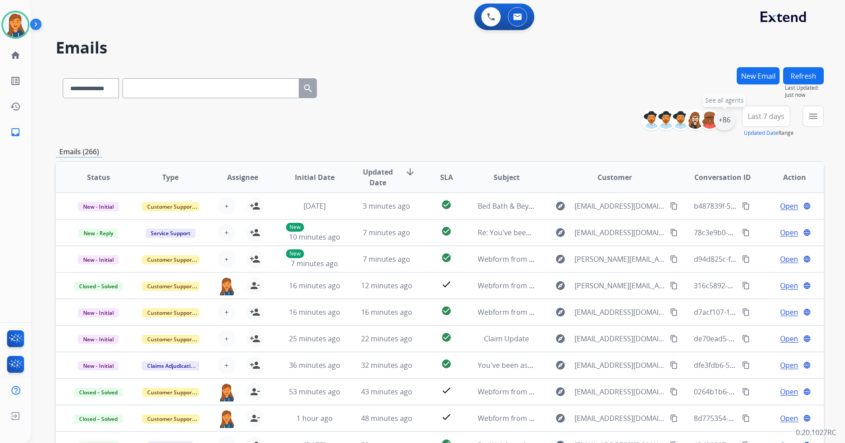
click at [726, 115] on div "+86" at bounding box center [724, 119] width 21 height 21
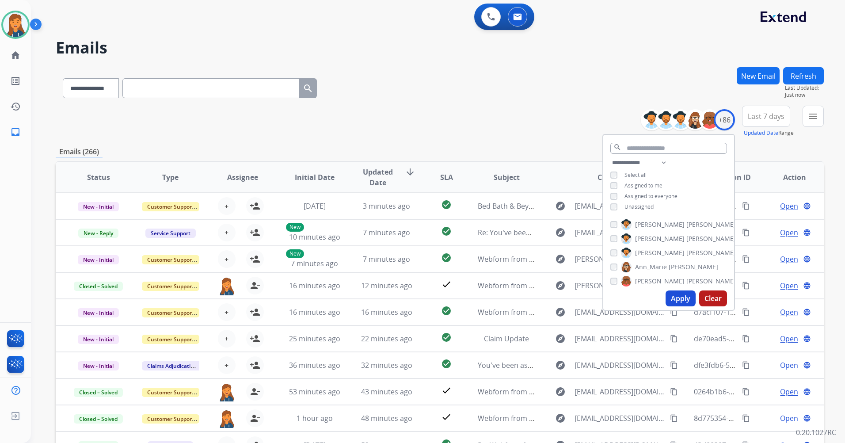
click at [751, 118] on span "Last 7 days" at bounding box center [766, 116] width 37 height 4
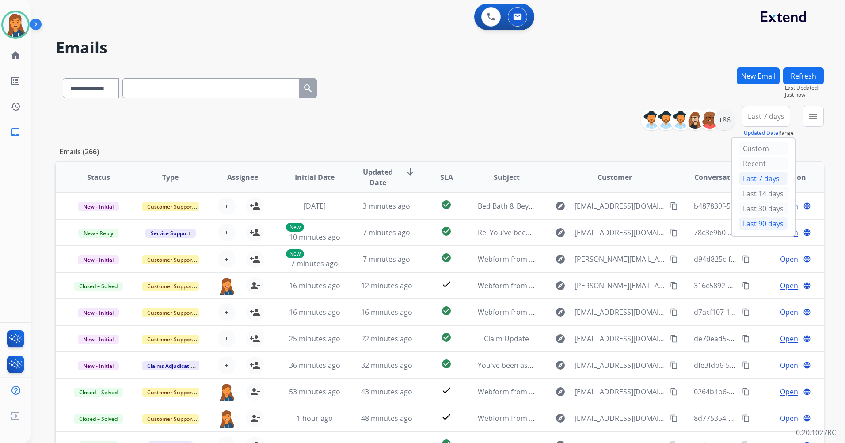
click at [751, 223] on div "Last 90 days" at bounding box center [763, 223] width 49 height 13
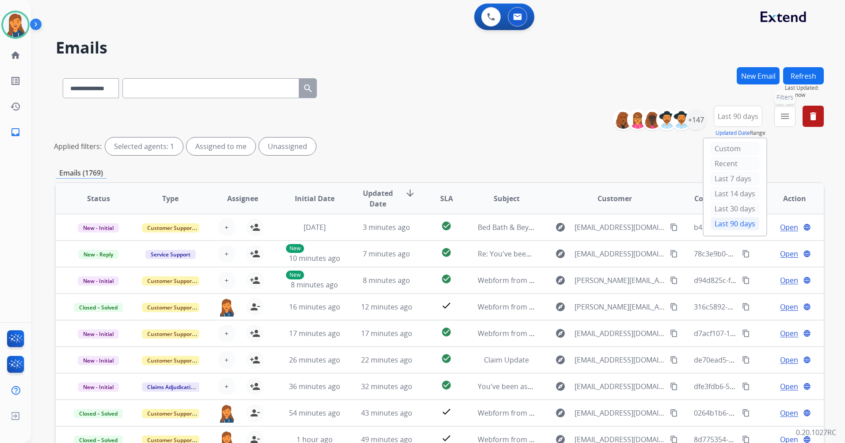
click at [787, 122] on button "menu Filters" at bounding box center [784, 116] width 21 height 21
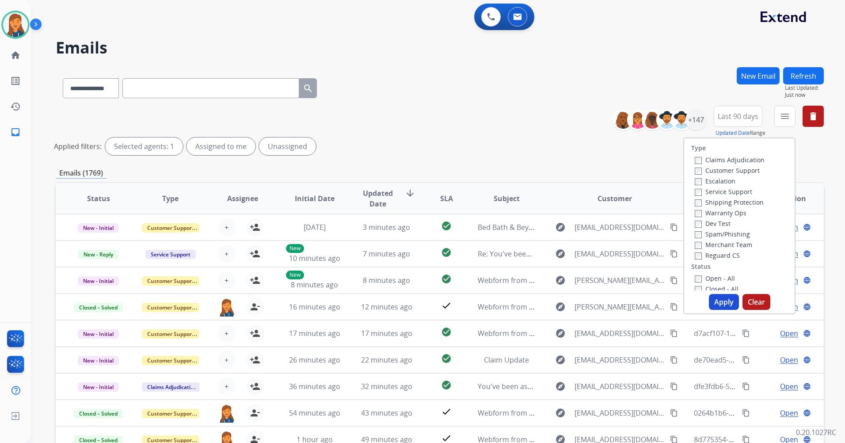
click at [733, 173] on label "Customer Support" at bounding box center [727, 170] width 65 height 8
click at [721, 201] on label "Shipping Protection" at bounding box center [729, 202] width 69 height 8
click at [707, 258] on label "Reguard CS" at bounding box center [717, 255] width 45 height 8
click at [707, 277] on label "Open - All" at bounding box center [715, 278] width 40 height 8
click at [711, 297] on button "Apply" at bounding box center [724, 302] width 30 height 16
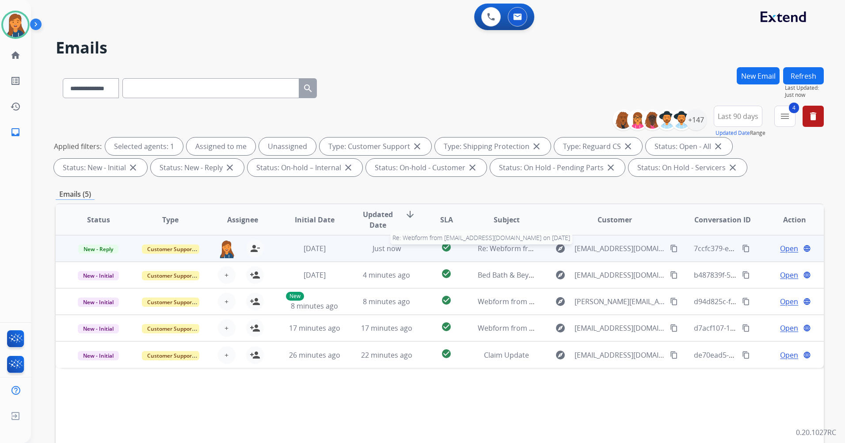
click at [490, 251] on span "Re: Webform from [EMAIL_ADDRESS][DOMAIN_NAME] on [DATE]" at bounding box center [584, 248] width 212 height 10
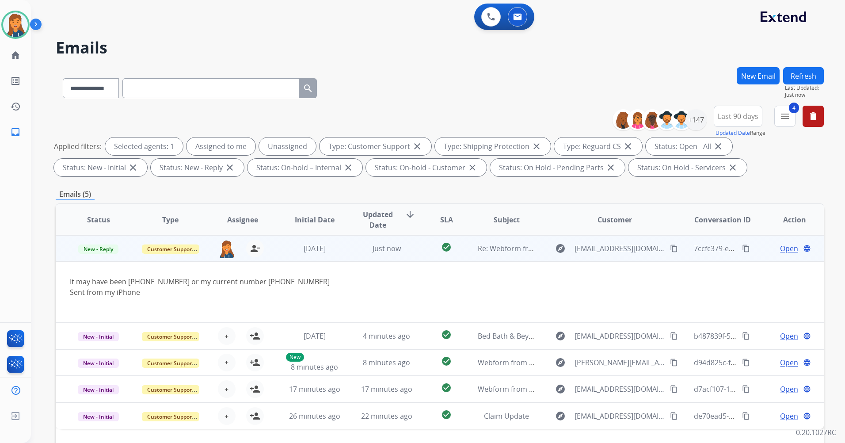
click at [782, 249] on span "Open" at bounding box center [789, 248] width 18 height 11
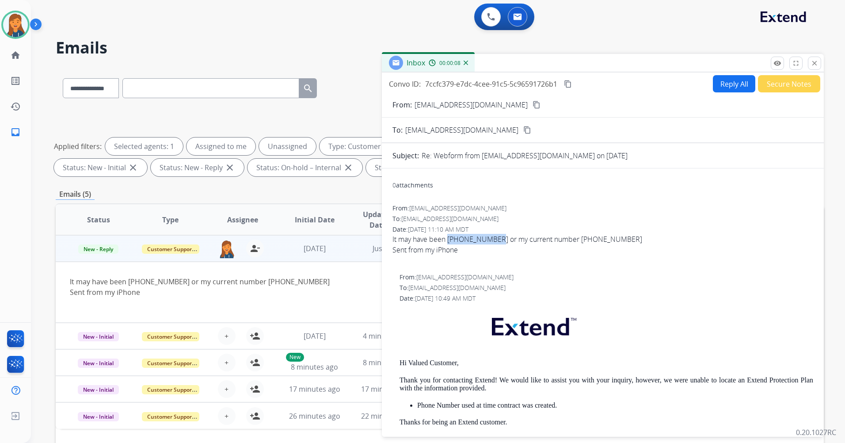
drag, startPoint x: 494, startPoint y: 238, endPoint x: 449, endPoint y: 238, distance: 45.1
click at [449, 238] on span "It may have been [PHONE_NUMBER] or my current number [PHONE_NUMBER] Sent from m…" at bounding box center [602, 250] width 421 height 32
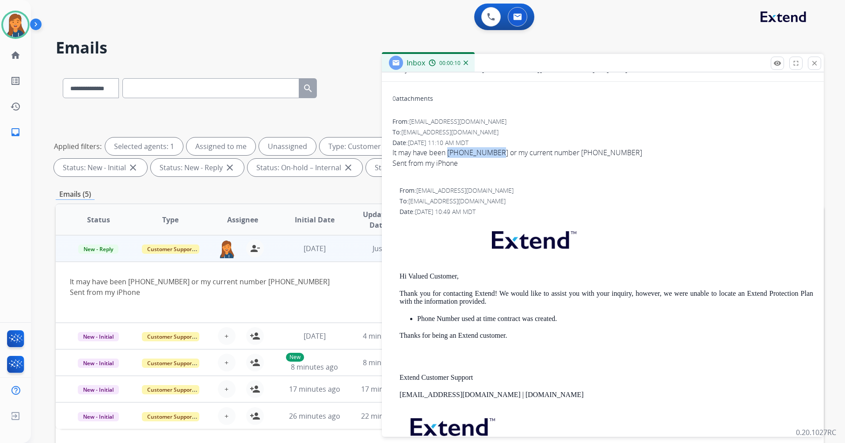
scroll to position [88, 0]
copy span "[PHONE_NUMBER]"
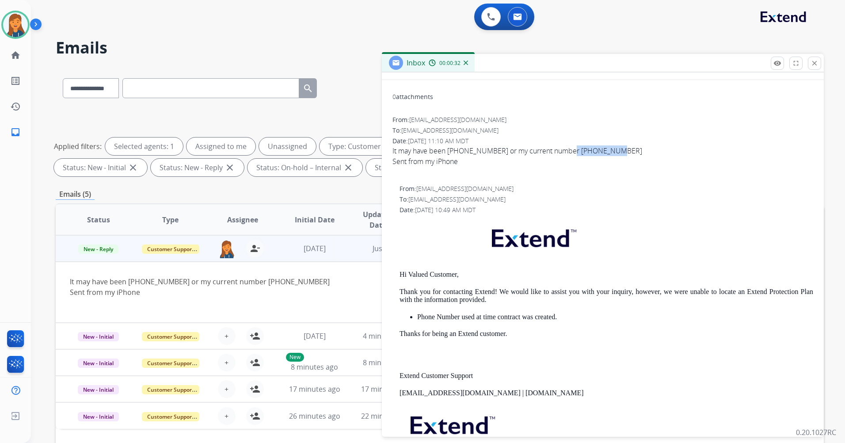
drag, startPoint x: 617, startPoint y: 150, endPoint x: 570, endPoint y: 150, distance: 47.3
click at [570, 150] on span "It may have been [PHONE_NUMBER] or my current number [PHONE_NUMBER] Sent from m…" at bounding box center [602, 161] width 421 height 32
copy span "[PHONE_NUMBER]"
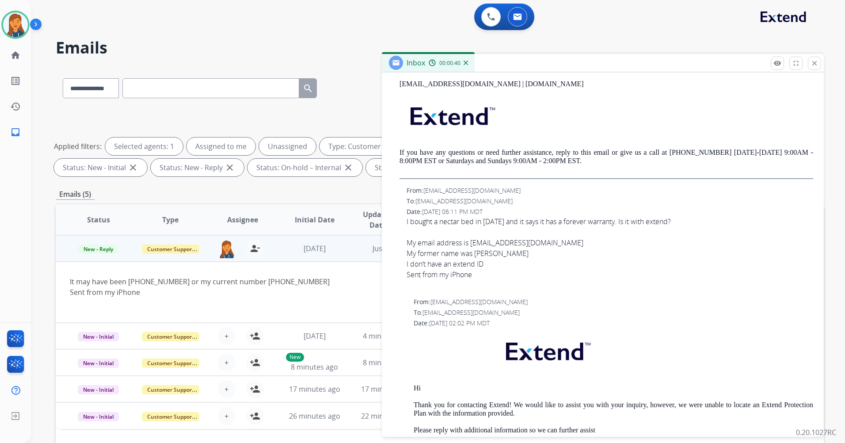
scroll to position [398, 0]
drag, startPoint x: 549, startPoint y: 243, endPoint x: 472, endPoint y: 245, distance: 77.3
click at [472, 245] on div "My email address is [EMAIL_ADDRESS][DOMAIN_NAME]" at bounding box center [609, 242] width 406 height 11
copy div "[EMAIL_ADDRESS][DOMAIN_NAME]"
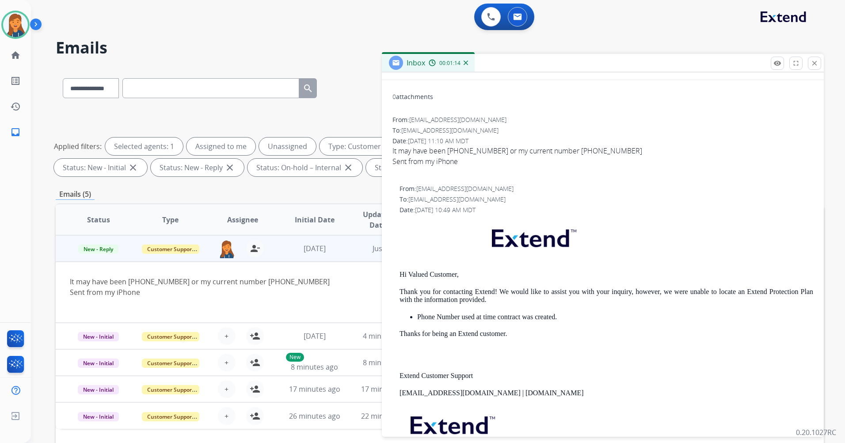
scroll to position [0, 0]
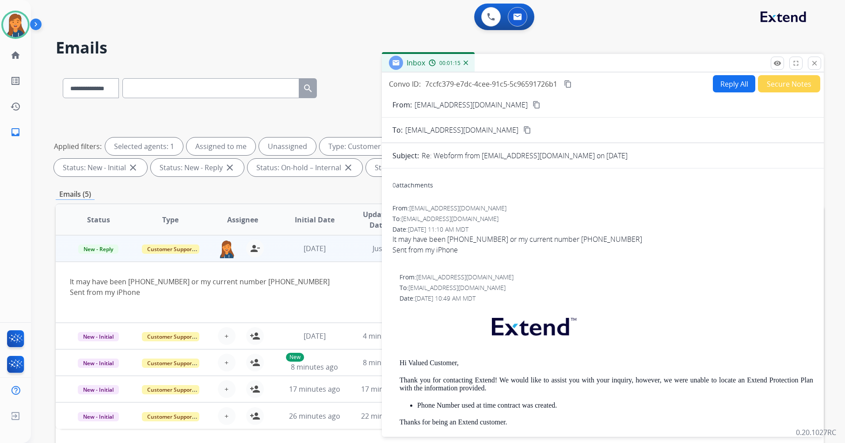
click at [714, 82] on button "Reply All" at bounding box center [734, 83] width 42 height 17
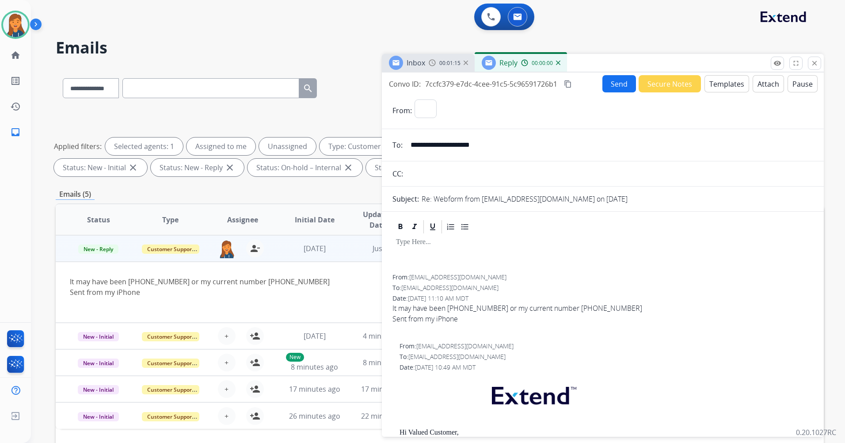
select select "**********"
click at [719, 82] on button "Templates" at bounding box center [726, 83] width 45 height 17
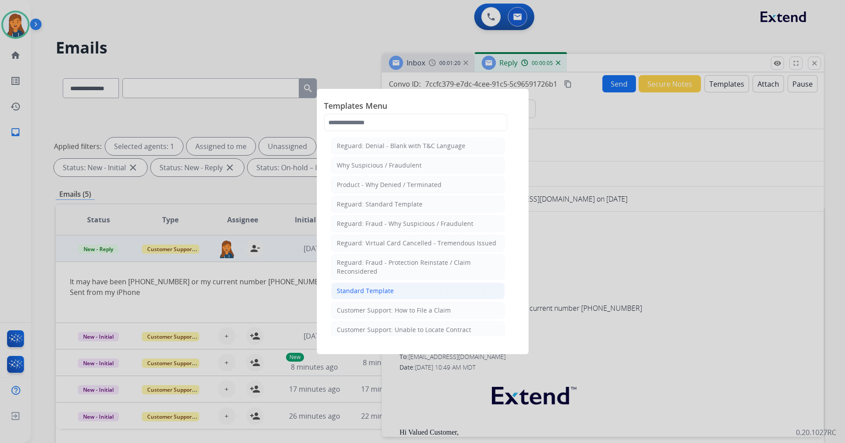
click at [384, 288] on div "Standard Template" at bounding box center [365, 290] width 57 height 9
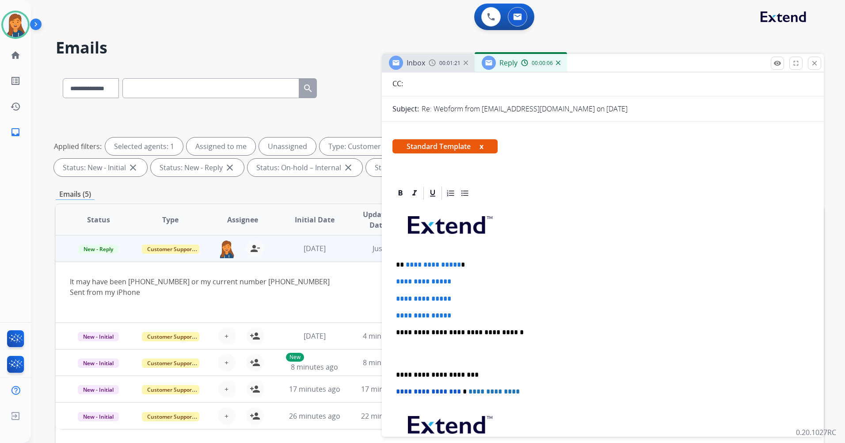
scroll to position [177, 0]
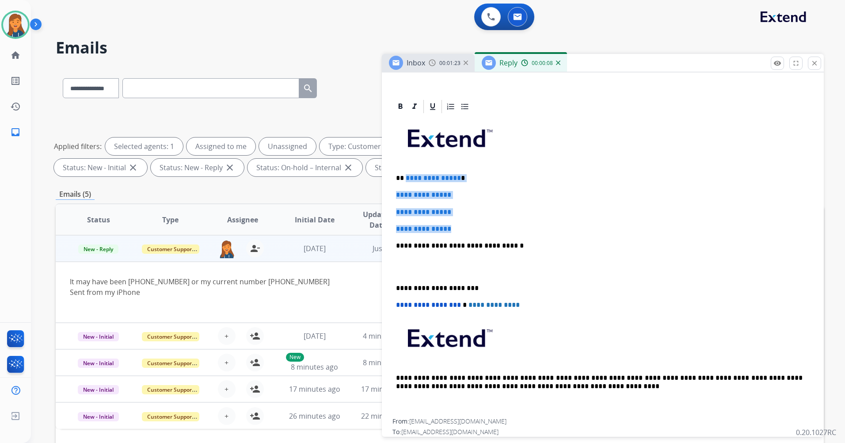
drag, startPoint x: 457, startPoint y: 230, endPoint x: 404, endPoint y: 179, distance: 73.4
click at [404, 179] on div "**********" at bounding box center [602, 266] width 421 height 304
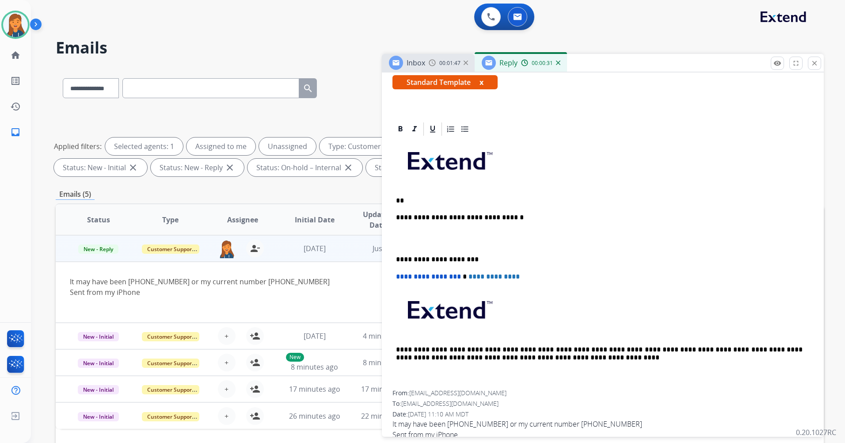
scroll to position [133, 0]
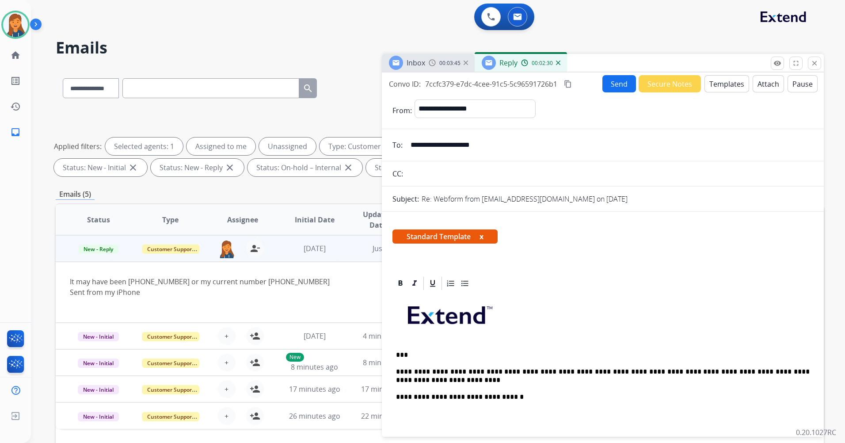
select select "**********"
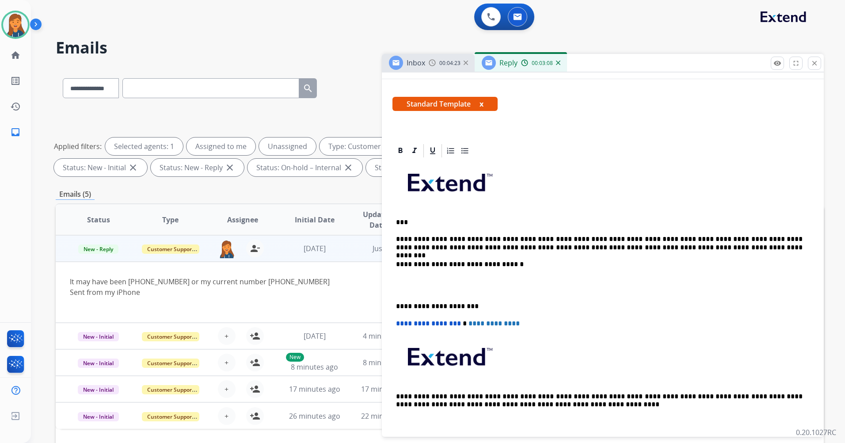
click at [393, 308] on div "**********" at bounding box center [602, 298] width 421 height 278
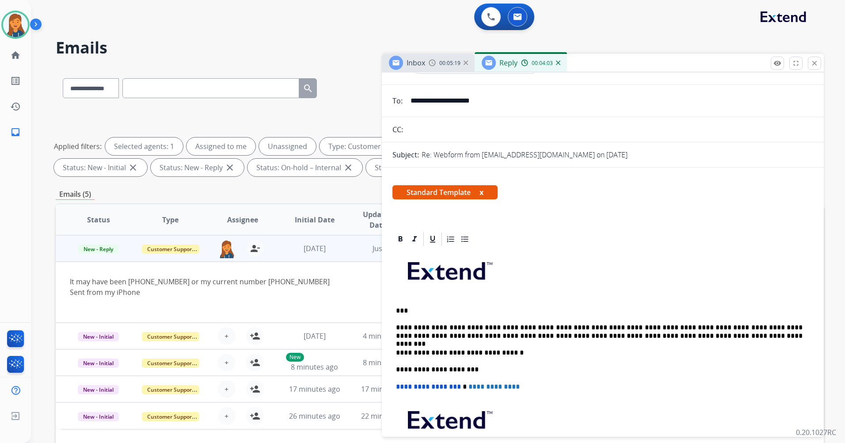
scroll to position [0, 0]
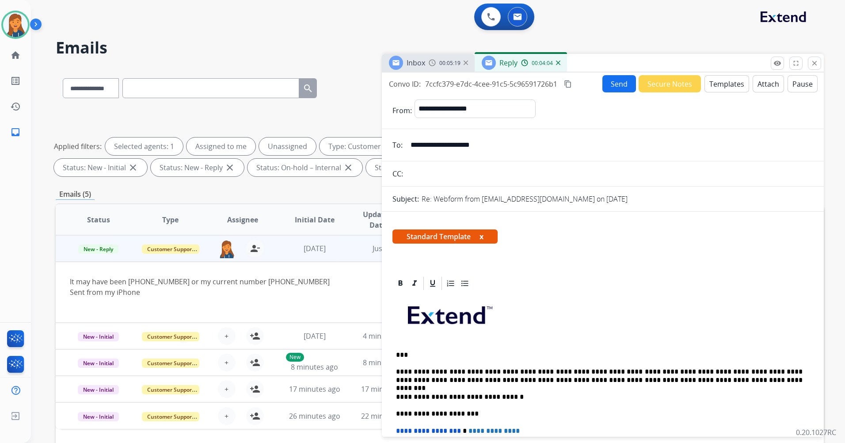
click at [615, 87] on button "Send" at bounding box center [619, 83] width 34 height 17
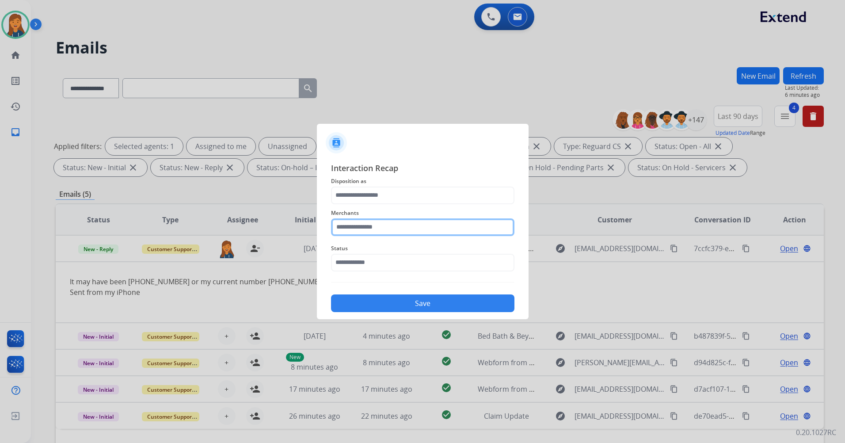
click at [390, 228] on input "text" at bounding box center [422, 227] width 183 height 18
type input "*********"
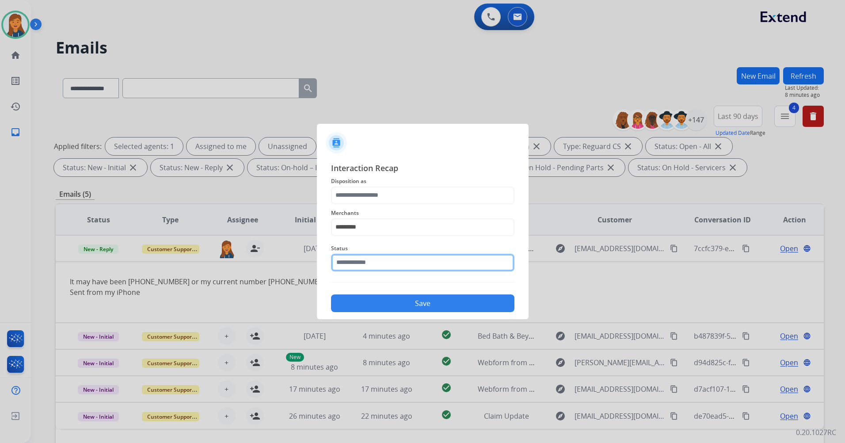
click at [358, 257] on input "text" at bounding box center [422, 263] width 183 height 18
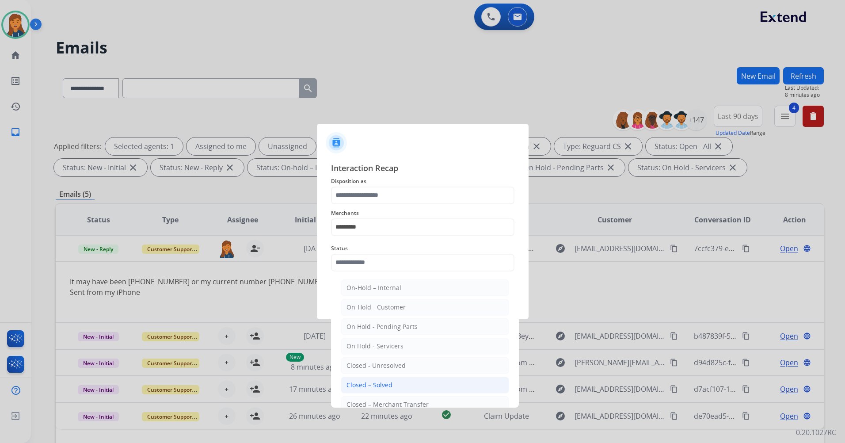
click at [369, 379] on li "Closed – Solved" at bounding box center [425, 384] width 168 height 17
type input "**********"
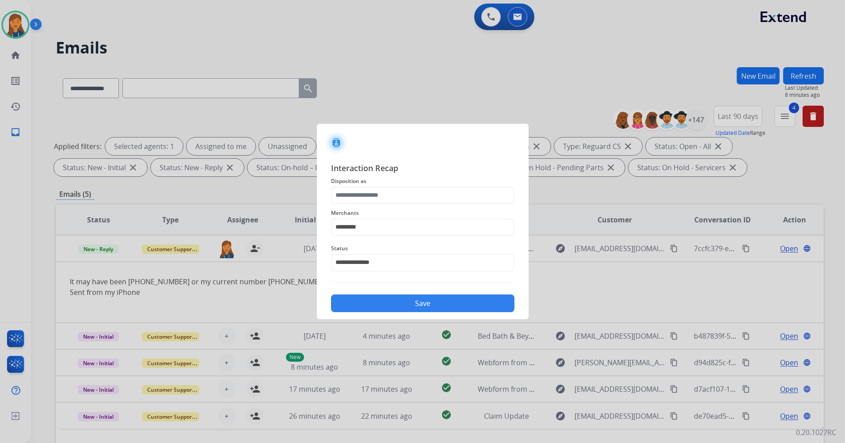
click at [430, 302] on button "Save" at bounding box center [422, 303] width 183 height 18
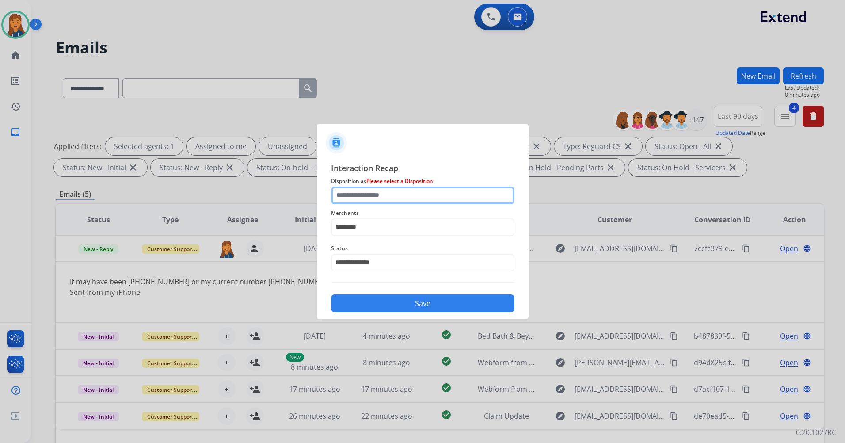
click at [407, 198] on input "text" at bounding box center [422, 195] width 183 height 18
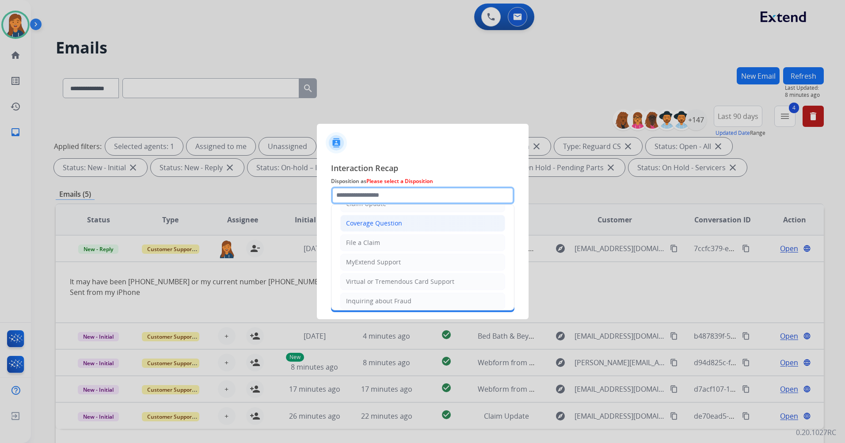
scroll to position [133, 0]
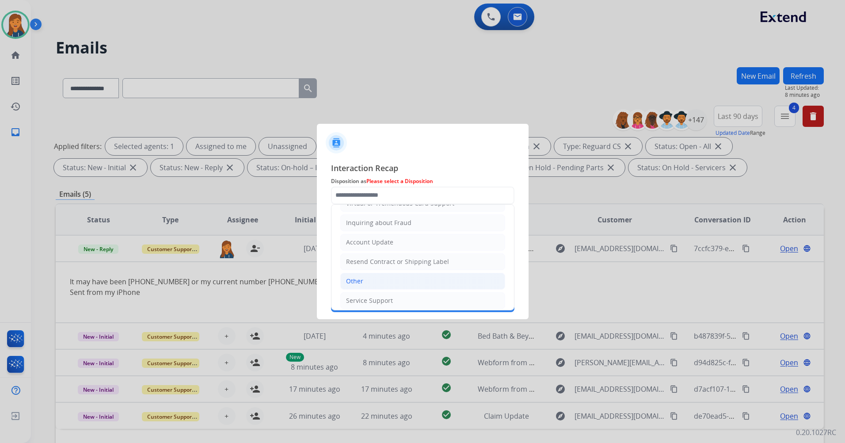
click at [365, 284] on li "Other" at bounding box center [422, 281] width 165 height 17
type input "*****"
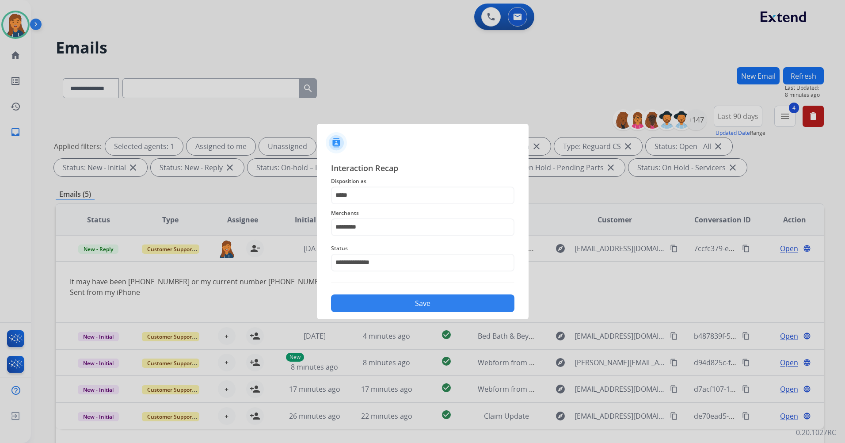
click at [380, 308] on button "Save" at bounding box center [422, 303] width 183 height 18
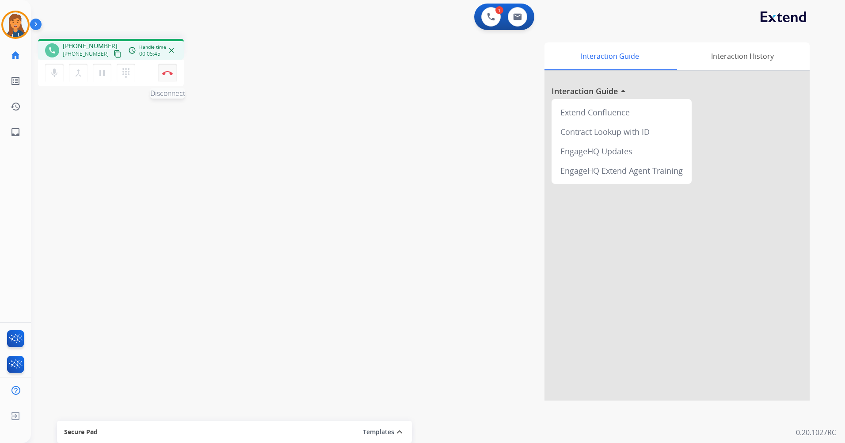
click at [176, 73] on button "Disconnect" at bounding box center [167, 73] width 19 height 19
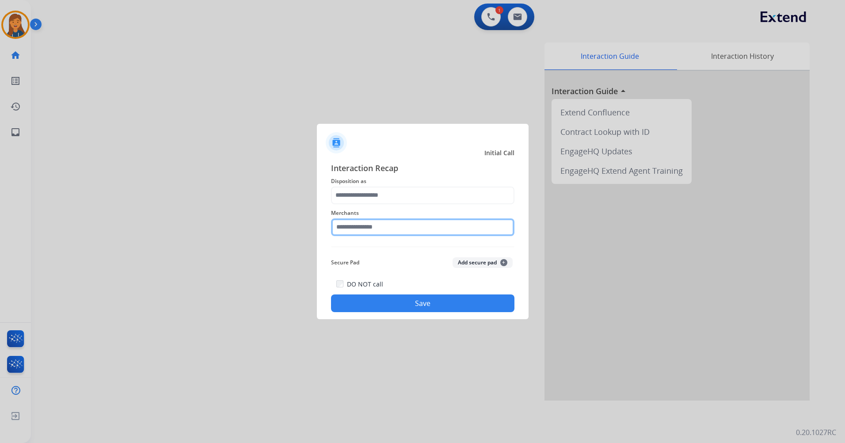
click at [348, 235] on input "text" at bounding box center [422, 227] width 183 height 18
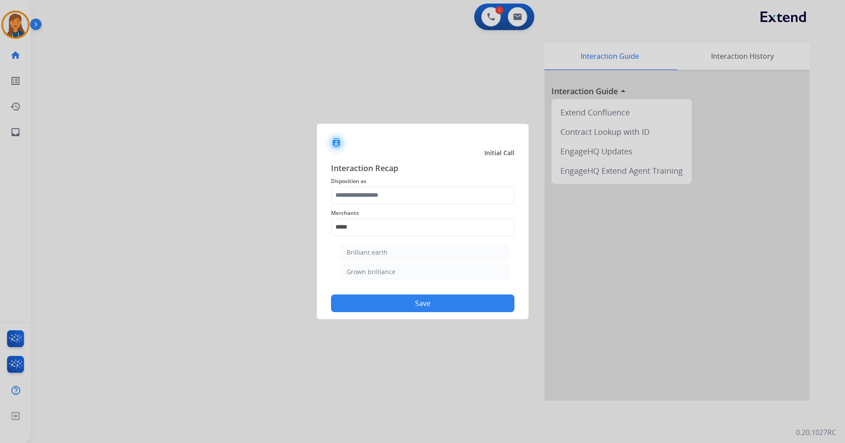
drag, startPoint x: 361, startPoint y: 260, endPoint x: 369, endPoint y: 242, distance: 20.0
click at [361, 260] on li "Brilliant earth" at bounding box center [425, 252] width 168 height 17
type input "**********"
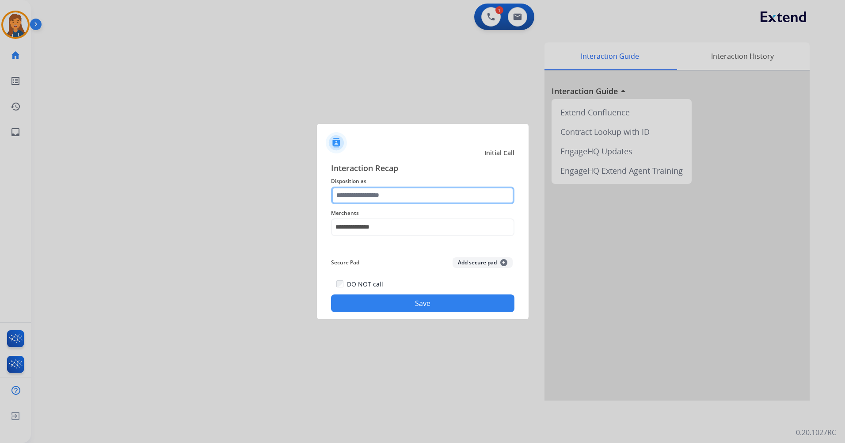
click at [377, 196] on input "text" at bounding box center [422, 195] width 183 height 18
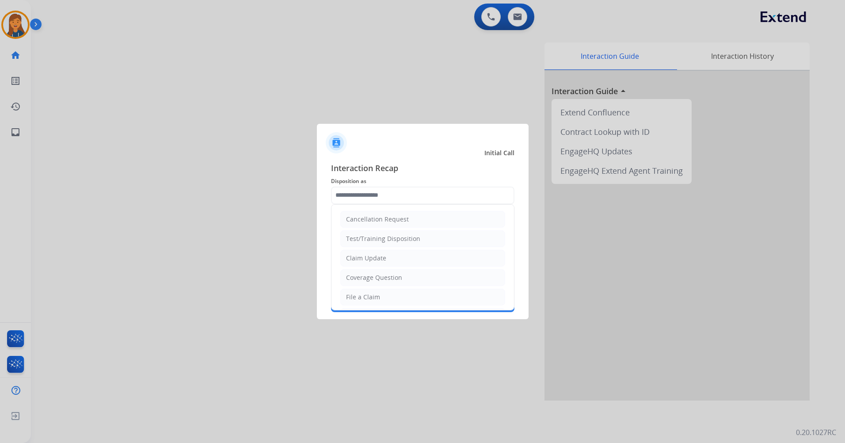
click at [363, 296] on div "File a Claim" at bounding box center [363, 297] width 34 height 9
type input "**********"
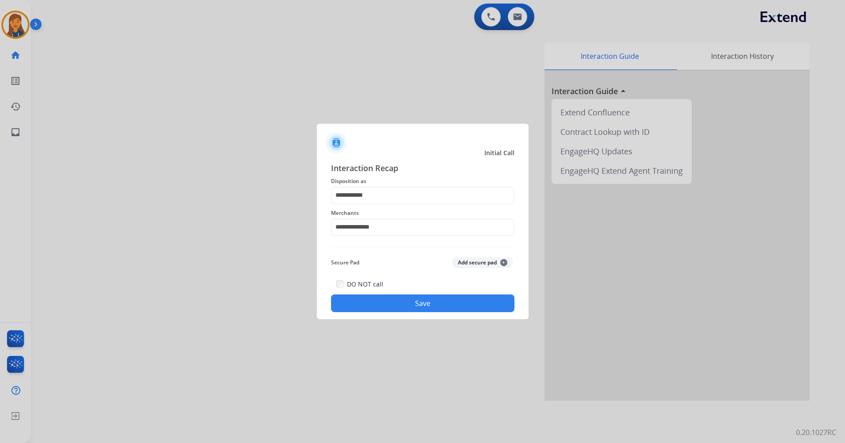
click at [363, 296] on button "Save" at bounding box center [422, 303] width 183 height 18
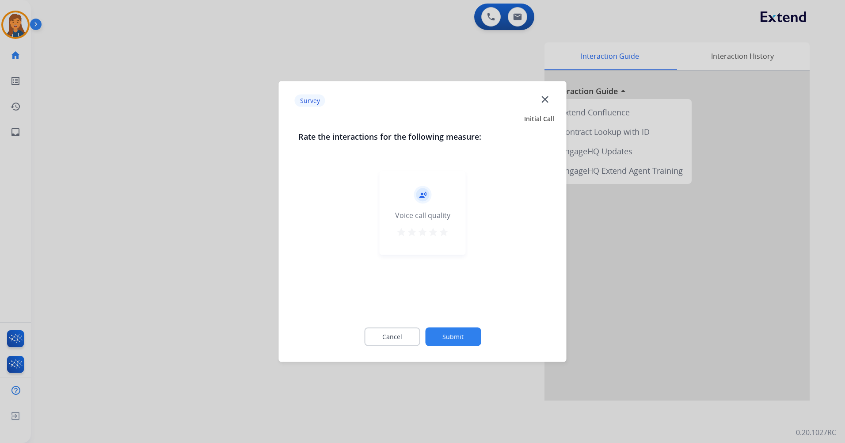
click at [442, 229] on mat-icon "star" at bounding box center [443, 232] width 11 height 11
click at [461, 332] on button "Submit" at bounding box center [453, 336] width 56 height 19
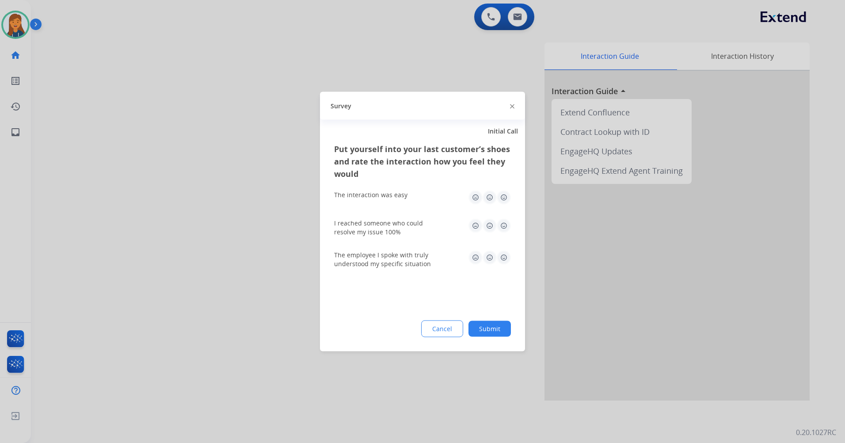
click at [502, 196] on img at bounding box center [504, 197] width 14 height 14
drag, startPoint x: 500, startPoint y: 223, endPoint x: 503, endPoint y: 235, distance: 12.3
click at [501, 223] on img at bounding box center [504, 226] width 14 height 14
click at [501, 255] on img at bounding box center [504, 258] width 14 height 14
click at [474, 323] on button "Submit" at bounding box center [489, 329] width 42 height 16
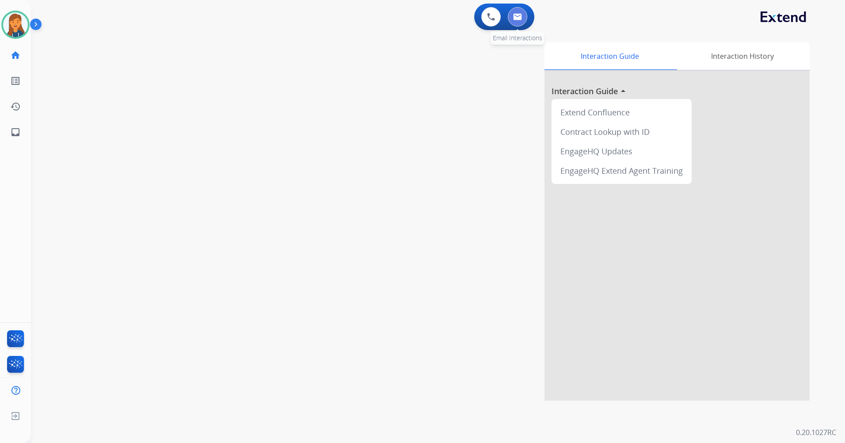
click at [524, 14] on button at bounding box center [517, 16] width 19 height 19
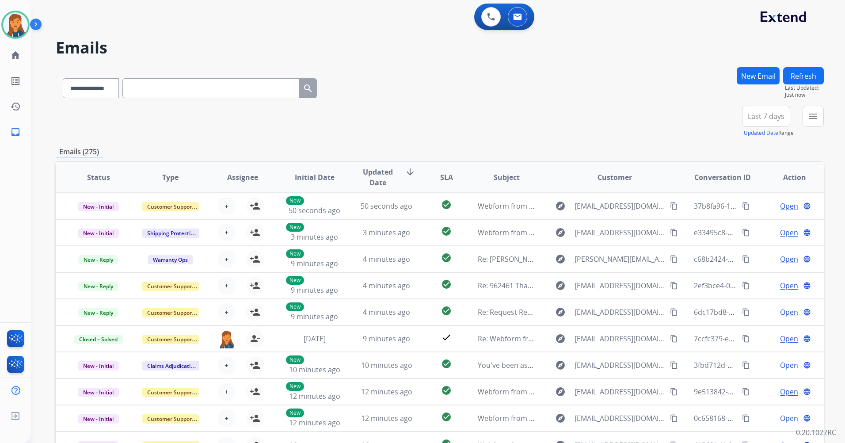
click at [779, 114] on span "Last 7 days" at bounding box center [766, 116] width 37 height 4
click at [757, 227] on div "Last 90 days" at bounding box center [763, 223] width 49 height 13
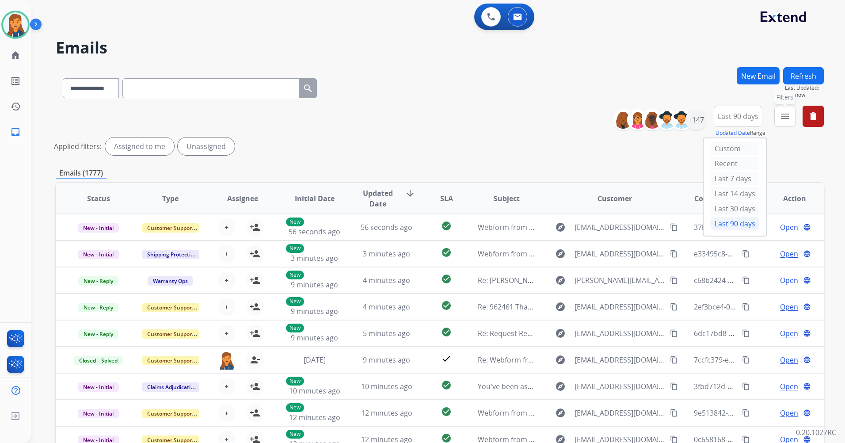
click at [781, 114] on mat-icon "menu" at bounding box center [784, 116] width 11 height 11
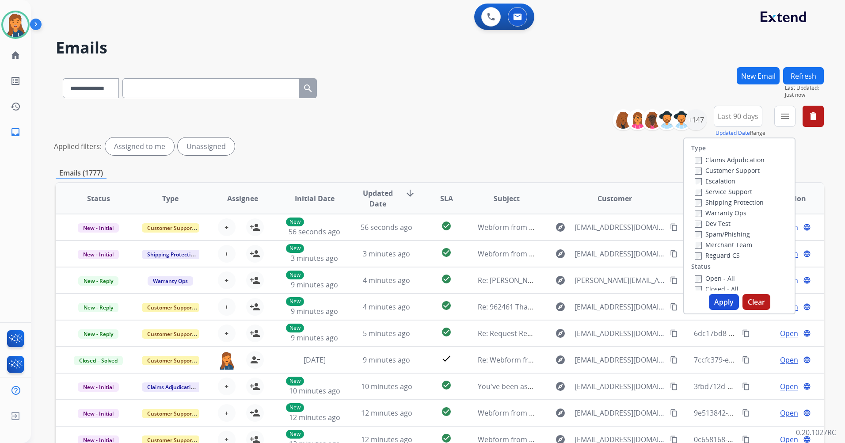
click at [728, 168] on label "Customer Support" at bounding box center [727, 170] width 65 height 8
click at [719, 201] on label "Shipping Protection" at bounding box center [729, 202] width 69 height 8
click at [708, 259] on div "Reguard CS" at bounding box center [730, 255] width 70 height 11
click at [708, 274] on label "Open - All" at bounding box center [715, 278] width 40 height 8
click at [710, 258] on label "Reguard CS" at bounding box center [717, 255] width 45 height 8
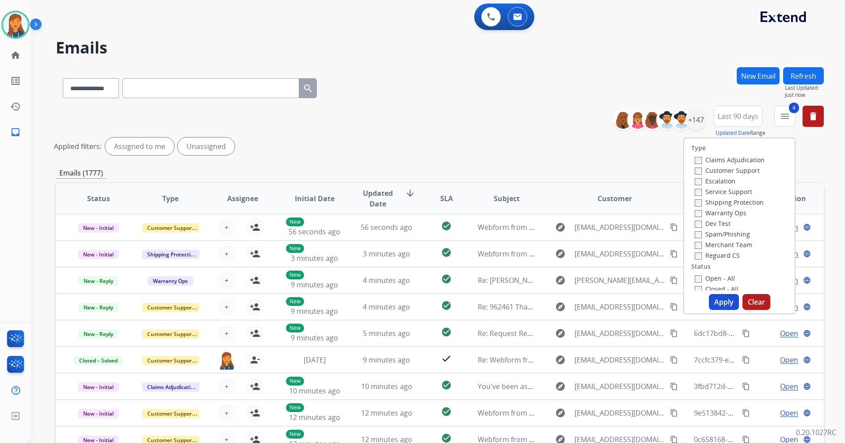
click at [717, 302] on button "Apply" at bounding box center [724, 302] width 30 height 16
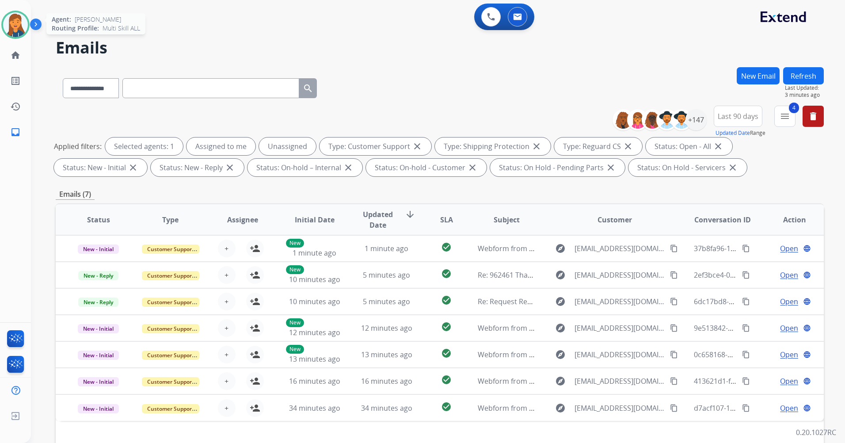
click at [14, 17] on img at bounding box center [15, 24] width 25 height 25
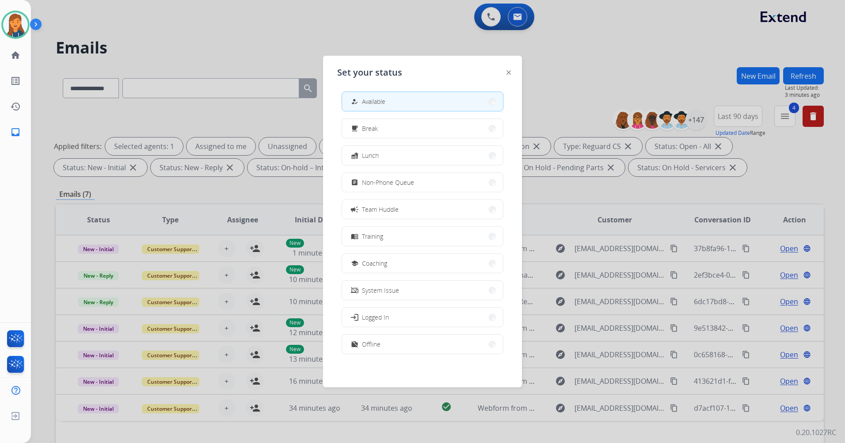
scroll to position [3, 0]
click at [384, 336] on button "work_off Offline" at bounding box center [422, 343] width 161 height 19
